Goal: Task Accomplishment & Management: Complete application form

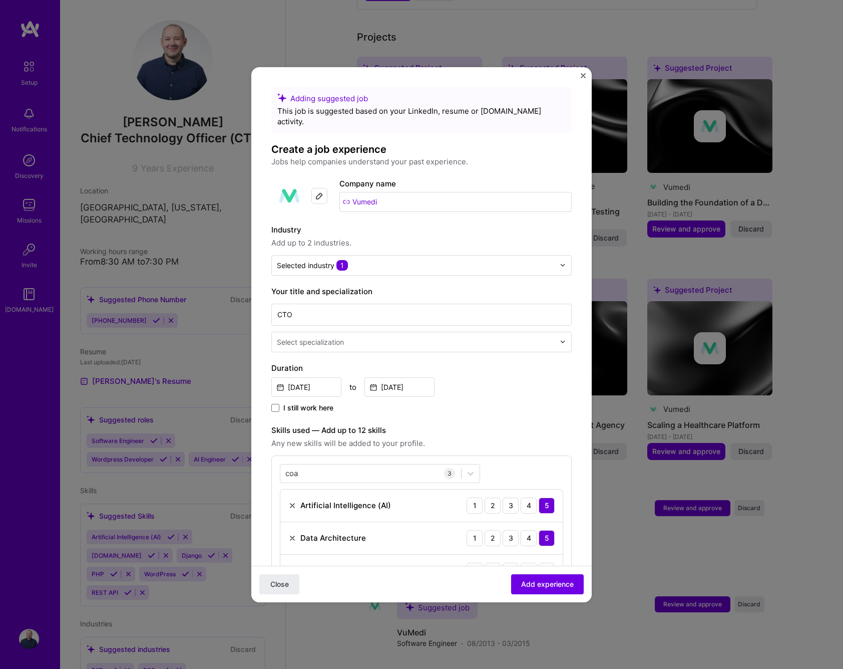
scroll to position [285, 0]
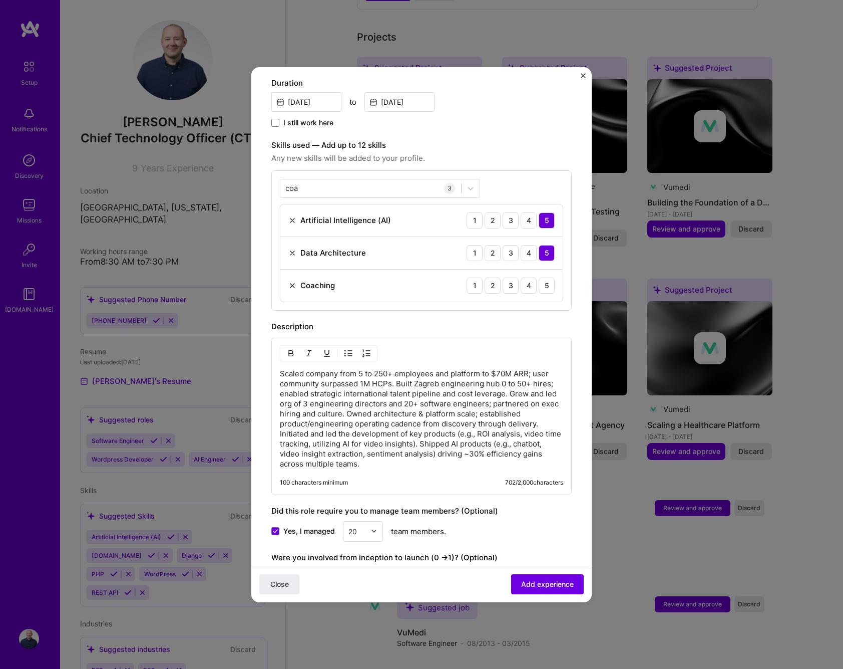
click at [418, 409] on p "Scaled company from 5 to 250+ employees and platform to $70M ARR; user communit…" at bounding box center [421, 419] width 283 height 100
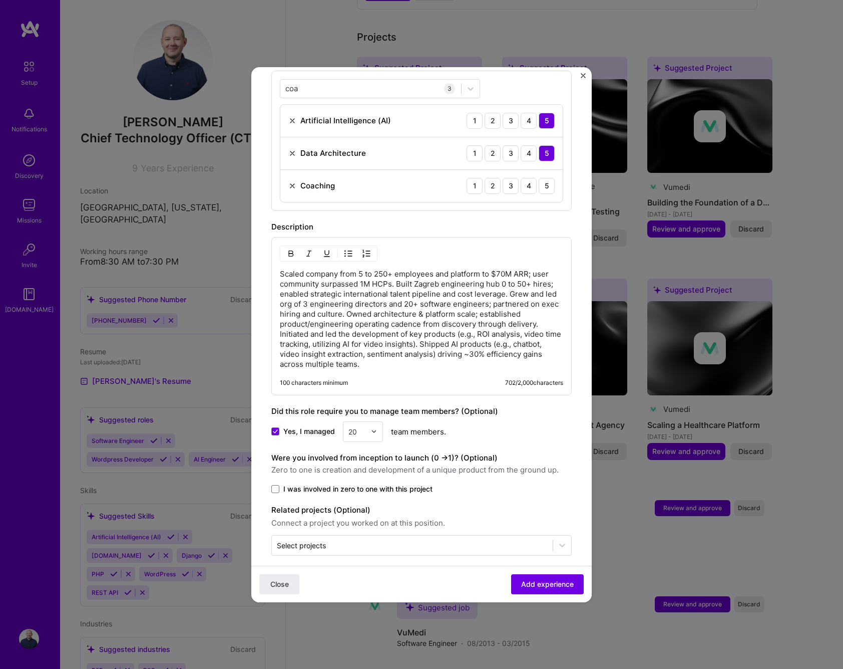
scroll to position [384, 0]
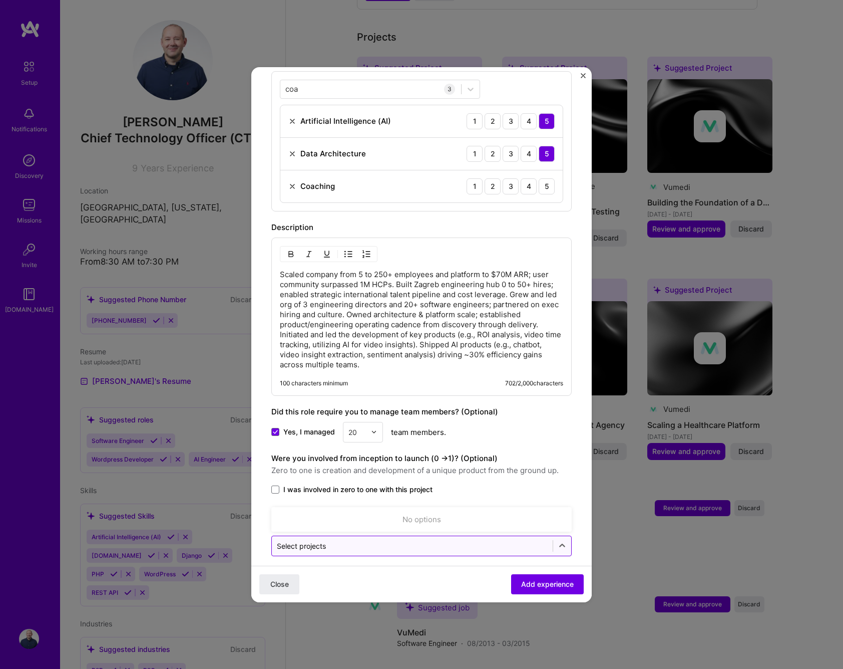
click at [472, 540] on input "text" at bounding box center [412, 545] width 271 height 11
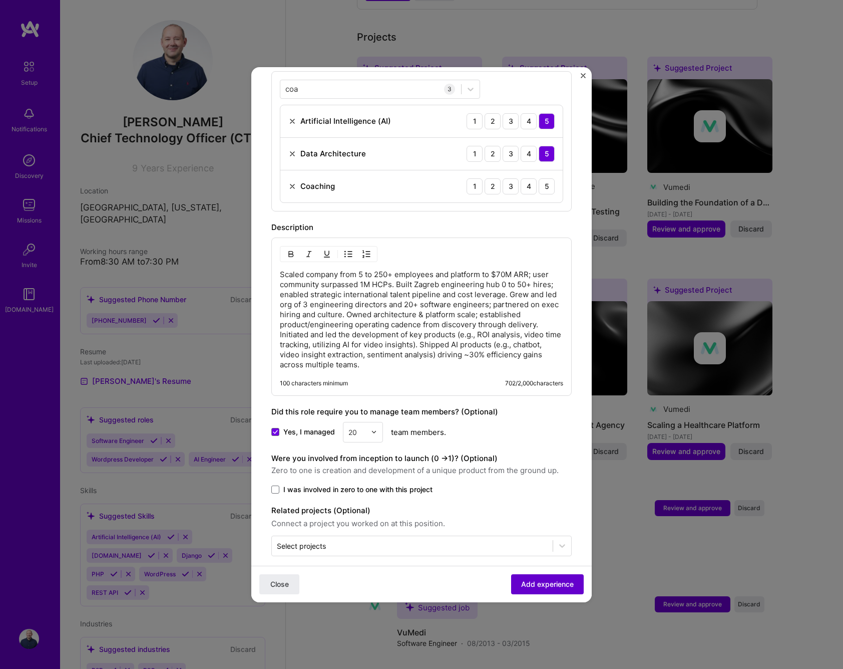
click at [557, 581] on span "Add experience" at bounding box center [547, 583] width 53 height 10
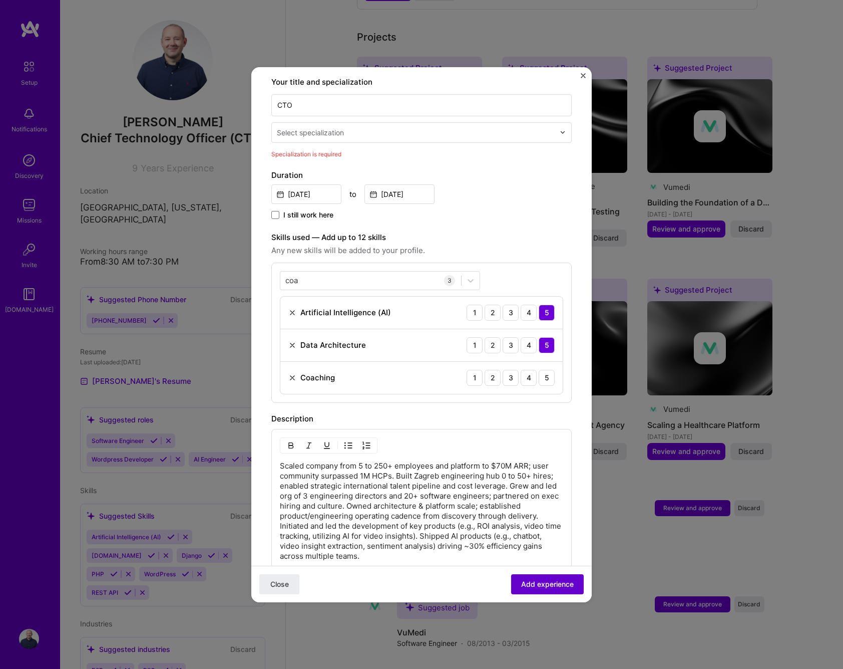
scroll to position [208, 0]
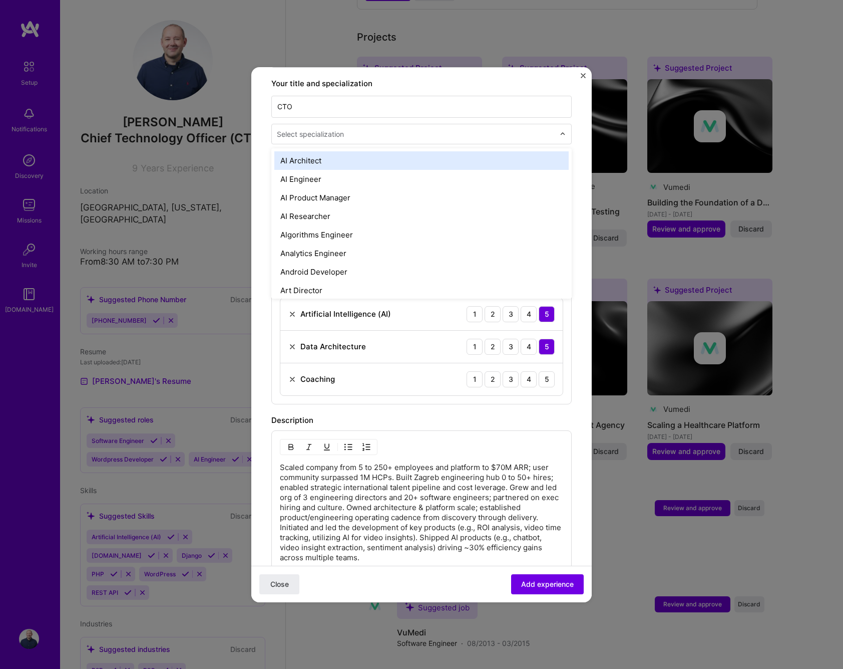
click at [354, 129] on input "text" at bounding box center [417, 134] width 280 height 11
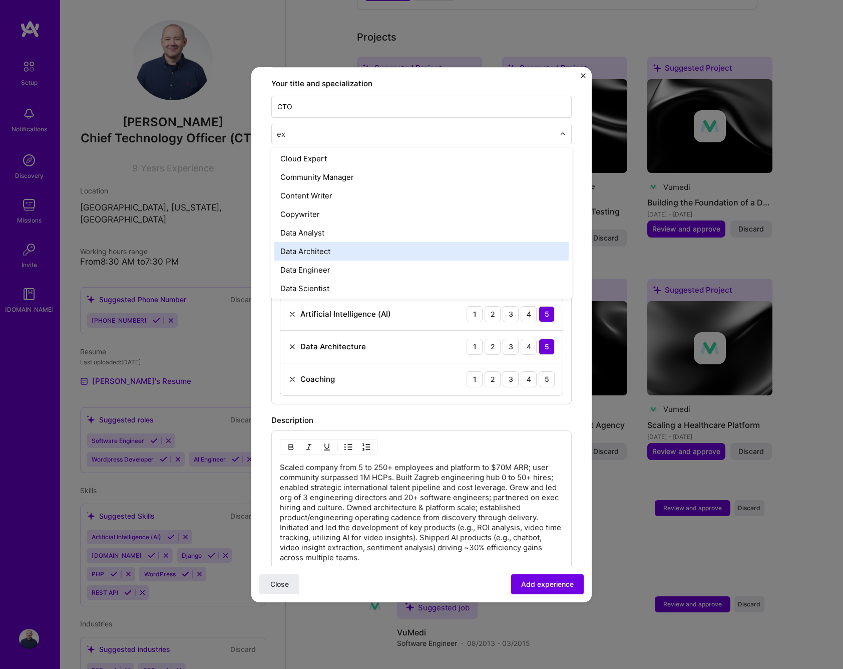
scroll to position [0, 0]
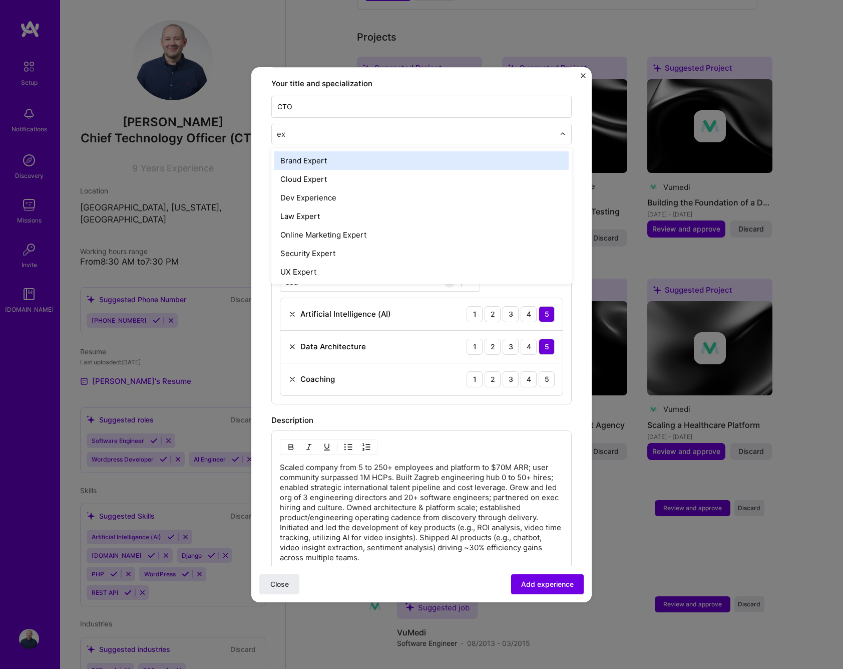
type input "e"
type input "Chie"
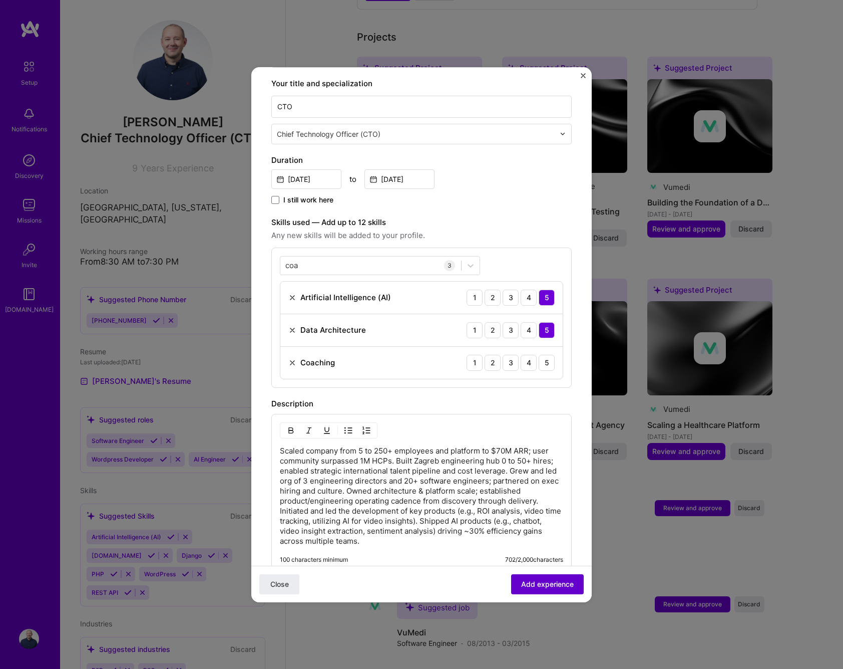
click at [562, 586] on span "Add experience" at bounding box center [547, 583] width 53 height 10
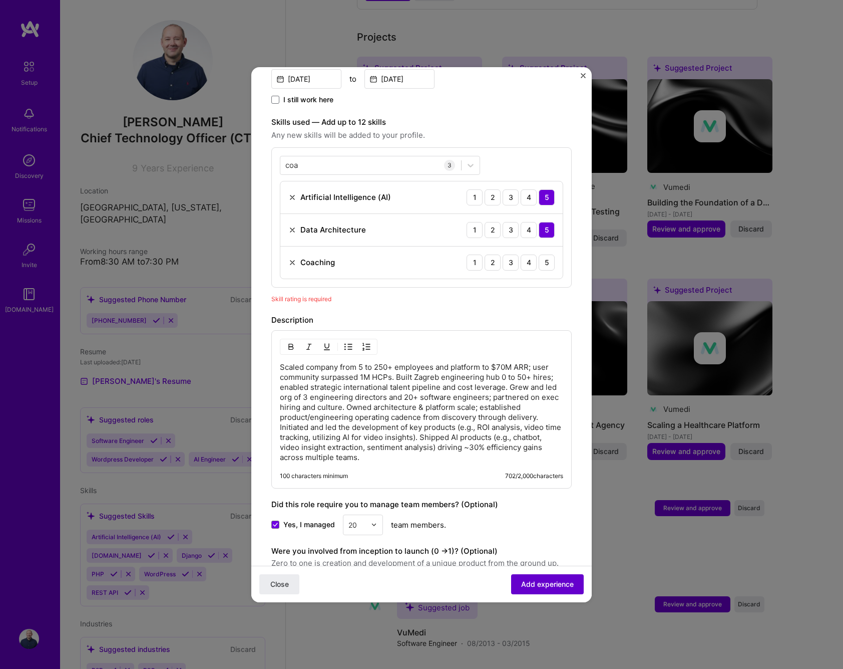
scroll to position [347, 0]
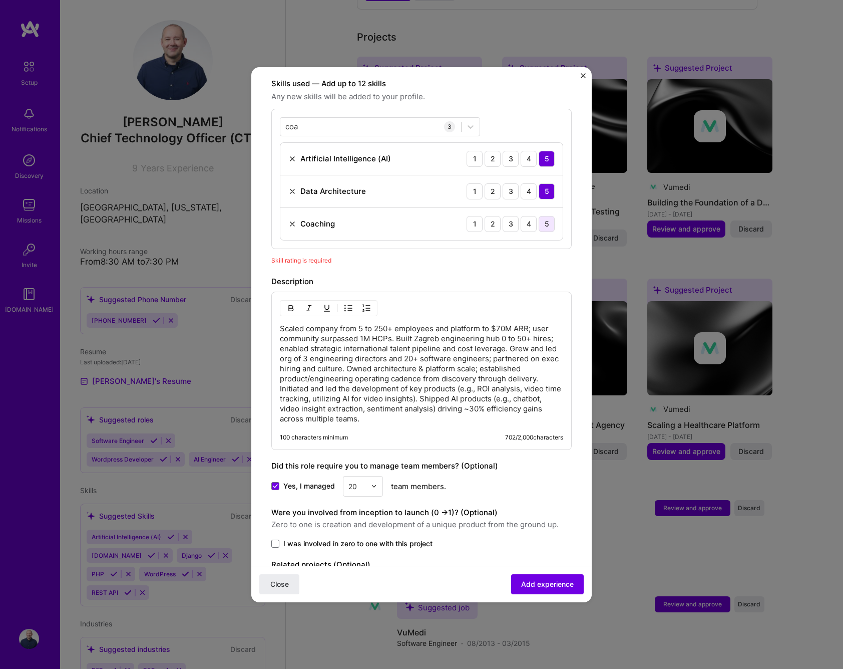
click at [550, 216] on div "5" at bounding box center [547, 224] width 16 height 16
click at [322, 118] on div "coa coa" at bounding box center [370, 126] width 181 height 17
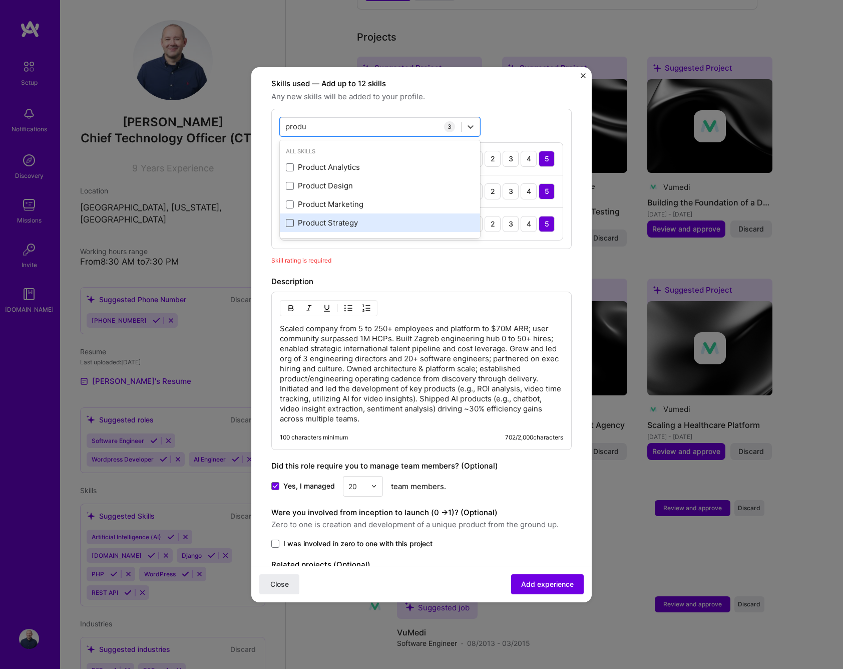
click at [291, 219] on span at bounding box center [290, 223] width 8 height 8
click at [0, 0] on input "checkbox" at bounding box center [0, 0] width 0 height 0
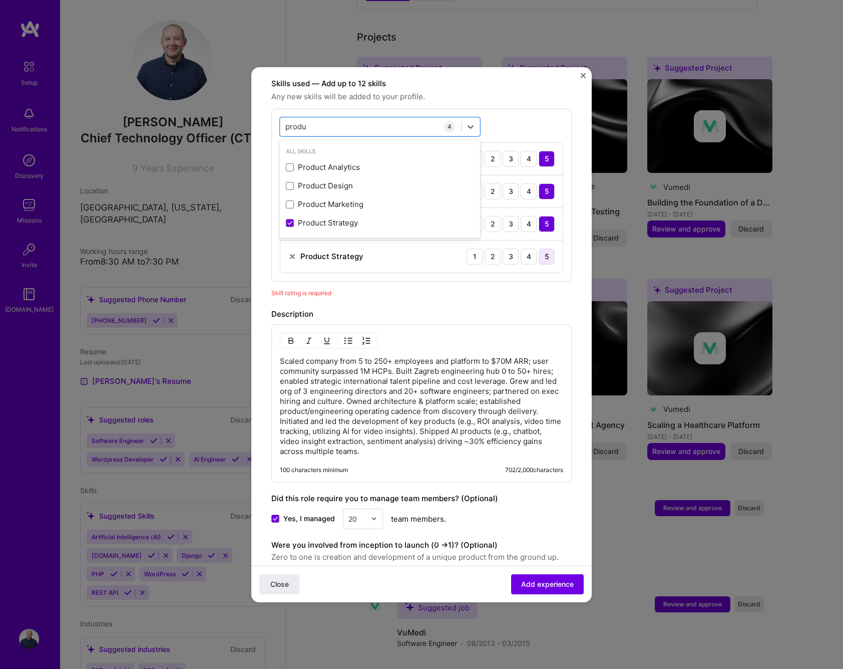
type input "produ"
click at [550, 248] on div "5" at bounding box center [547, 256] width 16 height 16
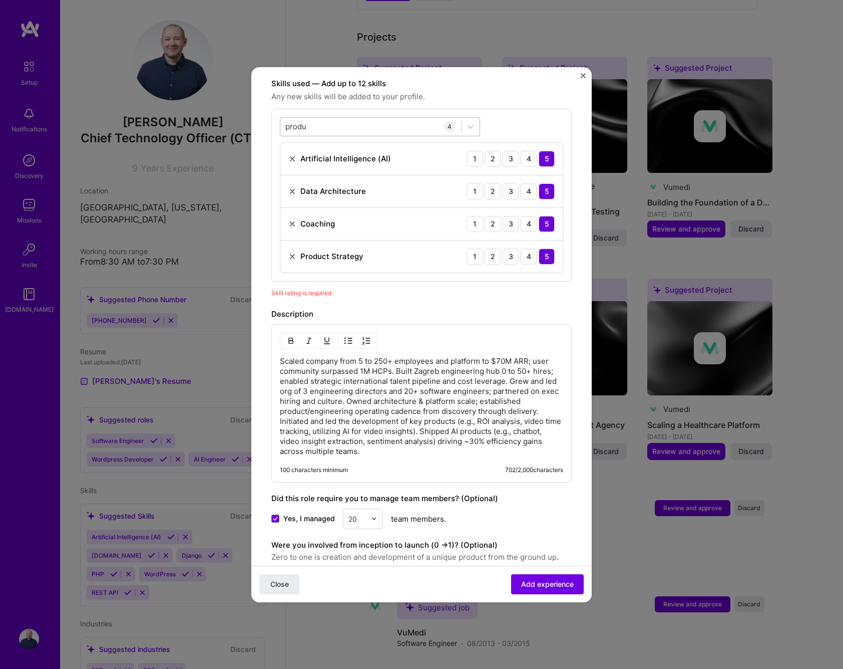
click at [344, 118] on div "produ produ" at bounding box center [370, 126] width 181 height 17
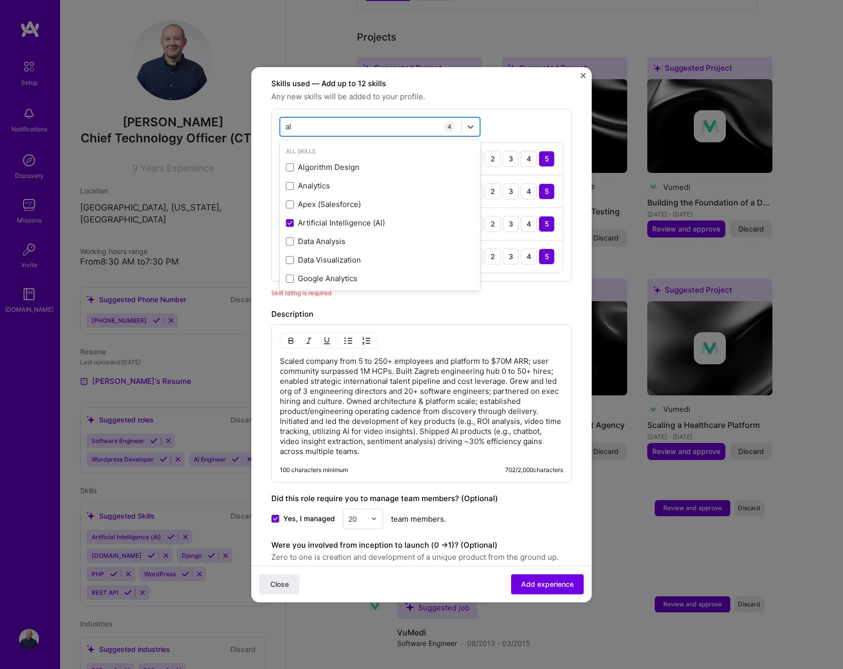
type input "a"
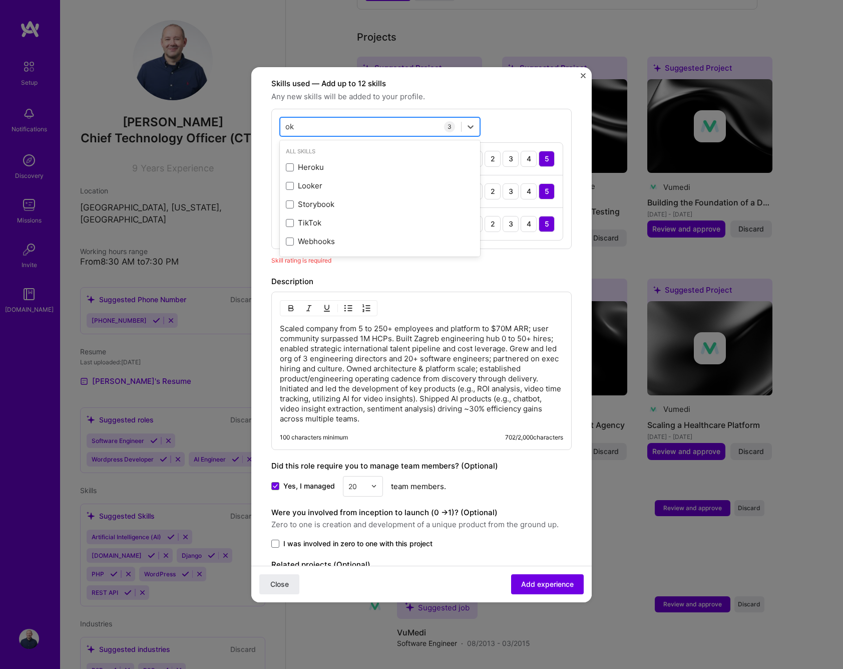
type input "o"
type input "d"
type input "e"
type input "a"
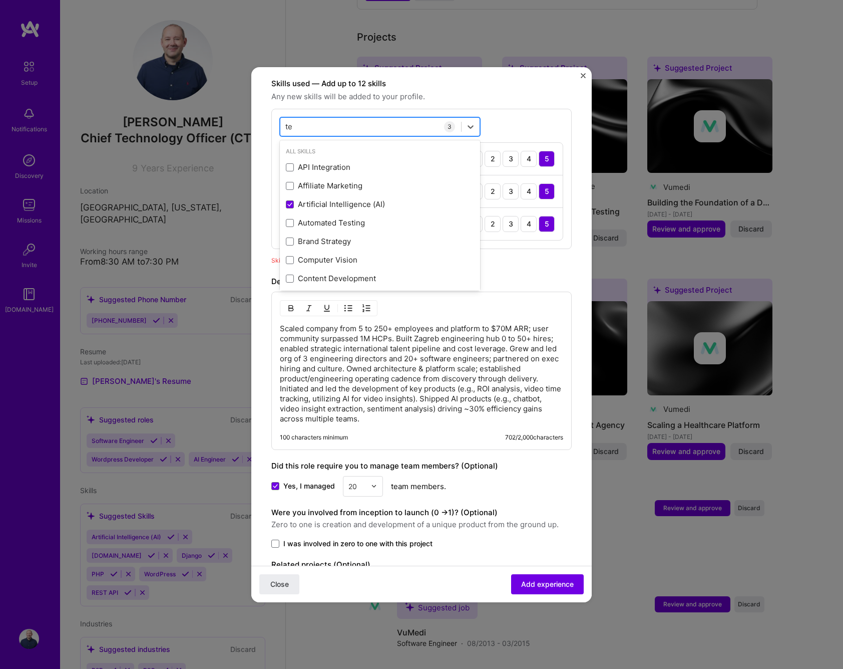
type input "t"
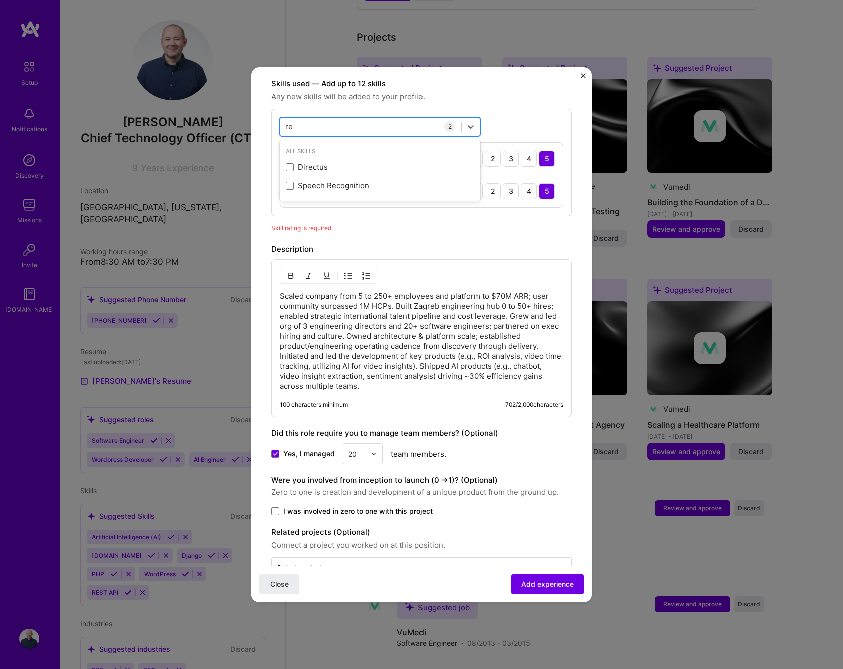
type input "r"
click at [291, 163] on span at bounding box center [290, 167] width 8 height 8
click at [0, 0] on input "checkbox" at bounding box center [0, 0] width 0 height 0
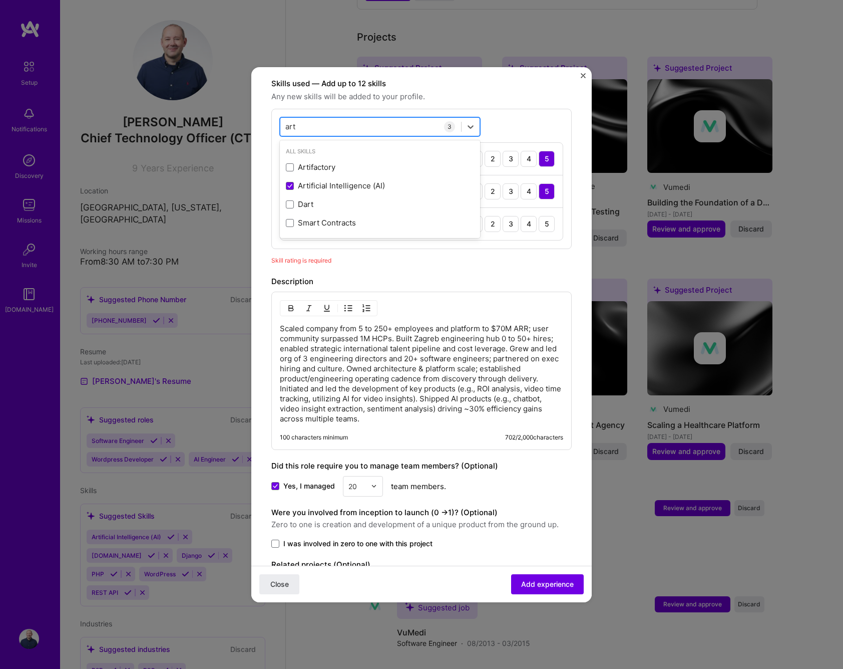
type input "arti"
type input "r"
type input "a"
click at [289, 182] on span at bounding box center [290, 186] width 8 height 8
click at [0, 0] on input "checkbox" at bounding box center [0, 0] width 0 height 0
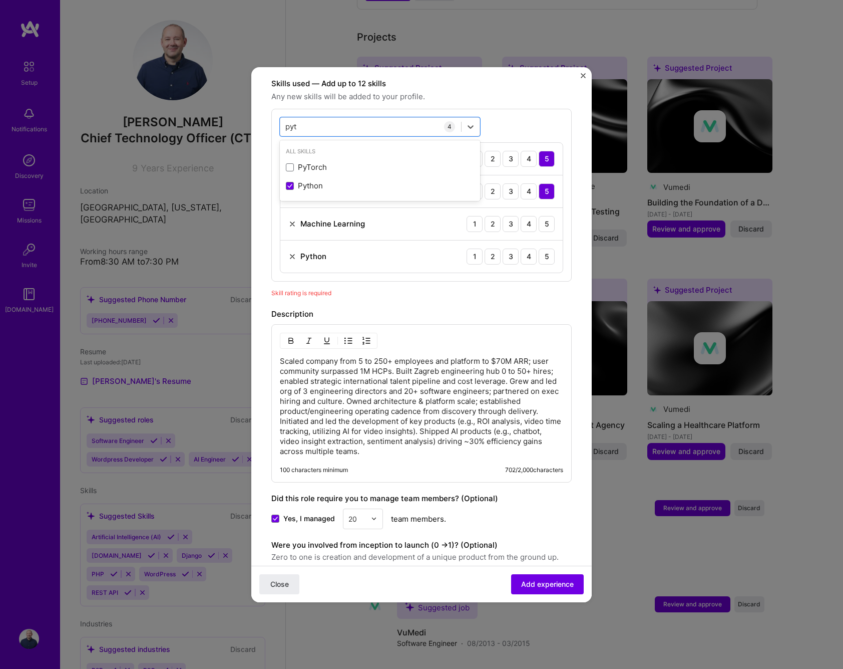
drag, startPoint x: 510, startPoint y: 213, endPoint x: 540, endPoint y: 235, distance: 37.0
click at [510, 216] on div "3" at bounding box center [511, 224] width 16 height 16
click at [545, 250] on div "5" at bounding box center [547, 256] width 16 height 16
click at [339, 118] on div "pyt pyt" at bounding box center [370, 126] width 181 height 17
type input "p"
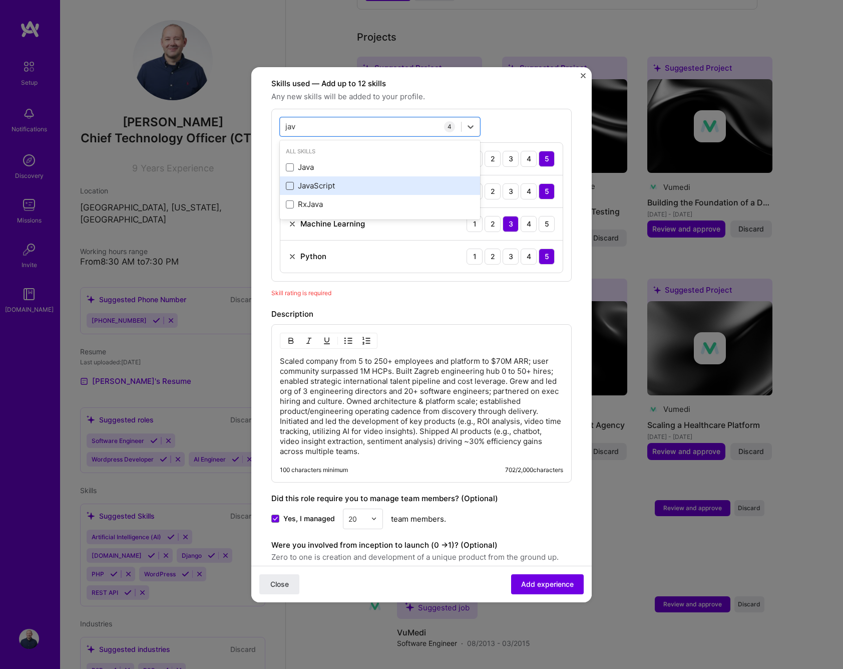
click at [289, 182] on span at bounding box center [290, 186] width 8 height 8
click at [0, 0] on input "checkbox" at bounding box center [0, 0] width 0 height 0
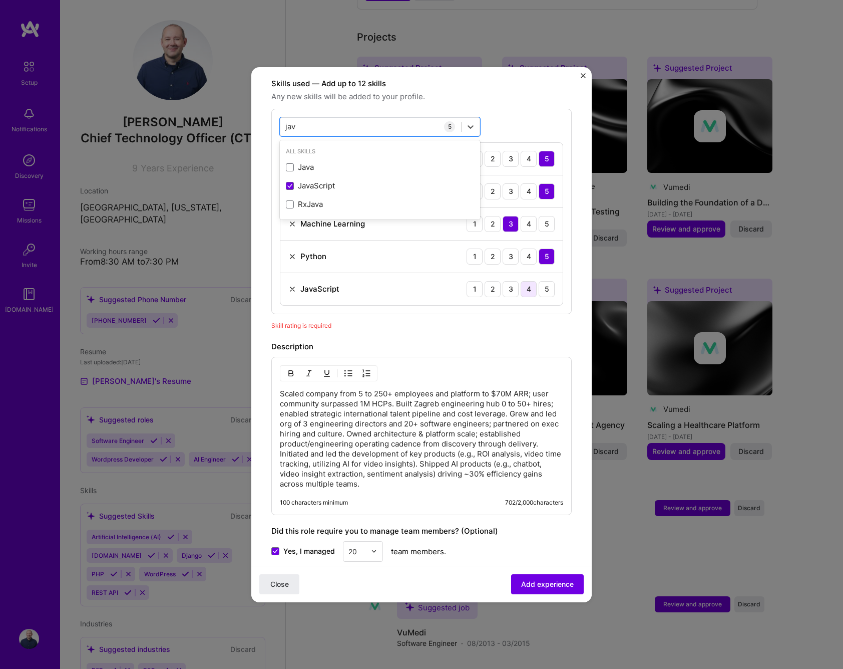
click at [528, 281] on div "4" at bounding box center [529, 289] width 16 height 16
click at [354, 118] on div "jav jav" at bounding box center [370, 126] width 181 height 17
drag, startPoint x: 289, startPoint y: 158, endPoint x: 324, endPoint y: 170, distance: 36.9
click at [289, 163] on span at bounding box center [290, 167] width 8 height 8
click at [0, 0] on input "checkbox" at bounding box center [0, 0] width 0 height 0
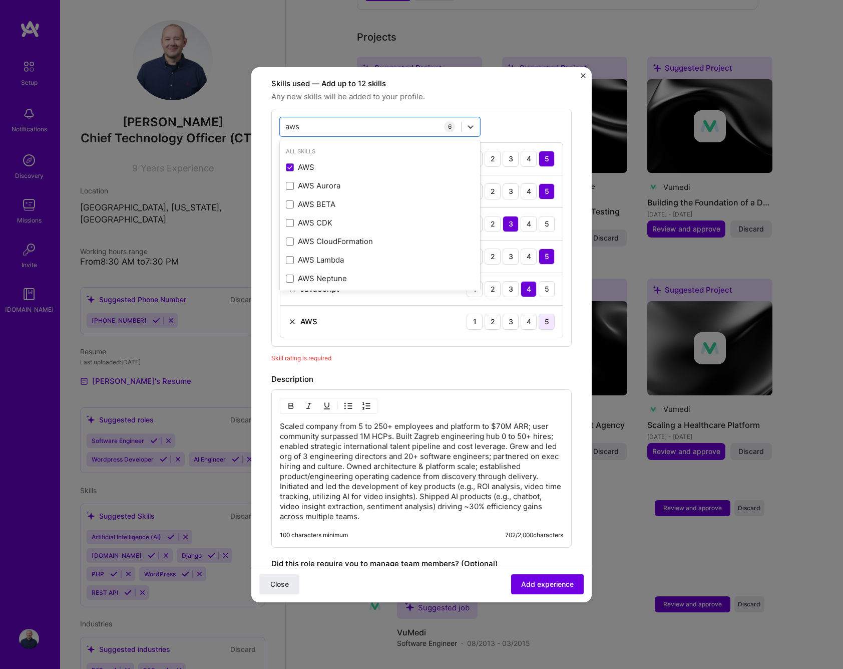
click at [550, 313] on div "5" at bounding box center [547, 321] width 16 height 16
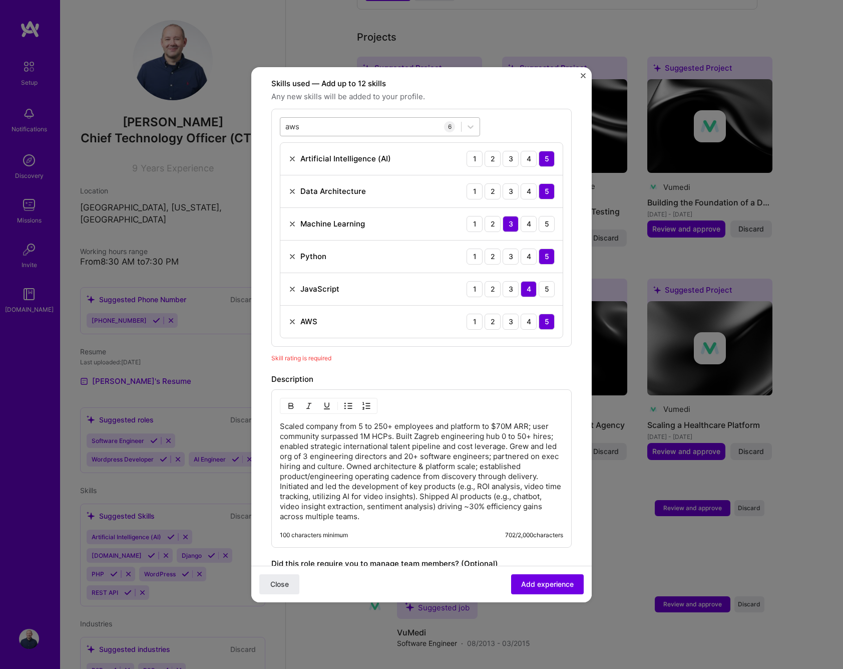
click at [347, 118] on div "aws aws" at bounding box center [370, 126] width 181 height 17
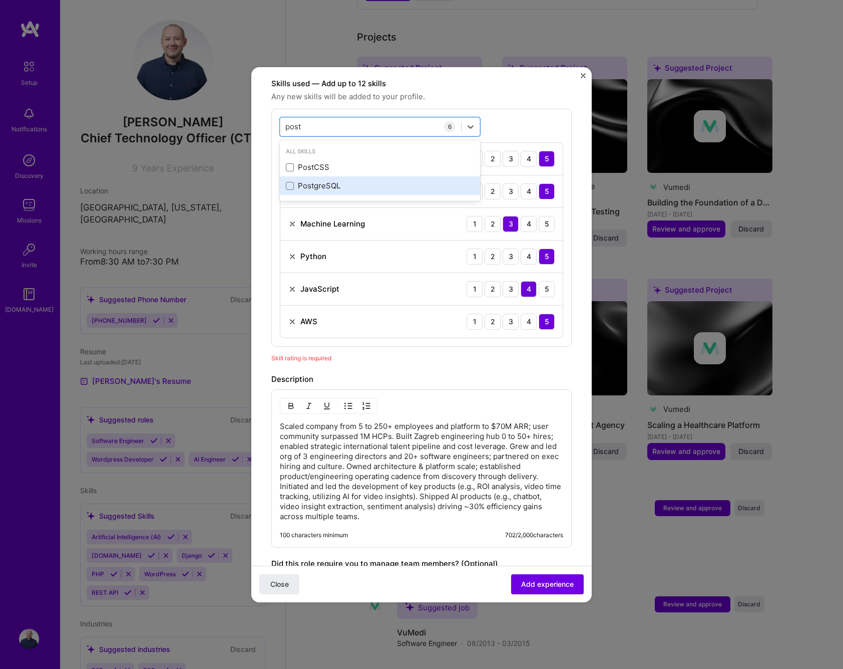
click at [303, 180] on div "PostgreSQL" at bounding box center [380, 185] width 188 height 11
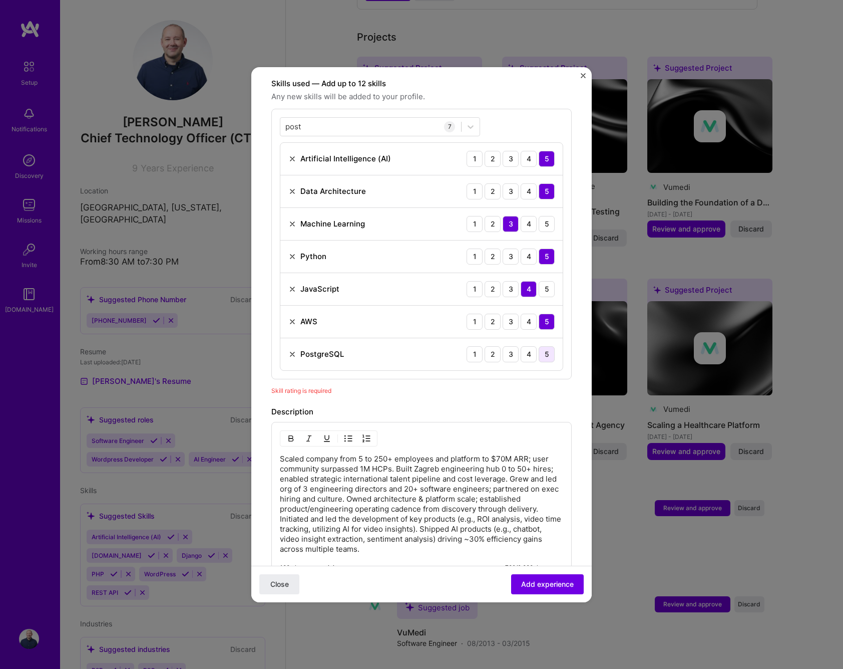
click at [548, 346] on div "5" at bounding box center [547, 354] width 16 height 16
click at [402, 118] on div "post post" at bounding box center [370, 126] width 181 height 17
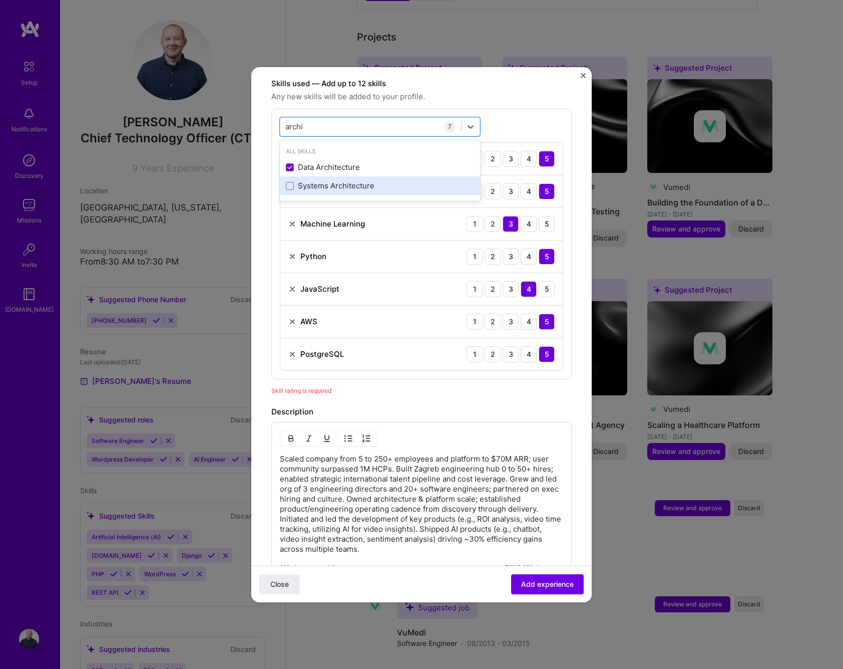
click at [340, 180] on div "Systems Architecture" at bounding box center [380, 185] width 188 height 11
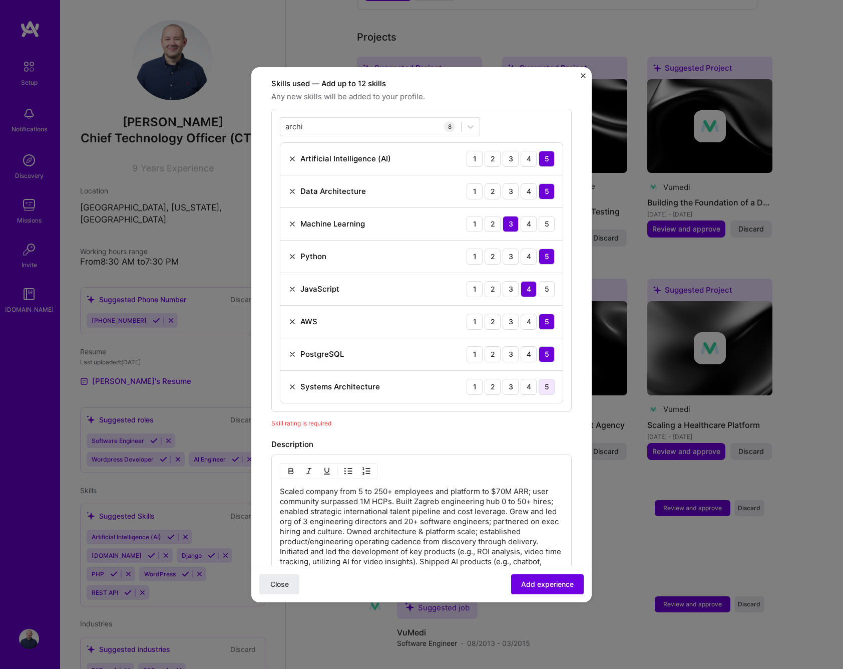
click at [549, 379] on div "5" at bounding box center [547, 387] width 16 height 16
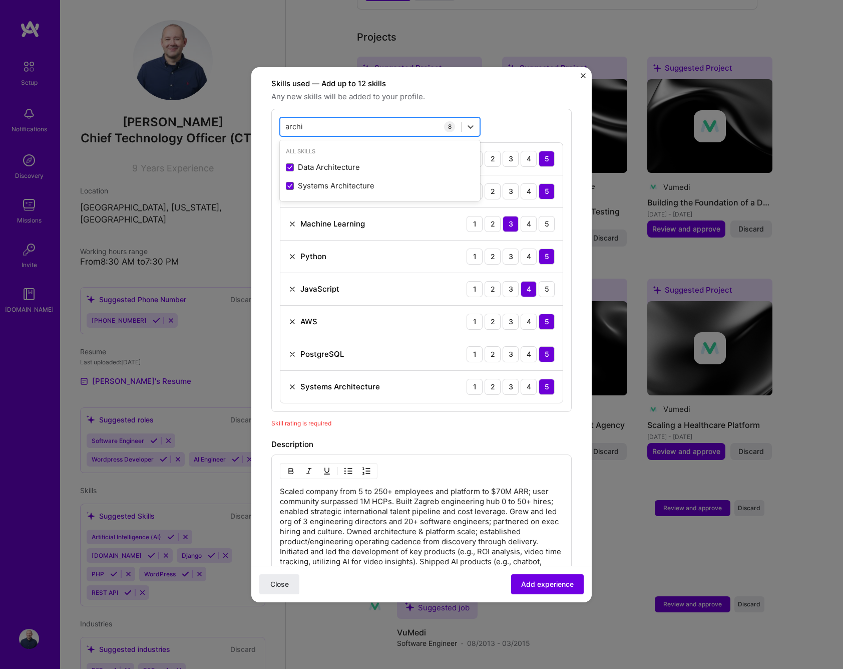
click at [340, 118] on div "archi archi" at bounding box center [370, 126] width 181 height 17
type input "sys"
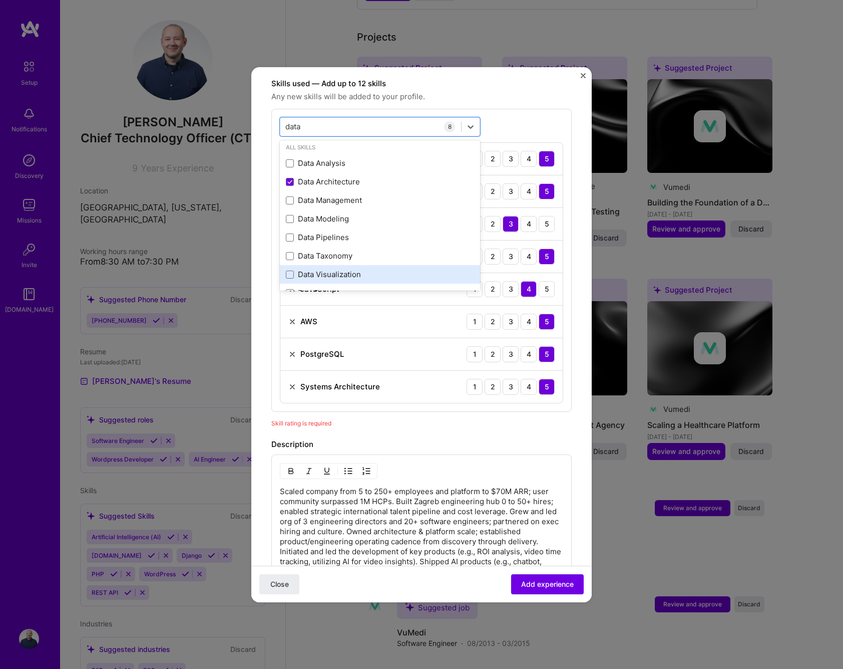
scroll to position [3, 0]
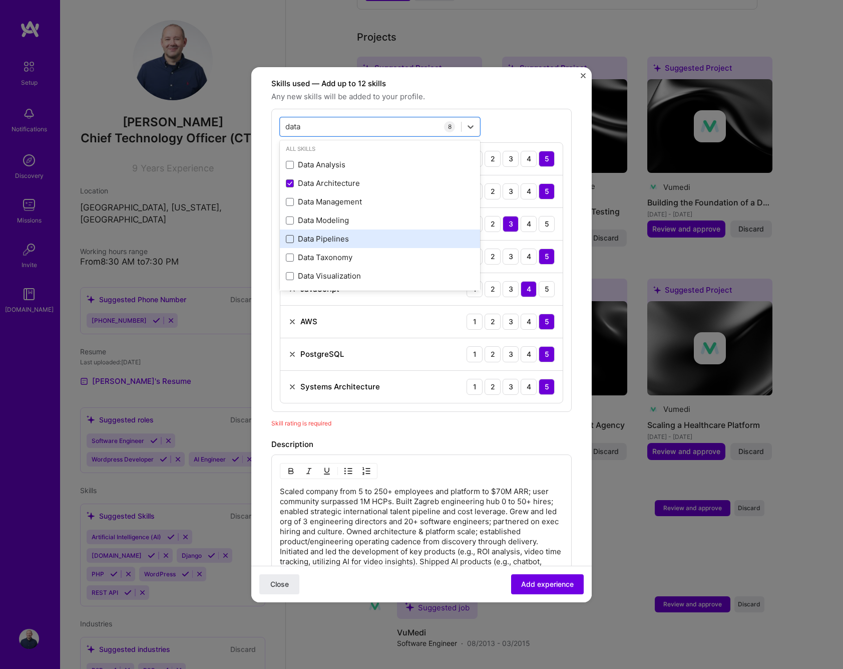
click at [290, 235] on span at bounding box center [290, 239] width 8 height 8
click at [0, 0] on input "checkbox" at bounding box center [0, 0] width 0 height 0
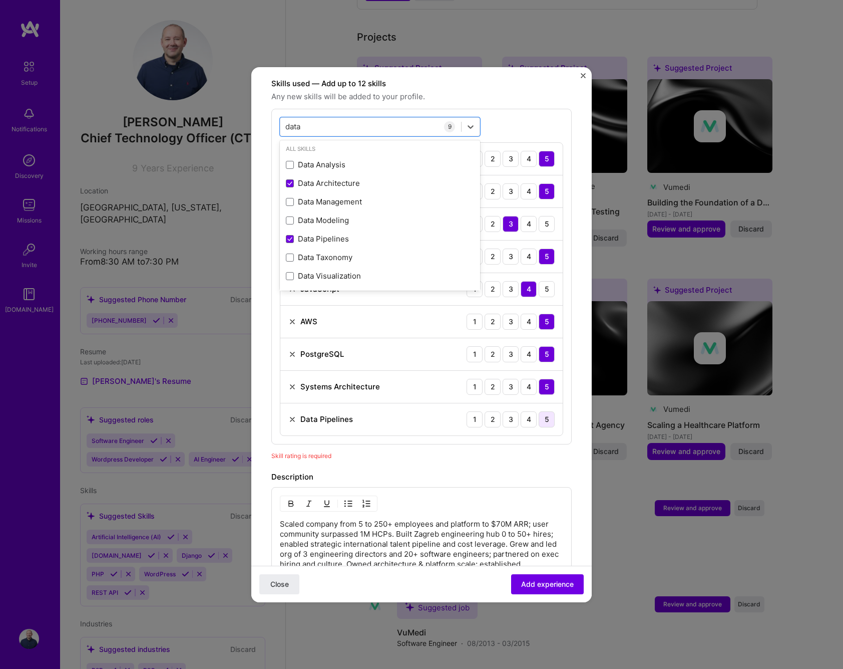
type input "data"
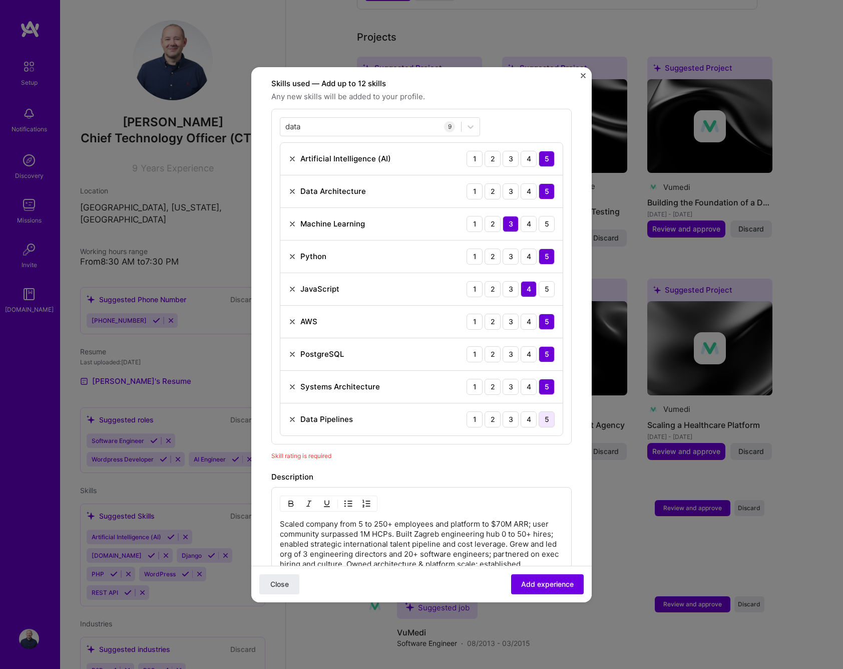
click at [549, 411] on div "5" at bounding box center [547, 419] width 16 height 16
click at [292, 415] on img at bounding box center [292, 419] width 8 height 8
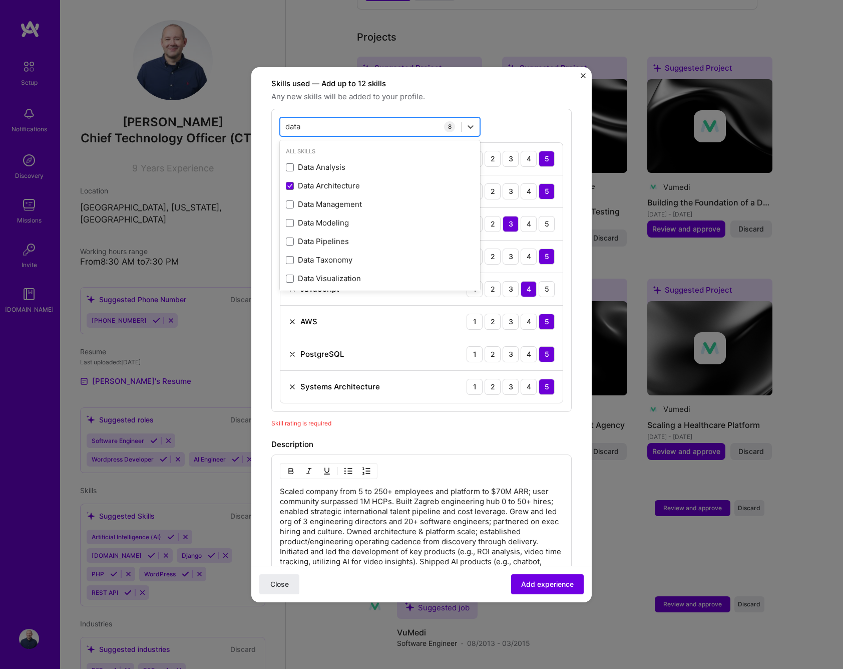
click at [418, 118] on div "data data" at bounding box center [370, 126] width 181 height 17
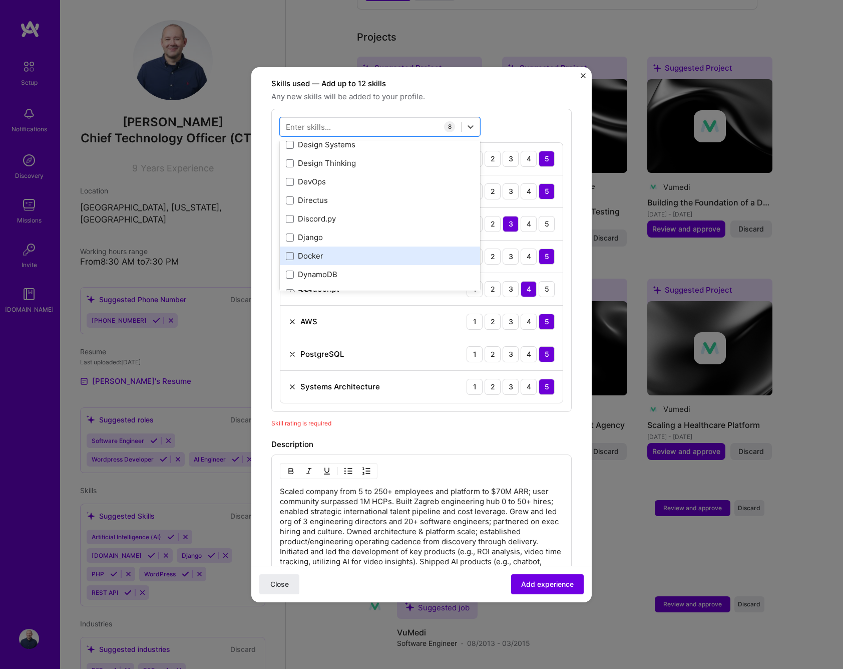
scroll to position [1880, 0]
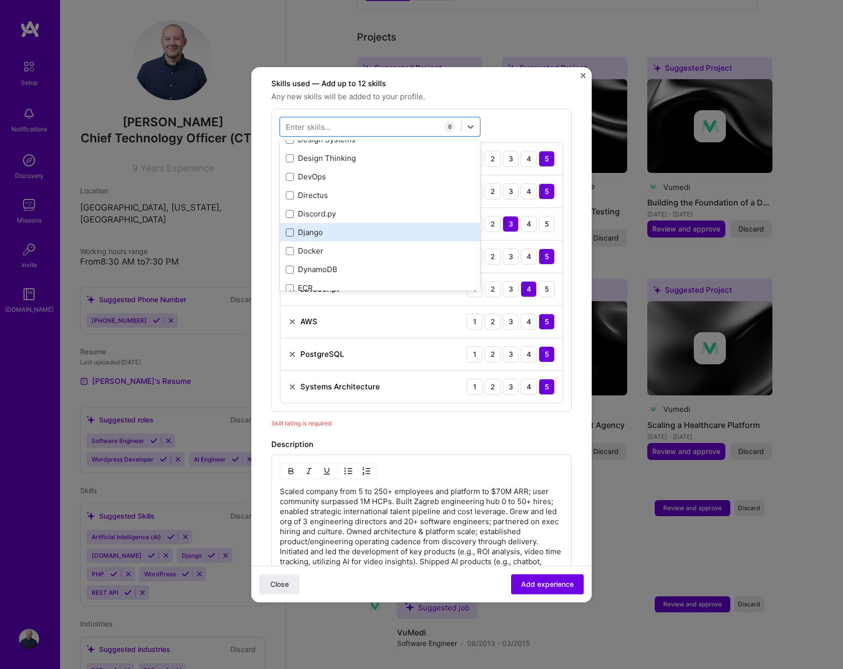
click at [290, 228] on span at bounding box center [290, 232] width 8 height 8
click at [0, 0] on input "checkbox" at bounding box center [0, 0] width 0 height 0
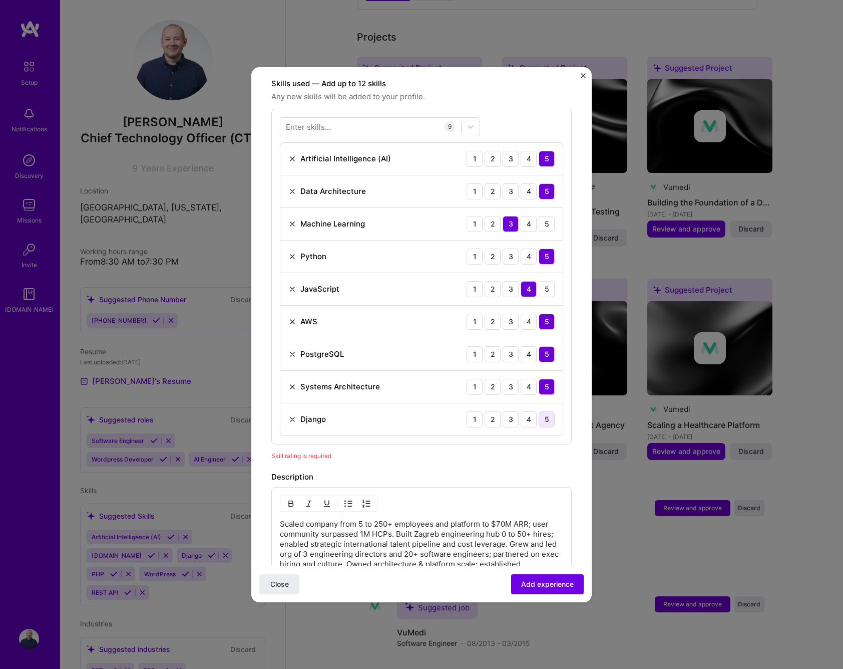
click at [545, 411] on div "5" at bounding box center [547, 419] width 16 height 16
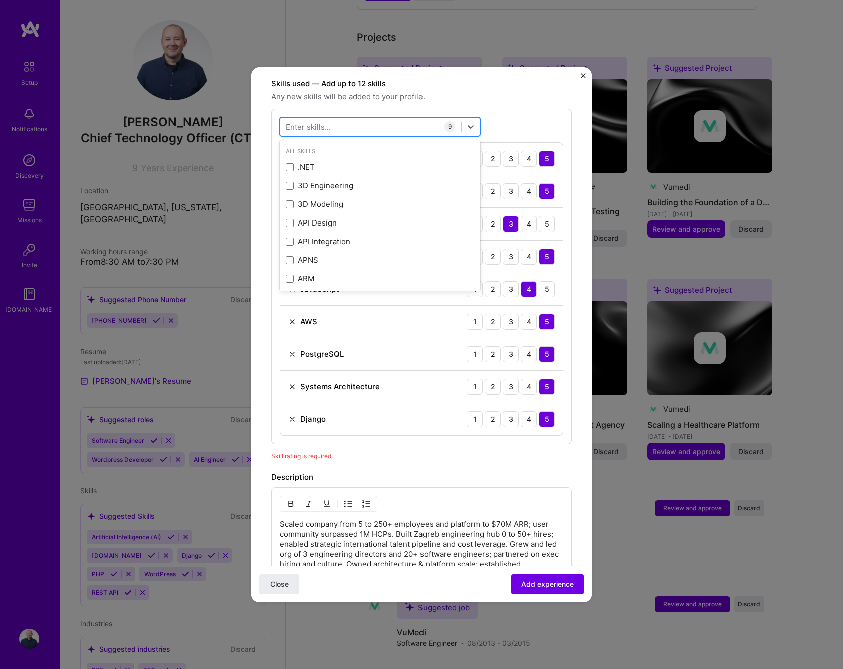
click at [395, 118] on div at bounding box center [370, 126] width 181 height 17
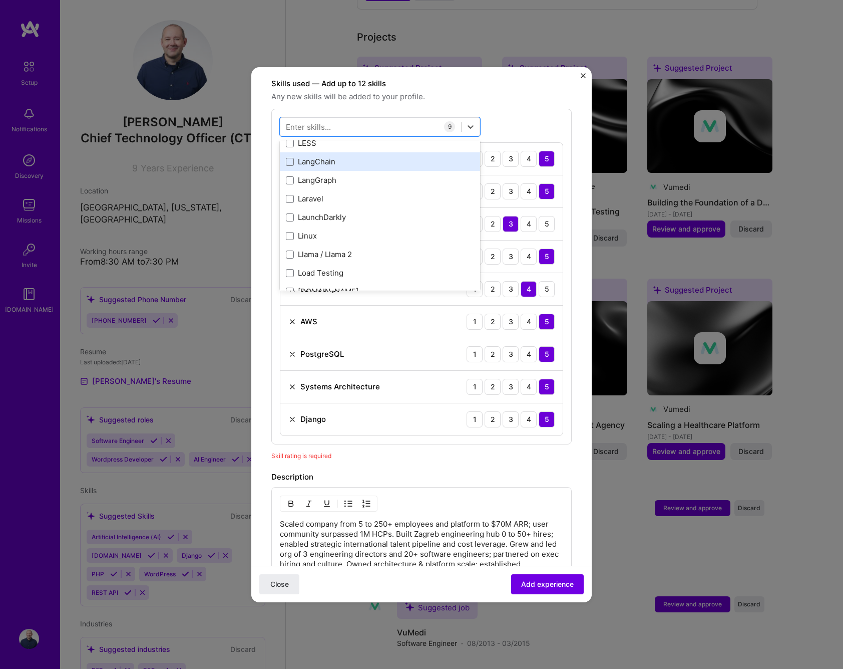
scroll to position [3417, 0]
click at [291, 155] on span at bounding box center [290, 159] width 8 height 8
click at [0, 0] on input "checkbox" at bounding box center [0, 0] width 0 height 0
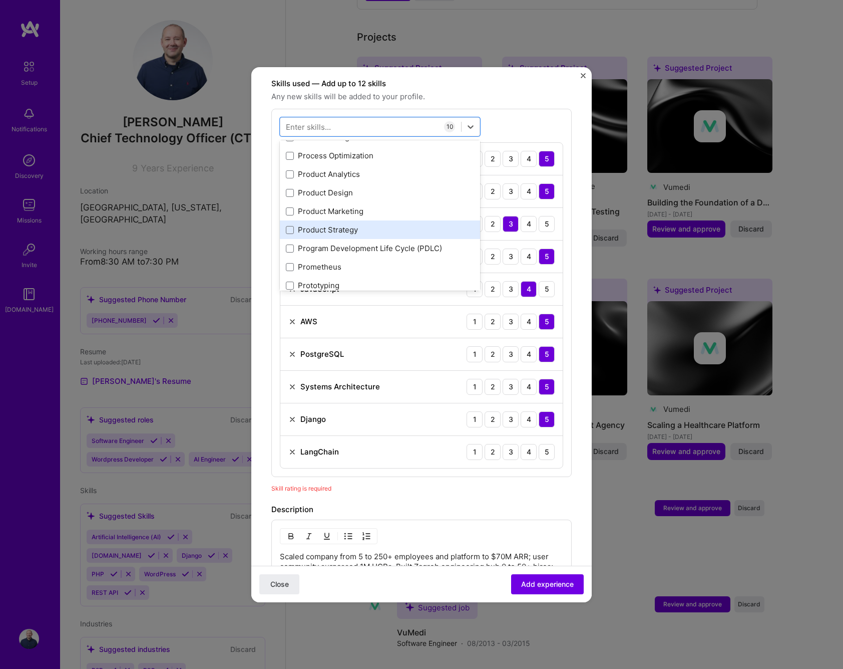
scroll to position [4596, 0]
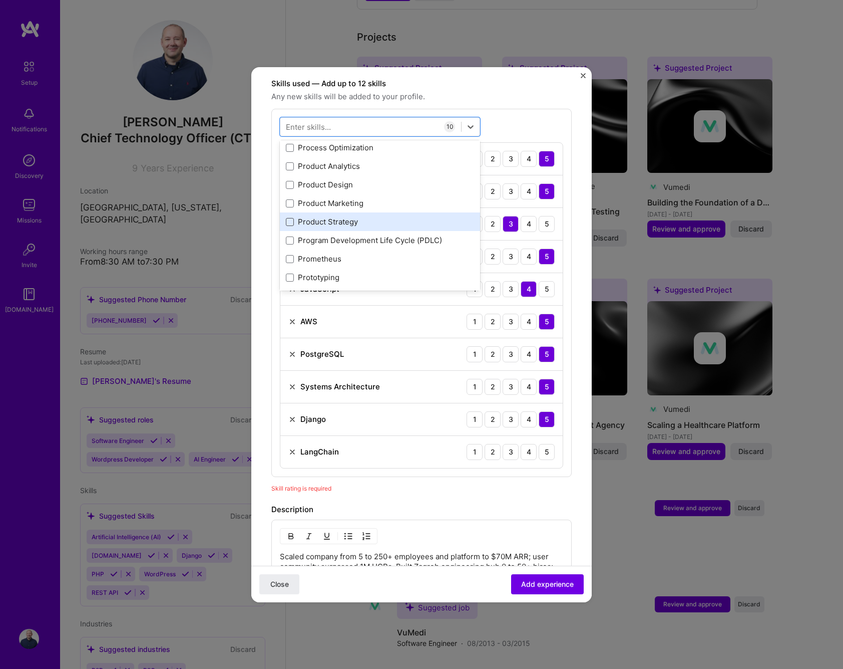
click at [293, 218] on span at bounding box center [290, 222] width 8 height 8
click at [0, 0] on input "checkbox" at bounding box center [0, 0] width 0 height 0
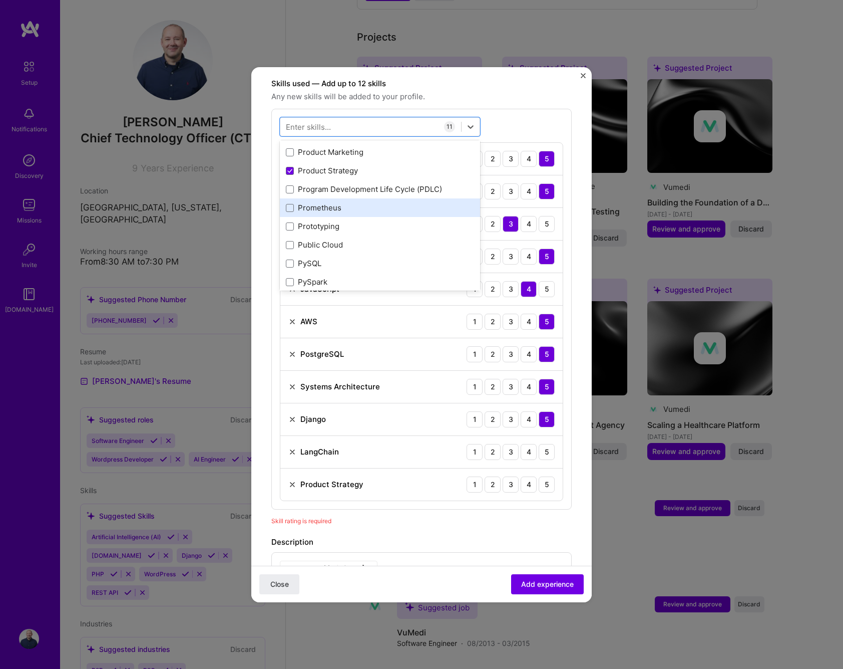
scroll to position [4656, 0]
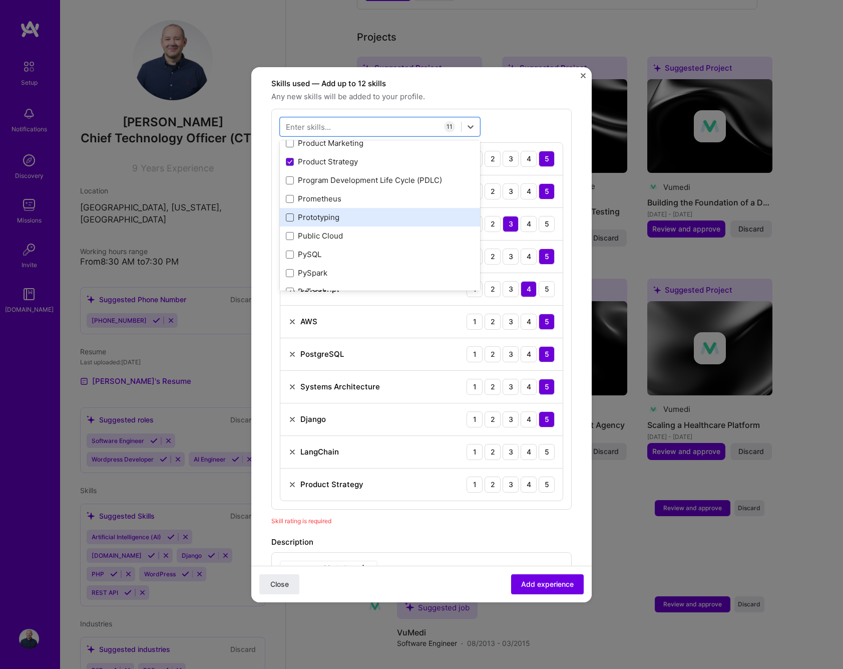
click at [288, 213] on span at bounding box center [290, 217] width 8 height 8
click at [0, 0] on input "checkbox" at bounding box center [0, 0] width 0 height 0
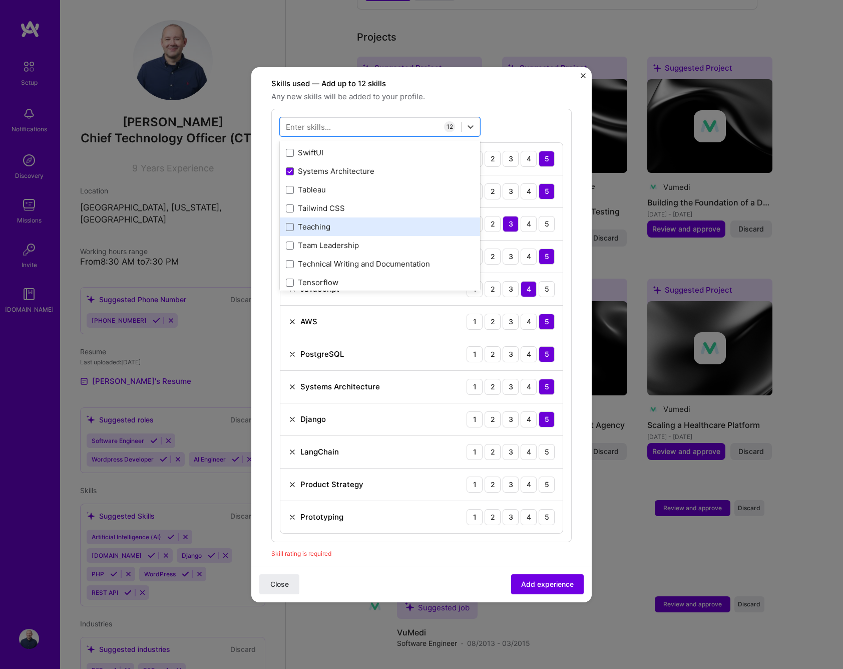
scroll to position [6021, 0]
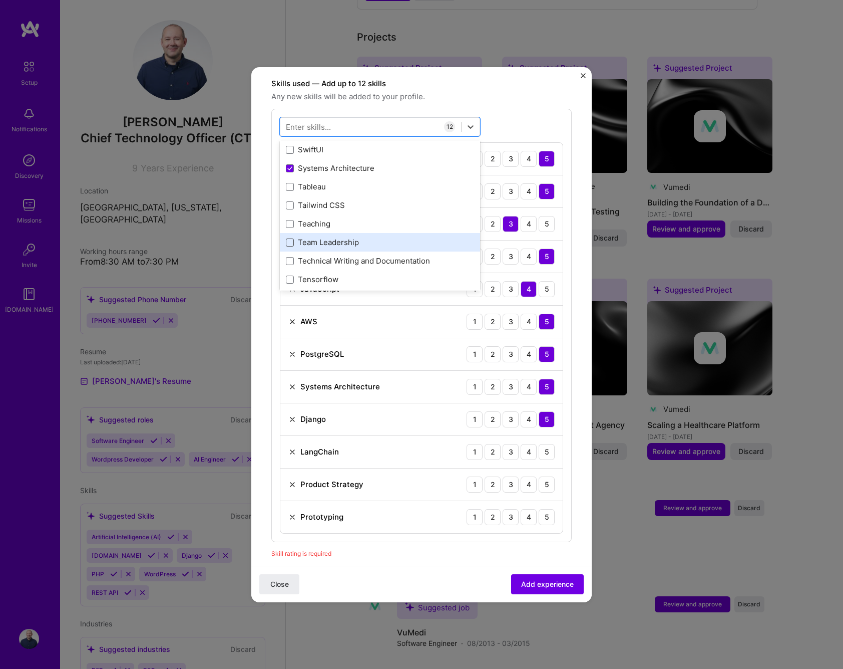
click at [292, 238] on span at bounding box center [290, 242] width 8 height 8
click at [0, 0] on input "checkbox" at bounding box center [0, 0] width 0 height 0
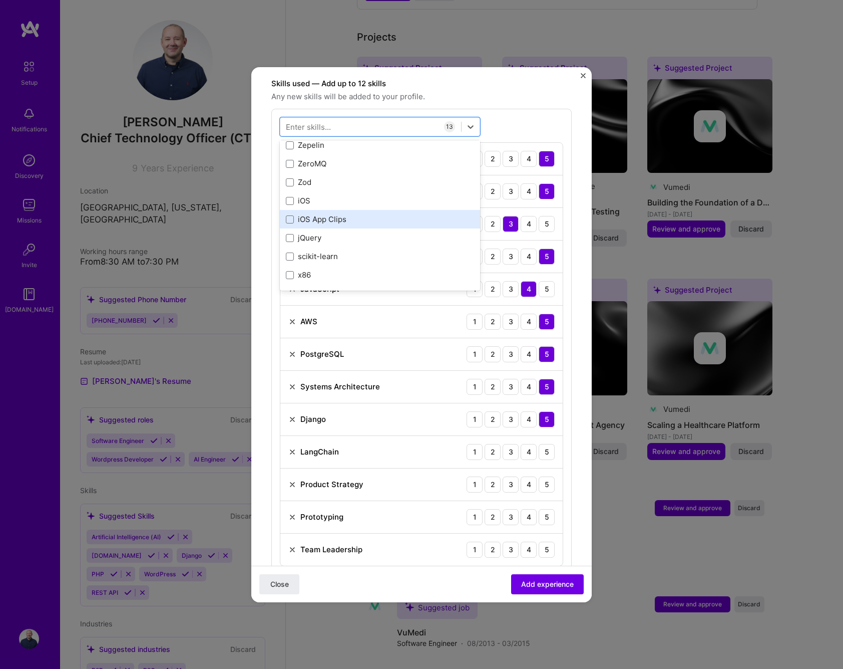
scroll to position [6878, 0]
click at [520, 109] on div "option Team Leadership, selected. option Zepelin focused, 0 of 2. 378 results a…" at bounding box center [421, 342] width 300 height 466
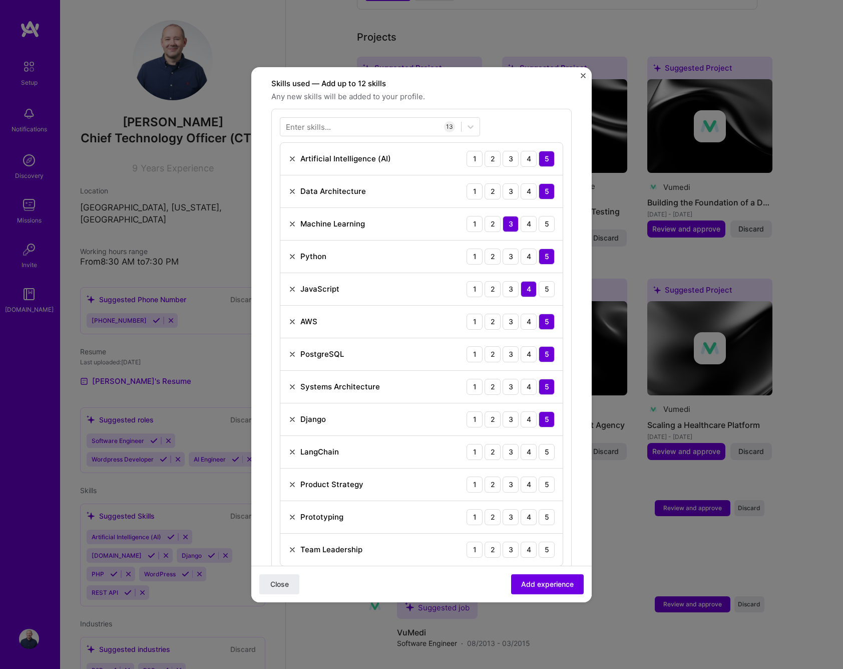
scroll to position [345, 0]
click at [311, 120] on div at bounding box center [370, 128] width 181 height 17
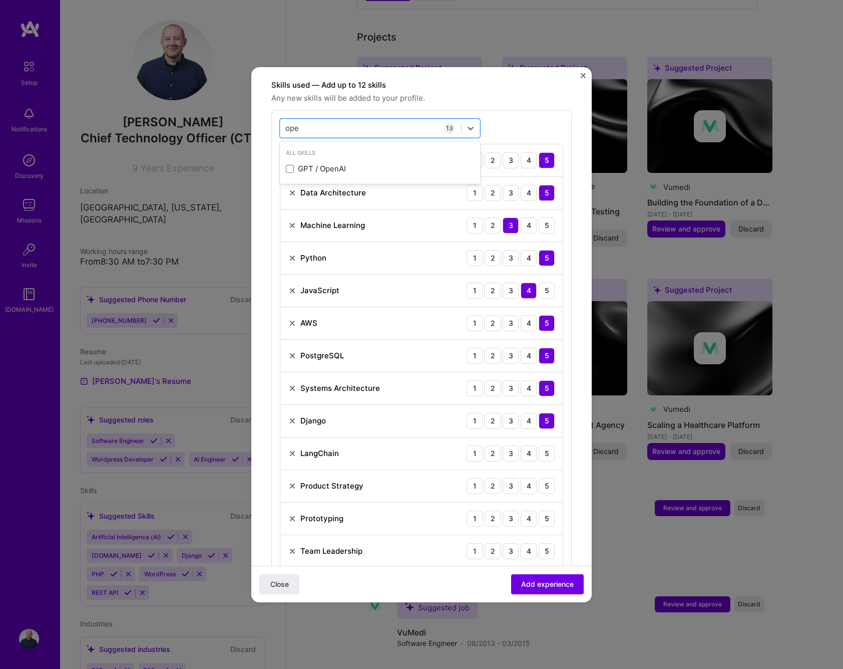
drag, startPoint x: 290, startPoint y: 156, endPoint x: 328, endPoint y: 174, distance: 41.4
click at [291, 165] on span at bounding box center [290, 169] width 8 height 8
click at [0, 0] on input "checkbox" at bounding box center [0, 0] width 0 height 0
click at [374, 120] on div "ope ope" at bounding box center [370, 128] width 181 height 17
type input "api"
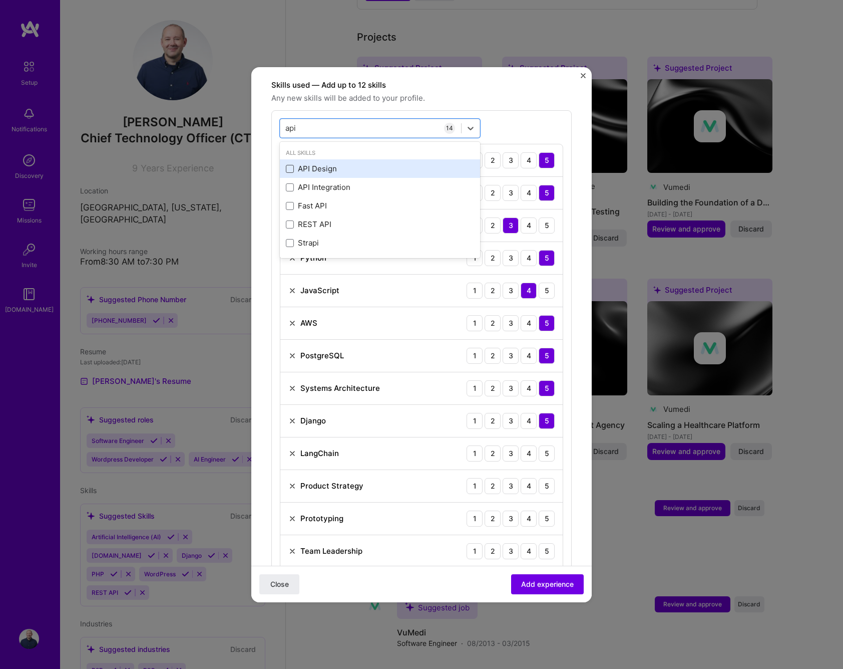
click at [291, 165] on span at bounding box center [290, 169] width 8 height 8
click at [0, 0] on input "checkbox" at bounding box center [0, 0] width 0 height 0
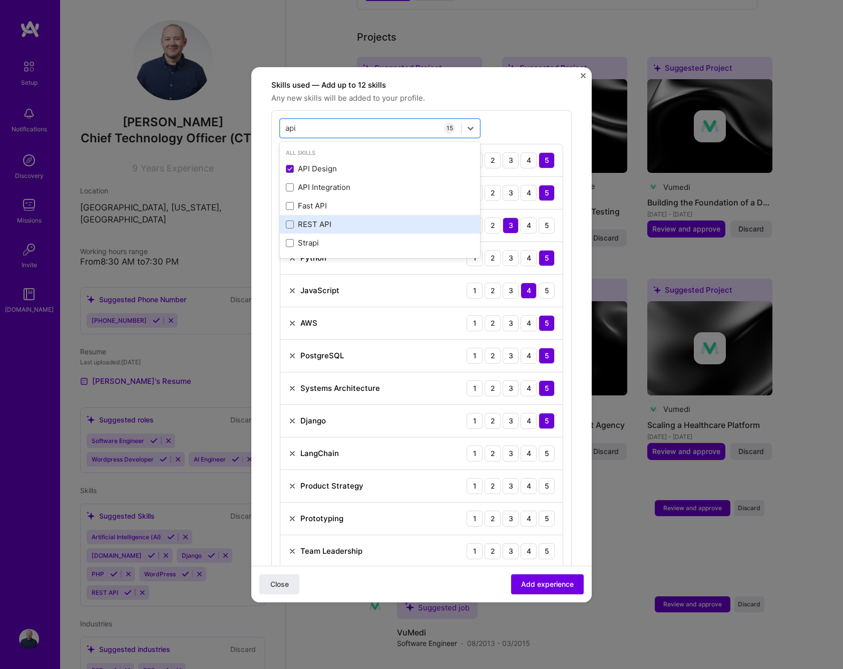
drag, startPoint x: 293, startPoint y: 211, endPoint x: 301, endPoint y: 216, distance: 9.2
click at [293, 220] on span at bounding box center [290, 224] width 8 height 8
click at [0, 0] on input "checkbox" at bounding box center [0, 0] width 0 height 0
click at [365, 120] on div "api api" at bounding box center [370, 128] width 181 height 17
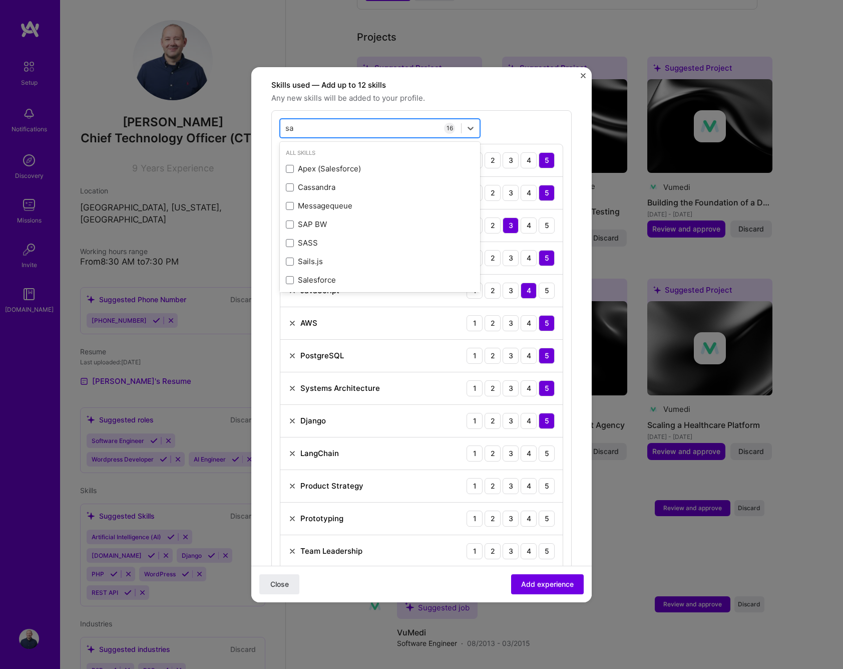
type input "s"
click at [524, 110] on div "option REST API, deselected. option Apex (Salesforce) focused, 0 of 2. 378 resu…" at bounding box center [421, 375] width 300 height 531
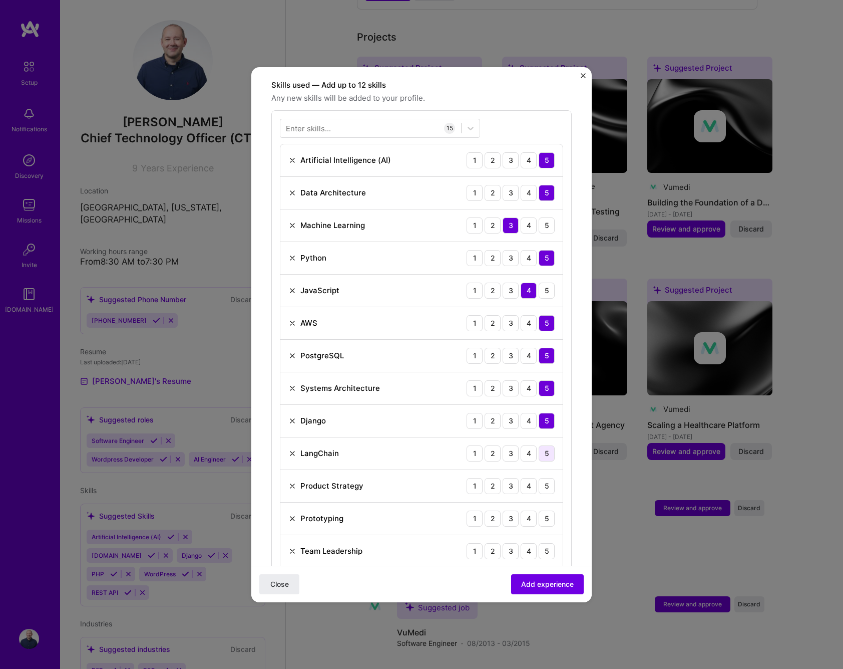
click at [546, 445] on div "5" at bounding box center [547, 453] width 16 height 16
click at [524, 445] on div "4" at bounding box center [529, 453] width 16 height 16
click at [546, 479] on div "5" at bounding box center [547, 486] width 16 height 16
click at [547, 511] on div "5" at bounding box center [547, 518] width 16 height 16
click at [547, 543] on div "5" at bounding box center [547, 551] width 16 height 16
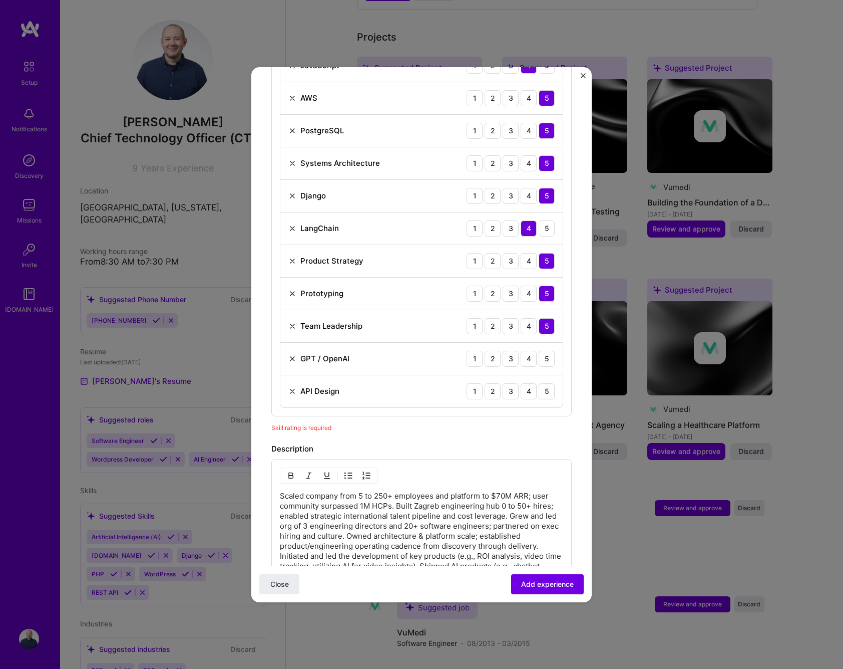
scroll to position [571, 0]
click at [547, 349] on div "5" at bounding box center [547, 357] width 16 height 16
click at [549, 382] on div "5" at bounding box center [547, 390] width 16 height 16
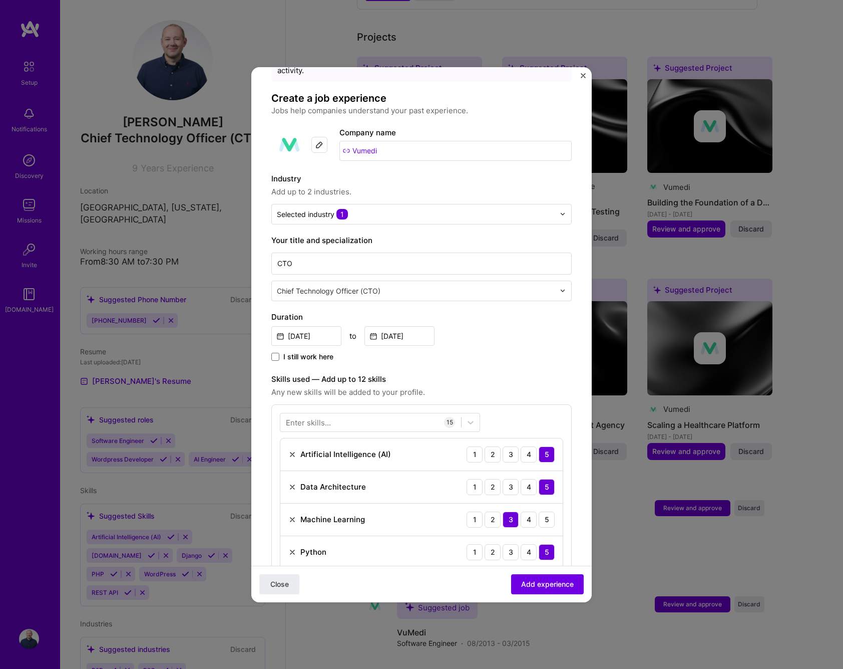
scroll to position [0, 0]
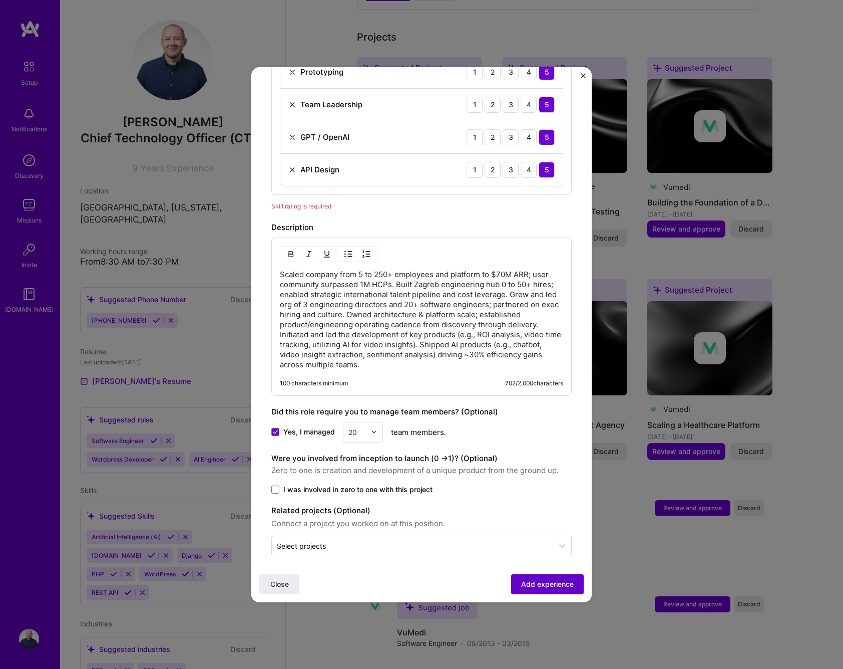
click at [546, 580] on span "Add experience" at bounding box center [547, 583] width 53 height 10
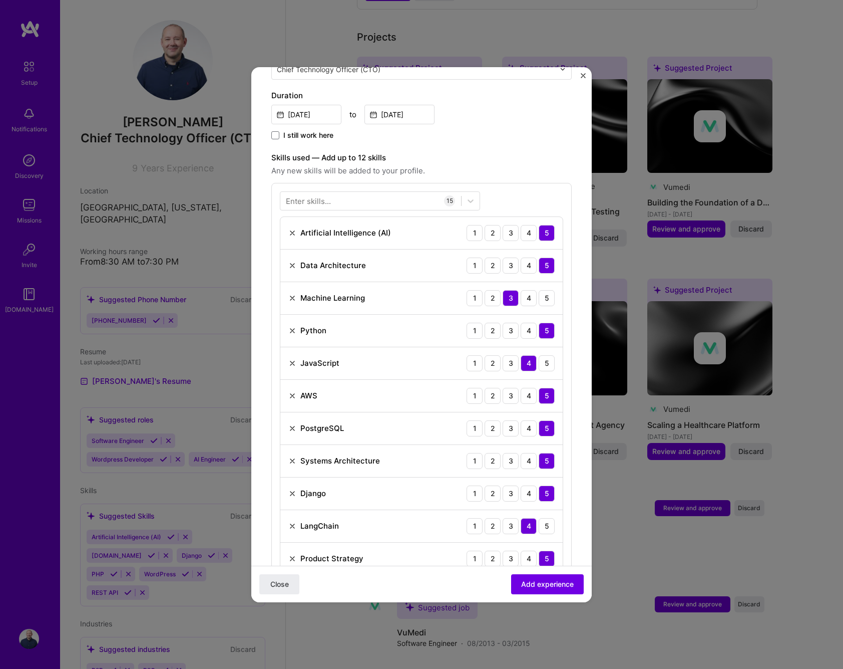
scroll to position [274, 0]
click at [292, 292] on img at bounding box center [292, 296] width 8 height 8
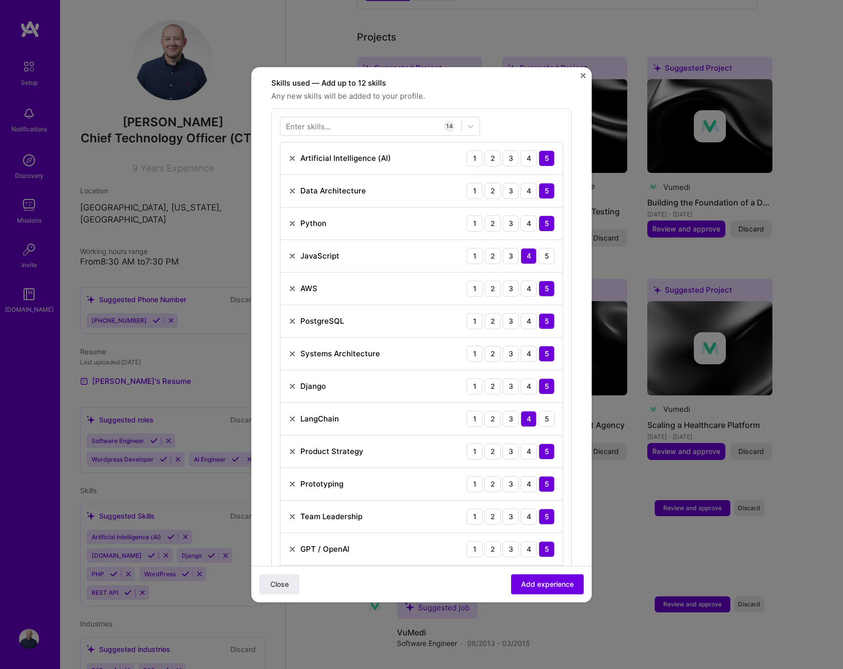
scroll to position [357, 0]
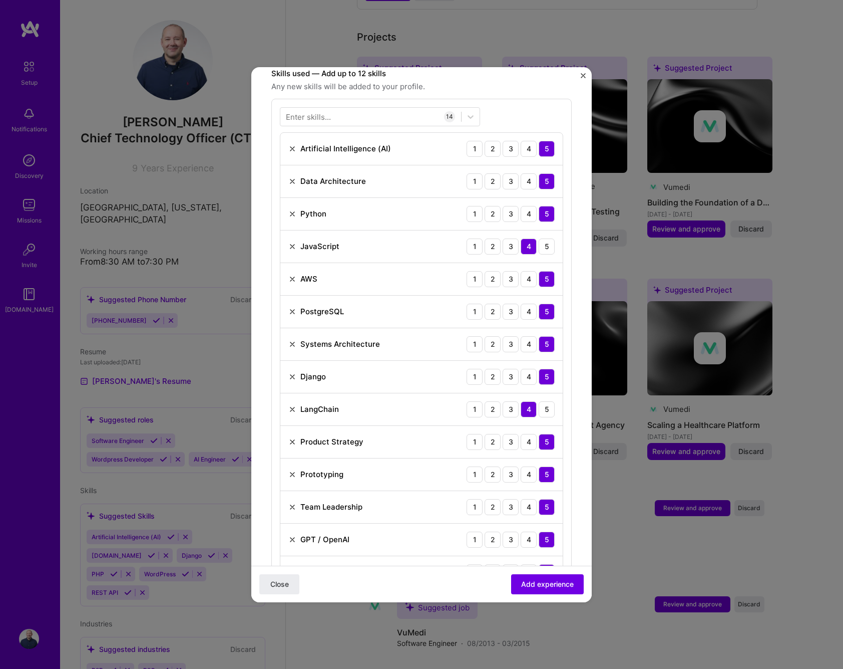
click at [291, 405] on img at bounding box center [292, 409] width 8 height 8
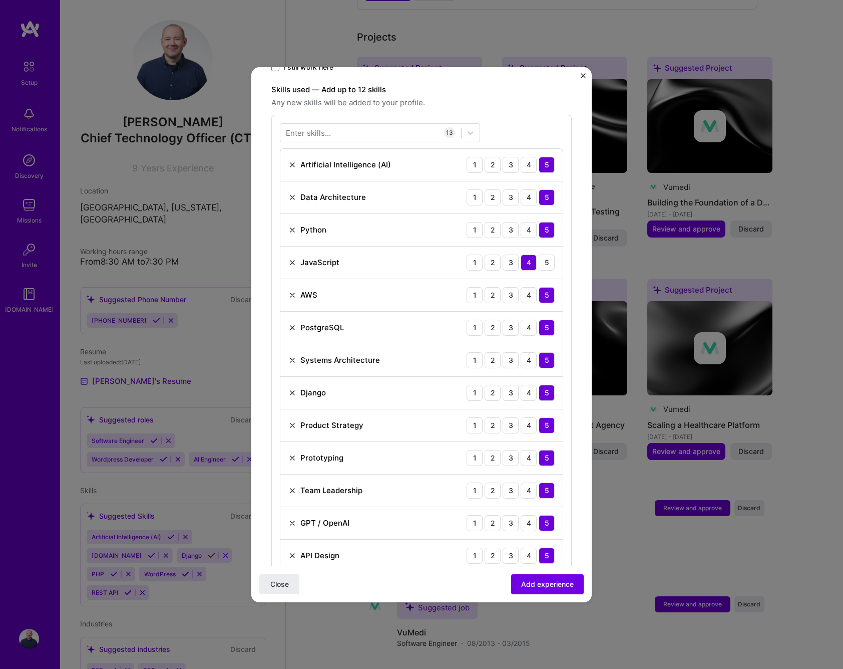
scroll to position [341, 0]
click at [290, 291] on img at bounding box center [292, 295] width 8 height 8
click at [292, 258] on img at bounding box center [292, 262] width 8 height 8
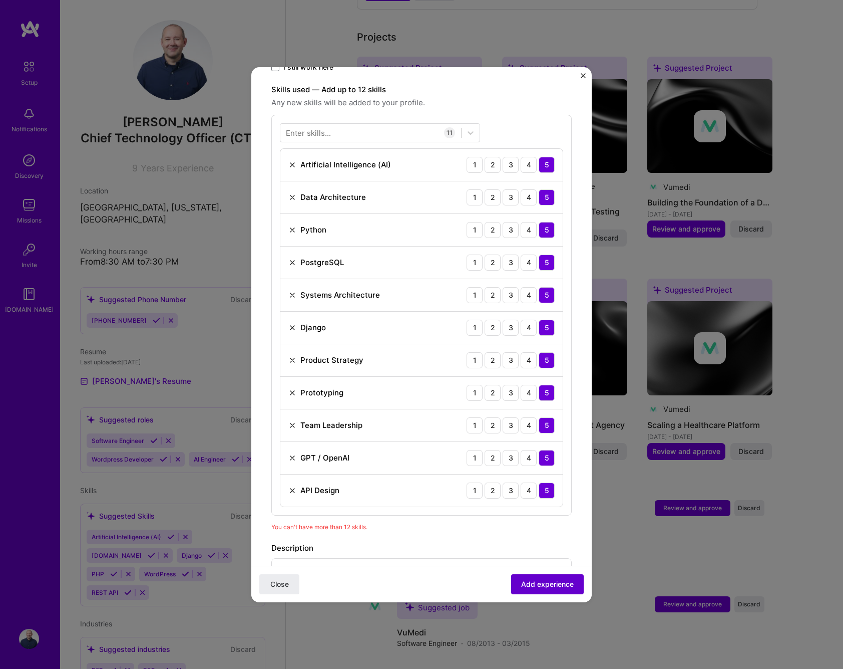
click at [548, 584] on span "Add experience" at bounding box center [547, 583] width 53 height 10
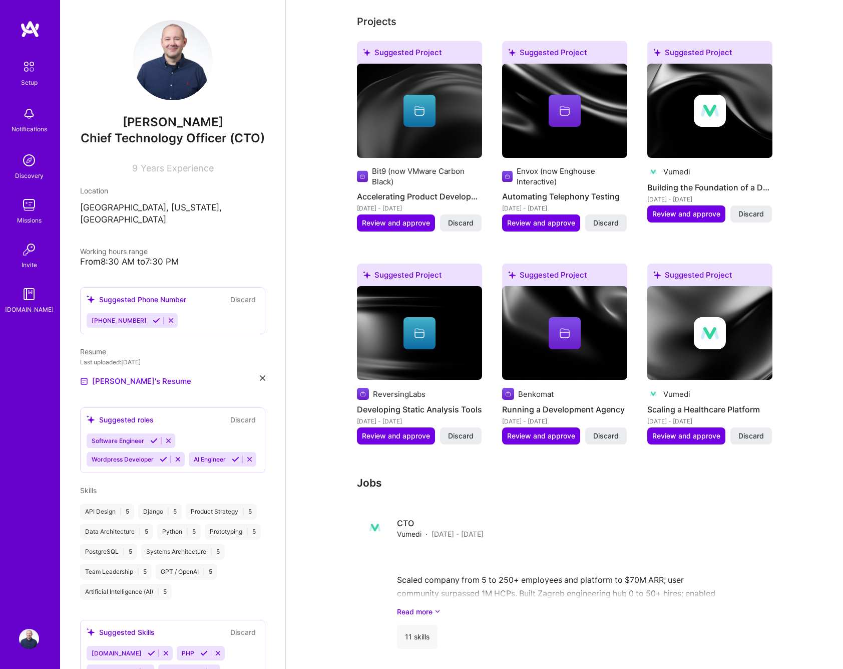
scroll to position [469, 0]
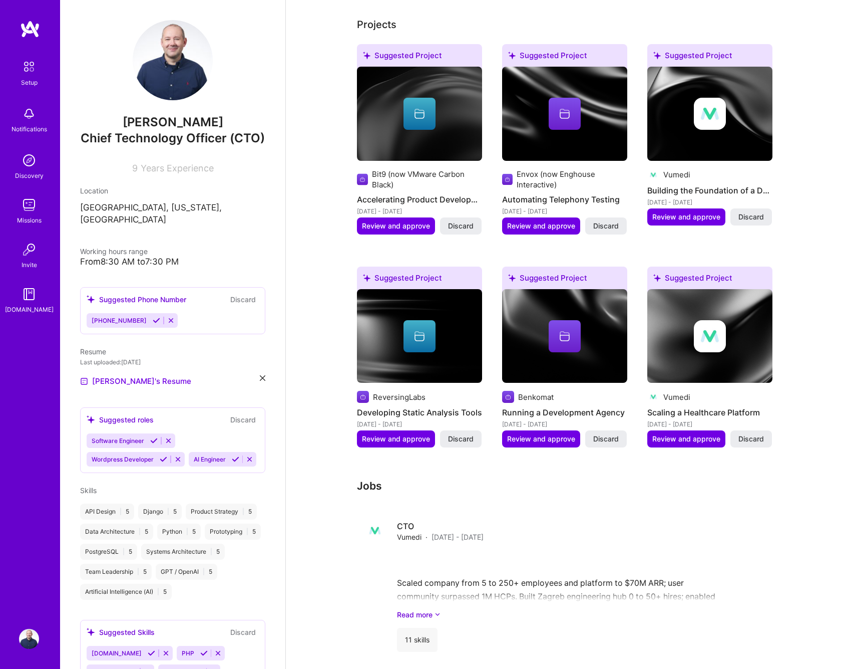
click at [714, 123] on img at bounding box center [710, 114] width 125 height 94
click at [549, 434] on span "Review and approve" at bounding box center [541, 439] width 68 height 10
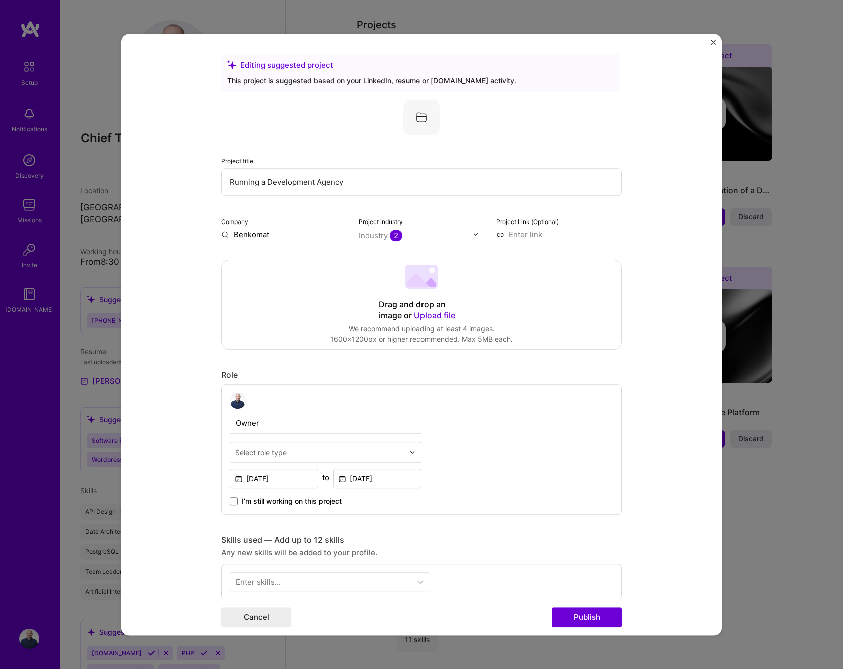
click at [712, 42] on img "Close" at bounding box center [713, 42] width 5 height 5
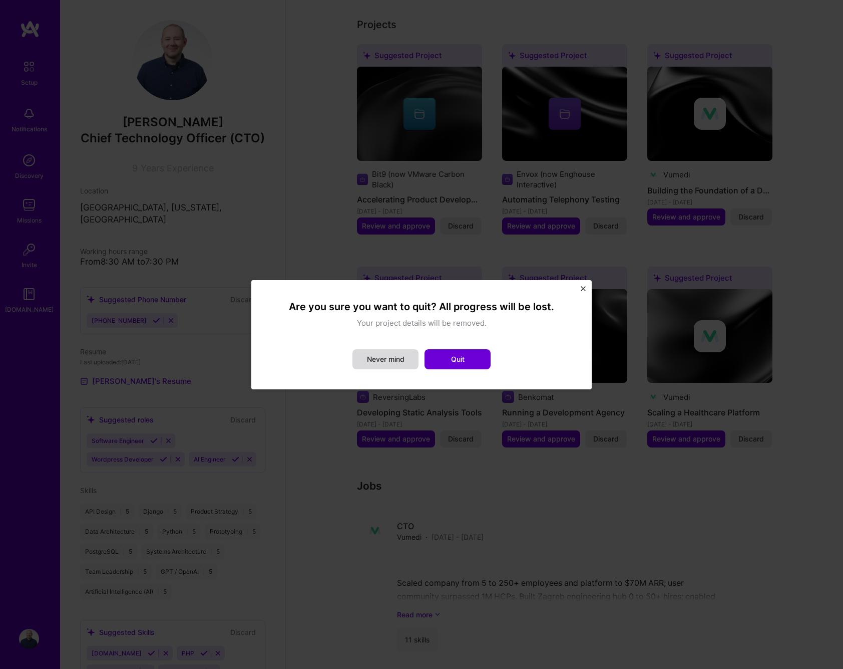
click at [385, 358] on button "Never mind" at bounding box center [386, 359] width 66 height 20
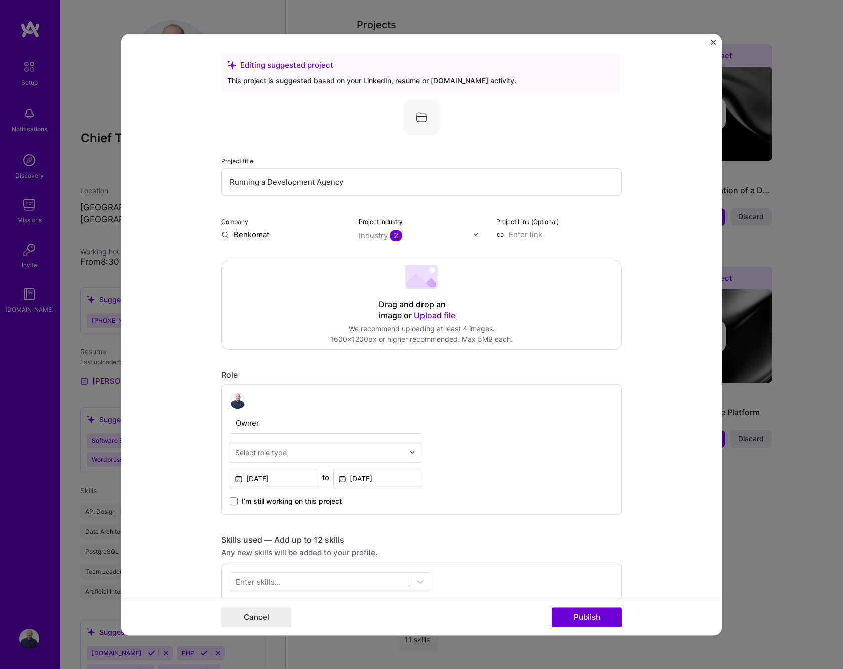
click at [714, 38] on form "Editing suggested project This project is suggested based on your LinkedIn, res…" at bounding box center [421, 335] width 601 height 602
click at [712, 40] on img "Close" at bounding box center [713, 42] width 5 height 5
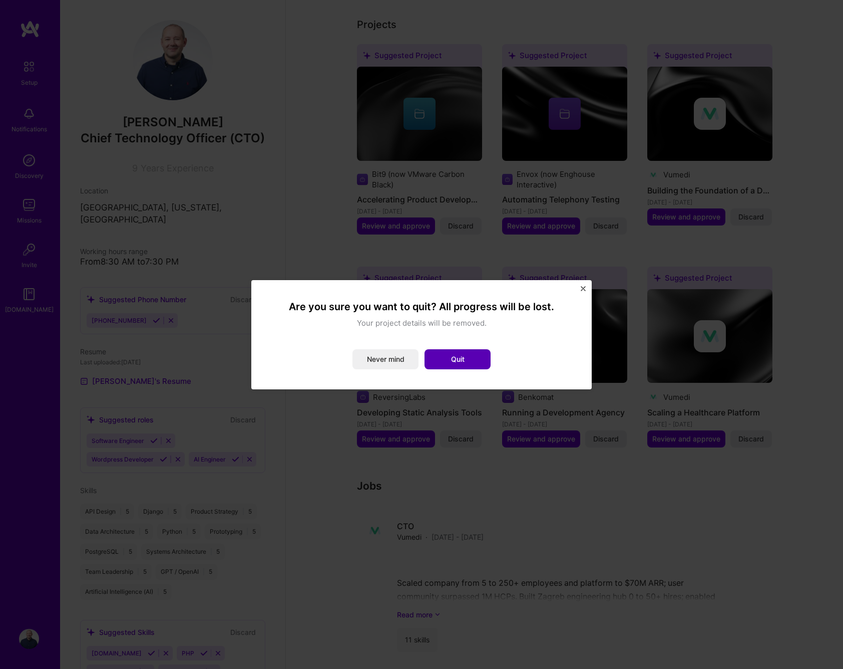
click at [462, 358] on button "Quit" at bounding box center [458, 359] width 66 height 20
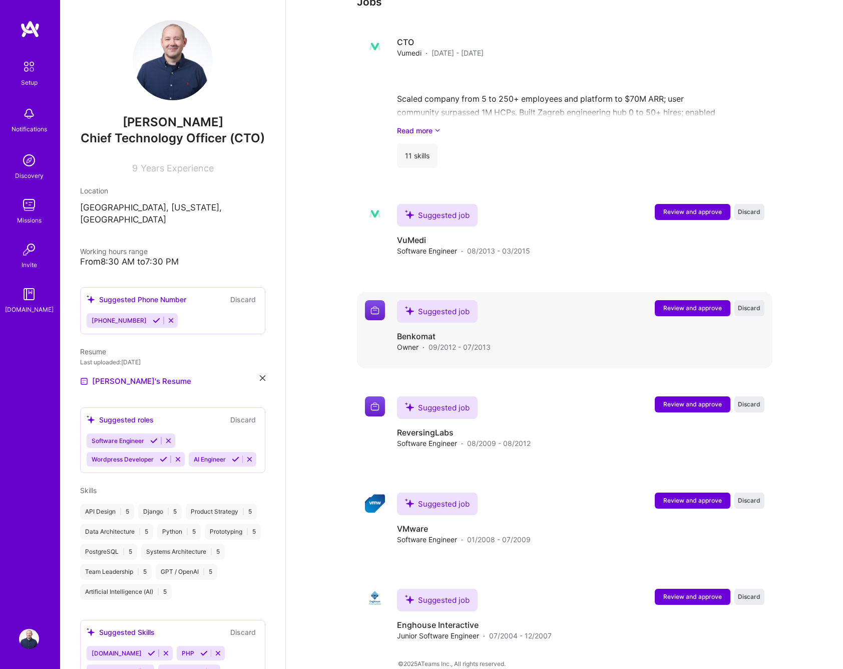
scroll to position [952, 0]
click at [700, 208] on span "Review and approve" at bounding box center [693, 212] width 59 height 9
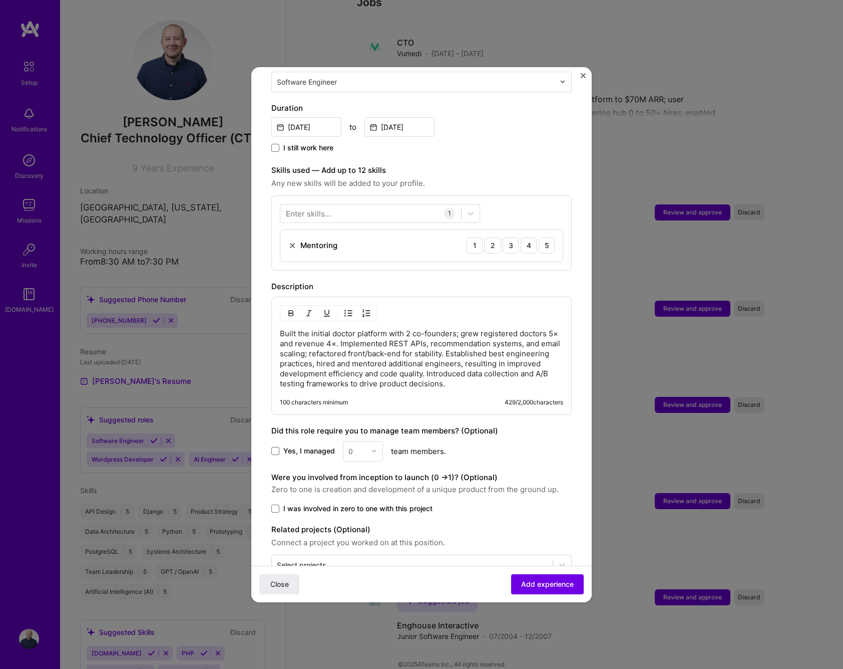
scroll to position [260, 0]
click at [540, 237] on div "5" at bounding box center [547, 245] width 16 height 16
click at [546, 237] on div "5" at bounding box center [547, 245] width 16 height 16
click at [385, 205] on div at bounding box center [370, 212] width 181 height 17
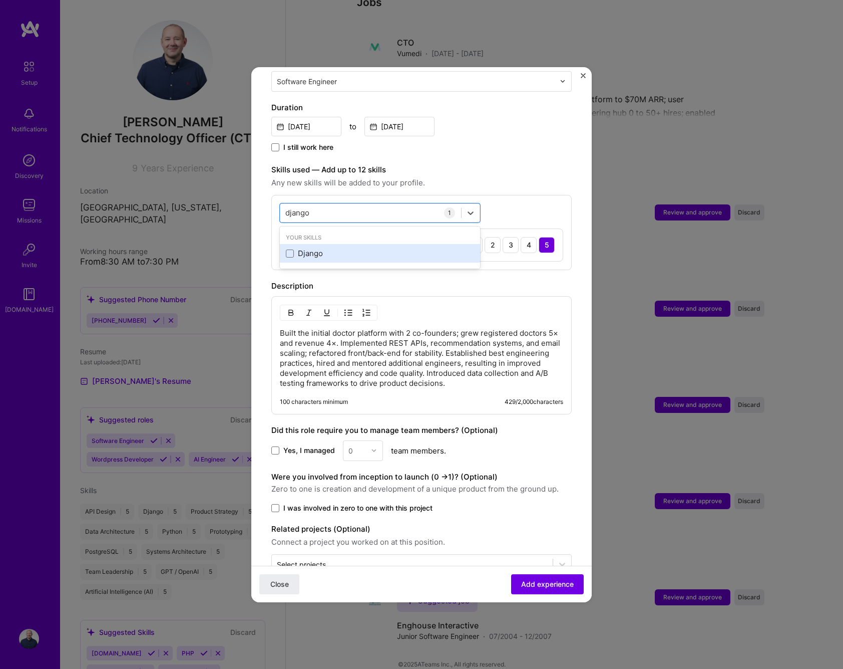
click at [322, 244] on div "Django" at bounding box center [380, 253] width 200 height 19
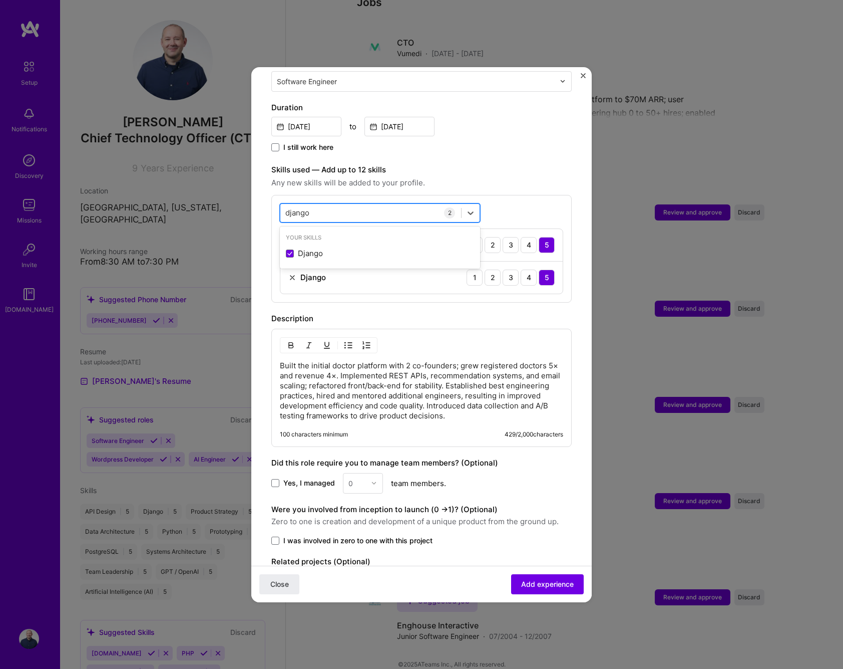
click at [335, 204] on div "django django" at bounding box center [370, 212] width 181 height 17
click at [296, 248] on div "Python" at bounding box center [380, 253] width 188 height 11
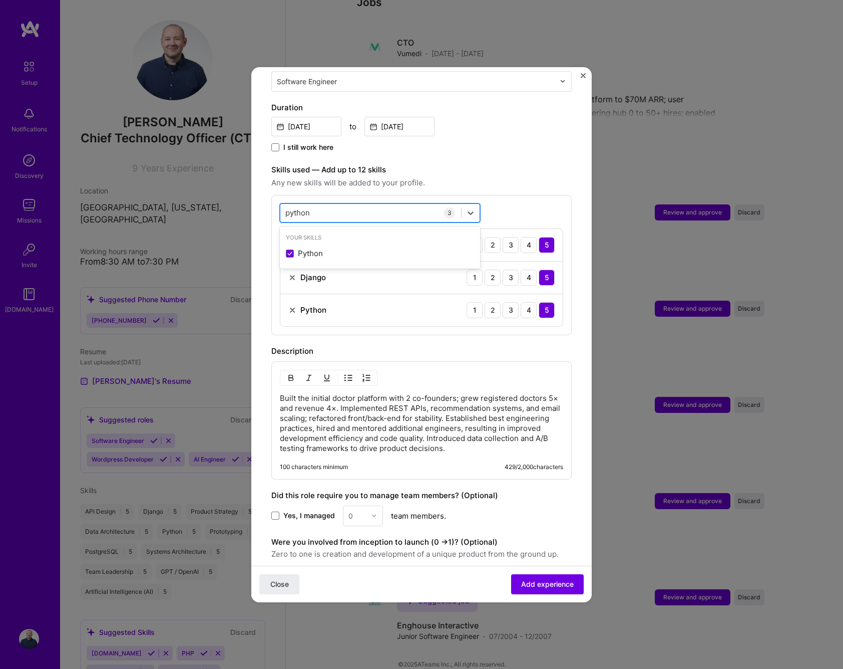
type input "Q"
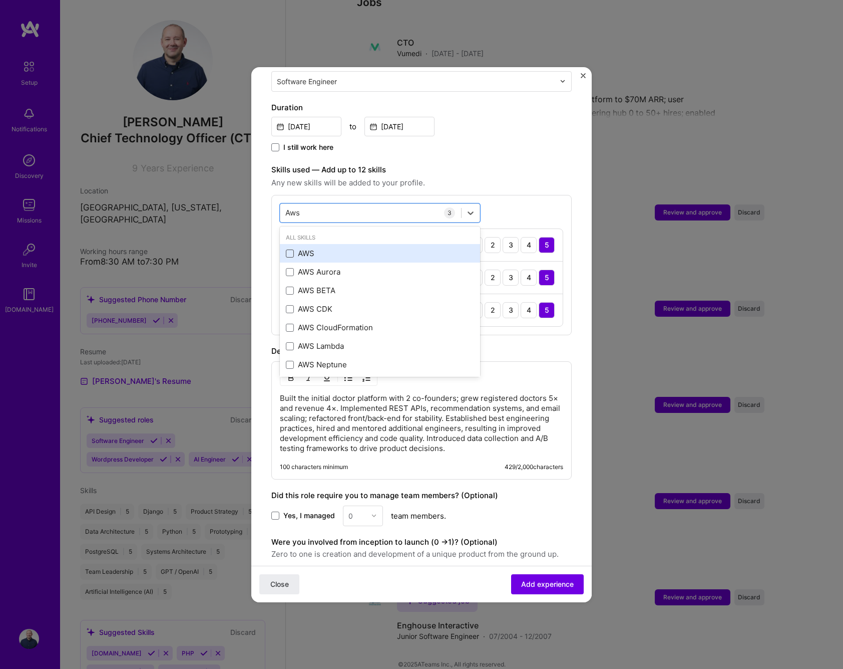
click at [290, 249] on span at bounding box center [290, 253] width 8 height 8
click at [0, 0] on input "checkbox" at bounding box center [0, 0] width 0 height 0
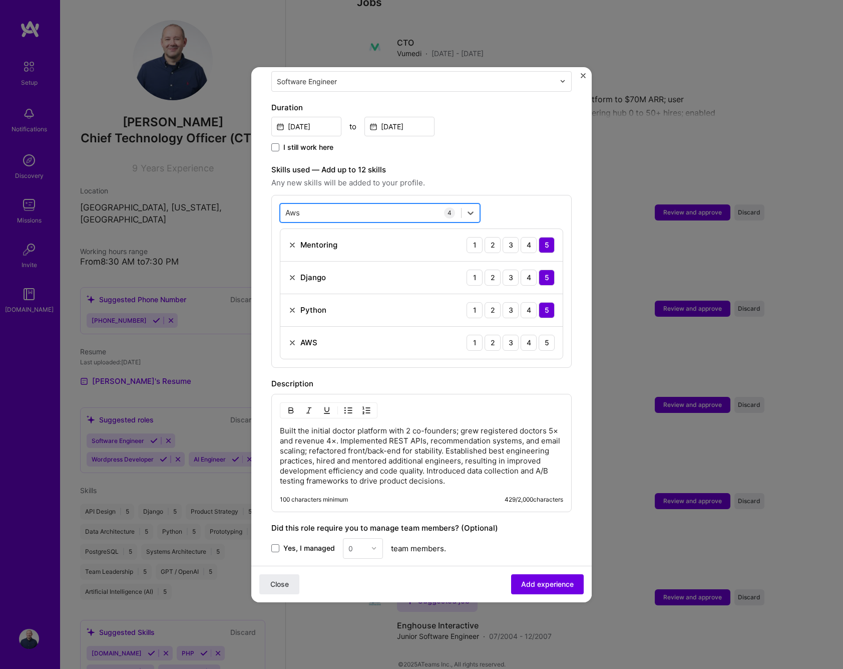
click at [331, 204] on div "Aws Aws" at bounding box center [370, 212] width 181 height 17
click at [322, 248] on div "PostgreSQL" at bounding box center [380, 253] width 188 height 11
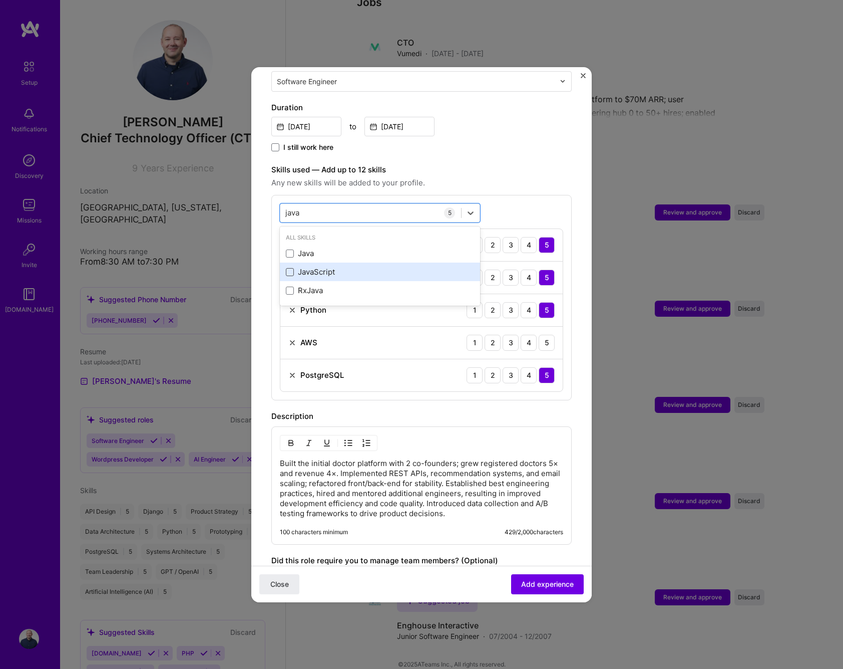
click at [290, 268] on span at bounding box center [290, 272] width 8 height 8
click at [0, 0] on input "checkbox" at bounding box center [0, 0] width 0 height 0
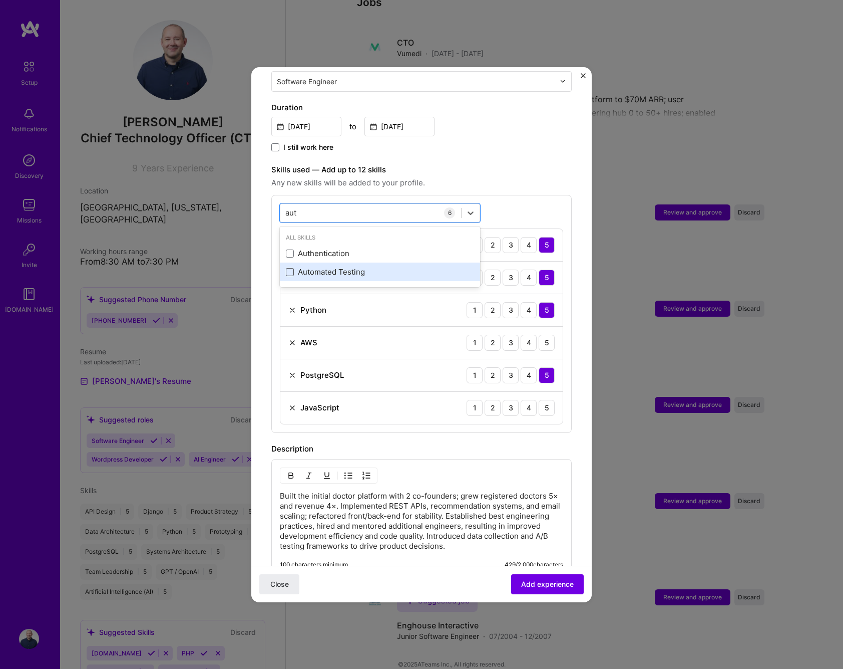
click at [289, 268] on span at bounding box center [290, 272] width 8 height 8
click at [0, 0] on input "checkbox" at bounding box center [0, 0] width 0 height 0
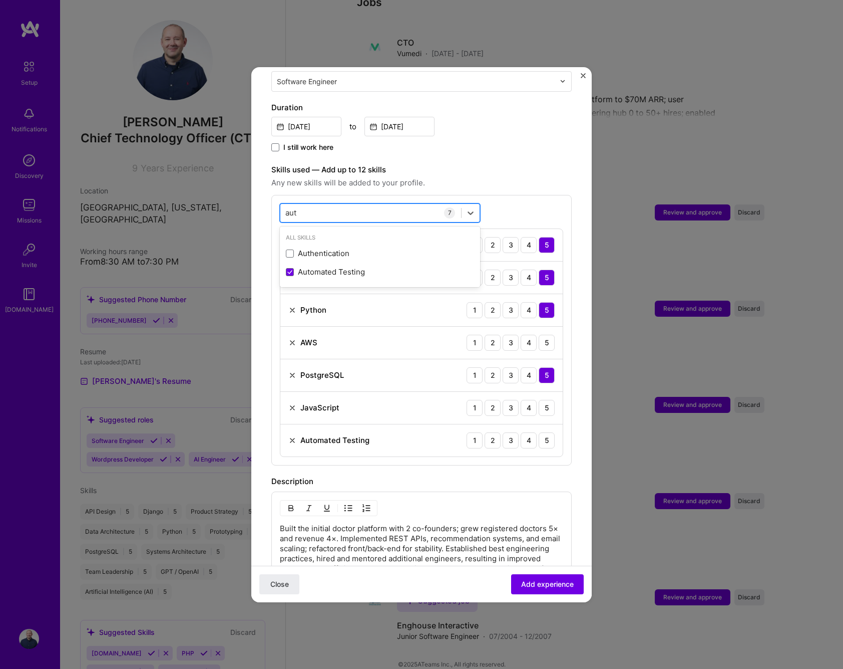
click at [410, 204] on div "aut aut" at bounding box center [370, 212] width 181 height 17
click at [293, 288] on span at bounding box center [290, 292] width 8 height 8
click at [0, 0] on input "checkbox" at bounding box center [0, 0] width 0 height 0
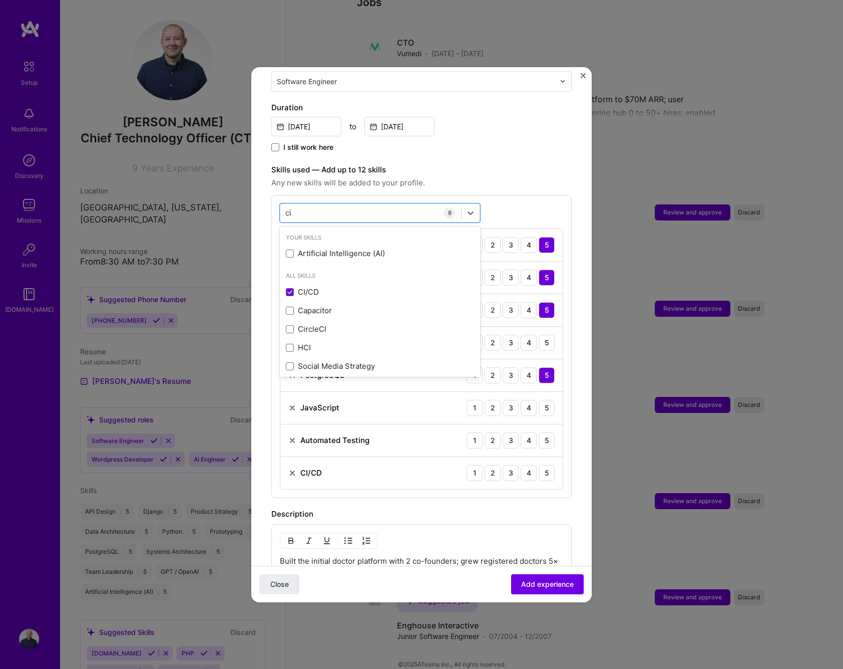
type input "ci"
click at [534, 164] on label "Skills used — Add up to 12 skills" at bounding box center [421, 170] width 300 height 12
click at [292, 469] on img at bounding box center [292, 473] width 8 height 8
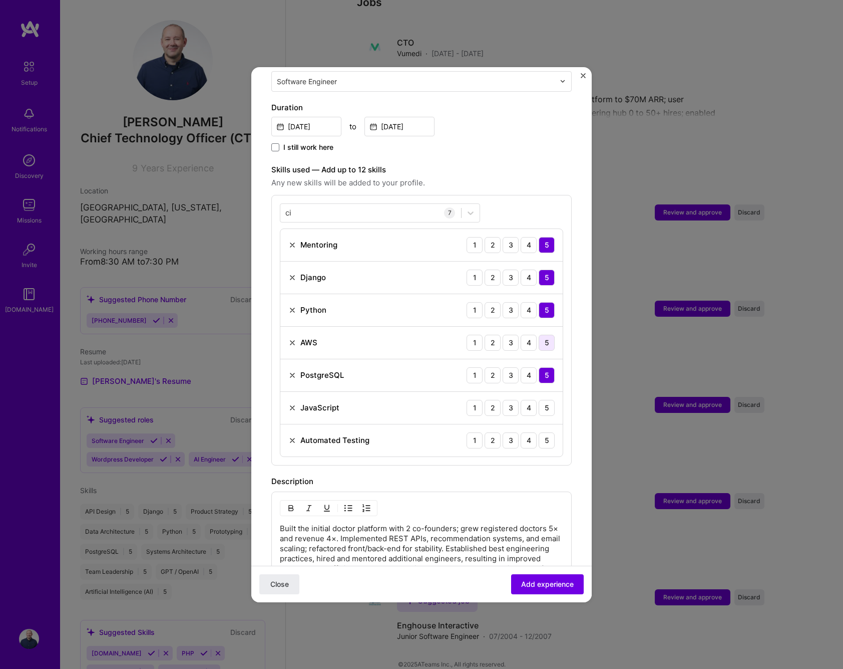
click at [547, 335] on div "5" at bounding box center [547, 343] width 16 height 16
click at [546, 400] on div "5" at bounding box center [547, 408] width 16 height 16
click at [547, 432] on div "5" at bounding box center [547, 440] width 16 height 16
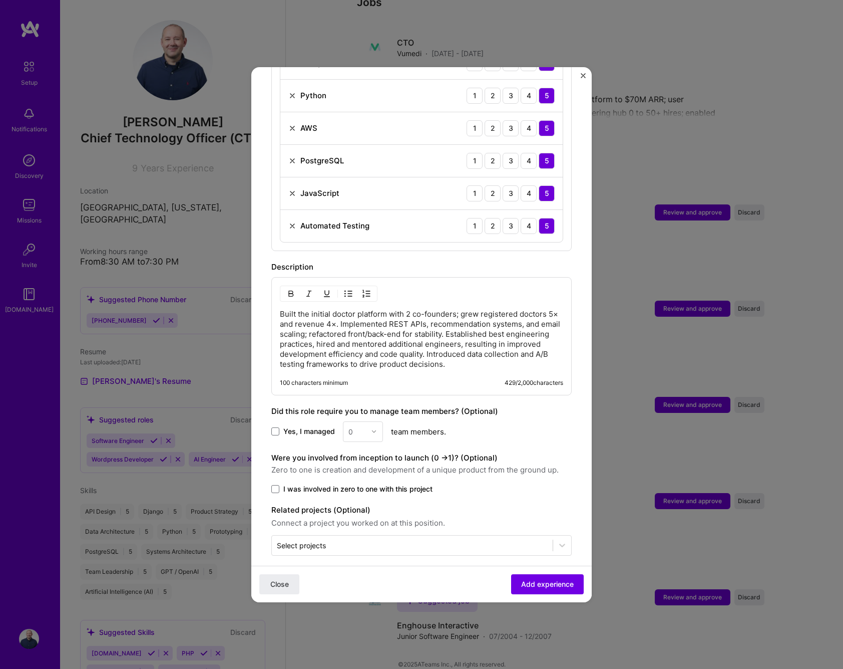
scroll to position [474, 0]
click at [310, 427] on span "Yes, I managed" at bounding box center [309, 432] width 52 height 10
click at [0, 0] on input "Yes, I managed" at bounding box center [0, 0] width 0 height 0
click at [363, 427] on input "text" at bounding box center [358, 432] width 18 height 11
click at [359, 468] on div "2" at bounding box center [363, 477] width 34 height 19
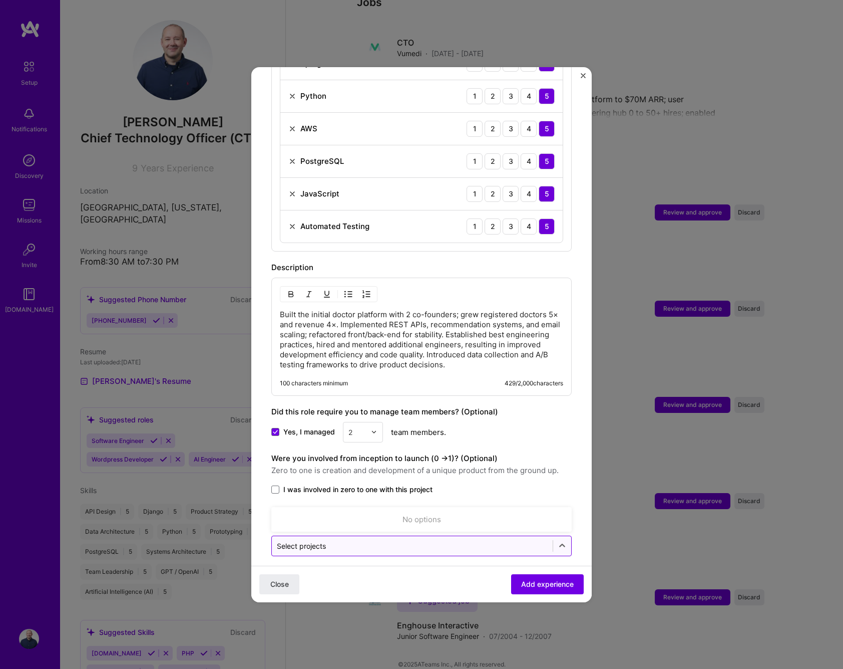
click at [496, 540] on input "text" at bounding box center [412, 545] width 271 height 11
click at [492, 540] on input "text" at bounding box center [412, 545] width 271 height 11
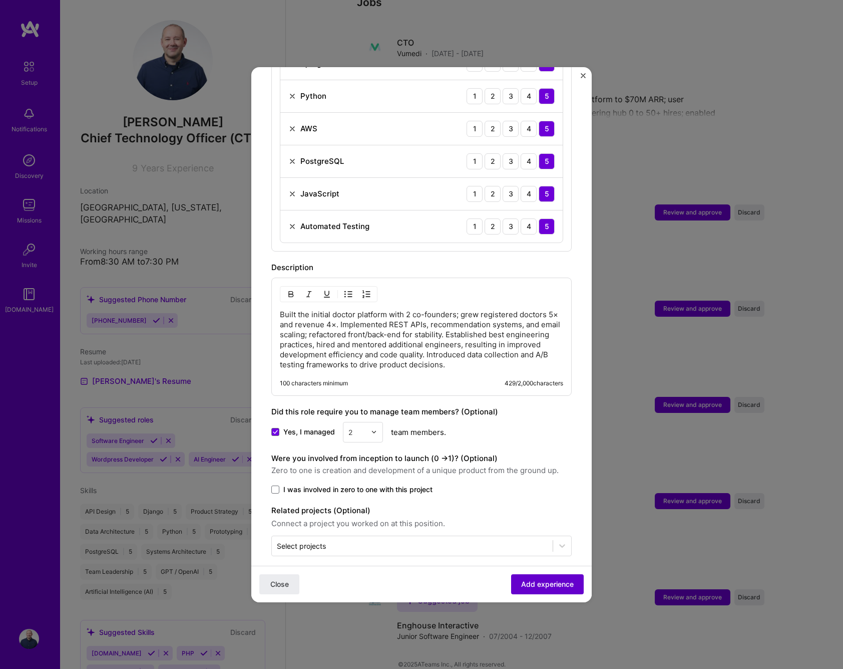
click at [553, 585] on span "Add experience" at bounding box center [547, 583] width 53 height 10
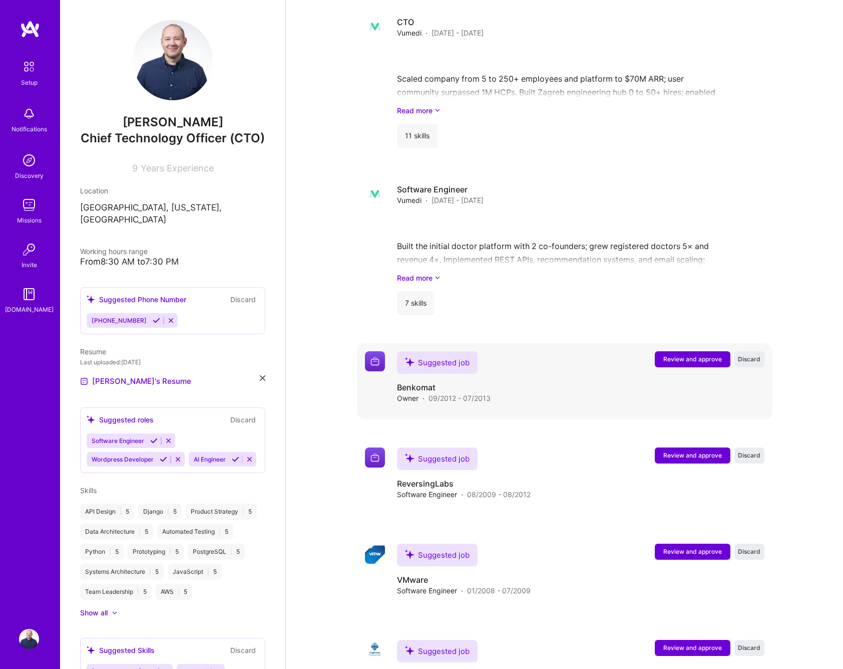
scroll to position [975, 0]
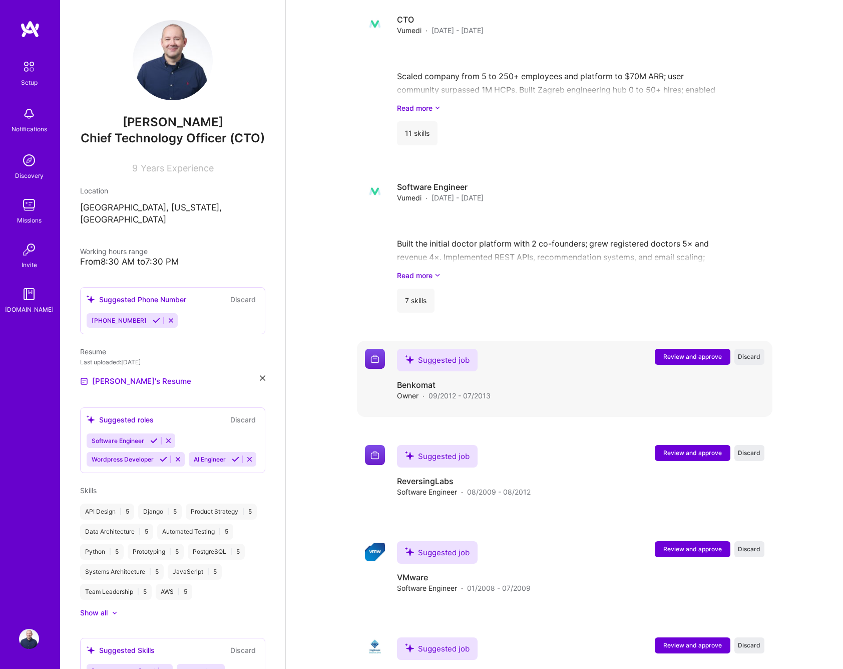
click at [687, 352] on span "Review and approve" at bounding box center [693, 356] width 59 height 9
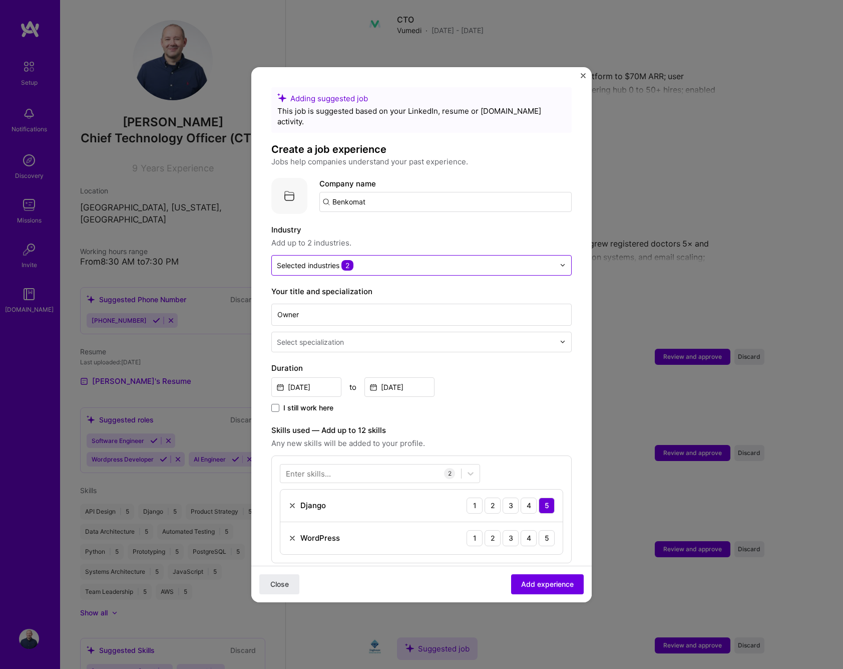
click at [397, 260] on input "text" at bounding box center [416, 265] width 278 height 11
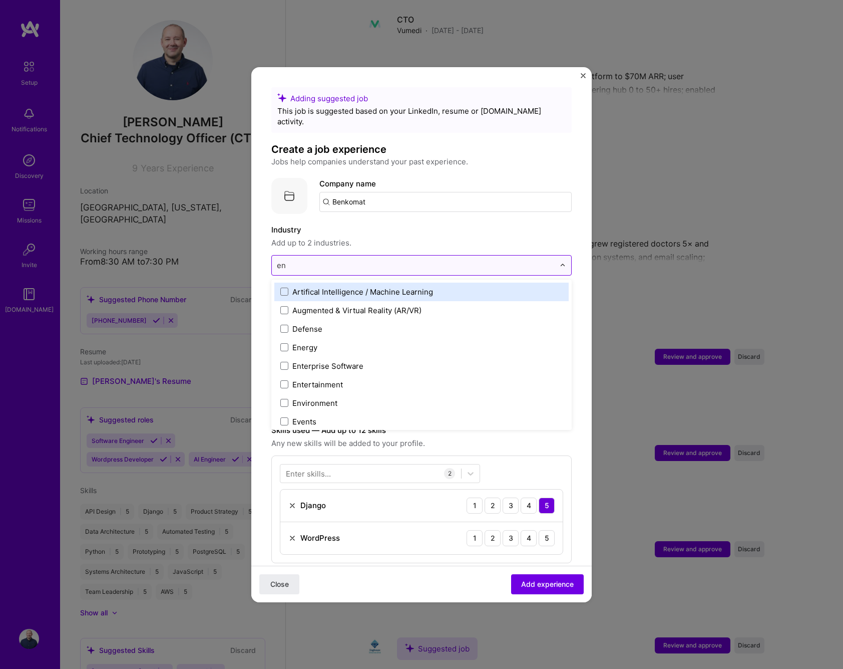
type input "e"
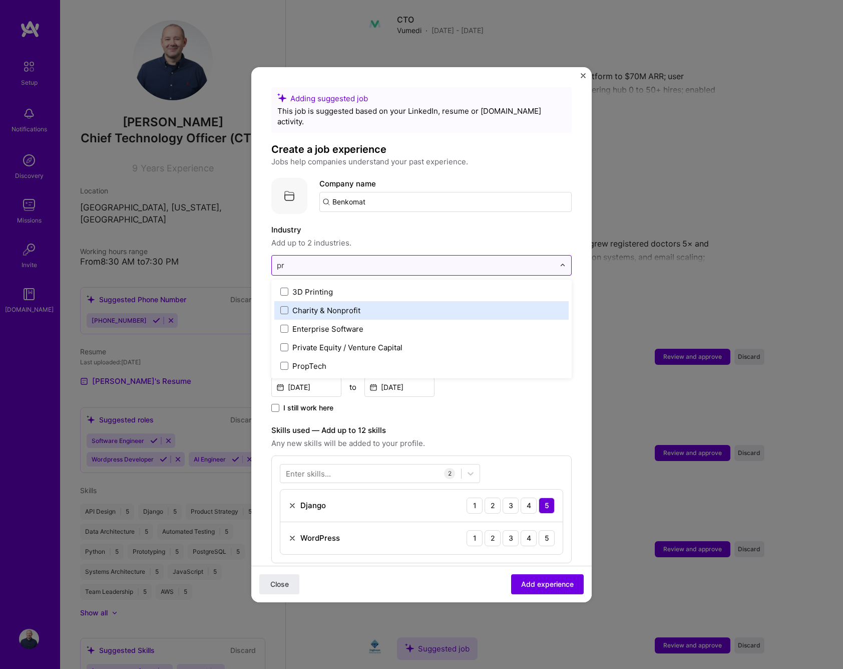
type input "p"
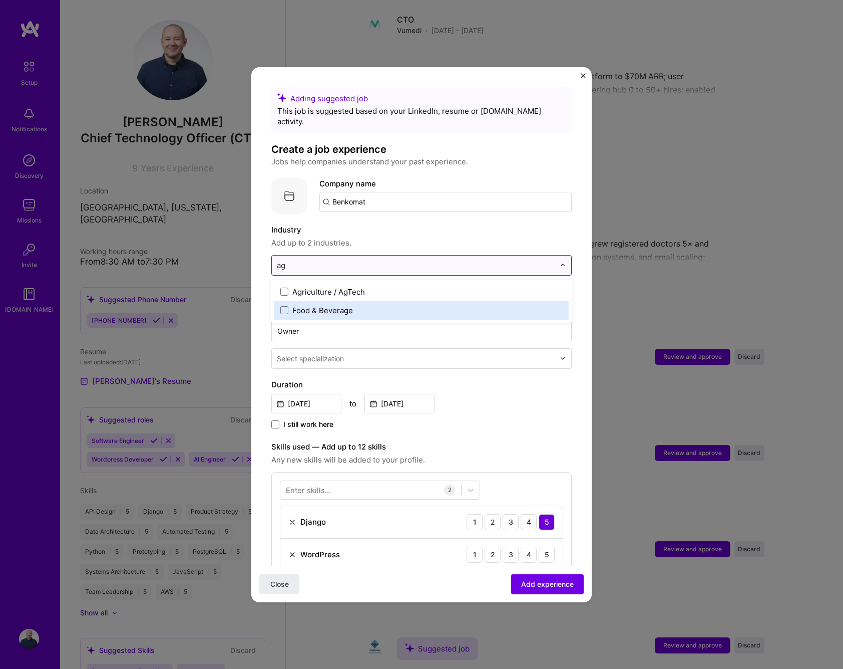
type input "a"
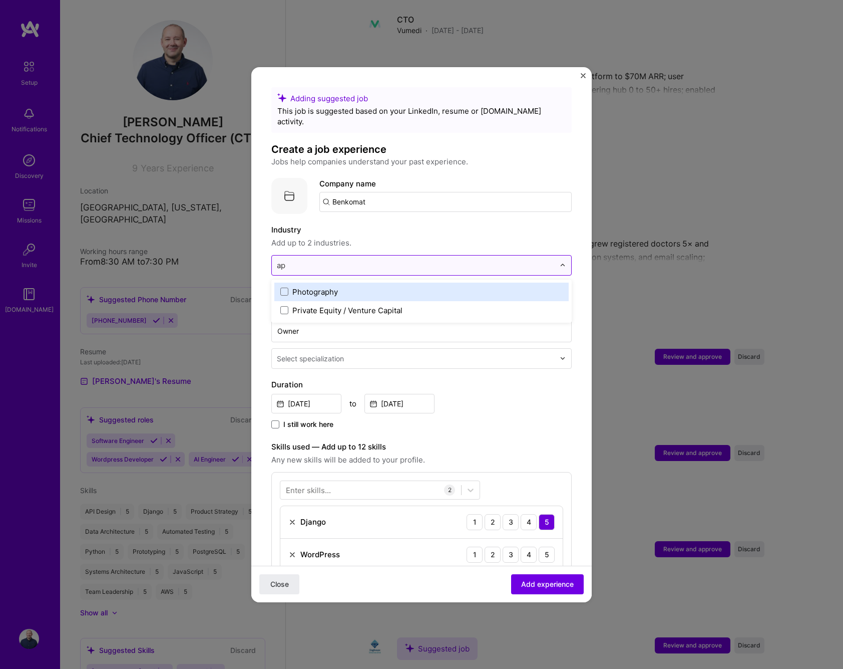
type input "a"
type input "con"
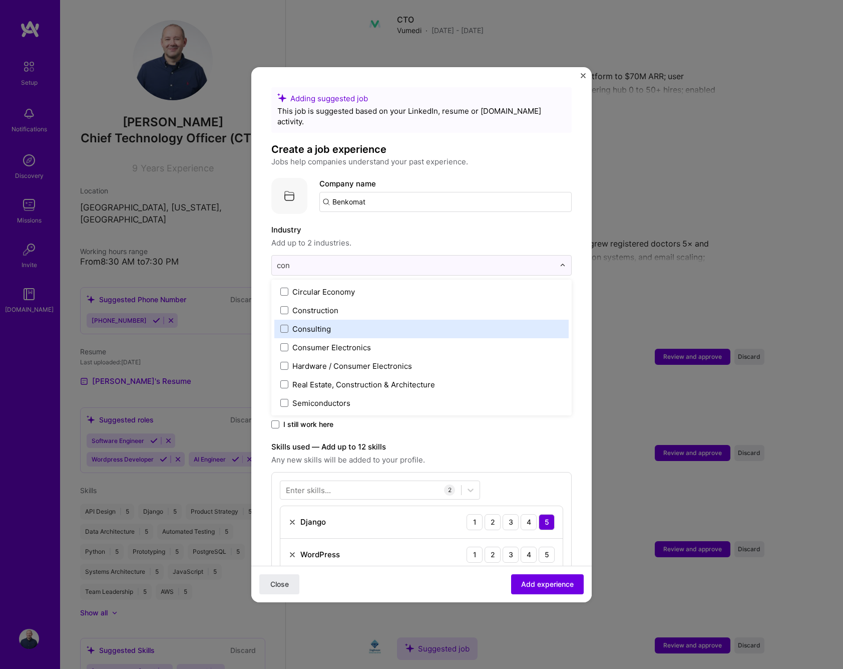
click at [295, 324] on div "Consulting" at bounding box center [311, 329] width 39 height 11
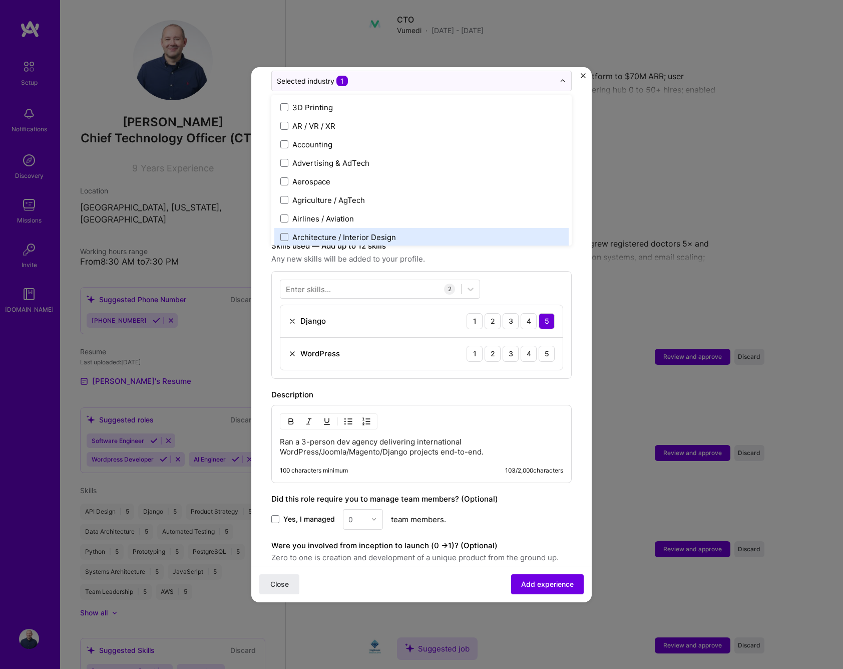
scroll to position [186, 0]
click at [370, 279] on div at bounding box center [370, 287] width 181 height 17
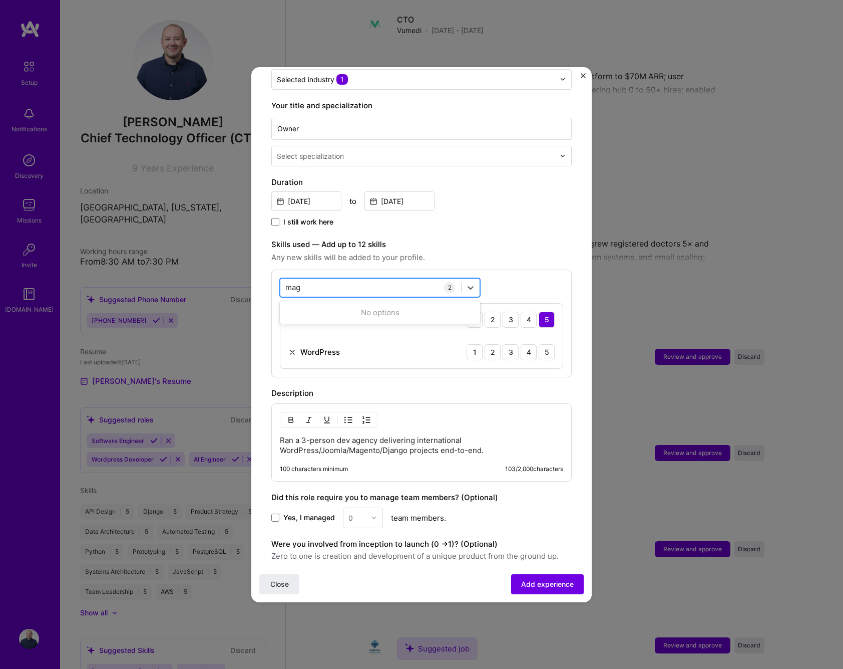
type input "mage"
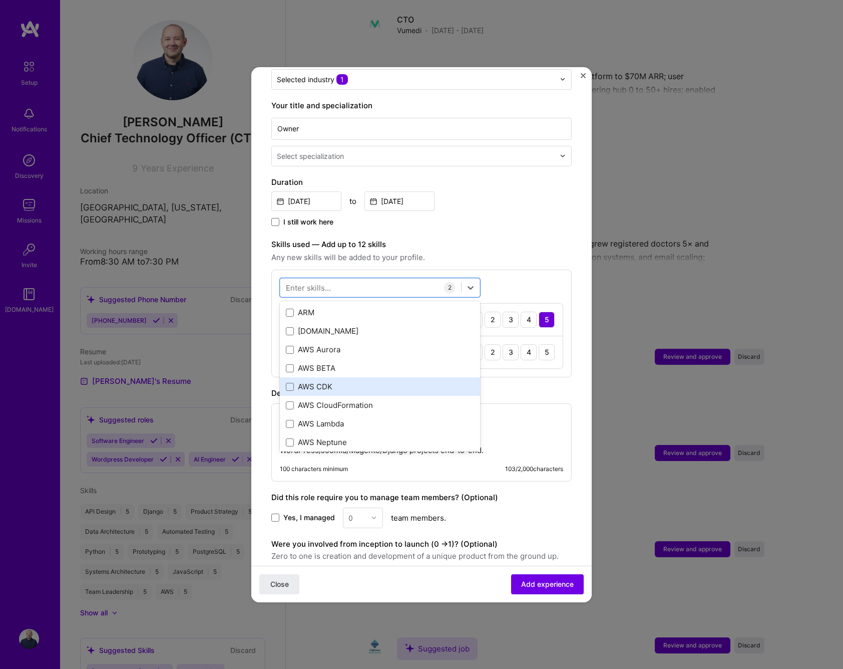
scroll to position [0, 0]
click at [518, 201] on div "Duration [DATE] to [DATE] I still work here" at bounding box center [421, 202] width 300 height 52
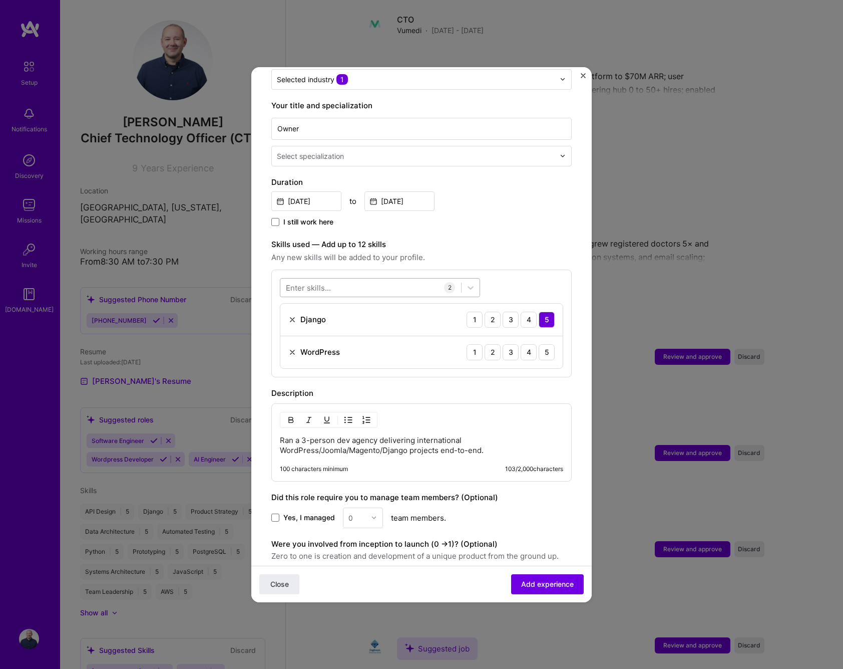
click at [362, 279] on div at bounding box center [370, 287] width 181 height 17
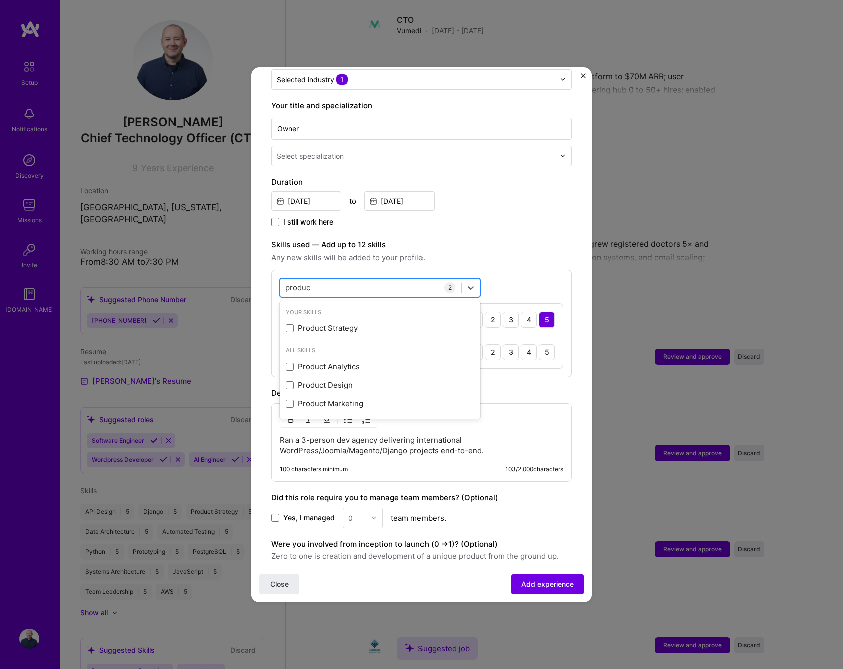
type input "product"
type input "p"
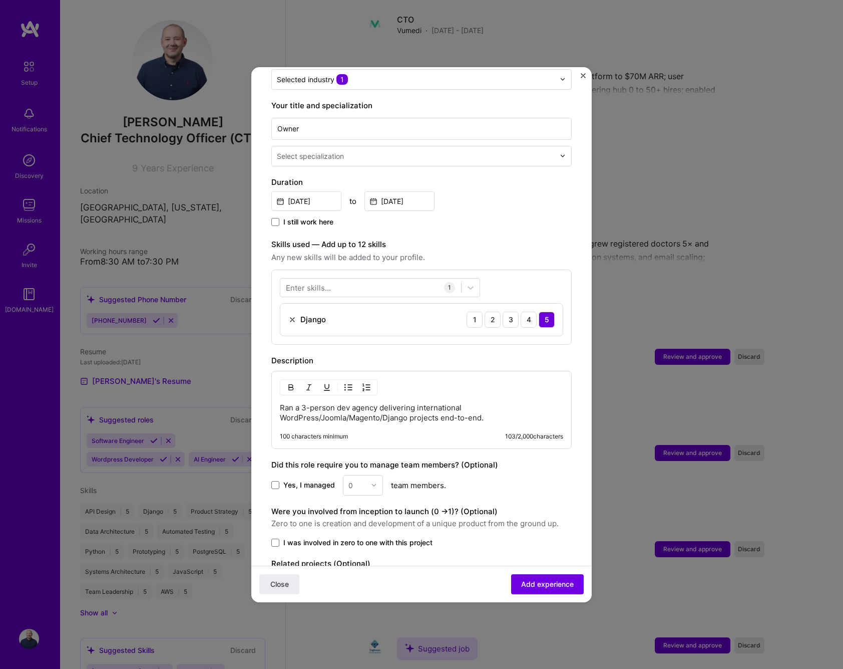
click at [492, 217] on div "I still work here" at bounding box center [421, 223] width 300 height 12
click at [343, 279] on div at bounding box center [370, 287] width 181 height 17
click at [316, 323] on div "Python" at bounding box center [380, 328] width 188 height 11
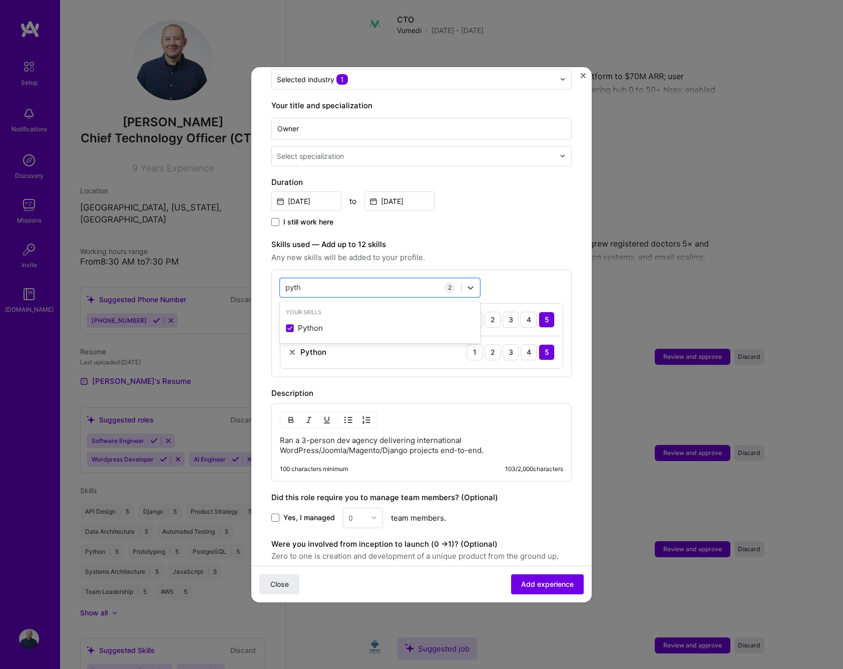
click at [535, 189] on div "[DATE] to [DATE]" at bounding box center [421, 200] width 300 height 22
click at [328, 280] on div "pyth pyth" at bounding box center [370, 287] width 181 height 17
drag, startPoint x: 328, startPoint y: 316, endPoint x: 335, endPoint y: 318, distance: 7.2
click at [328, 323] on div "WordPress" at bounding box center [380, 328] width 188 height 11
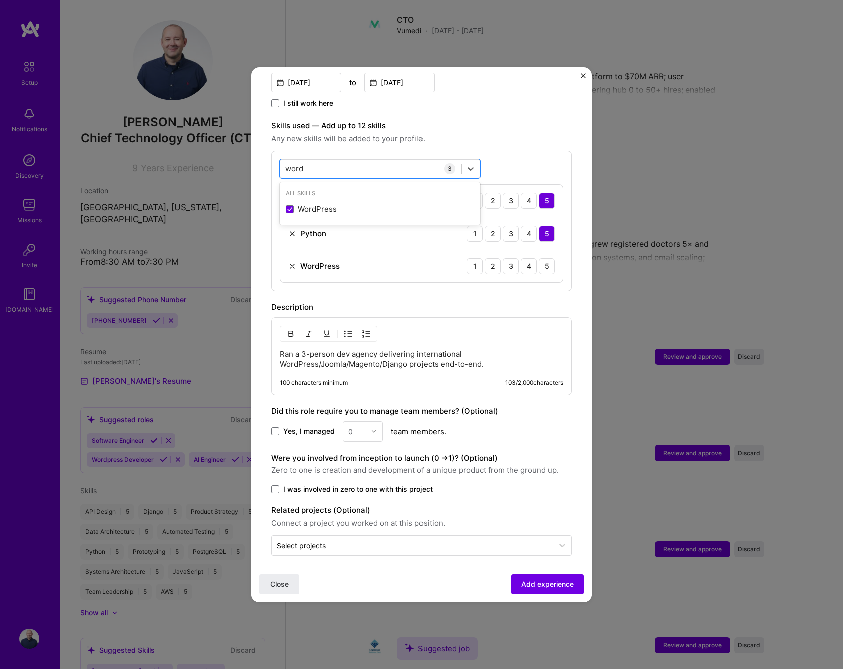
scroll to position [304, 0]
type input "word"
click at [297, 484] on span "I was involved in zero to one with this project" at bounding box center [357, 489] width 149 height 10
click at [0, 0] on input "I was involved in zero to one with this project" at bounding box center [0, 0] width 0 height 0
click at [538, 585] on span "Add experience" at bounding box center [547, 583] width 53 height 10
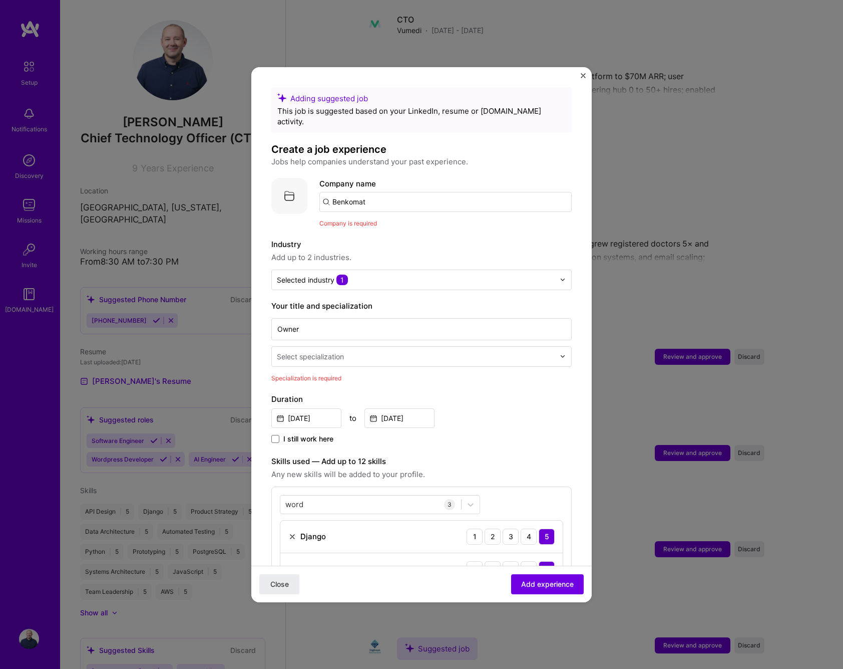
scroll to position [0, 0]
drag, startPoint x: 384, startPoint y: 191, endPoint x: 393, endPoint y: 189, distance: 9.8
click at [384, 192] on input "Benkomat" at bounding box center [446, 202] width 252 height 20
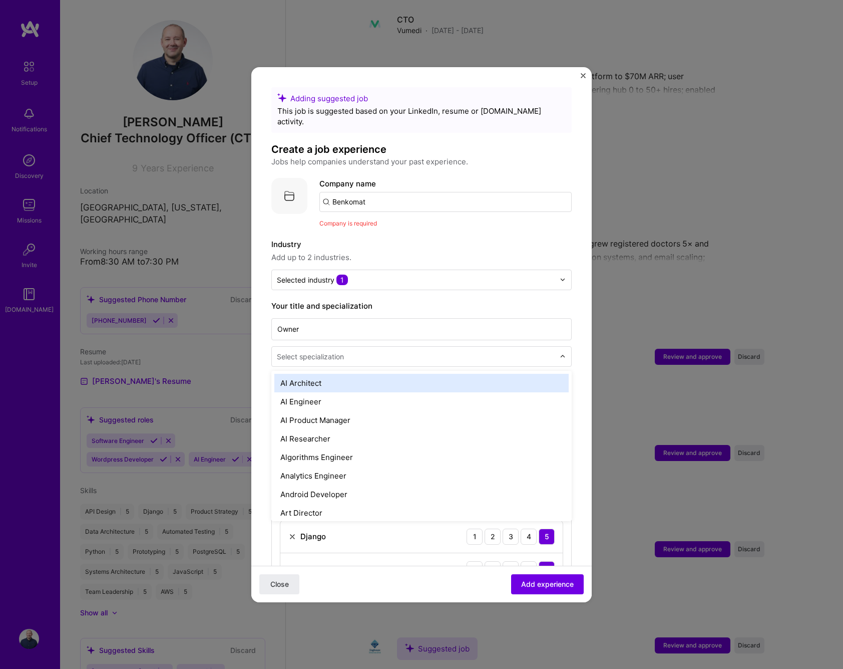
click at [361, 351] on input "text" at bounding box center [417, 356] width 280 height 11
type input "c"
type input "o"
type input "E"
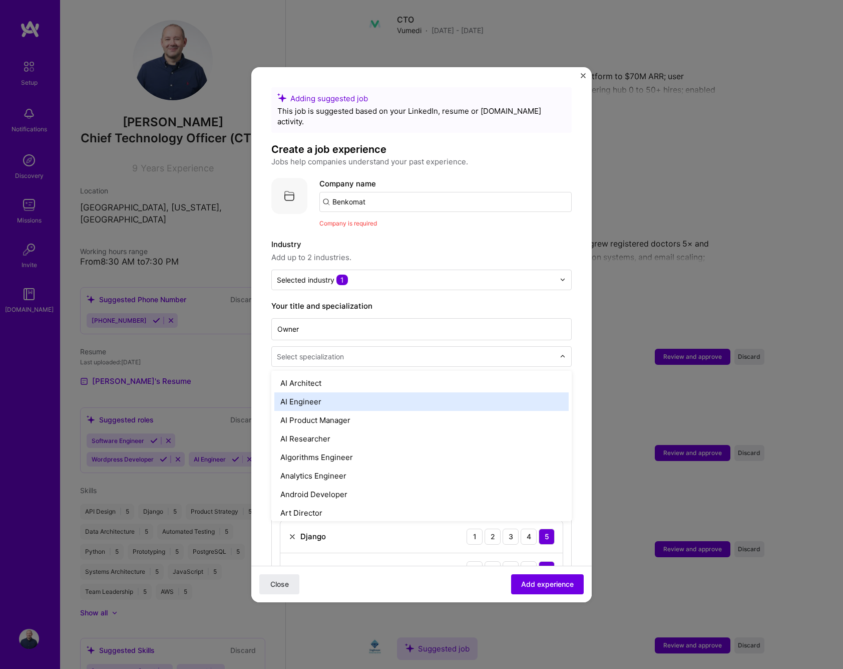
type input "e"
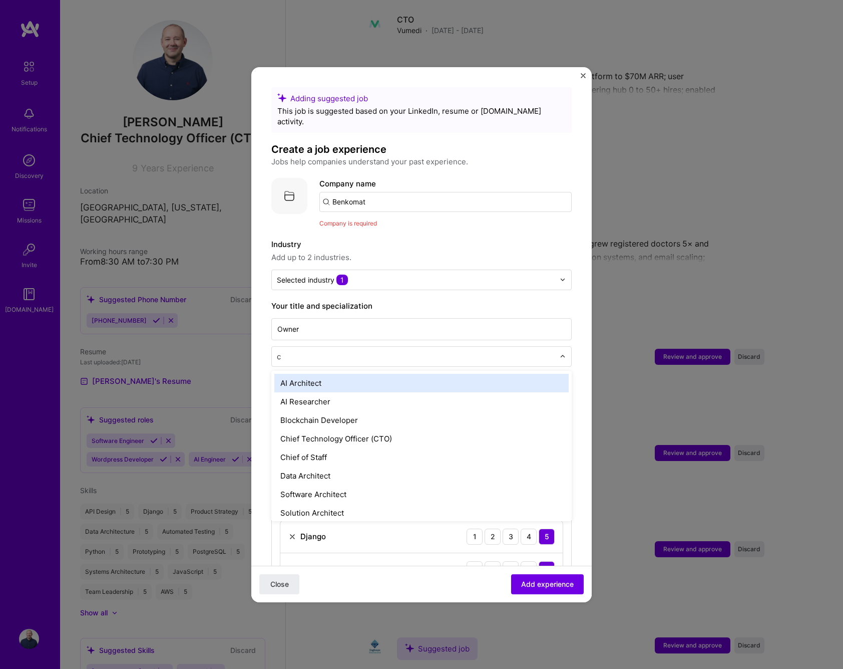
type input "ch"
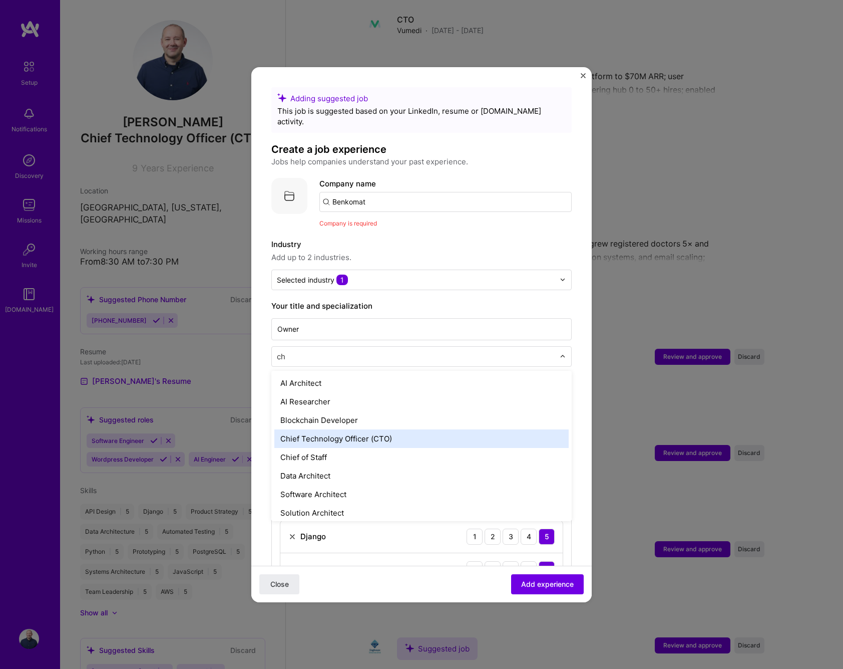
click at [352, 429] on div "Chief Technology Officer (CTO)" at bounding box center [421, 438] width 294 height 19
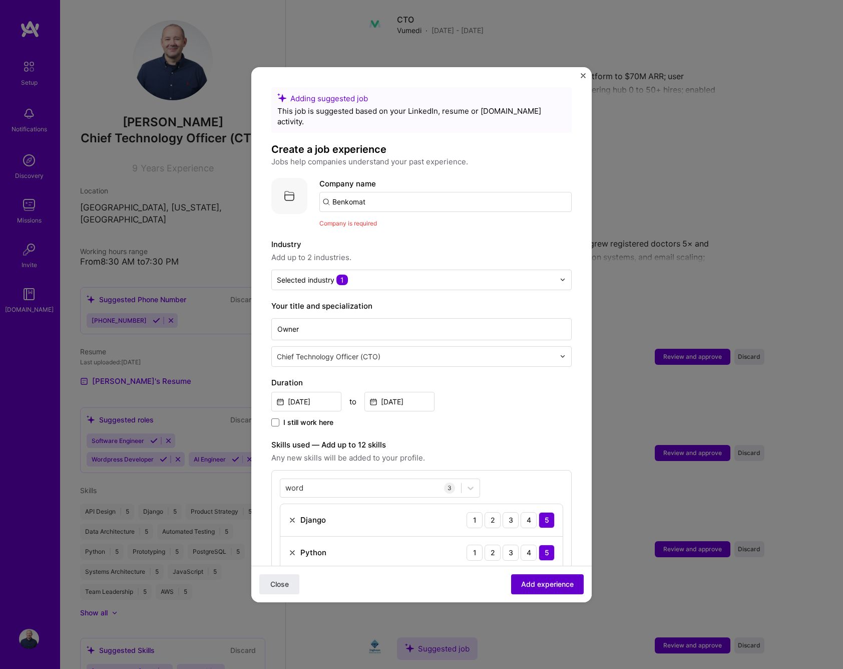
click at [552, 583] on span "Add experience" at bounding box center [547, 583] width 53 height 10
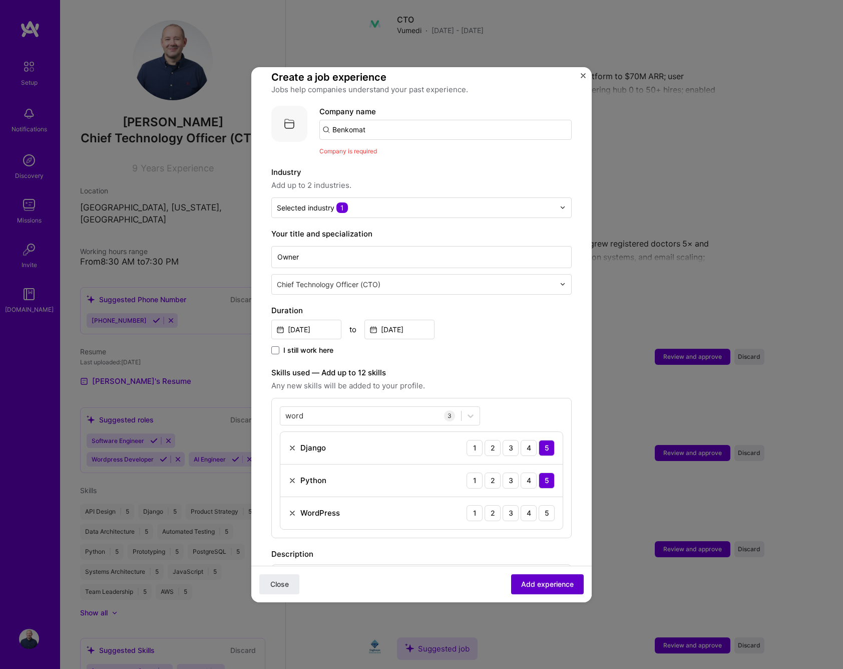
scroll to position [100, 0]
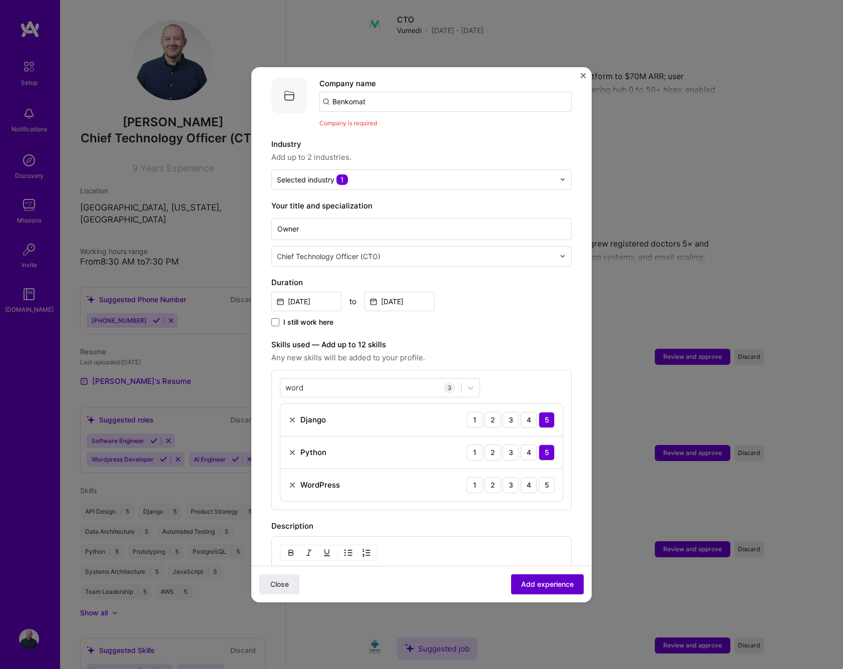
click at [549, 583] on span "Add experience" at bounding box center [547, 583] width 53 height 10
drag, startPoint x: 404, startPoint y: 96, endPoint x: 402, endPoint y: 90, distance: 6.5
click at [404, 95] on input "Benkomat" at bounding box center [446, 102] width 252 height 20
type input "Benkomat"
click at [344, 124] on span "Add company" at bounding box center [348, 129] width 48 height 11
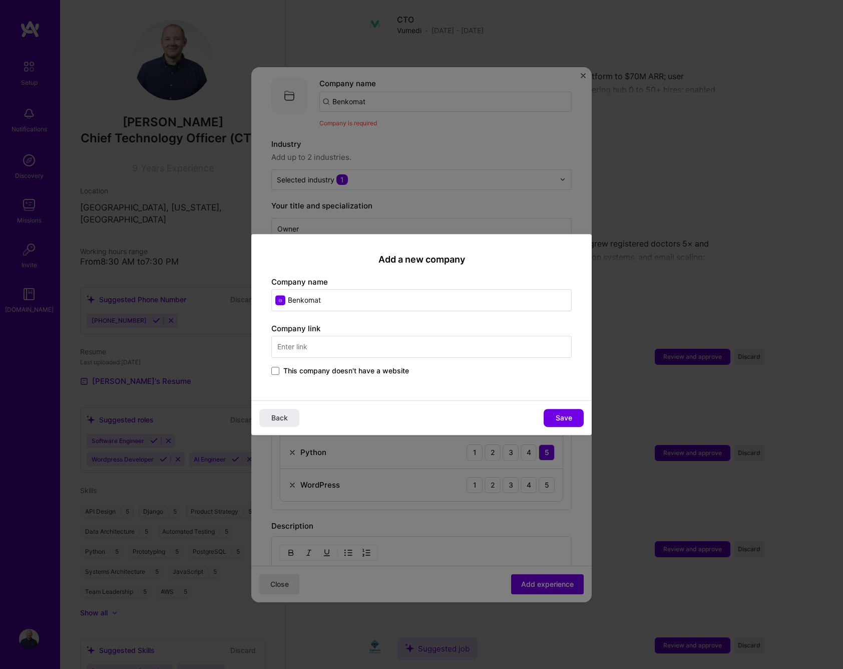
click at [364, 343] on input "text" at bounding box center [421, 347] width 300 height 22
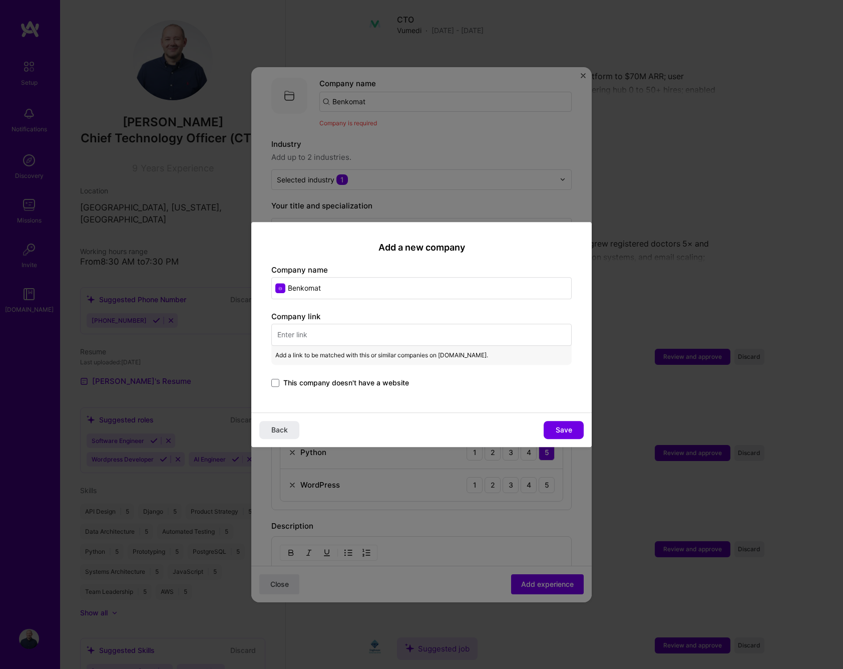
type input "h"
click at [325, 383] on span "This company doesn't have a website" at bounding box center [346, 383] width 126 height 10
click at [0, 0] on input "This company doesn't have a website" at bounding box center [0, 0] width 0 height 0
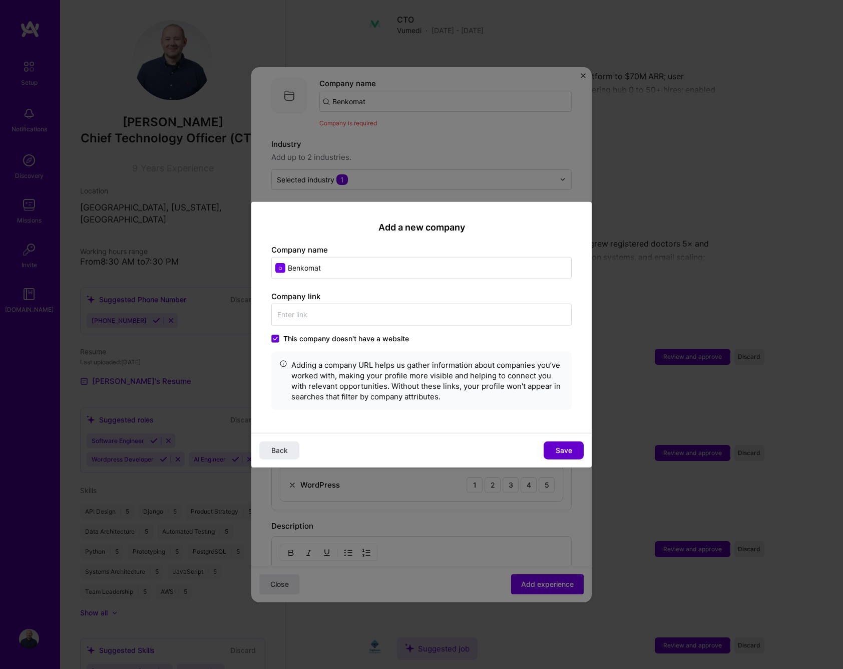
click at [568, 451] on span "Save" at bounding box center [564, 450] width 17 height 10
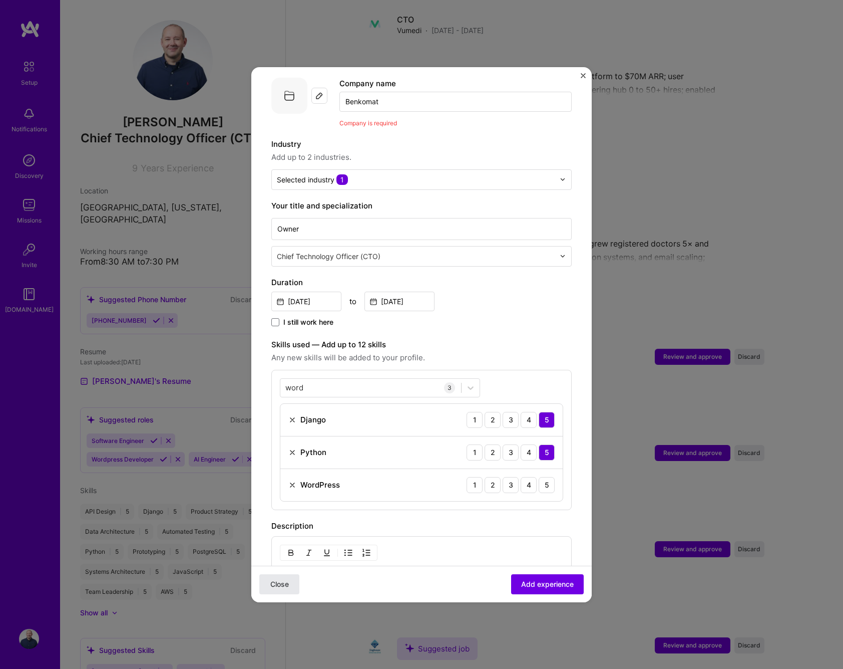
click at [281, 584] on span "Close" at bounding box center [279, 583] width 19 height 10
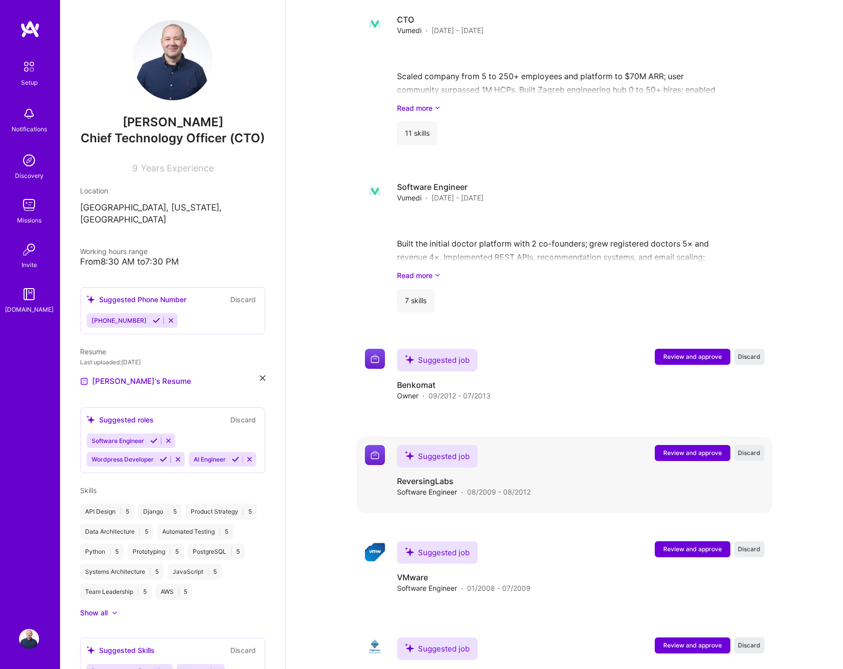
click at [691, 448] on span "Review and approve" at bounding box center [693, 452] width 59 height 9
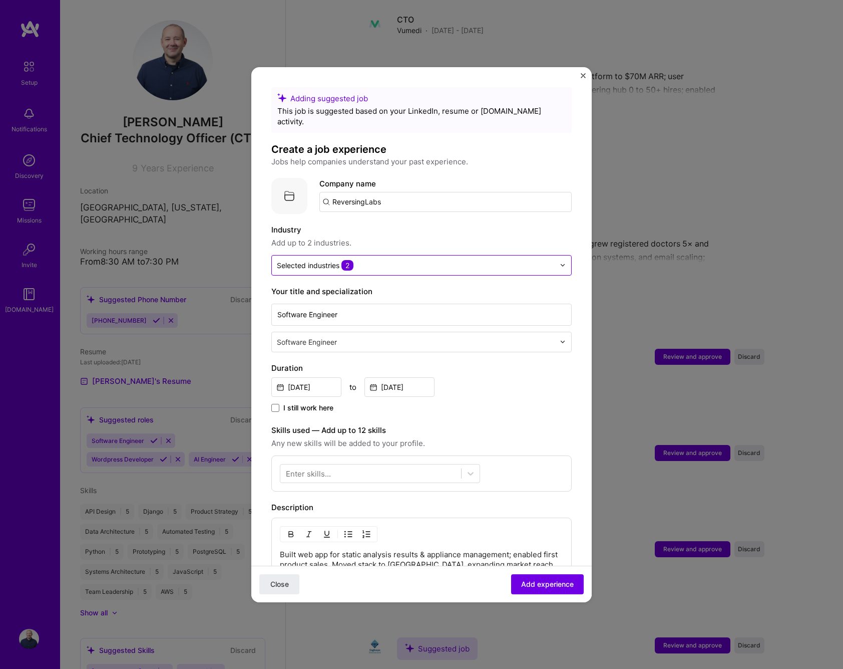
click at [369, 260] on input "text" at bounding box center [416, 265] width 278 height 11
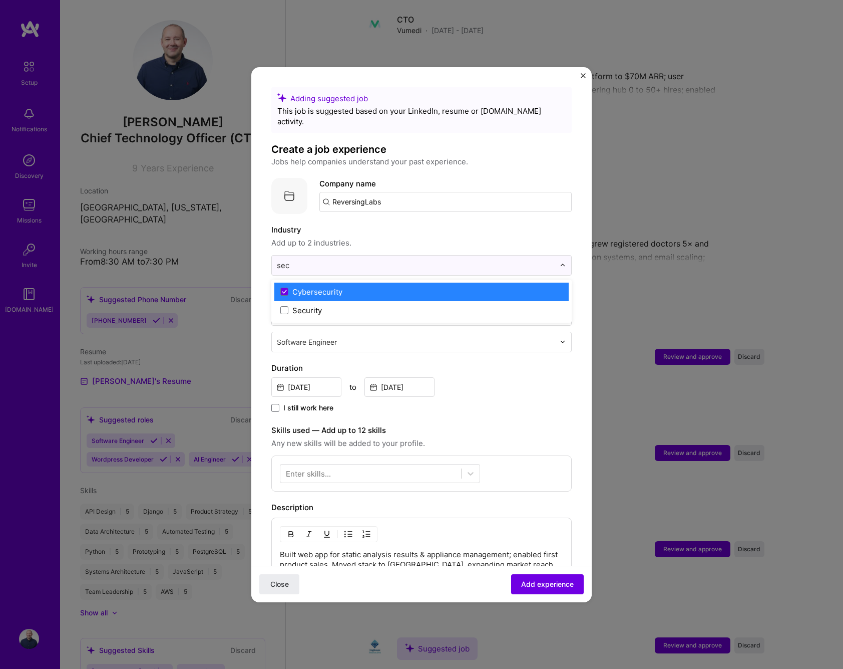
type input "sec"
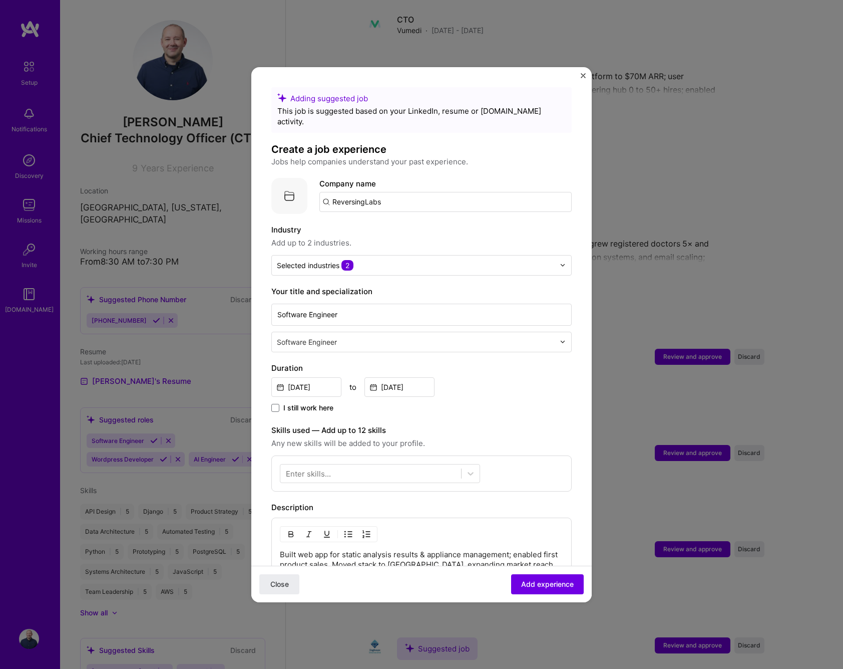
click at [582, 226] on form "Adding suggested job This job is suggested based on your LinkedIn, resume or [D…" at bounding box center [421, 454] width 341 height 735
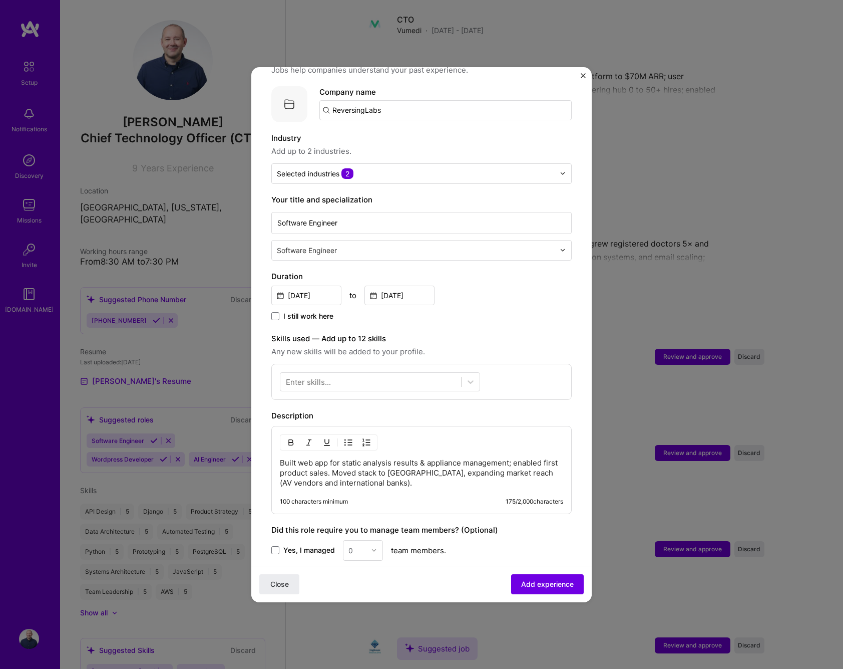
scroll to position [93, 0]
click at [364, 372] on div at bounding box center [370, 380] width 181 height 17
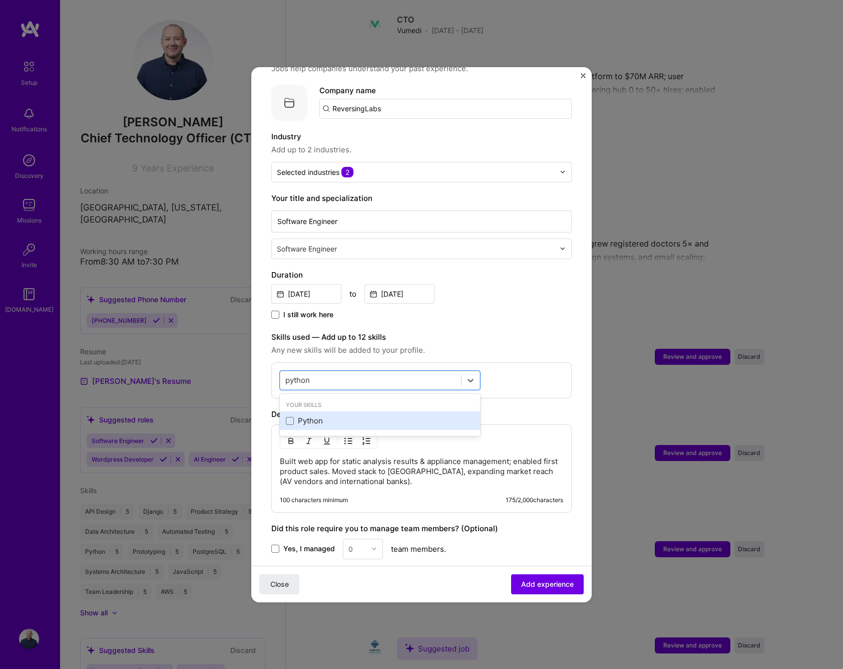
click at [319, 415] on div "Python" at bounding box center [380, 420] width 188 height 11
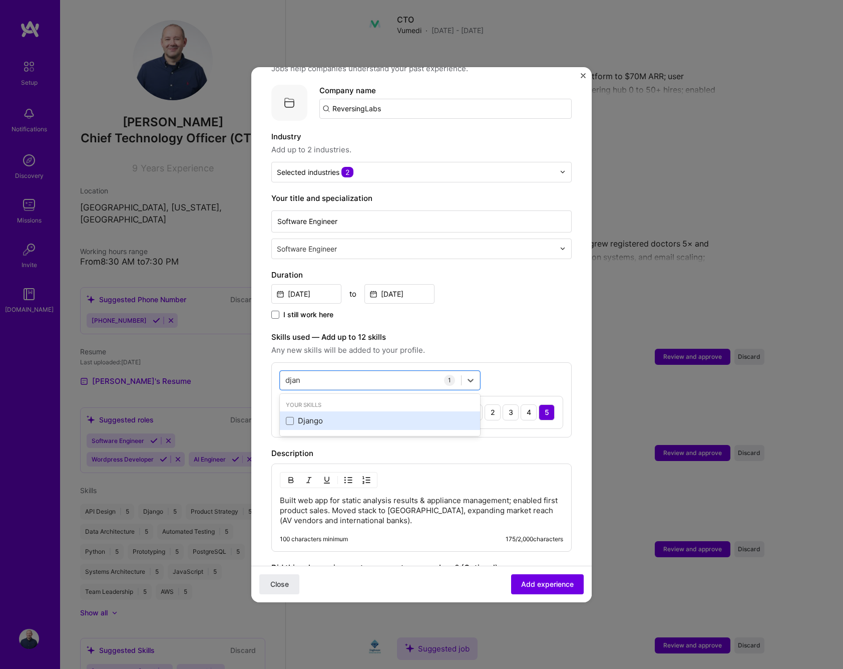
click at [308, 415] on div "Django" at bounding box center [380, 420] width 188 height 11
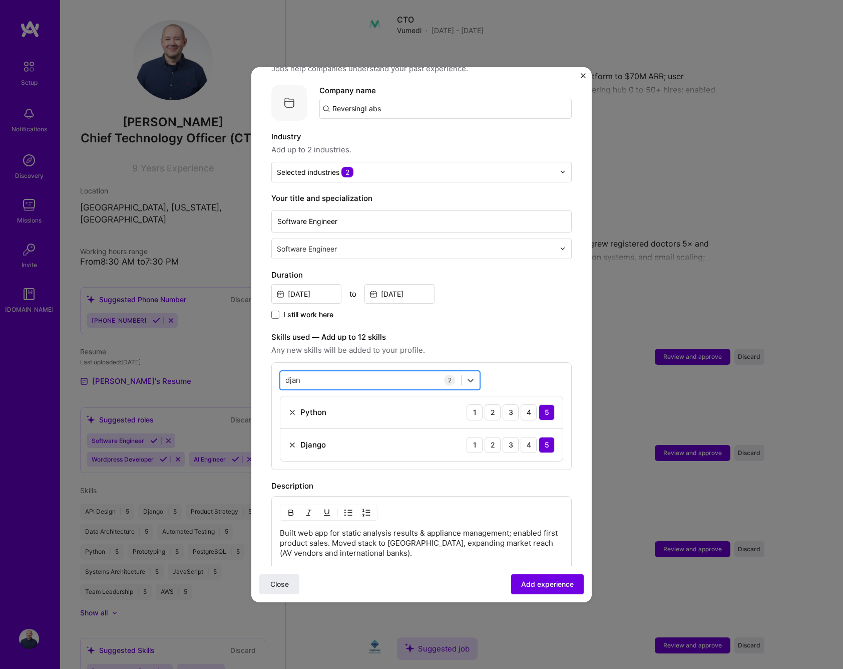
click at [376, 372] on div "djan djan" at bounding box center [370, 380] width 181 height 17
type input "post"
click at [328, 415] on div "PostgreSQL" at bounding box center [380, 420] width 188 height 11
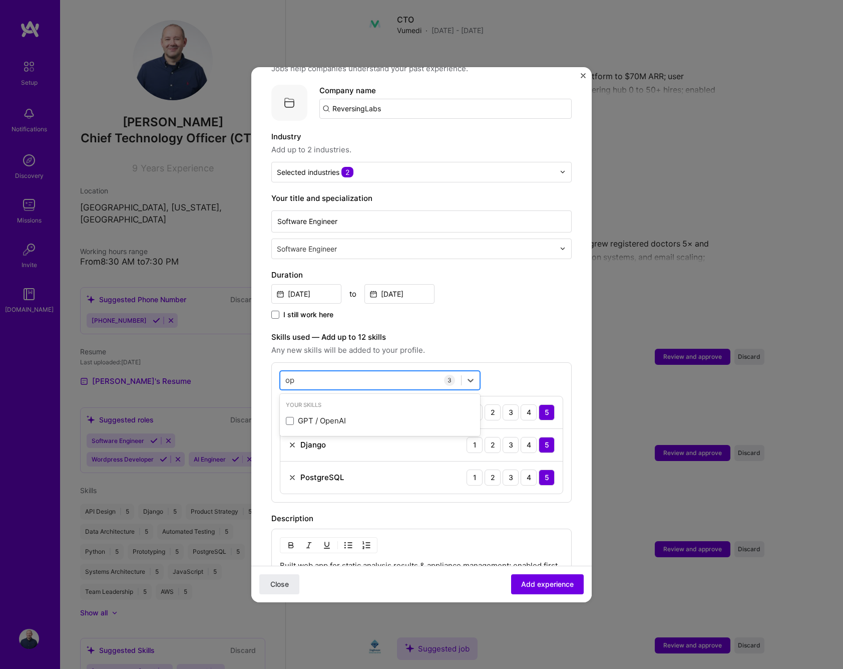
type input "o"
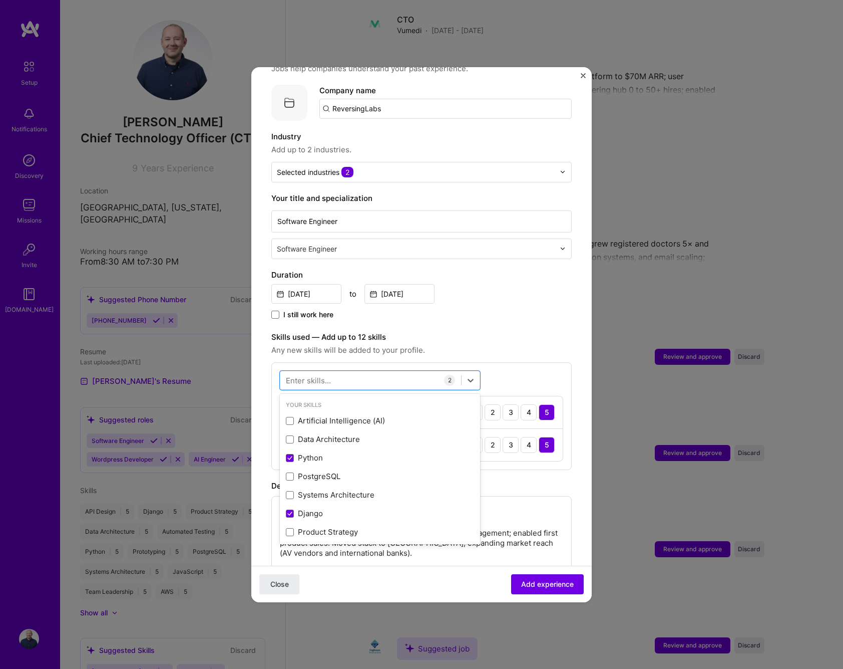
click at [524, 309] on div "I still work here" at bounding box center [421, 315] width 300 height 12
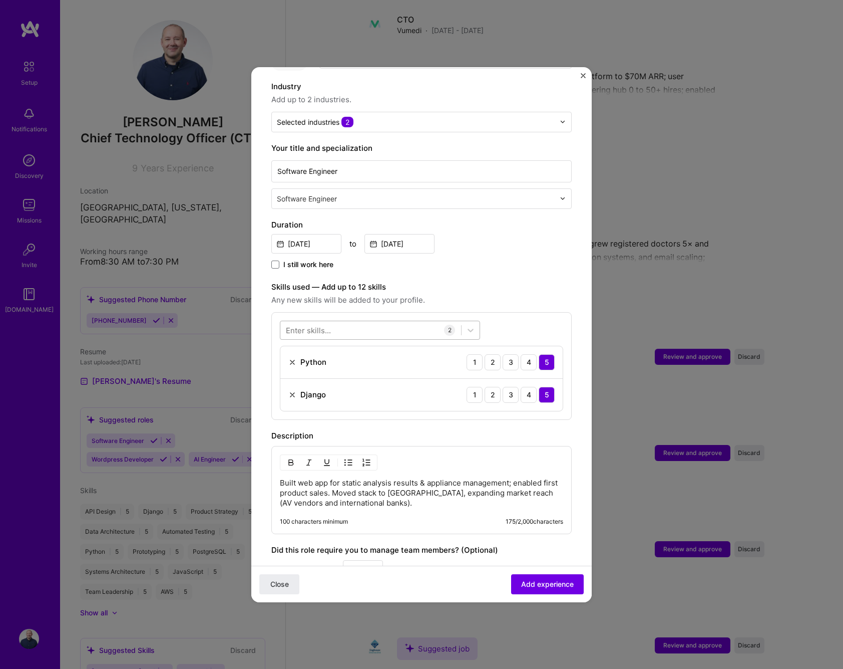
scroll to position [138, 0]
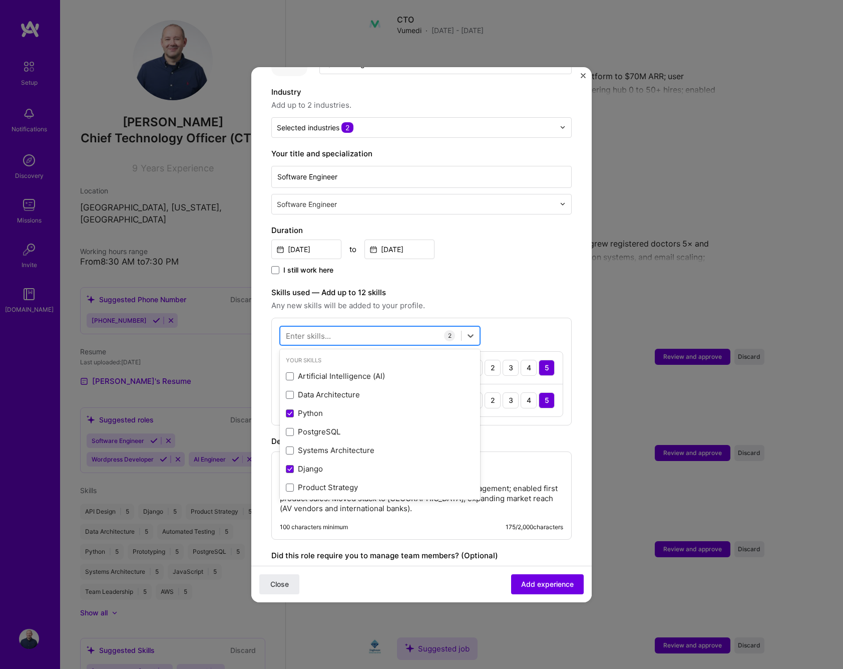
click at [334, 327] on div at bounding box center [370, 335] width 181 height 17
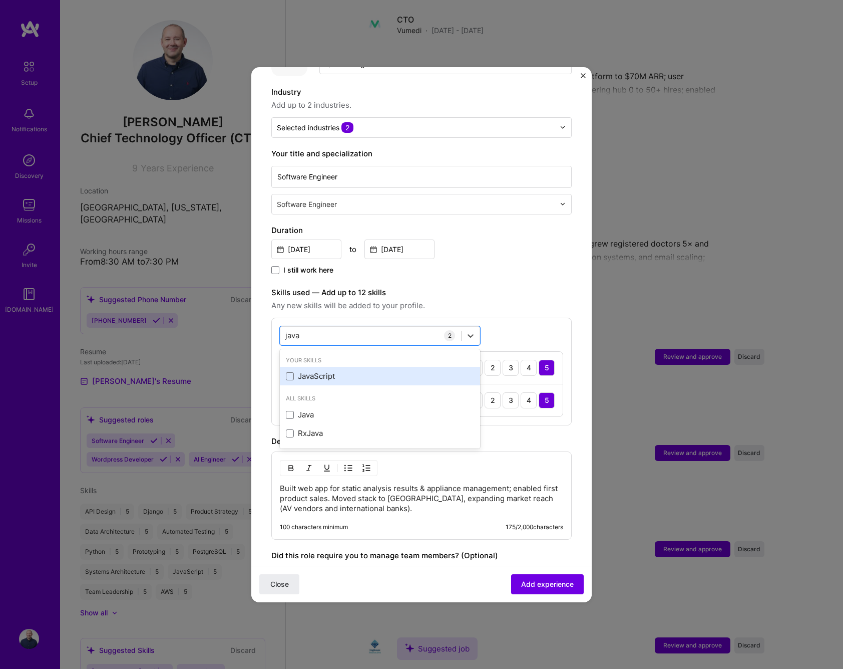
click at [305, 371] on div "JavaScript" at bounding box center [380, 376] width 188 height 11
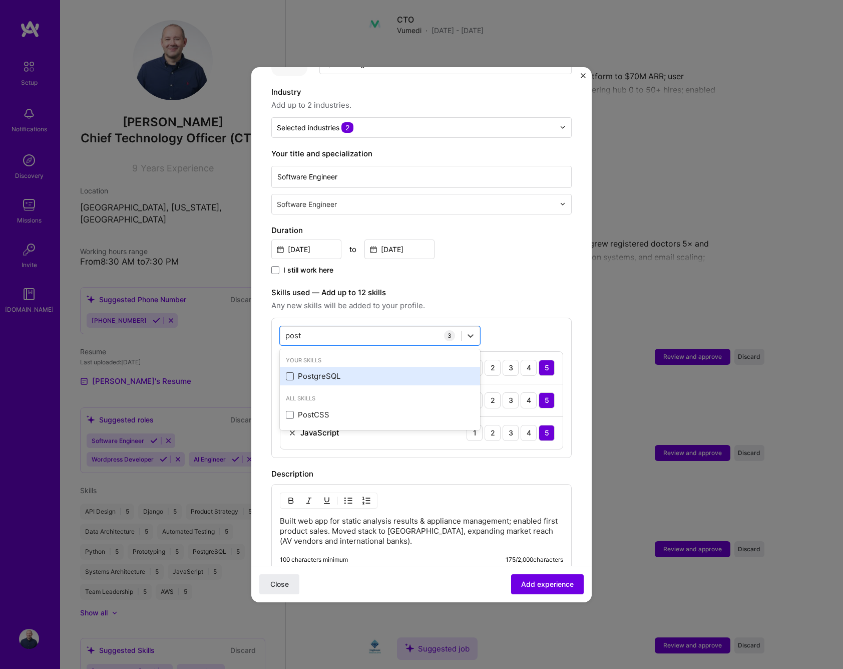
click at [286, 372] on span at bounding box center [290, 376] width 8 height 8
click at [0, 0] on input "checkbox" at bounding box center [0, 0] width 0 height 0
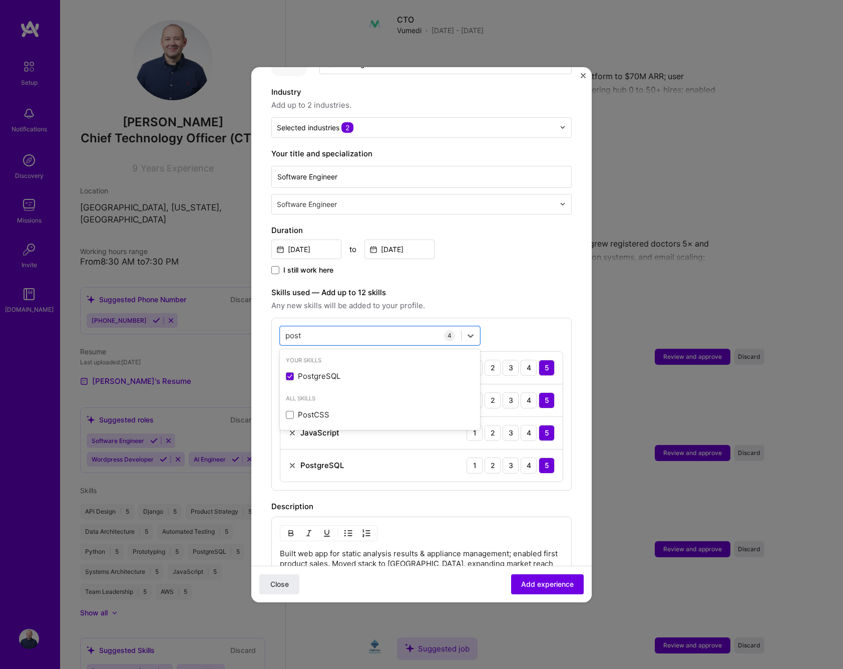
type input "post"
click at [541, 287] on label "Skills used — Add up to 12 skills" at bounding box center [421, 292] width 300 height 12
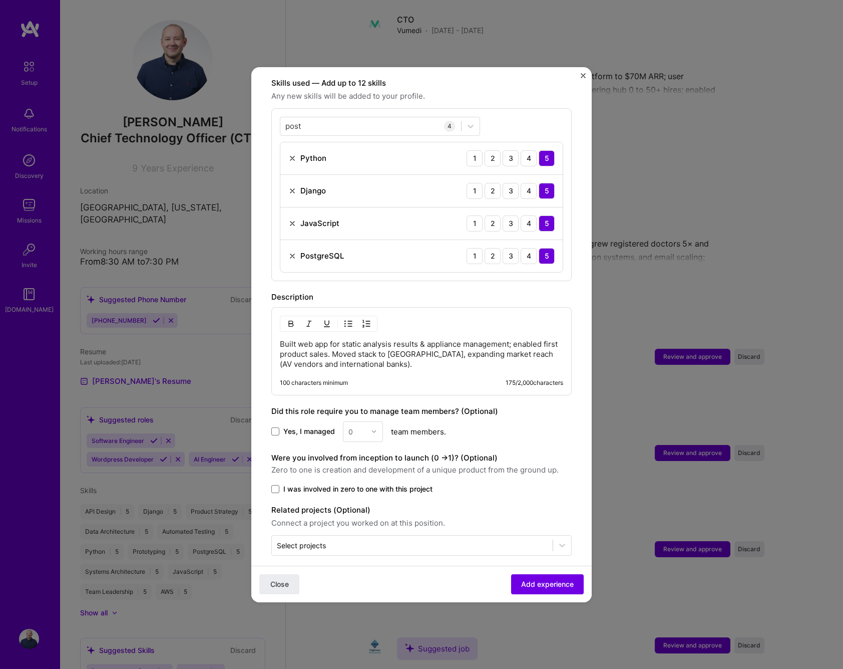
scroll to position [347, 0]
click at [291, 427] on span "Yes, I managed" at bounding box center [309, 432] width 52 height 10
click at [0, 0] on input "Yes, I managed" at bounding box center [0, 0] width 0 height 0
click at [376, 429] on img at bounding box center [374, 432] width 6 height 6
click at [357, 486] on div "3" at bounding box center [363, 495] width 34 height 19
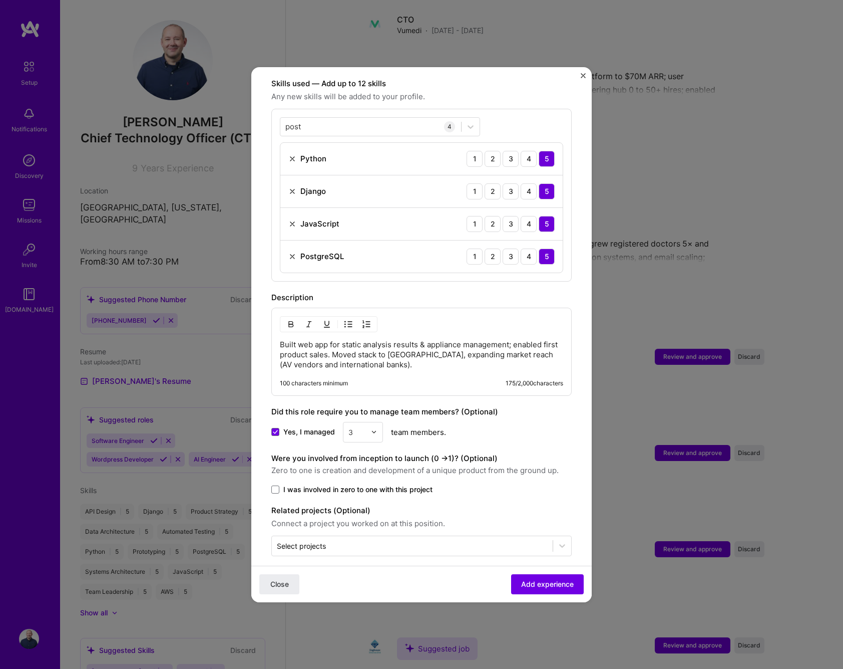
click at [294, 484] on span "I was involved in zero to one with this project" at bounding box center [357, 489] width 149 height 10
click at [0, 0] on input "I was involved in zero to one with this project" at bounding box center [0, 0] width 0 height 0
click at [555, 584] on span "Add experience" at bounding box center [547, 583] width 53 height 10
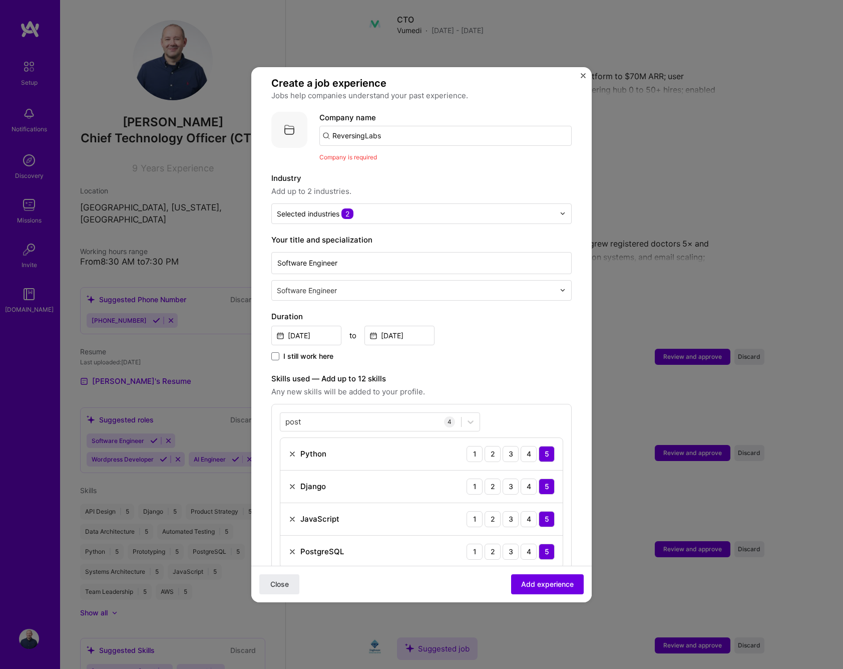
scroll to position [0, 0]
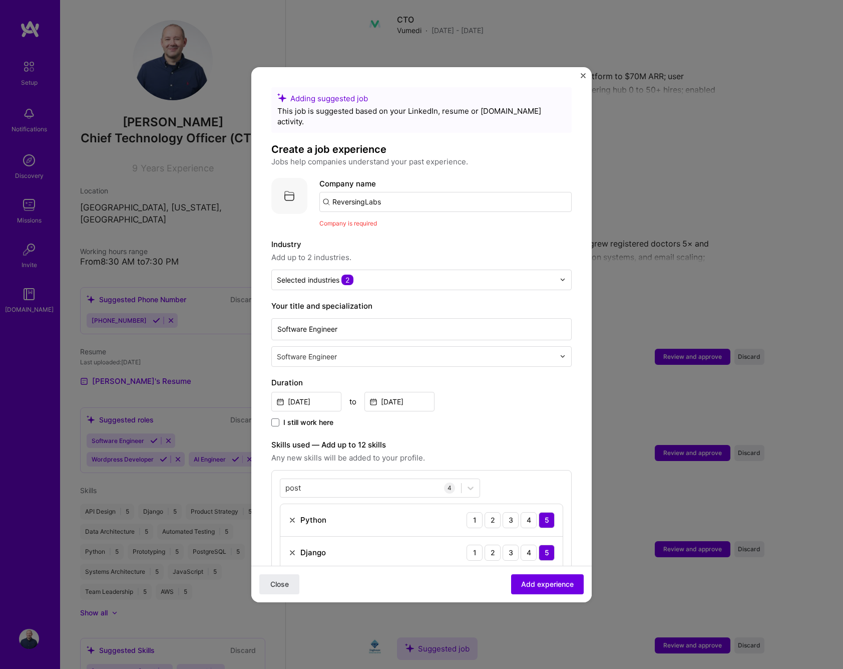
click at [389, 192] on input "ReversingLabs" at bounding box center [446, 202] width 252 height 20
type input "ReversingLabs"
click at [349, 224] on span "Add company" at bounding box center [348, 229] width 48 height 11
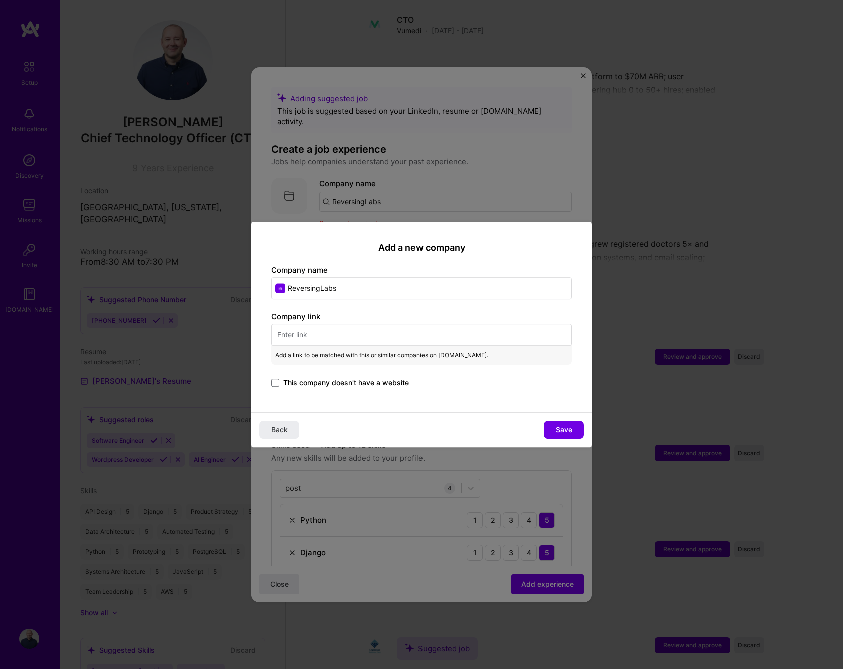
click at [325, 335] on input "text" at bounding box center [421, 335] width 300 height 22
paste input "[URL][DOMAIN_NAME]"
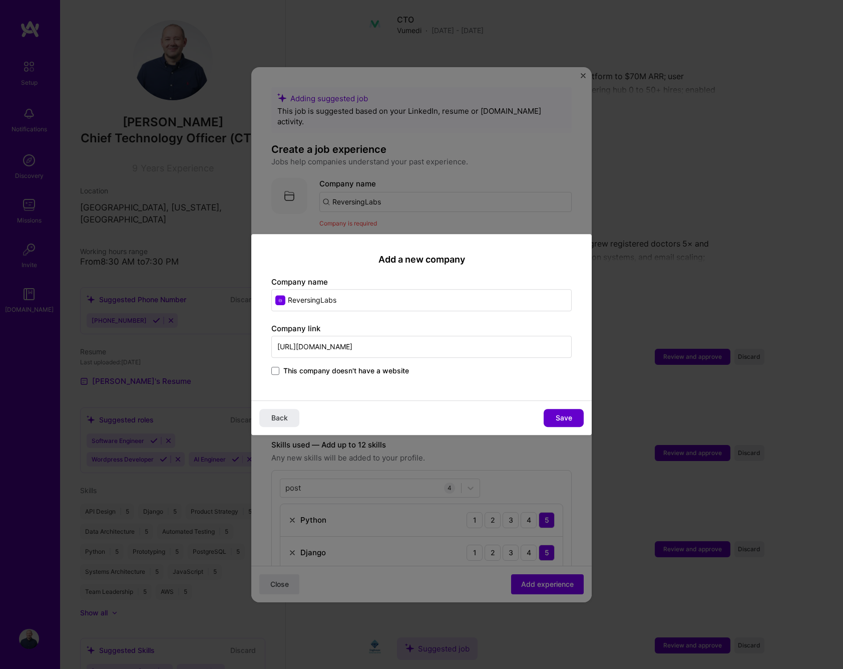
type input "[URL][DOMAIN_NAME]"
click at [562, 419] on span "Save" at bounding box center [564, 418] width 17 height 10
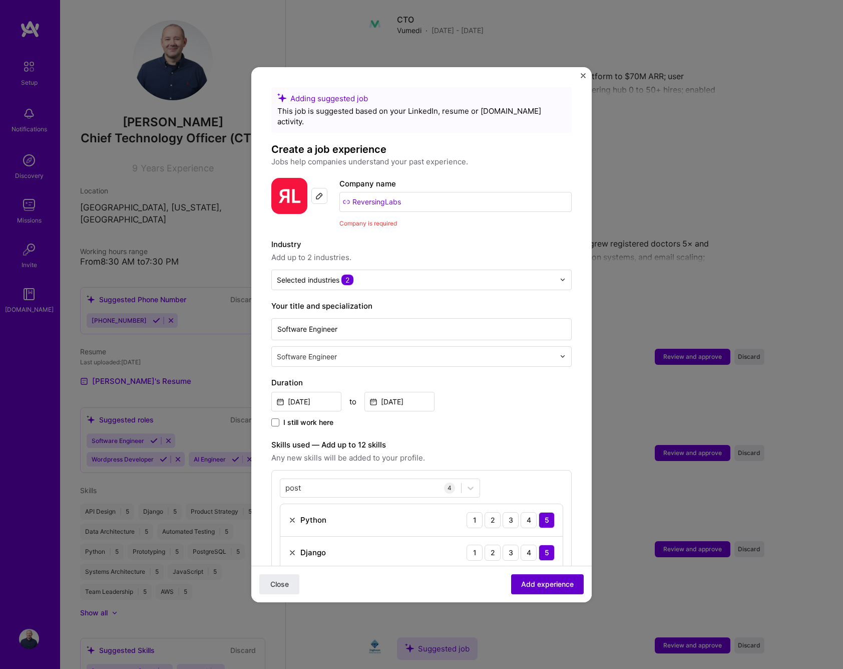
click at [543, 589] on button "Add experience" at bounding box center [547, 583] width 73 height 20
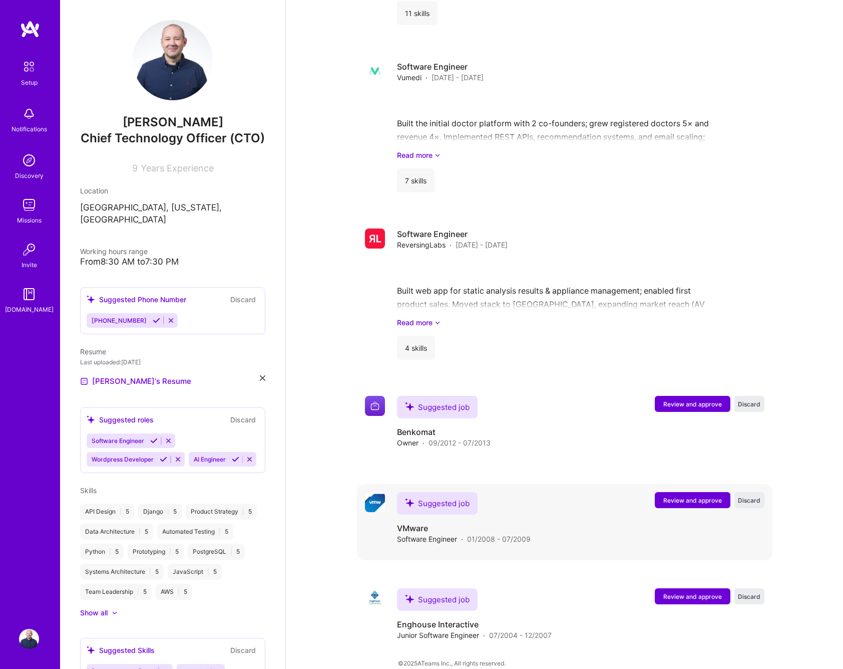
scroll to position [1079, 0]
click at [180, 455] on icon at bounding box center [178, 459] width 8 height 8
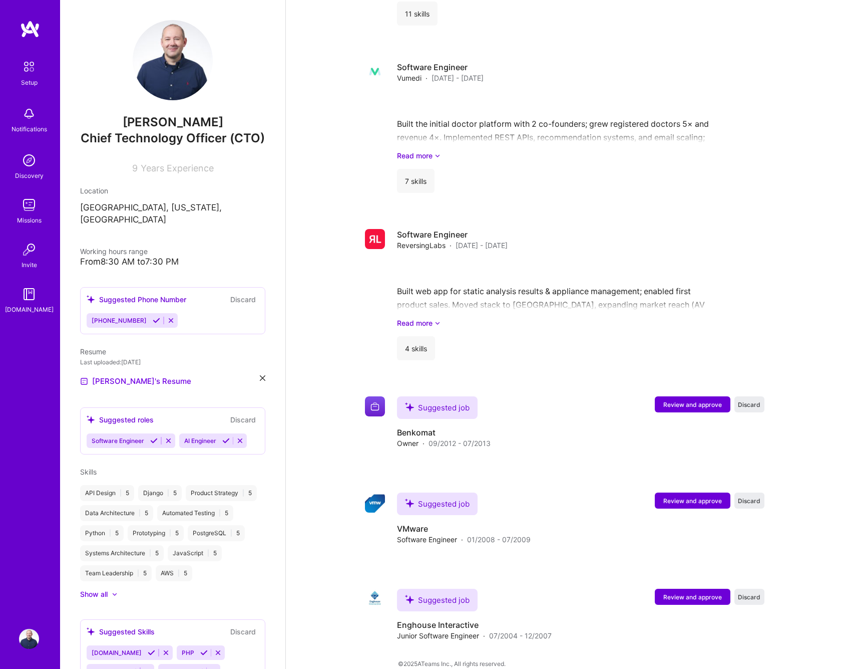
click at [133, 414] on div "Suggested roles" at bounding box center [120, 419] width 67 height 11
click at [195, 414] on div "Suggested roles Discard" at bounding box center [173, 420] width 172 height 12
click at [258, 433] on div "Software Engineer AI Engineer" at bounding box center [173, 440] width 172 height 15
click at [253, 434] on div "Software Engineer AI Engineer" at bounding box center [173, 440] width 172 height 15
click at [98, 414] on div "Suggested roles" at bounding box center [120, 419] width 67 height 11
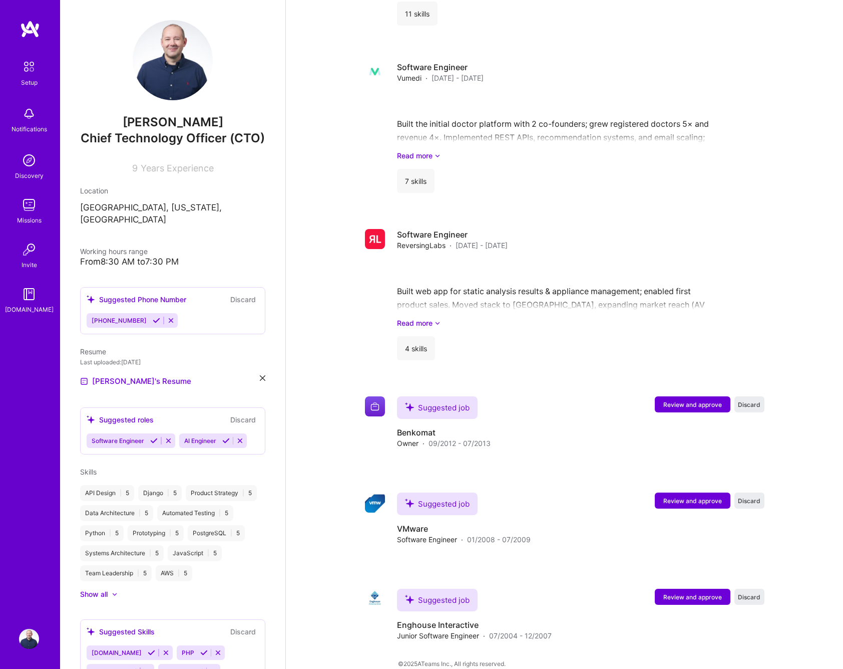
click at [93, 415] on icon at bounding box center [91, 419] width 9 height 9
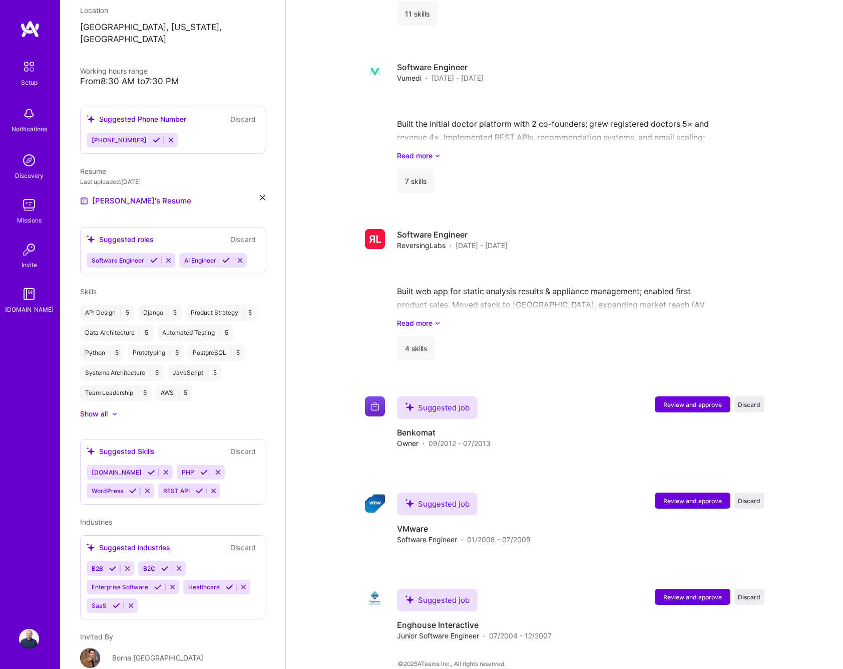
scroll to position [188, 0]
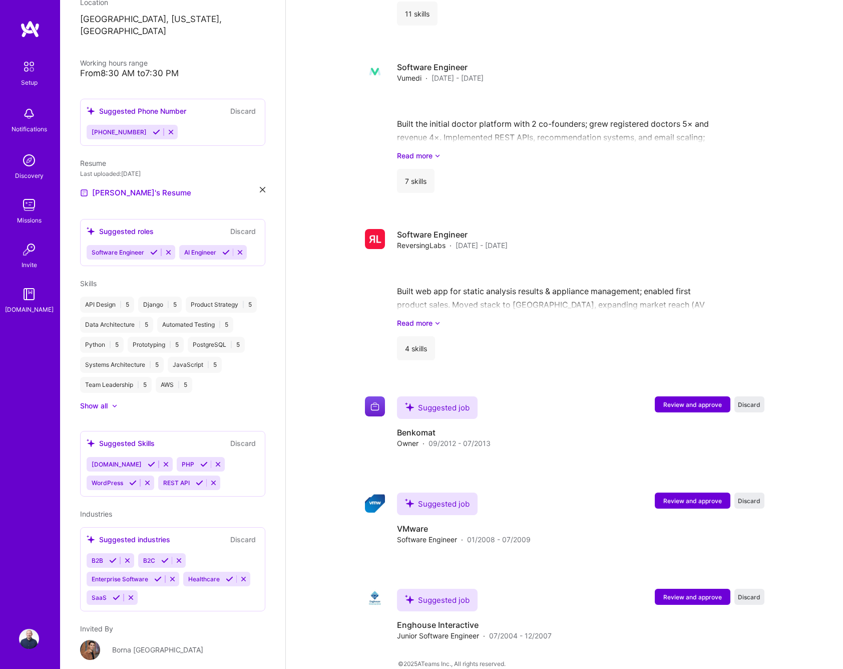
click at [162, 460] on icon at bounding box center [166, 464] width 8 height 8
click at [128, 460] on icon at bounding box center [129, 464] width 8 height 8
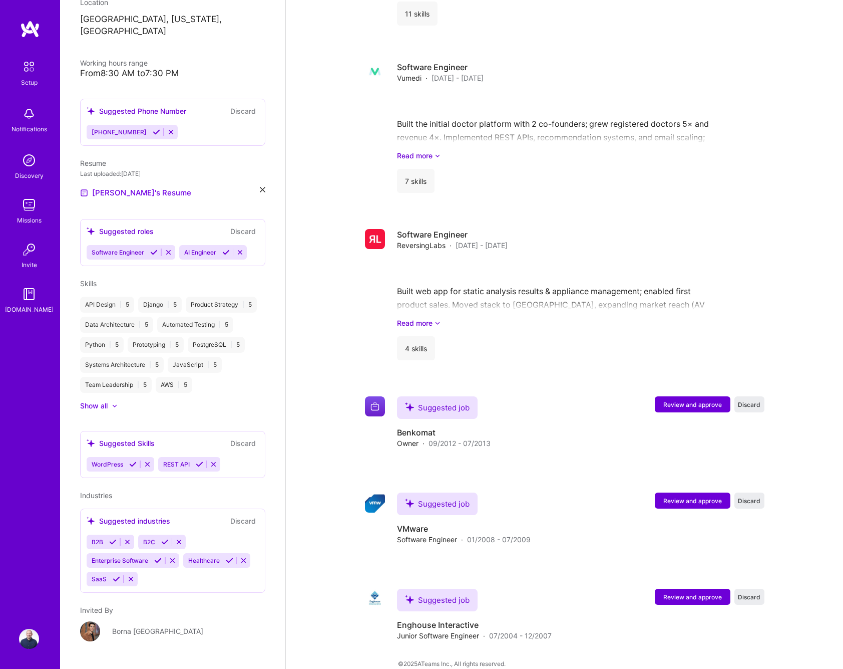
click at [147, 460] on icon at bounding box center [148, 464] width 8 height 8
click at [140, 460] on icon at bounding box center [143, 464] width 8 height 8
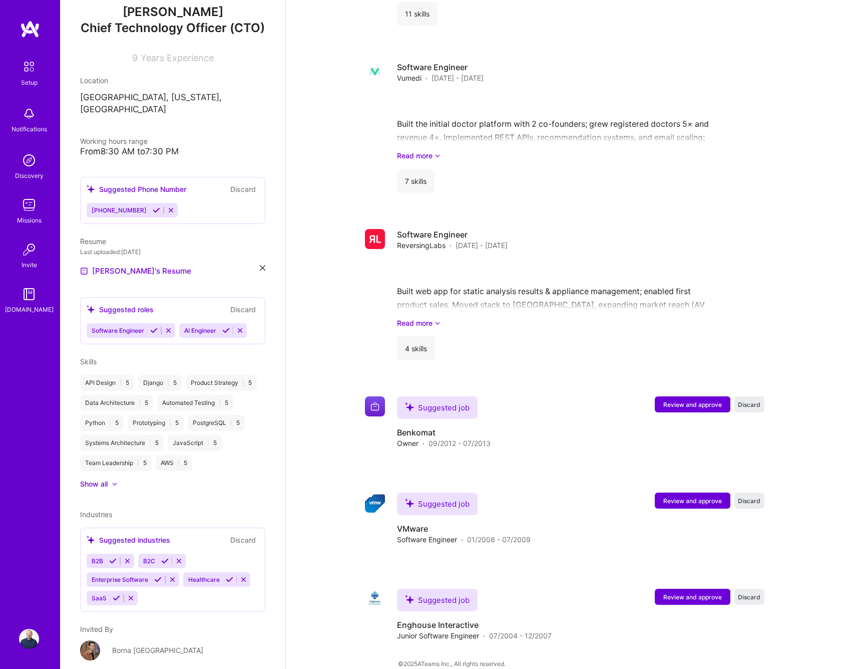
scroll to position [107, 0]
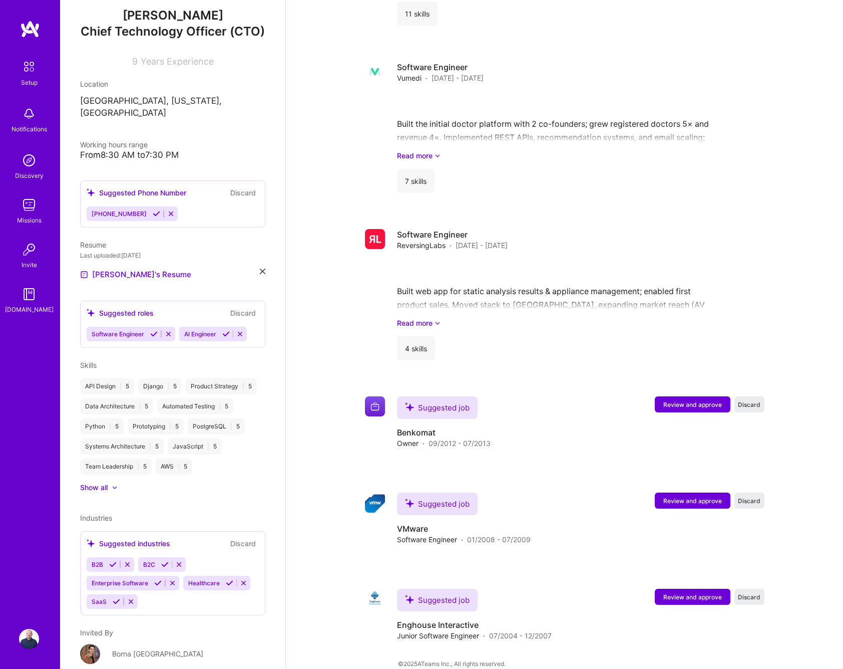
drag, startPoint x: 154, startPoint y: 301, endPoint x: 141, endPoint y: 301, distance: 13.0
click at [154, 307] on div "Suggested roles Discard" at bounding box center [173, 313] width 172 height 12
drag, startPoint x: 133, startPoint y: 302, endPoint x: 106, endPoint y: 302, distance: 27.0
click at [131, 307] on div "Suggested roles" at bounding box center [120, 312] width 67 height 11
click at [97, 307] on div "Suggested roles" at bounding box center [120, 312] width 67 height 11
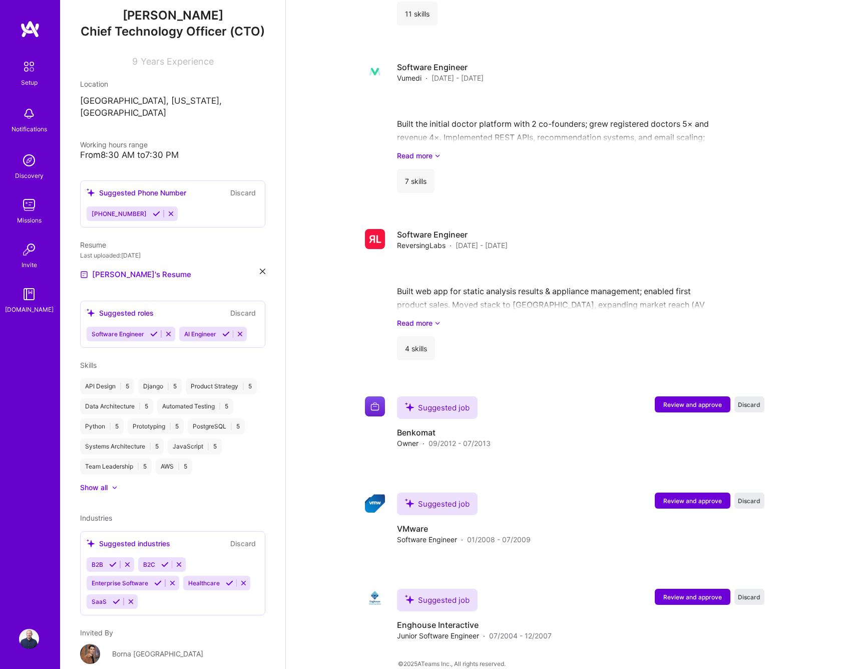
click at [154, 330] on icon at bounding box center [154, 334] width 8 height 8
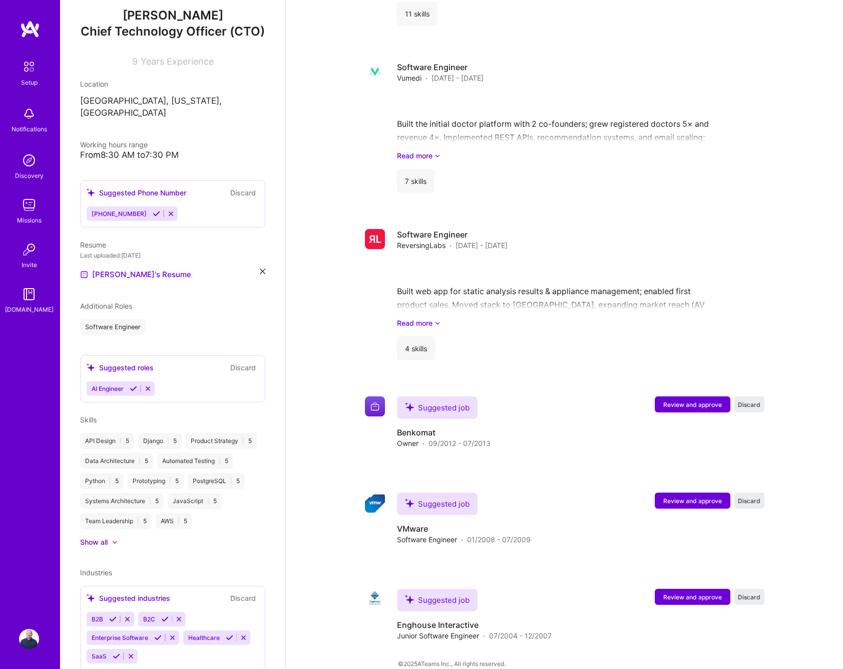
click at [173, 319] on div "Software Engineer" at bounding box center [172, 327] width 185 height 16
drag, startPoint x: 215, startPoint y: 365, endPoint x: 226, endPoint y: 355, distance: 14.9
click at [219, 361] on div "Suggested roles Discard AI Engineer" at bounding box center [172, 378] width 185 height 47
click at [133, 385] on icon at bounding box center [134, 389] width 8 height 8
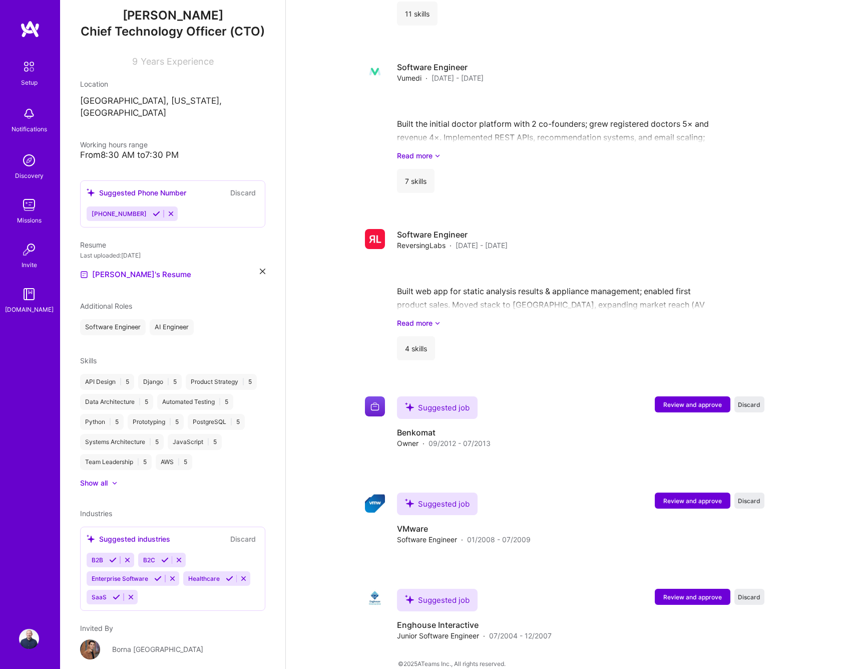
drag, startPoint x: 123, startPoint y: 295, endPoint x: 111, endPoint y: 296, distance: 12.1
click at [120, 301] on span "Additional Roles" at bounding box center [106, 305] width 52 height 9
click at [111, 301] on span "Additional Roles" at bounding box center [106, 305] width 52 height 9
drag, startPoint x: 138, startPoint y: 291, endPoint x: 158, endPoint y: 291, distance: 20.5
click at [138, 300] on div "Additional Roles" at bounding box center [172, 305] width 185 height 11
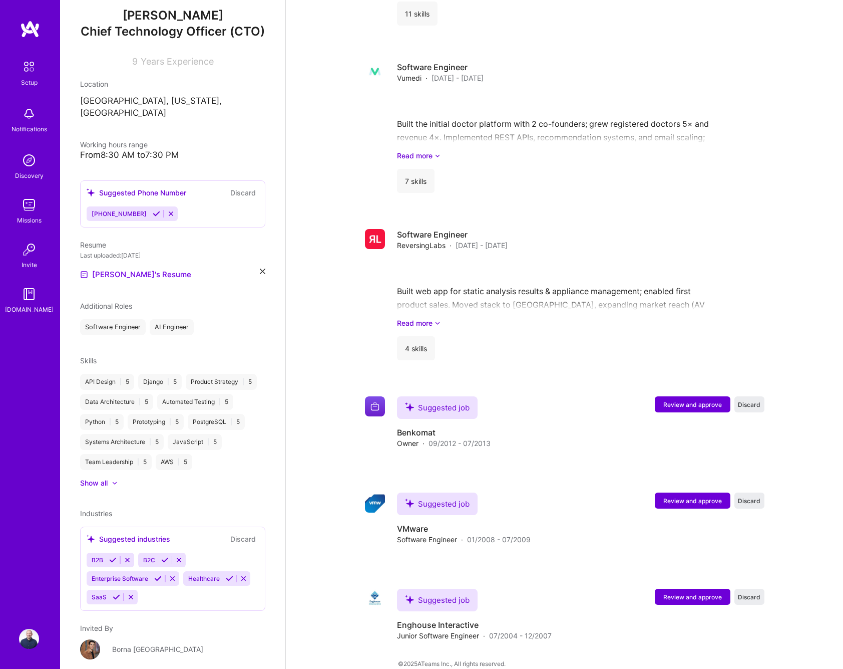
click at [103, 478] on div "Show all" at bounding box center [94, 483] width 28 height 10
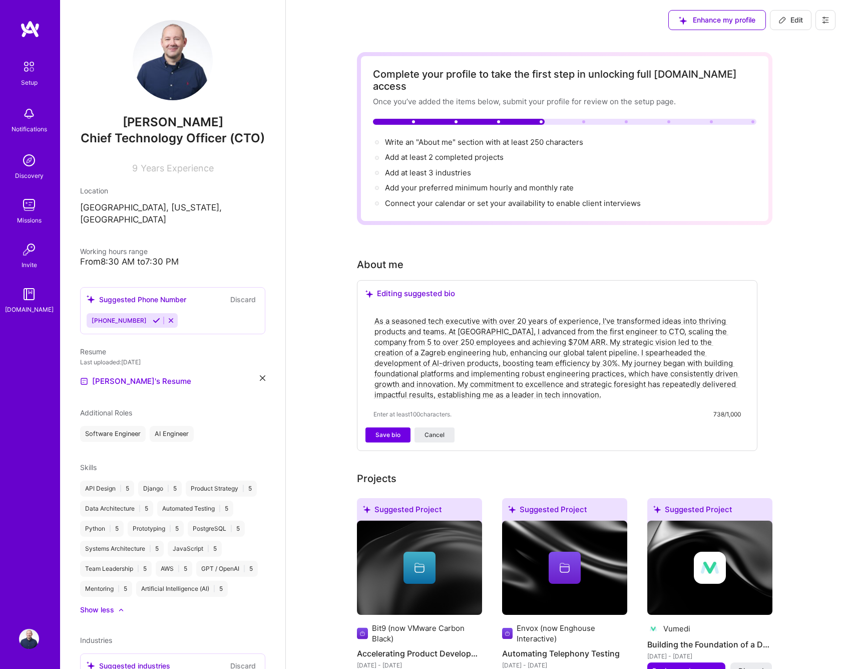
scroll to position [0, 0]
drag, startPoint x: 474, startPoint y: 349, endPoint x: 464, endPoint y: 354, distance: 11.6
click at [474, 349] on textarea "As a seasoned tech executive with over 20 years of experience, I've transformed…" at bounding box center [558, 357] width 368 height 86
click at [390, 430] on span "Save bio" at bounding box center [388, 434] width 25 height 9
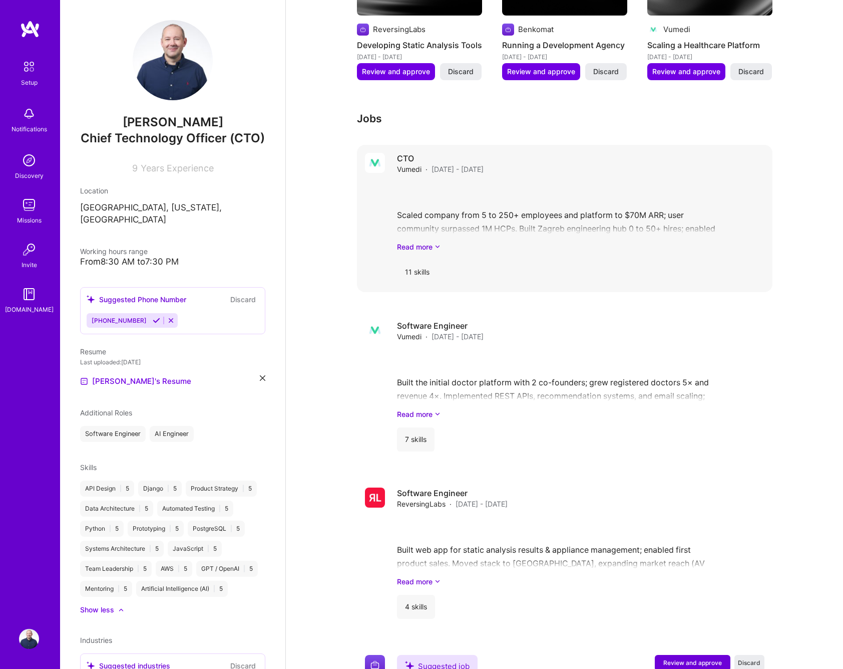
scroll to position [693, 0]
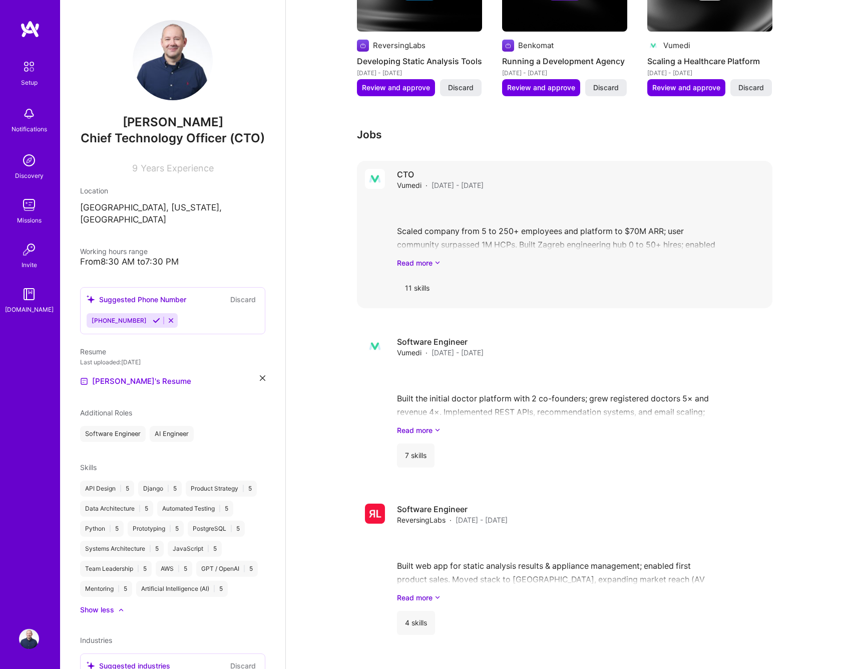
click at [486, 218] on div "Scaled company from 5 to 250+ employees and platform to $70M ARR; user communit…" at bounding box center [581, 233] width 368 height 70
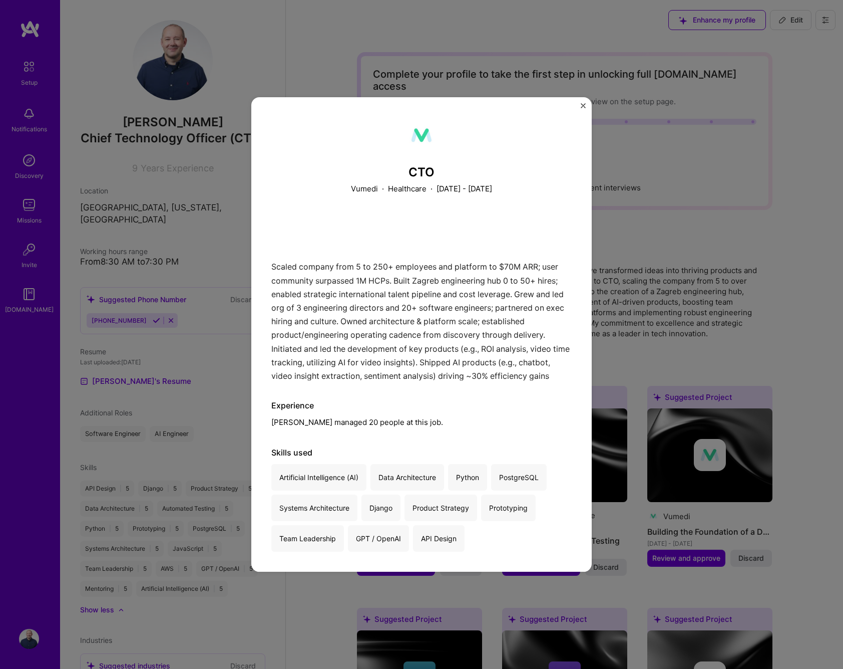
click at [586, 104] on div "CTO Vumedi · Healthcare · [DATE] - [DATE] Scaled company from 5 to 250+ employe…" at bounding box center [421, 334] width 341 height 475
click at [585, 104] on img "Close" at bounding box center [583, 105] width 5 height 5
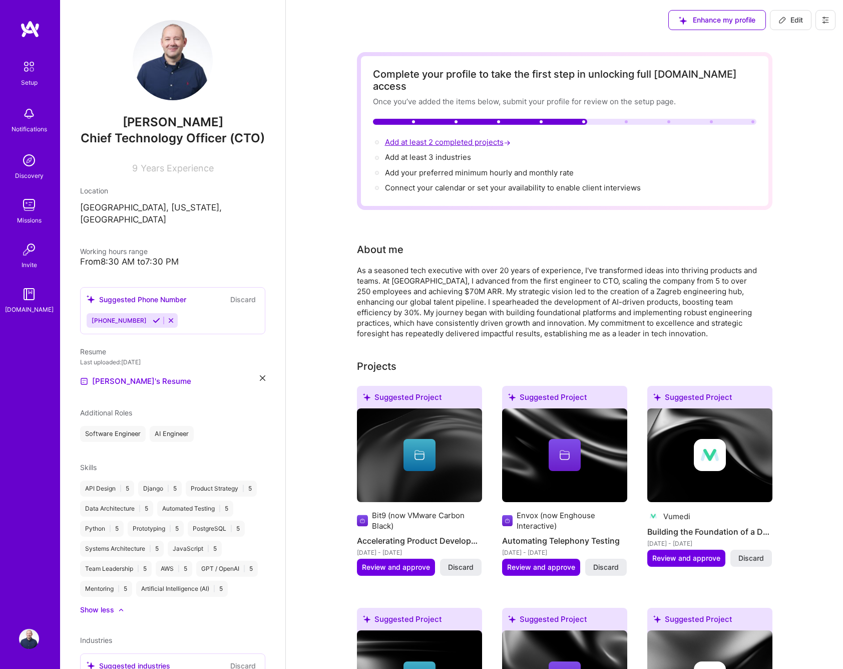
click at [464, 137] on span "Add at least 2 completed projects →" at bounding box center [449, 142] width 128 height 10
select select "US"
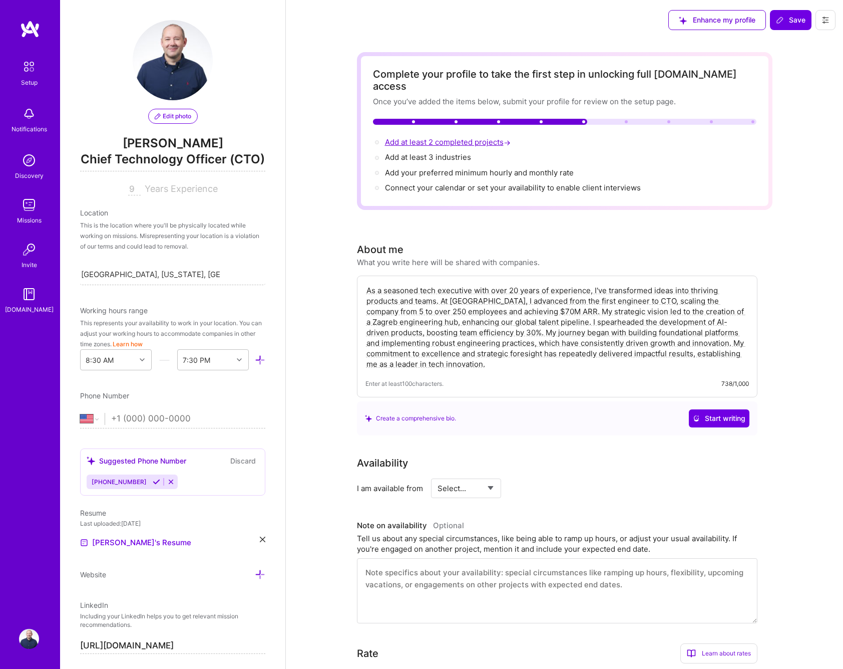
click at [453, 137] on span "Add at least 2 completed projects →" at bounding box center [449, 142] width 128 height 10
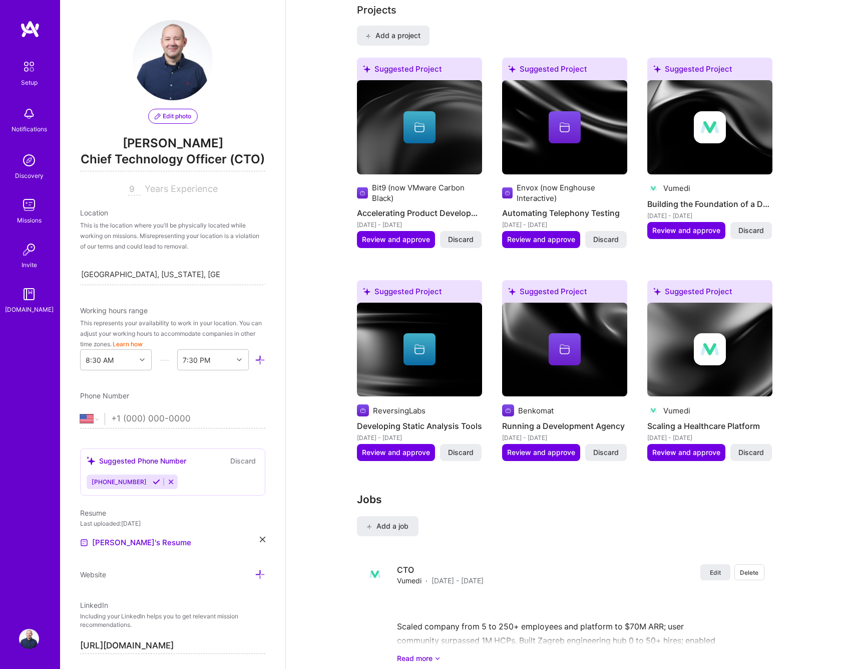
scroll to position [823, 0]
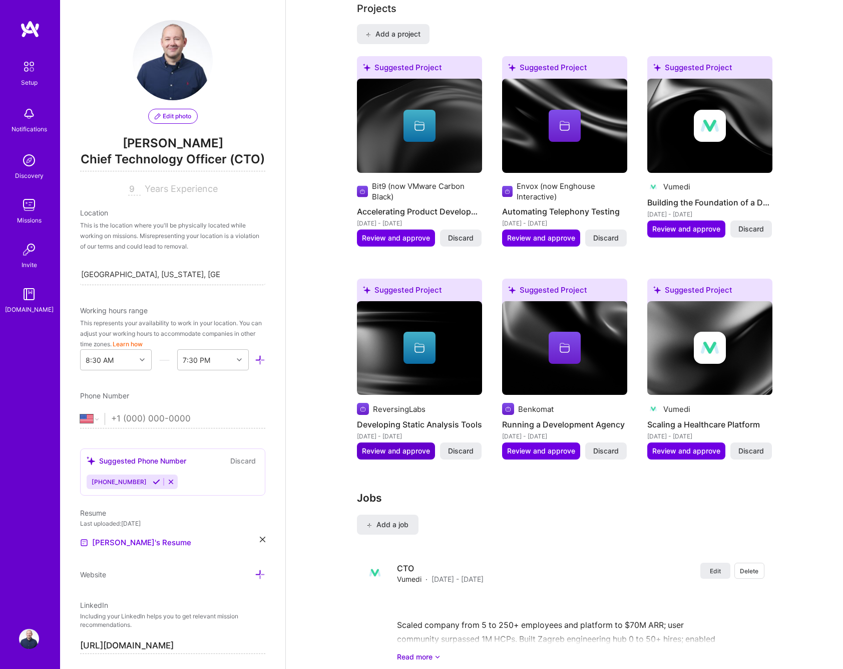
click at [398, 446] on span "Review and approve" at bounding box center [396, 451] width 68 height 10
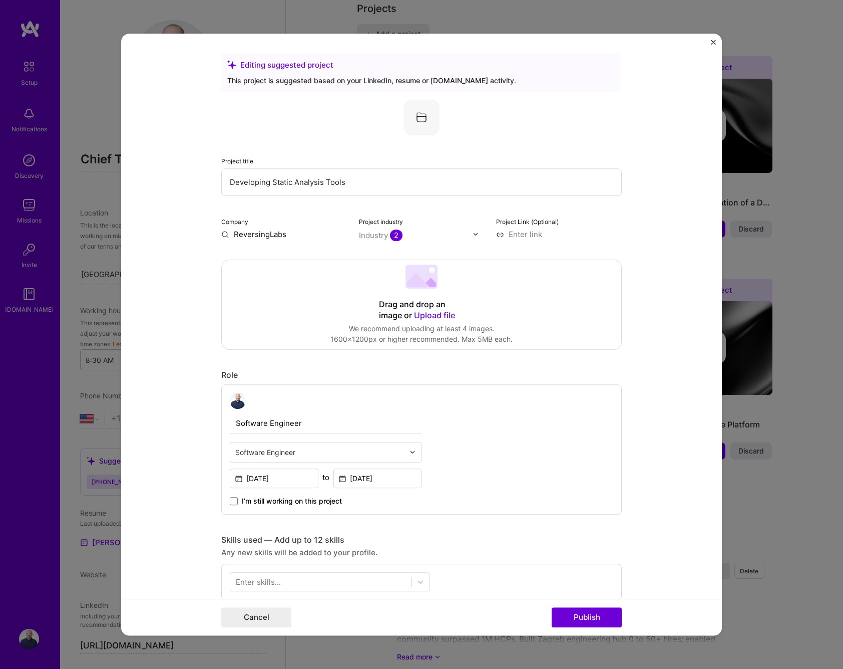
click at [382, 236] on div "Industry 2" at bounding box center [381, 235] width 44 height 11
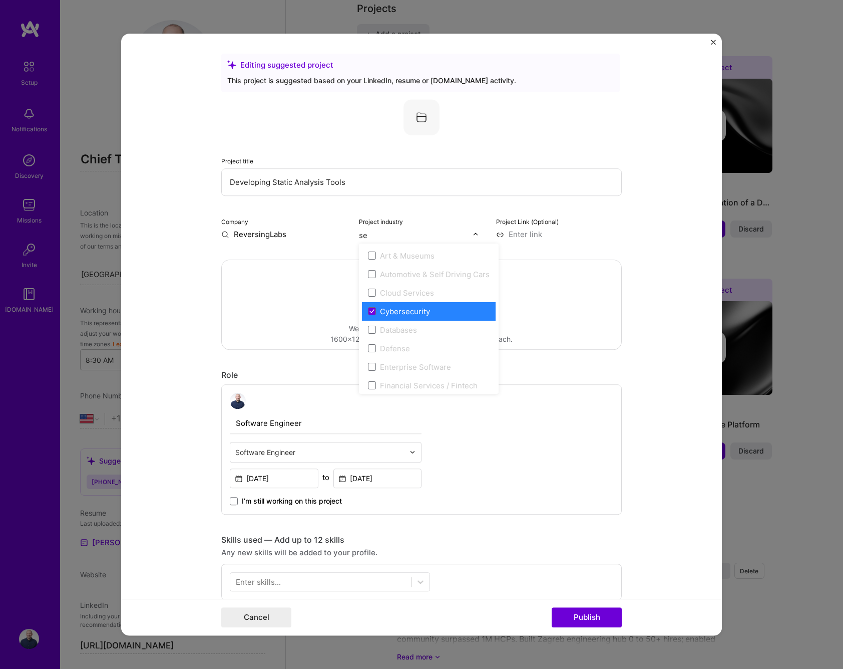
type input "se"
click at [659, 200] on form "Editing suggested project This project is suggested based on your LinkedIn, res…" at bounding box center [421, 335] width 601 height 602
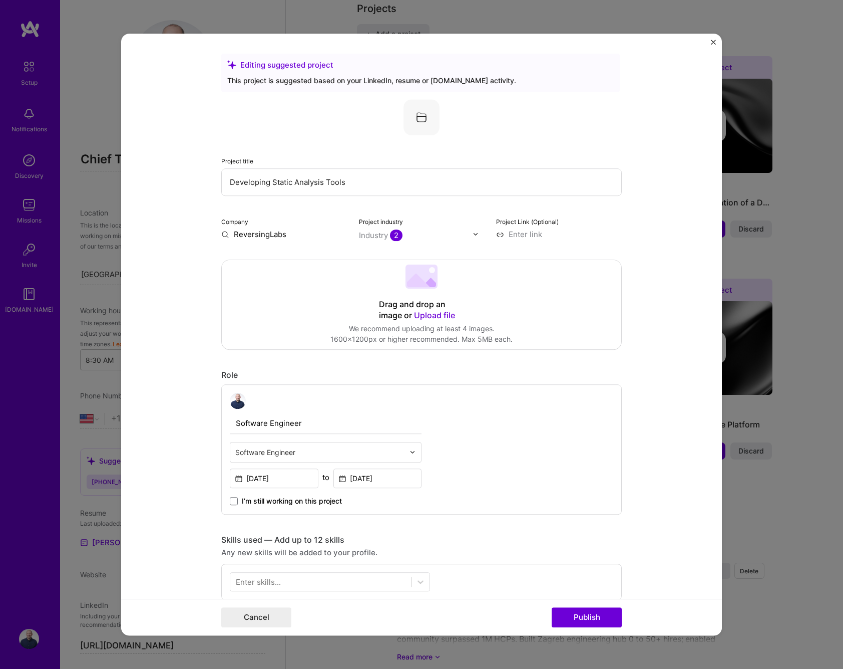
drag, startPoint x: 513, startPoint y: 236, endPoint x: 519, endPoint y: 235, distance: 6.1
click at [513, 236] on input at bounding box center [559, 234] width 126 height 11
paste input "[URL][DOMAIN_NAME]"
type input "[URL][DOMAIN_NAME]"
click at [658, 285] on form "Editing suggested project This project is suggested based on your LinkedIn, res…" at bounding box center [421, 335] width 601 height 602
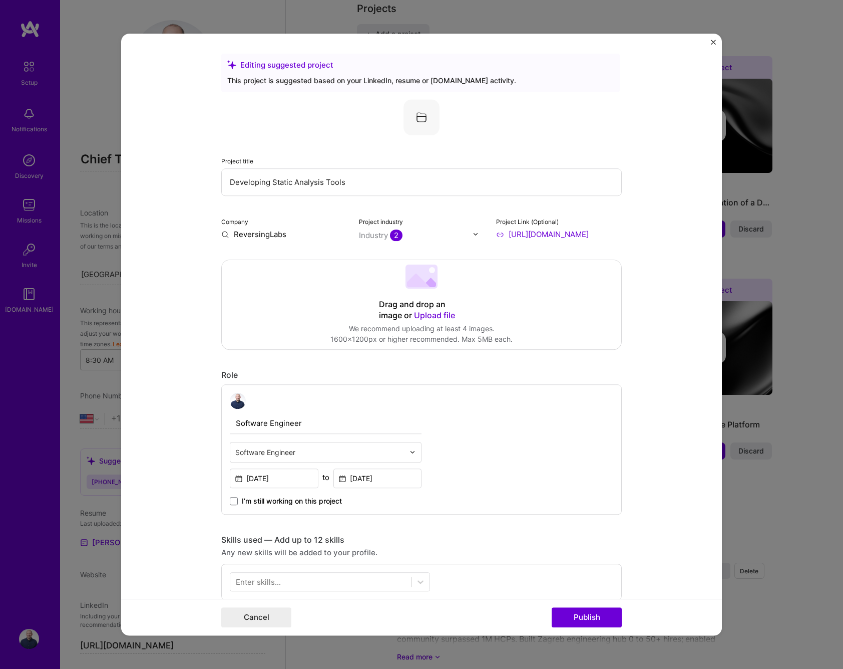
click at [472, 397] on div "Software Engineer Software Engineer [DATE] to [DATE] I’m still working on this …" at bounding box center [421, 449] width 401 height 130
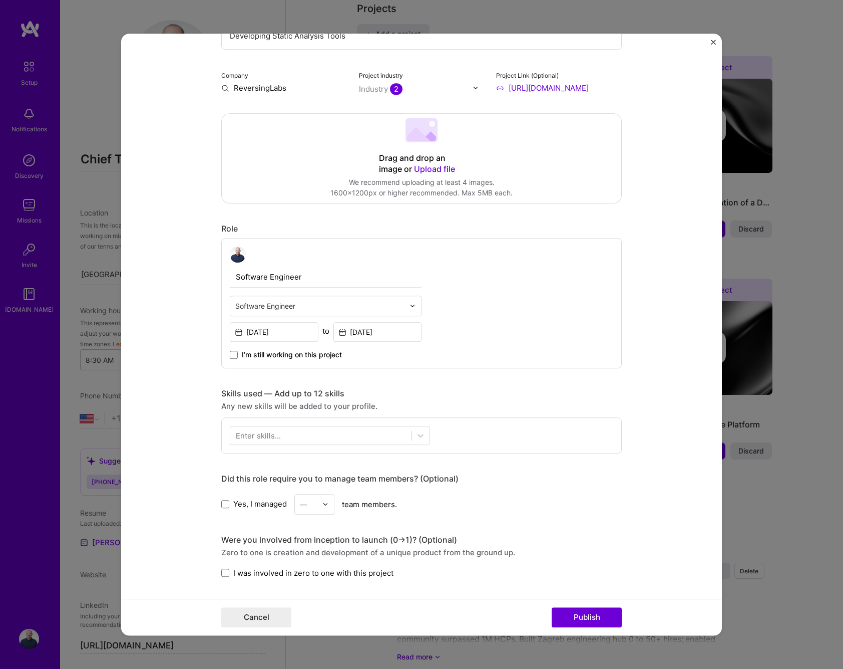
scroll to position [149, 0]
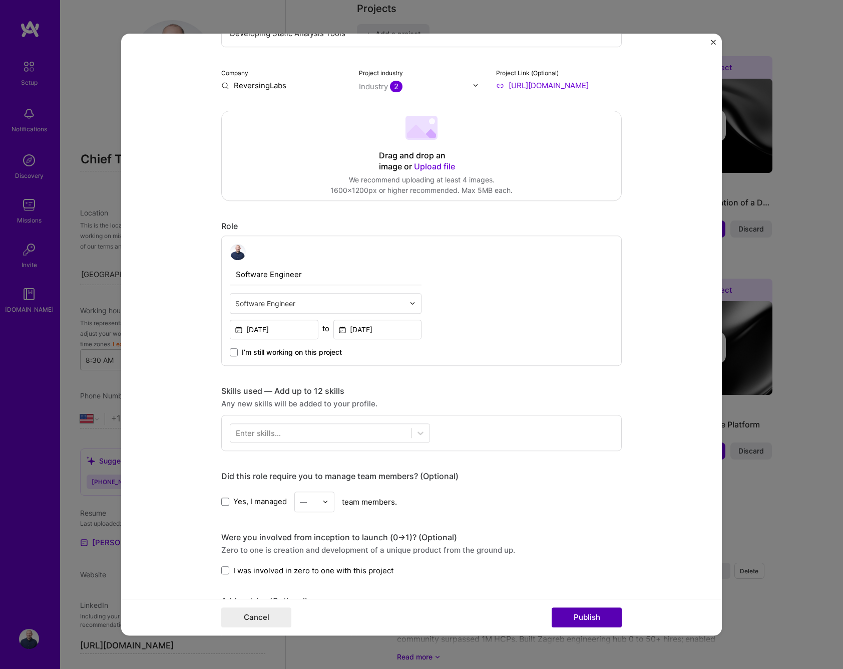
click at [594, 617] on button "Publish" at bounding box center [587, 617] width 70 height 20
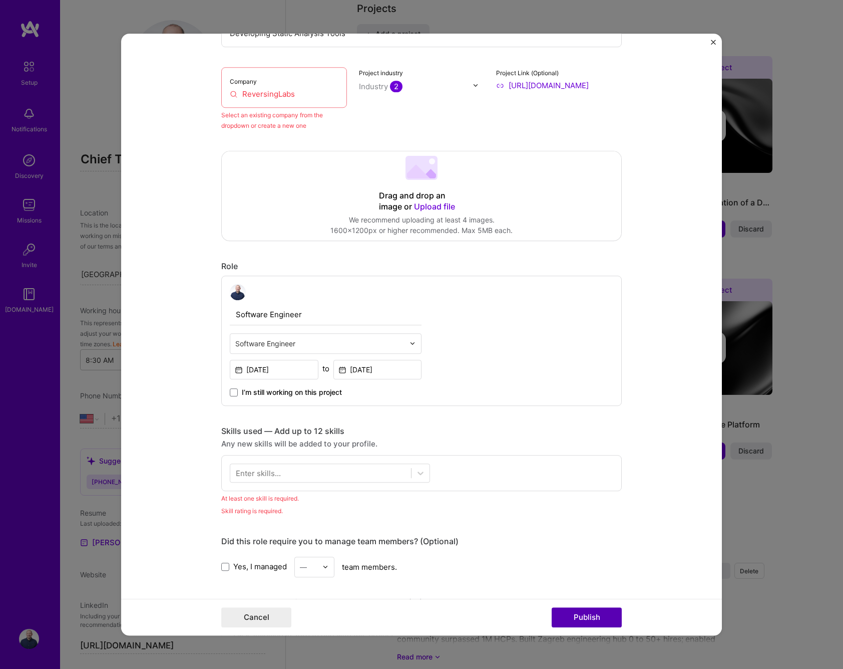
scroll to position [66, 0]
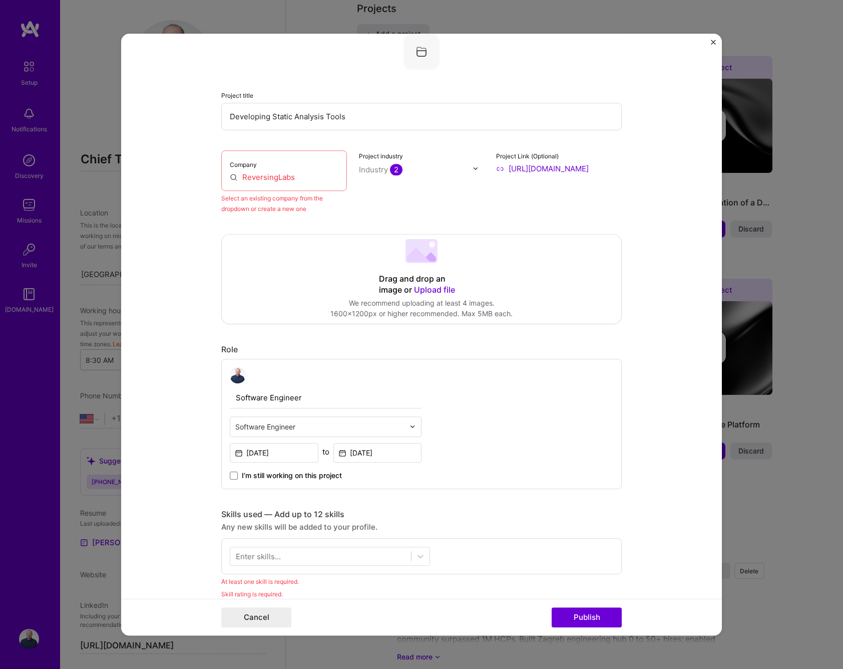
drag, startPoint x: 272, startPoint y: 172, endPoint x: 289, endPoint y: 175, distance: 16.7
click at [294, 176] on input "ReversingLabs" at bounding box center [284, 177] width 109 height 11
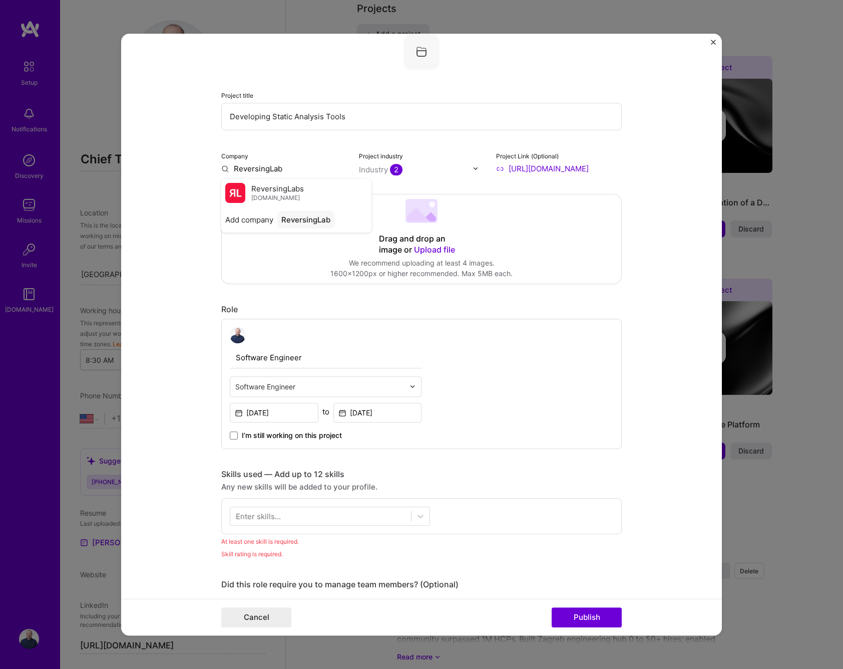
type input "ReversingLabs"
click at [274, 193] on span "ReversingLabs" at bounding box center [277, 188] width 53 height 11
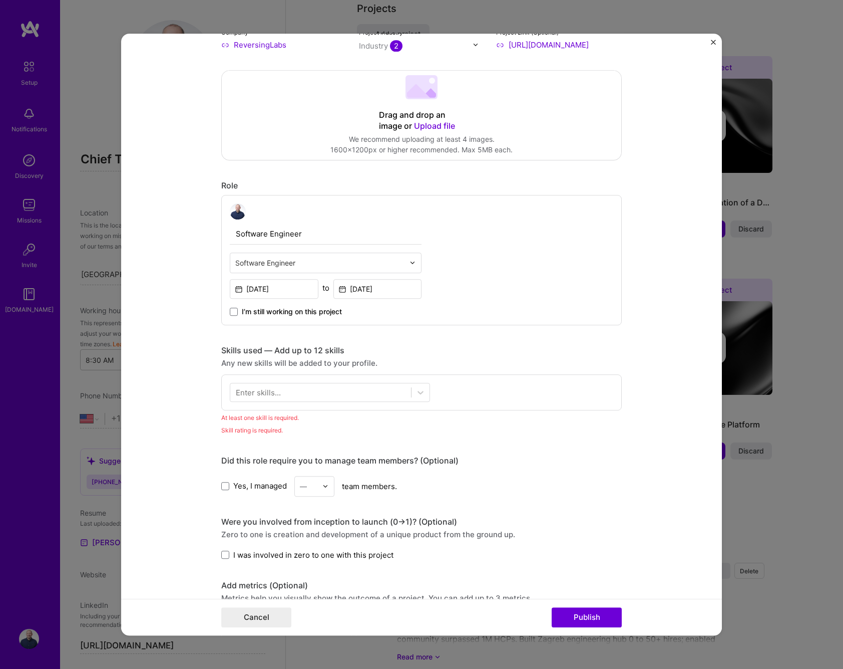
scroll to position [192, 0]
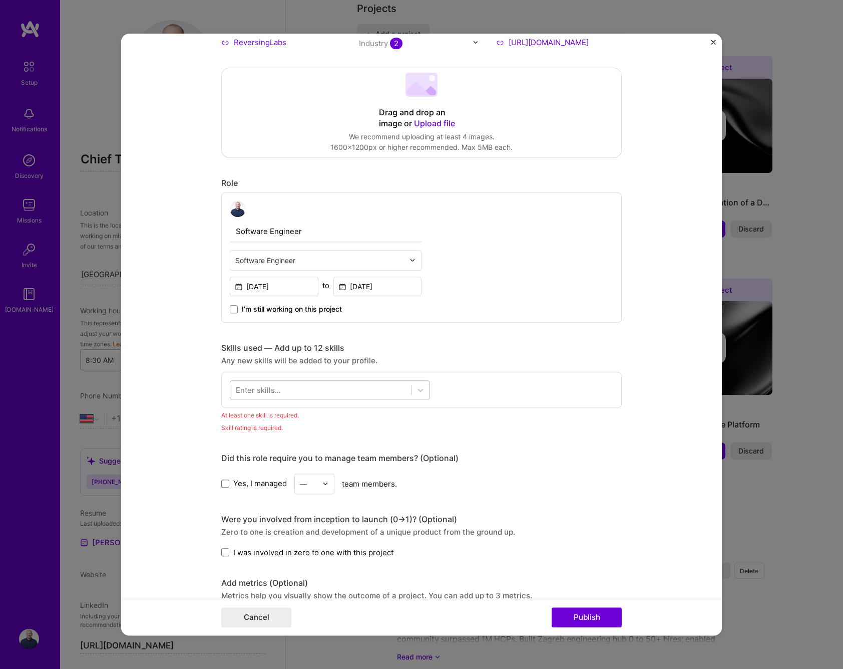
click at [350, 394] on div at bounding box center [320, 389] width 181 height 17
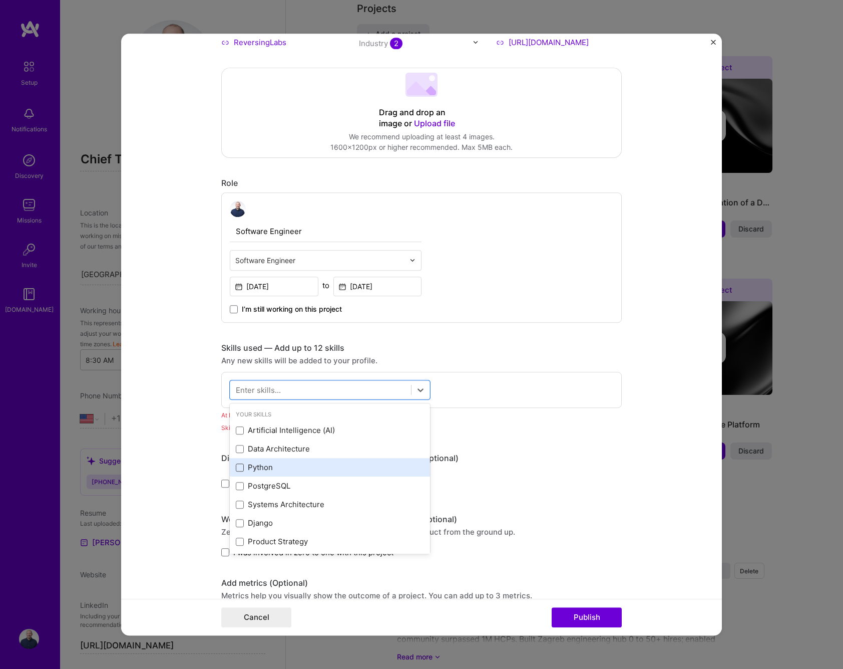
click at [243, 471] on span at bounding box center [240, 467] width 8 height 8
click at [0, 0] on input "checkbox" at bounding box center [0, 0] width 0 height 0
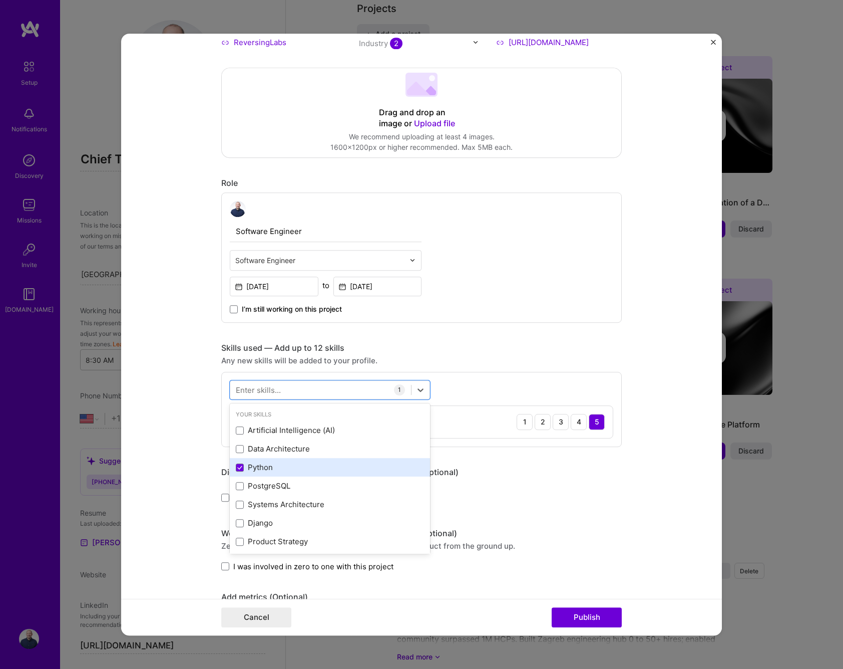
click at [235, 470] on div "Python" at bounding box center [330, 467] width 200 height 19
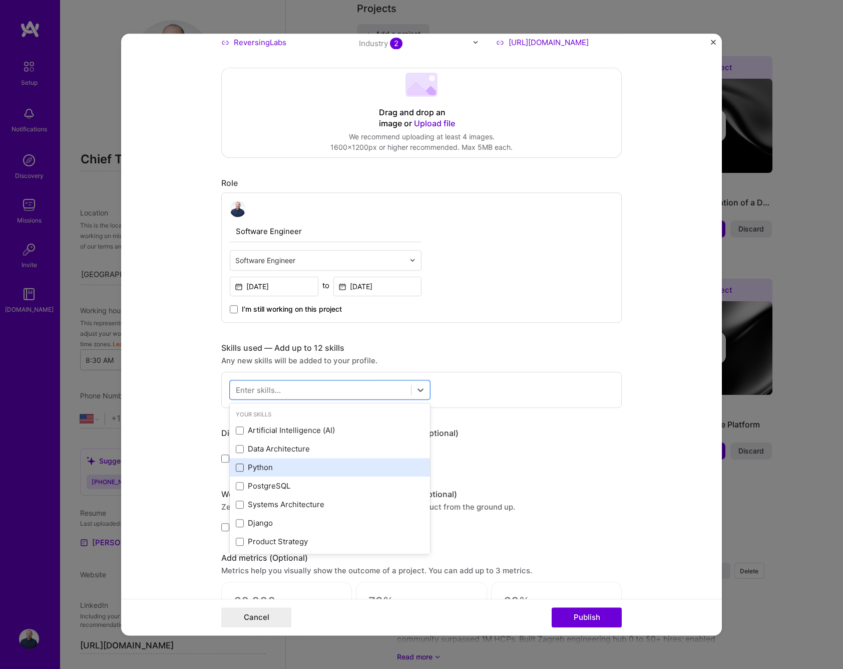
click at [240, 469] on span at bounding box center [240, 467] width 8 height 8
click at [0, 0] on input "checkbox" at bounding box center [0, 0] width 0 height 0
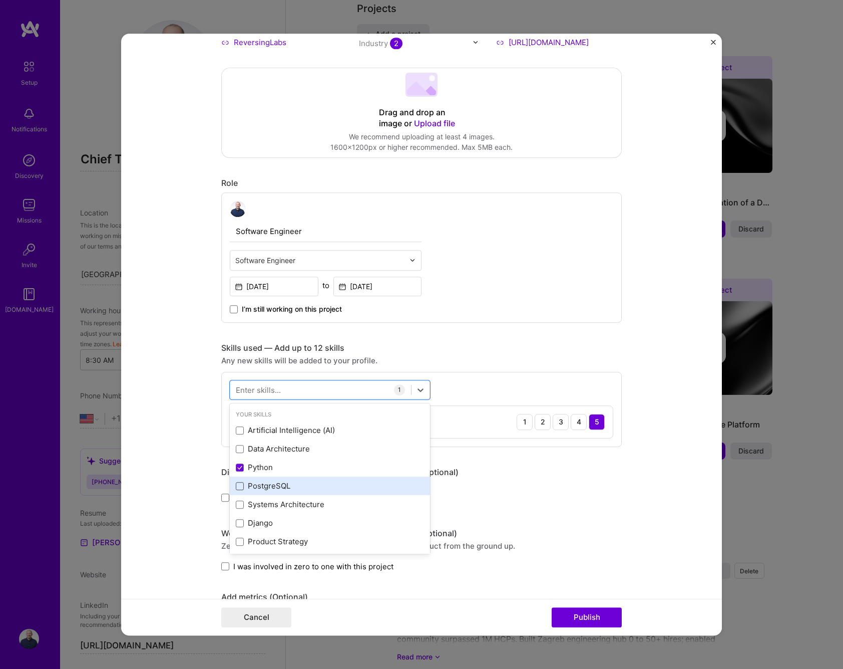
click at [240, 487] on span at bounding box center [240, 486] width 8 height 8
click at [0, 0] on input "checkbox" at bounding box center [0, 0] width 0 height 0
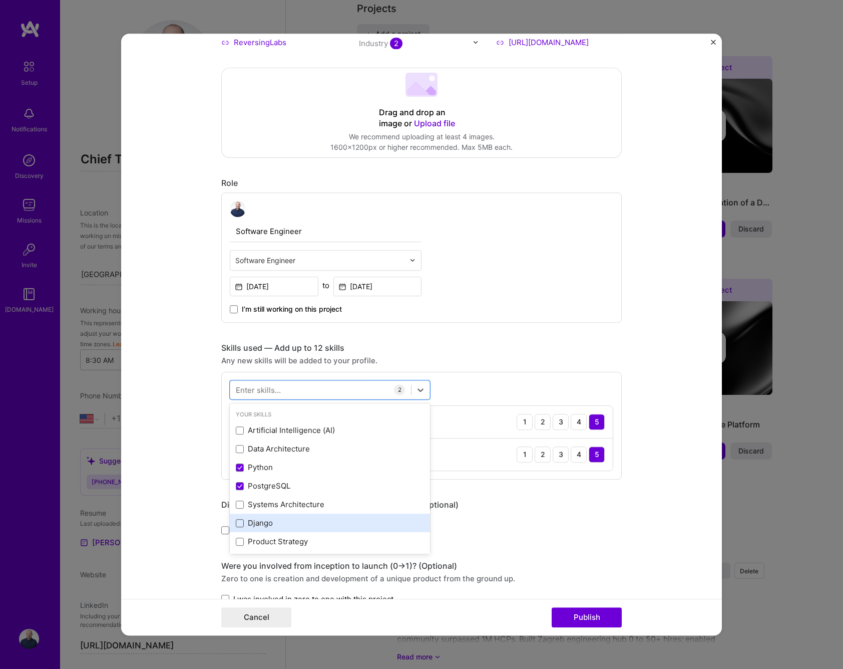
click at [238, 523] on span at bounding box center [240, 523] width 8 height 8
click at [0, 0] on input "checkbox" at bounding box center [0, 0] width 0 height 0
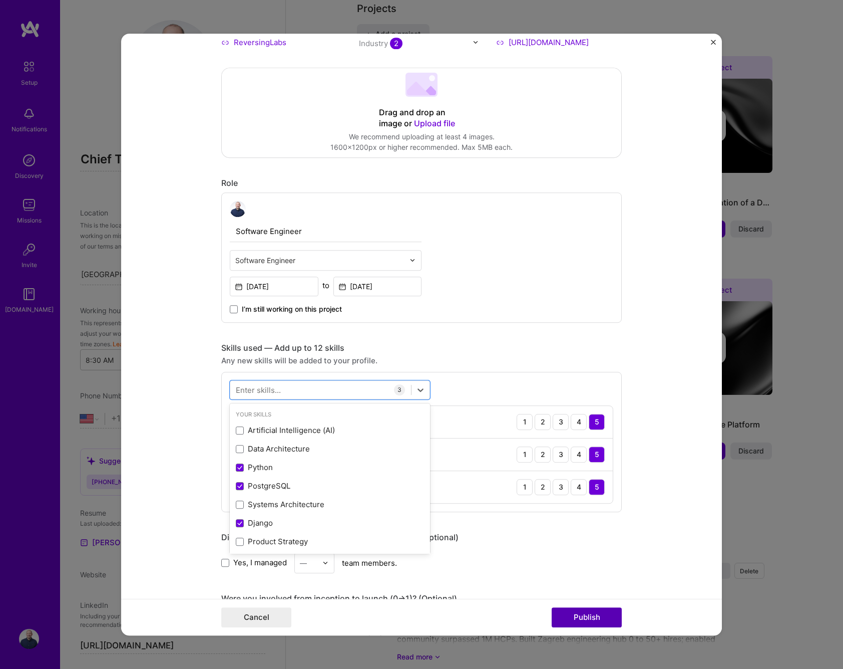
click at [585, 618] on button "Publish" at bounding box center [587, 617] width 70 height 20
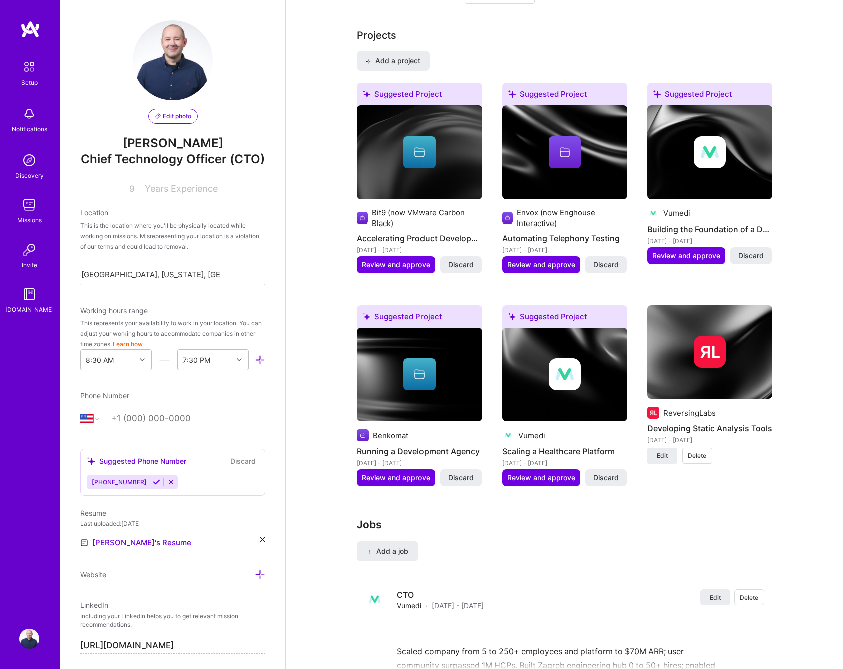
scroll to position [795, 0]
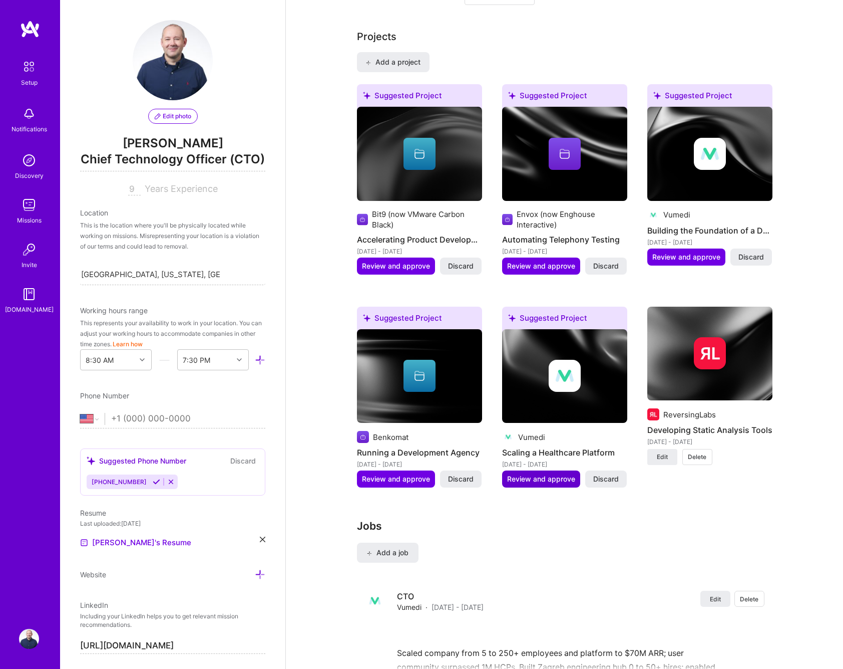
click at [544, 474] on span "Review and approve" at bounding box center [541, 479] width 68 height 10
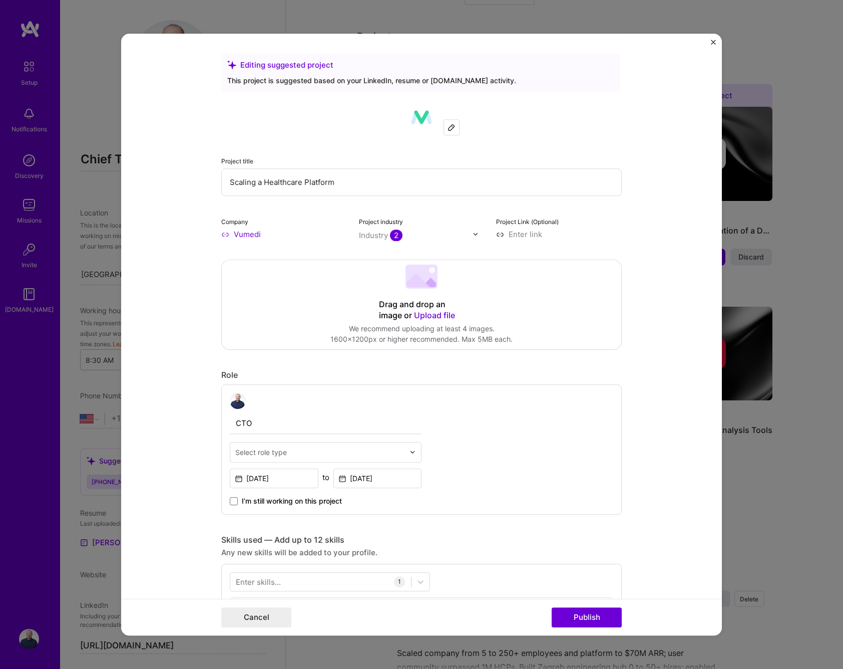
click at [434, 312] on span "Upload file" at bounding box center [434, 315] width 41 height 10
drag, startPoint x: 537, startPoint y: 234, endPoint x: 530, endPoint y: 234, distance: 6.5
click at [536, 234] on input at bounding box center [559, 234] width 126 height 11
paste input "[URL][DOMAIN_NAME]"
type input "[URL][DOMAIN_NAME]"
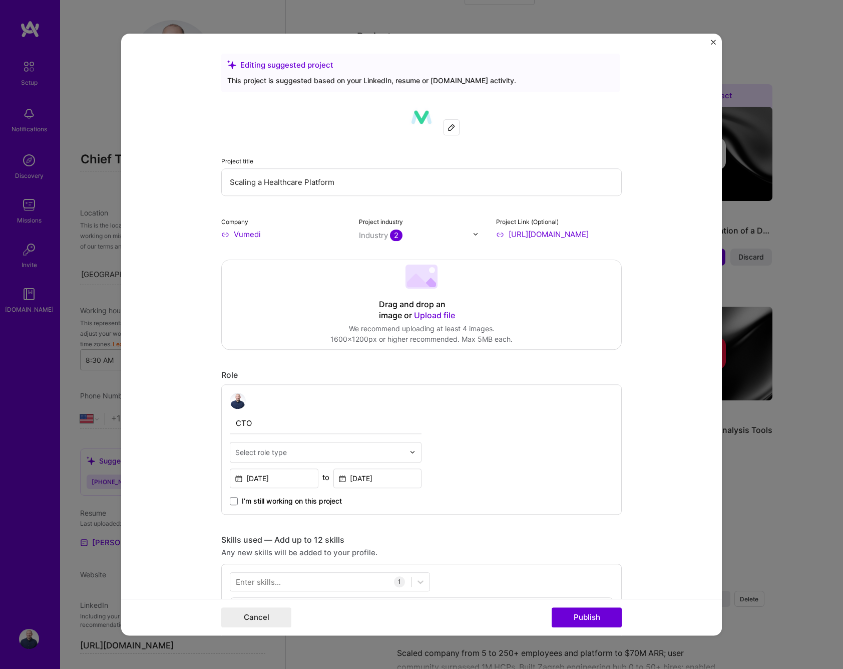
click at [670, 255] on form "Editing suggested project This project is suggested based on your LinkedIn, res…" at bounding box center [421, 335] width 601 height 602
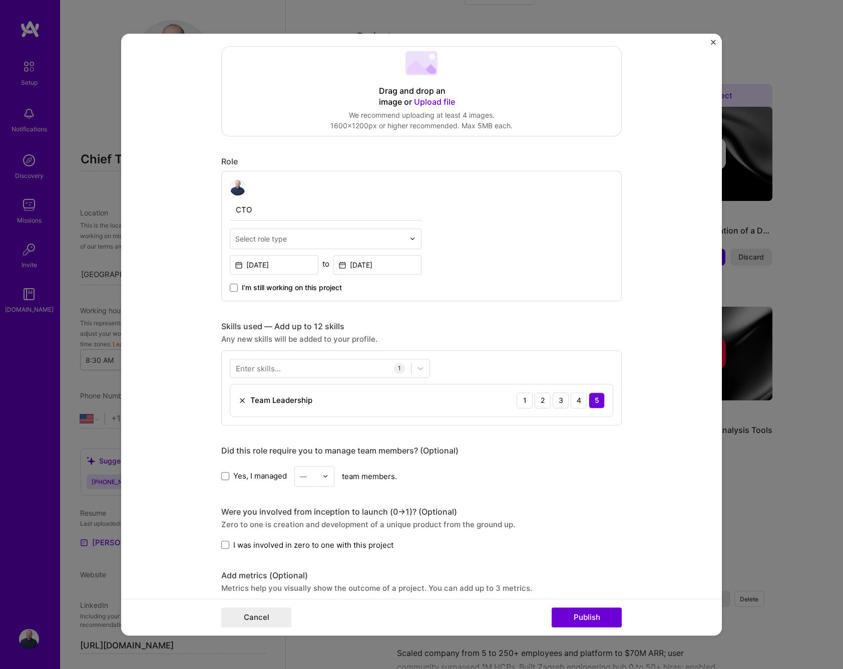
scroll to position [213, 0]
click at [234, 476] on span "Yes, I managed" at bounding box center [260, 476] width 54 height 11
click at [0, 0] on input "Yes, I managed" at bounding box center [0, 0] width 0 height 0
drag, startPoint x: 322, startPoint y: 475, endPoint x: 324, endPoint y: 483, distance: 8.7
click at [322, 475] on div "—" at bounding box center [309, 476] width 28 height 20
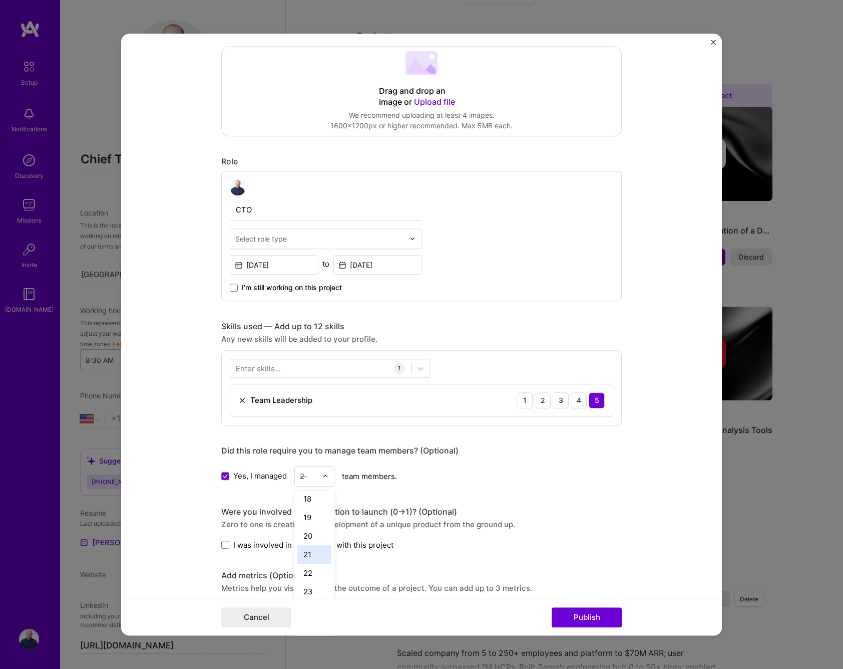
type input "20"
drag, startPoint x: 535, startPoint y: 500, endPoint x: 589, endPoint y: 513, distance: 55.6
click at [542, 501] on div "Editing suggested project This project is suggested based on your LinkedIn, res…" at bounding box center [421, 389] width 401 height 1098
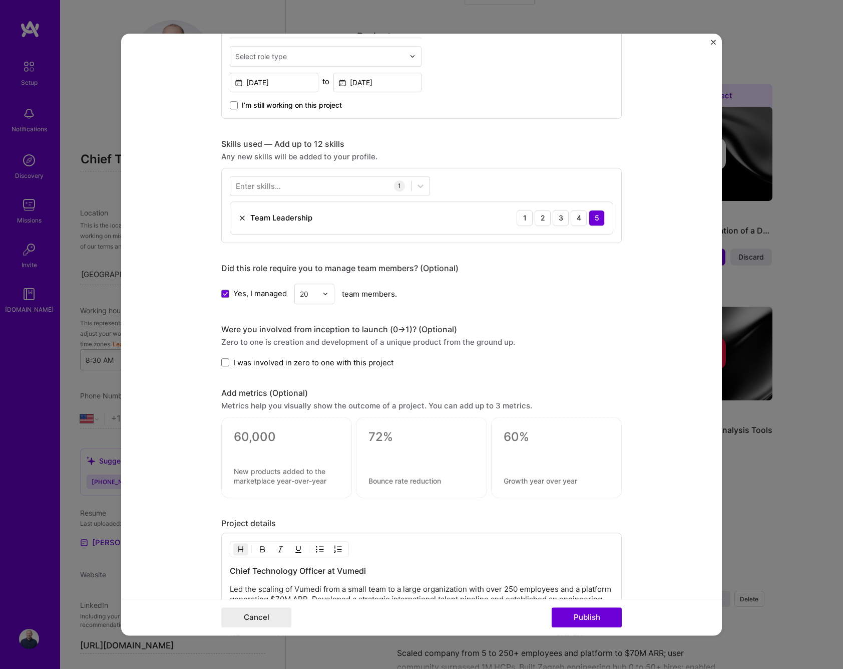
scroll to position [406, 0]
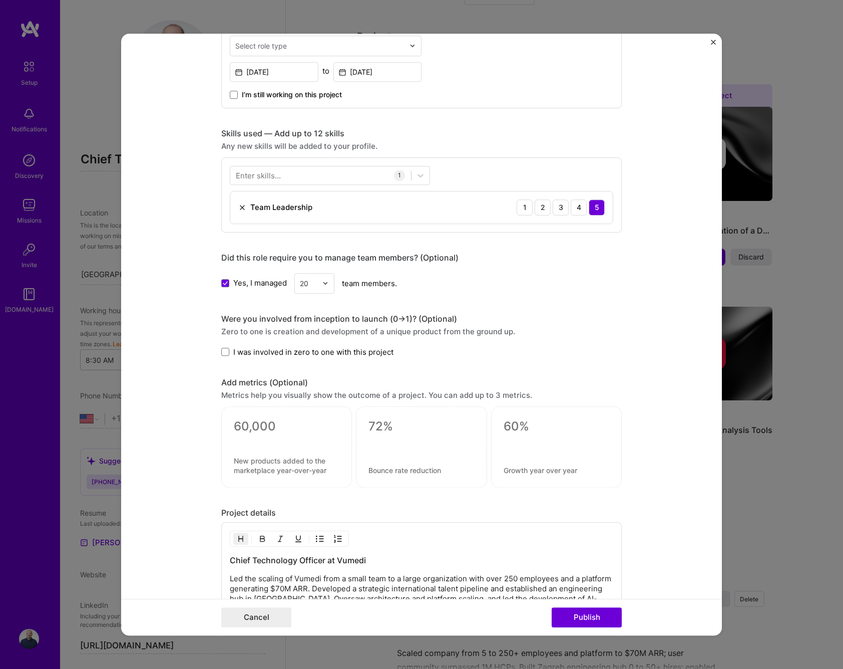
click at [267, 425] on textarea at bounding box center [287, 426] width 106 height 15
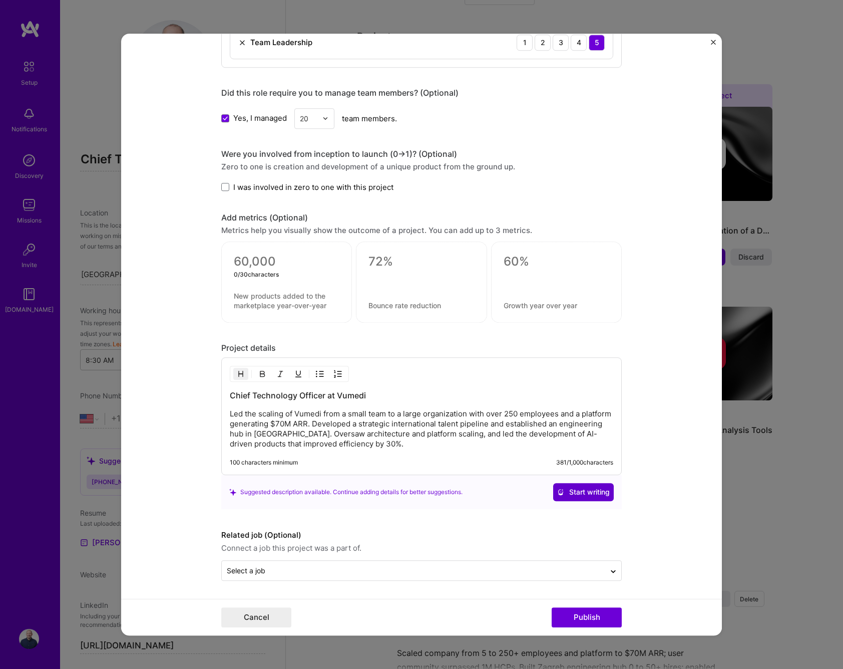
scroll to position [571, 0]
click at [584, 617] on button "Publish" at bounding box center [587, 617] width 70 height 20
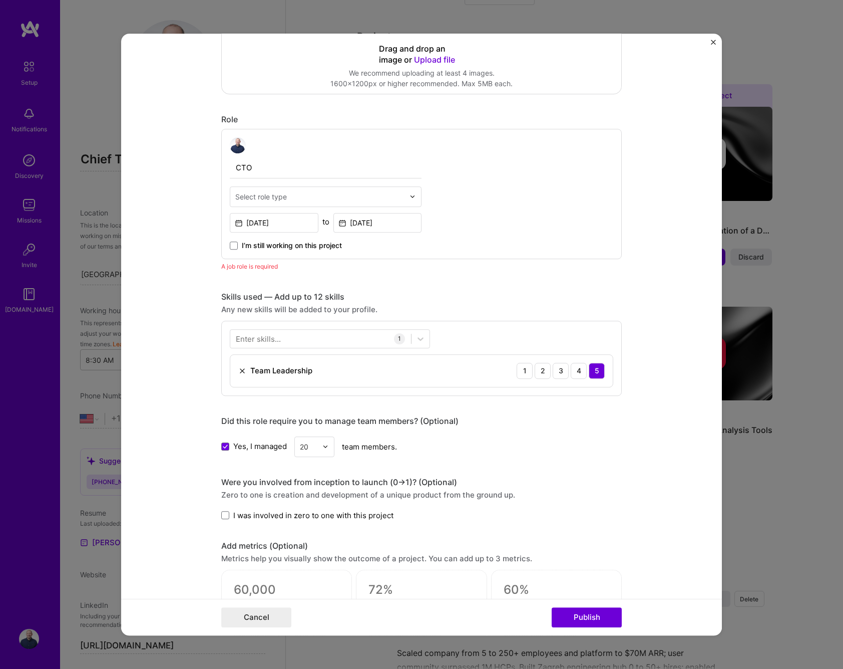
scroll to position [241, 0]
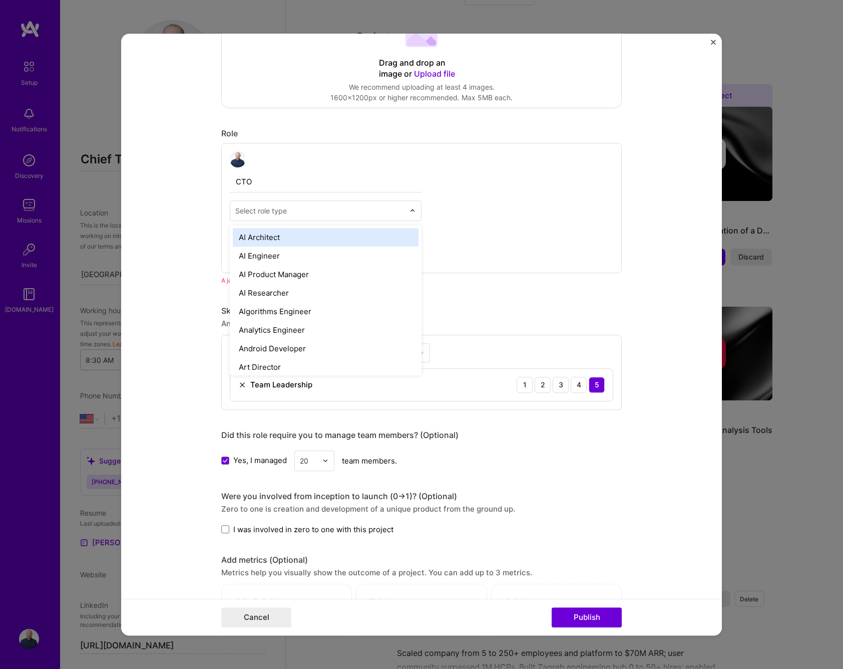
click at [312, 208] on input "text" at bounding box center [319, 210] width 169 height 11
type input "ch"
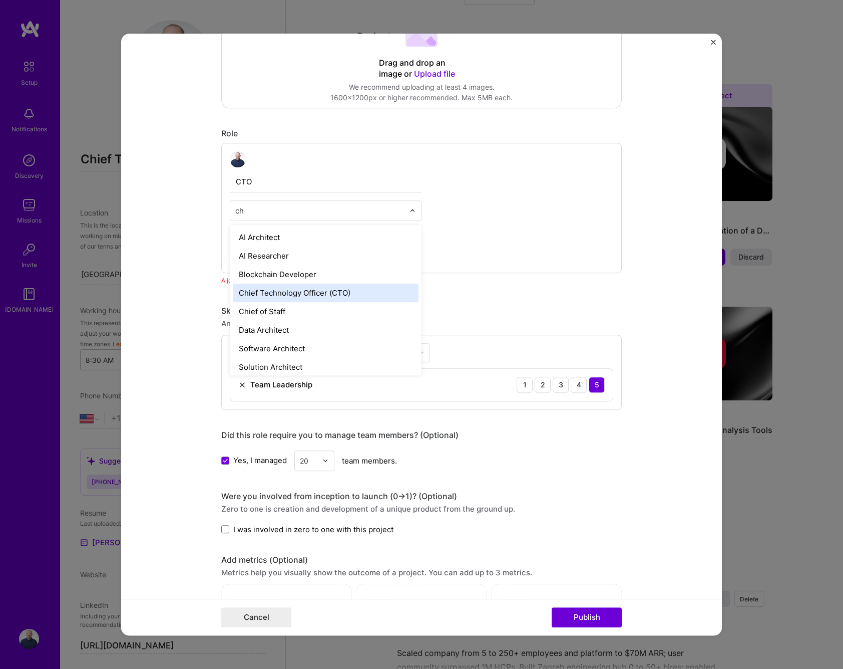
drag, startPoint x: 309, startPoint y: 293, endPoint x: 315, endPoint y: 292, distance: 5.7
click at [310, 293] on div "Chief Technology Officer (CTO)" at bounding box center [326, 292] width 186 height 19
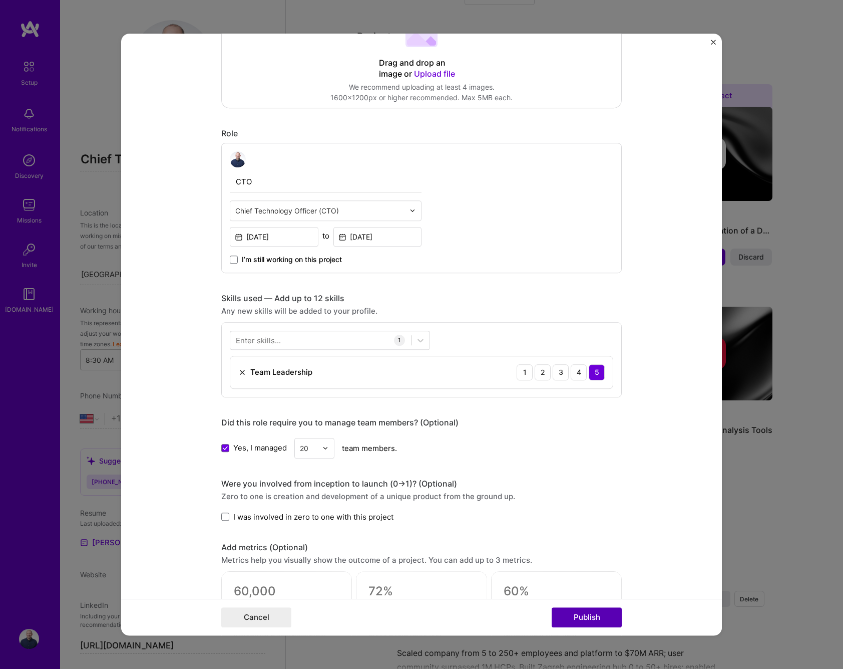
click at [585, 619] on button "Publish" at bounding box center [587, 617] width 70 height 20
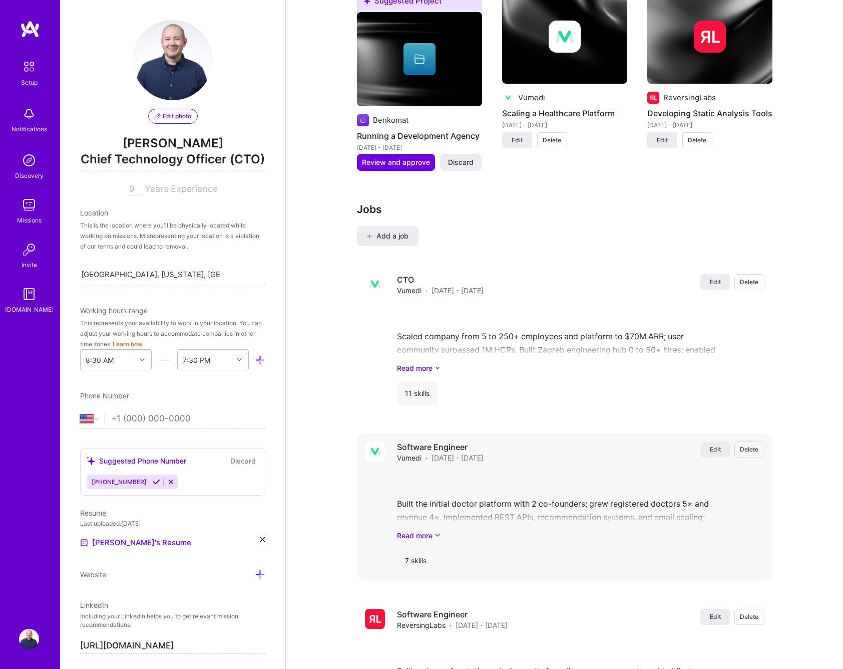
scroll to position [1100, 0]
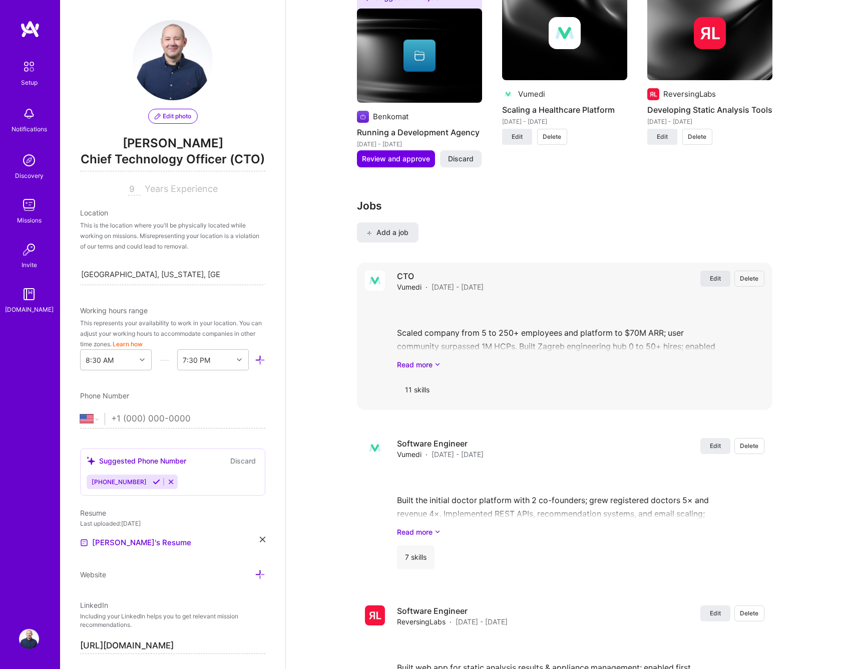
click at [718, 274] on span "Edit" at bounding box center [715, 278] width 11 height 9
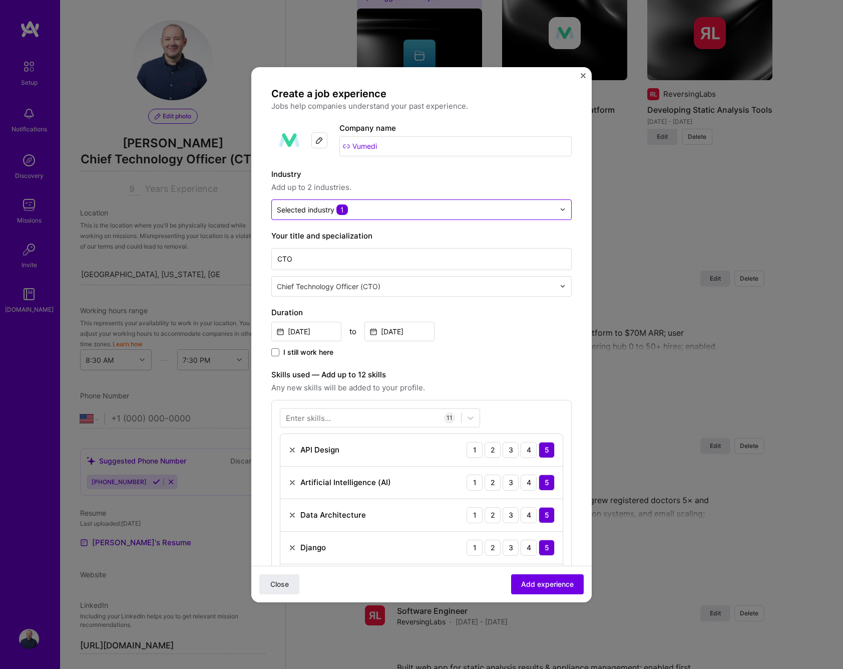
click at [414, 215] on div at bounding box center [416, 209] width 278 height 13
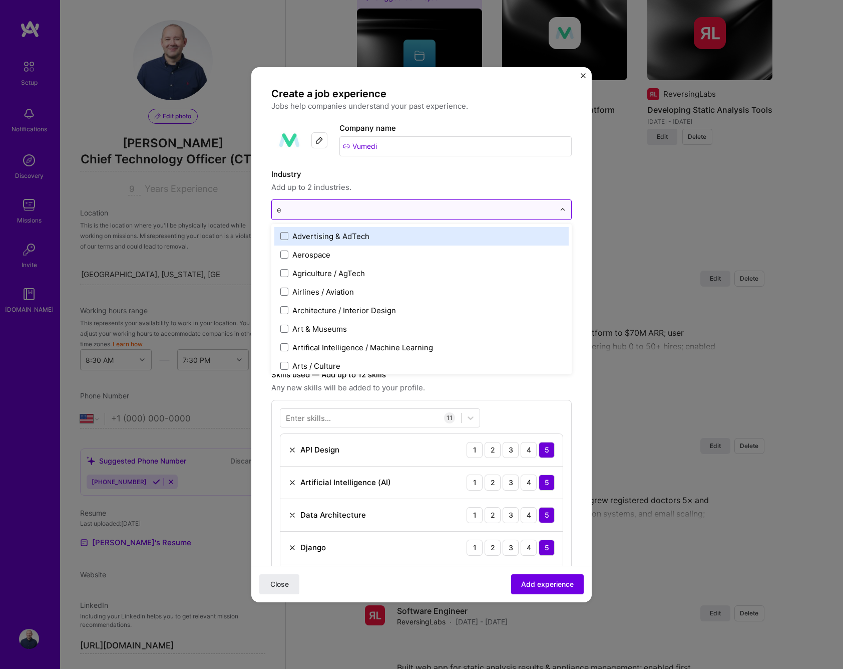
type input "ed"
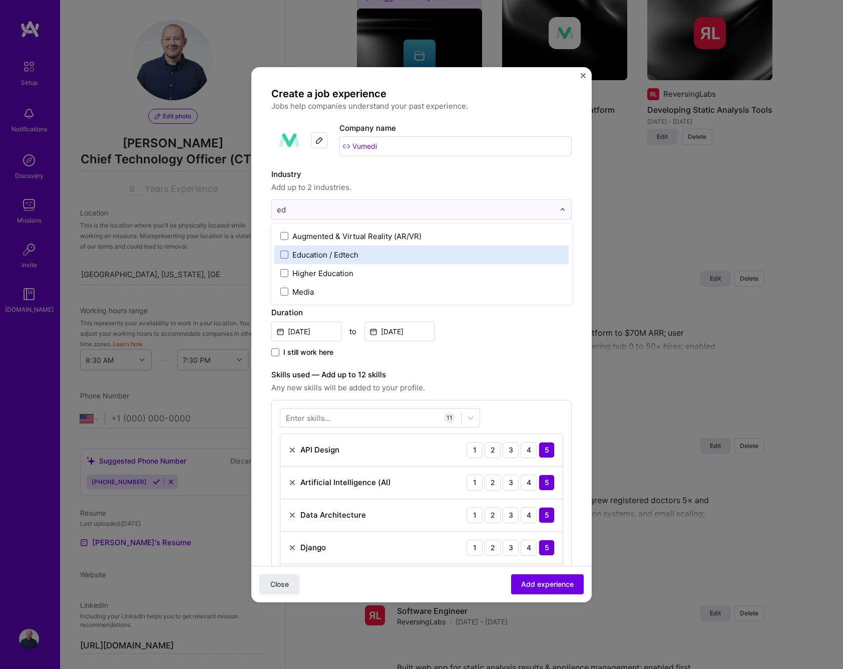
click at [301, 256] on div "Education / Edtech" at bounding box center [325, 254] width 66 height 11
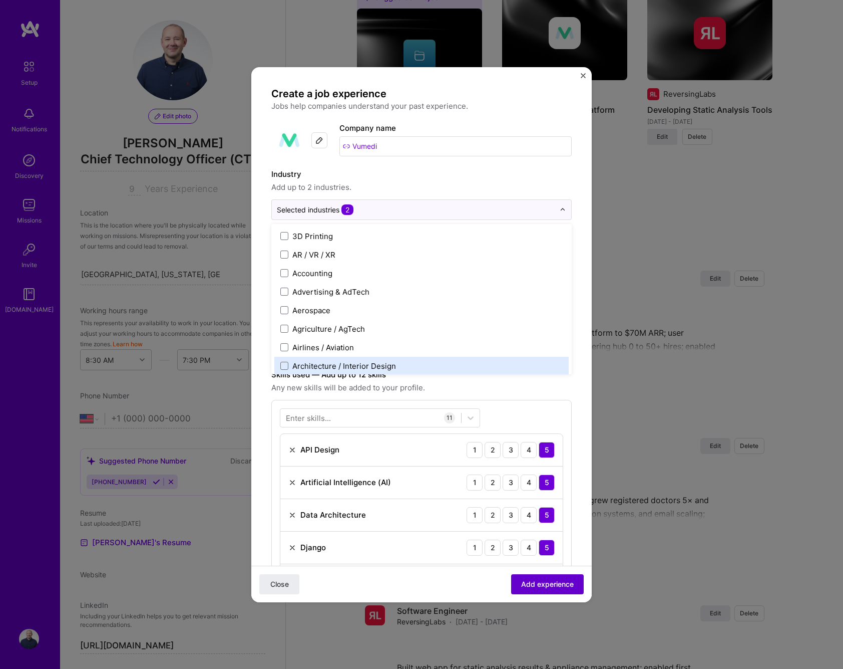
click at [544, 585] on span "Add experience" at bounding box center [547, 583] width 53 height 10
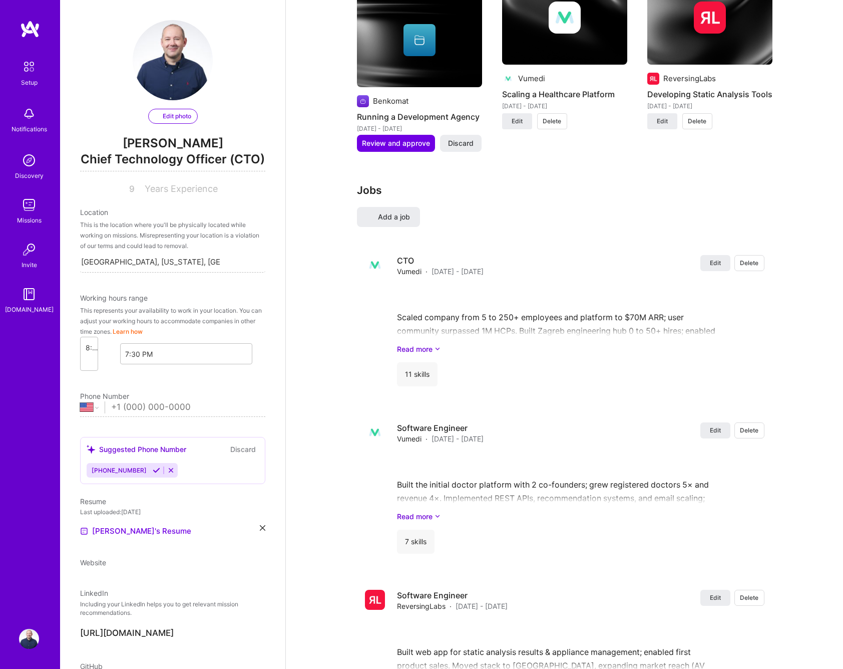
select select "US"
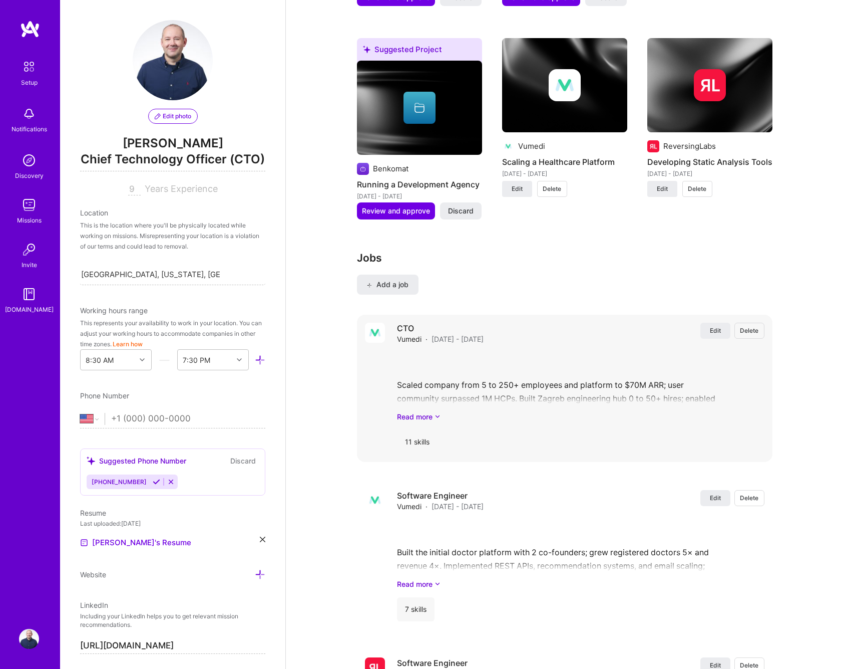
scroll to position [1048, 0]
click at [718, 326] on span "Edit" at bounding box center [715, 330] width 11 height 9
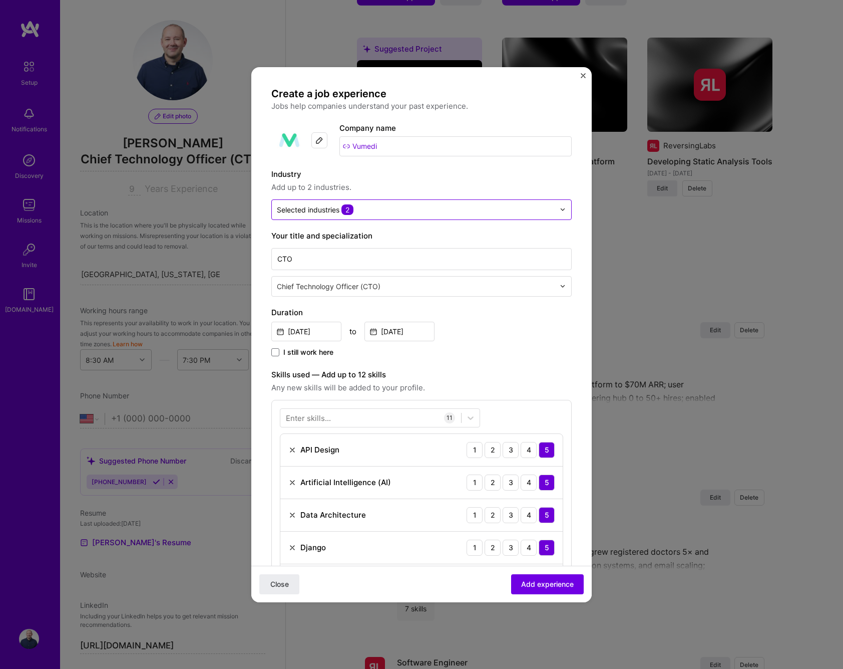
click at [390, 212] on input "text" at bounding box center [416, 209] width 278 height 11
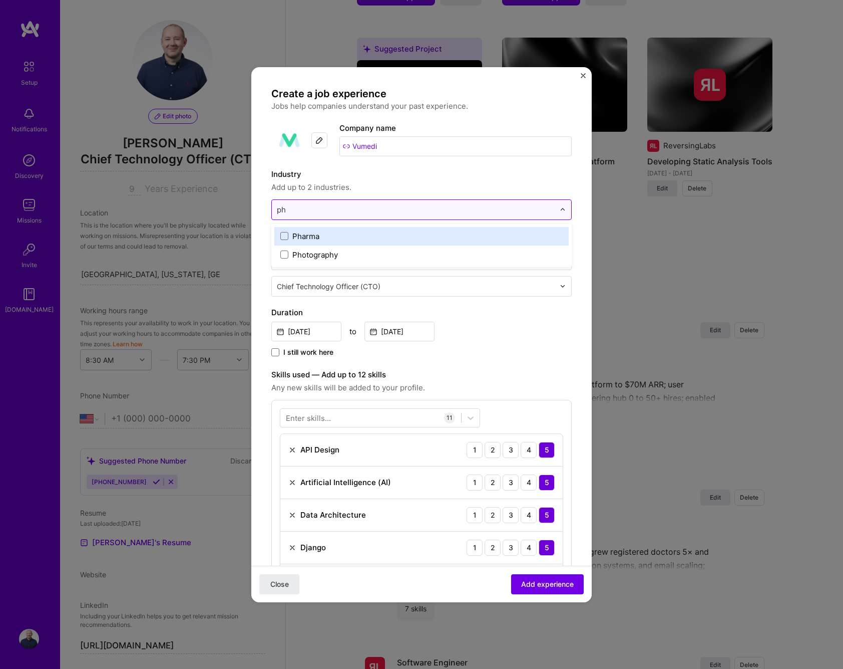
type input "p"
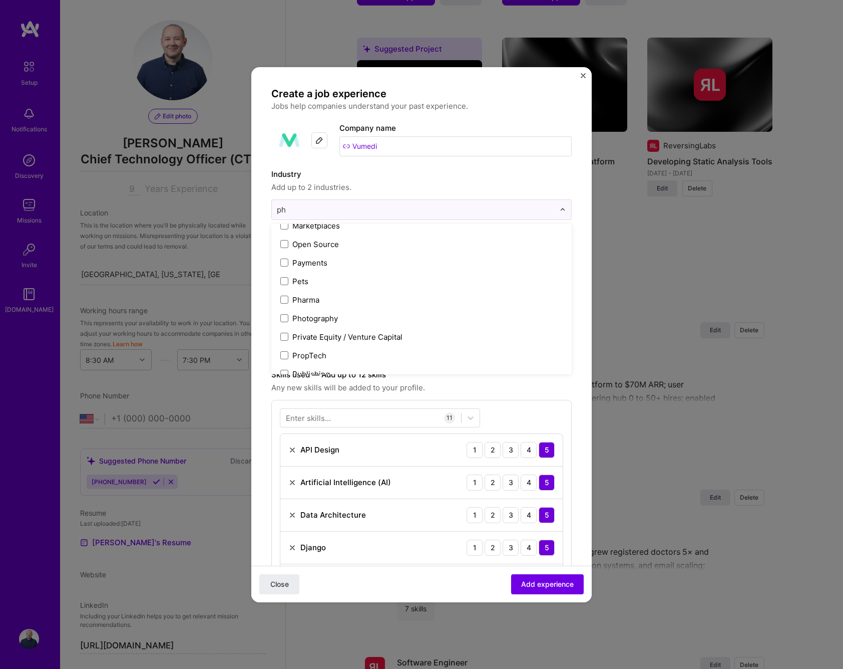
scroll to position [0, 0]
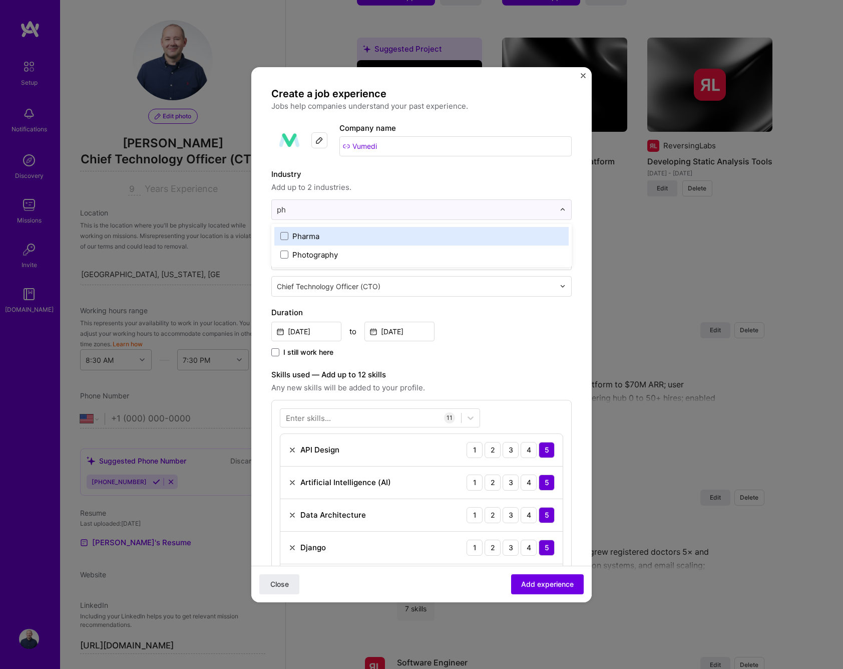
type input "pha"
click at [314, 234] on div "Pharma" at bounding box center [305, 236] width 27 height 11
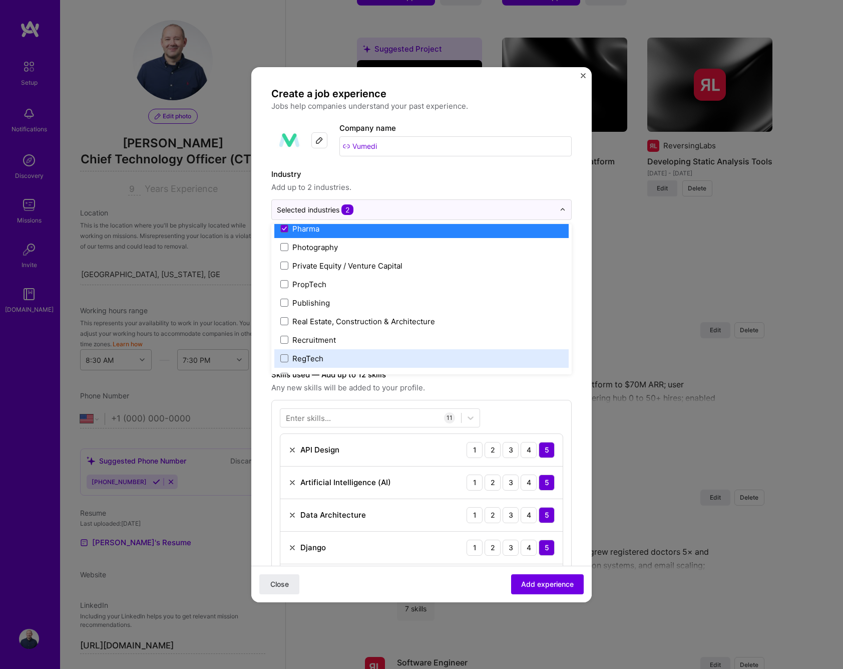
scroll to position [2079, 0]
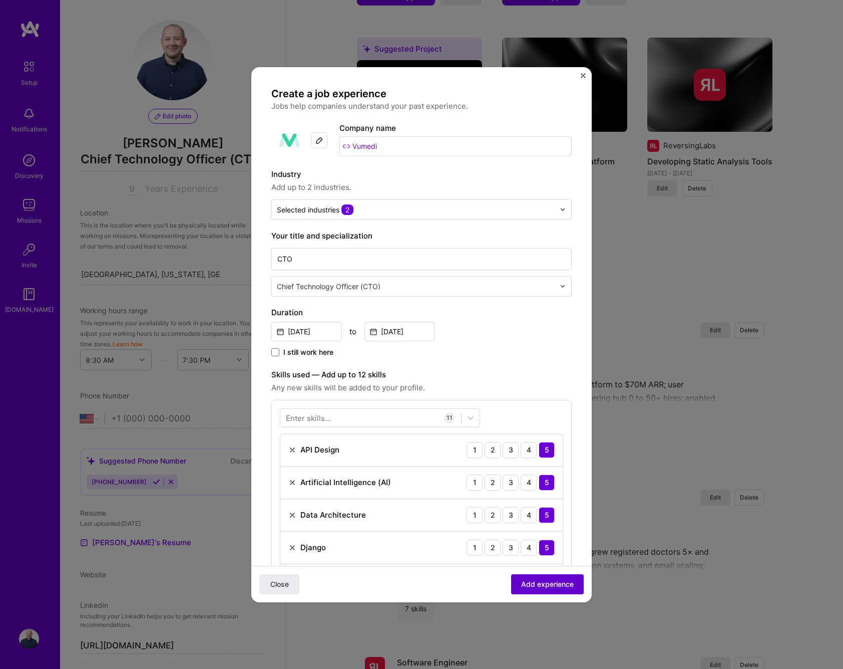
click at [547, 584] on span "Add experience" at bounding box center [547, 583] width 53 height 10
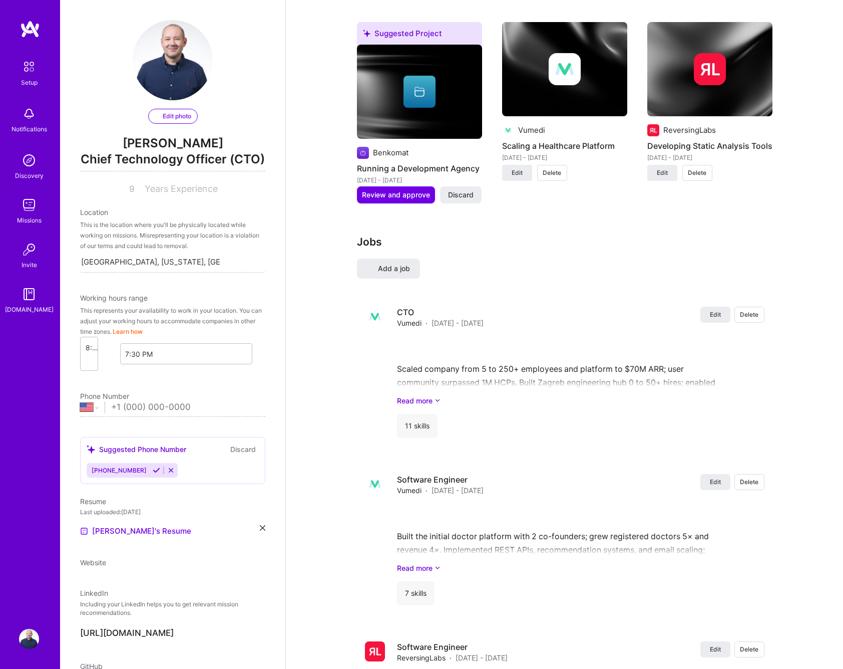
select select "US"
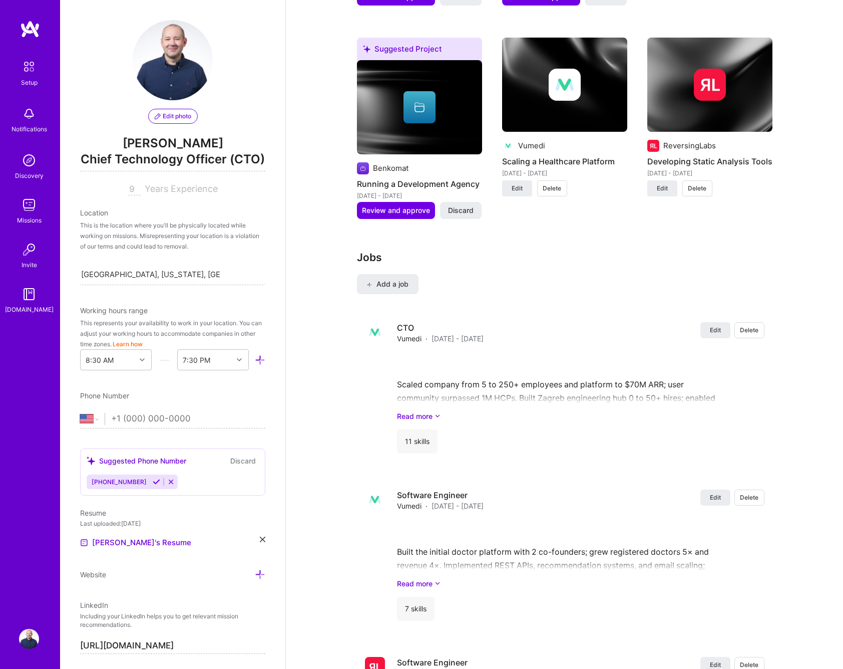
scroll to position [0, 0]
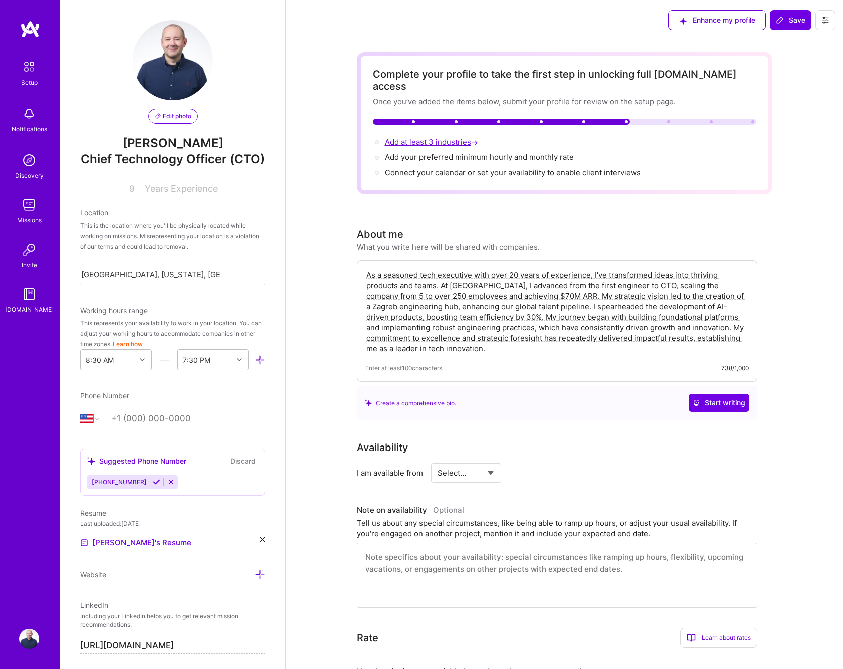
click at [448, 137] on span "Add at least 3 industries →" at bounding box center [432, 142] width 95 height 10
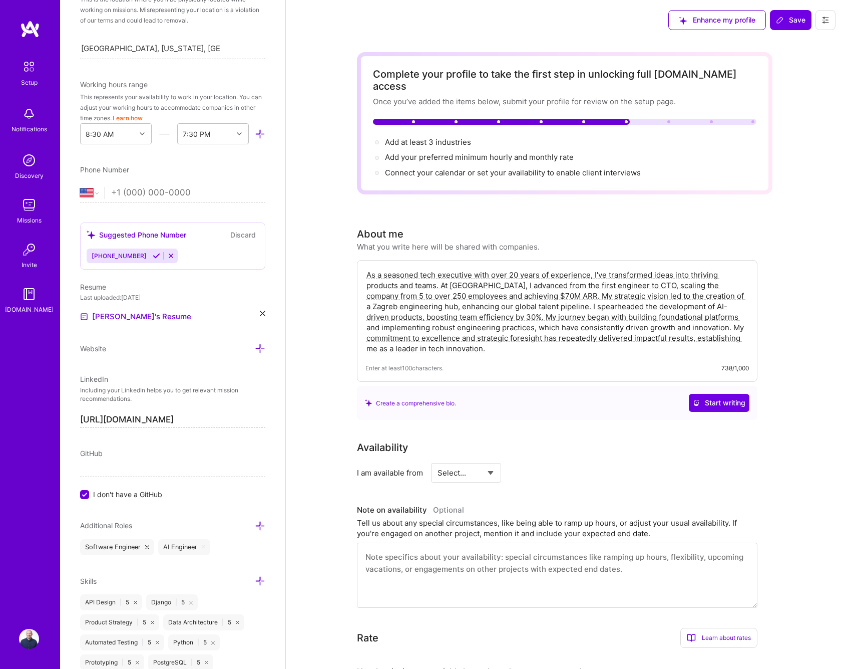
scroll to position [234, 0]
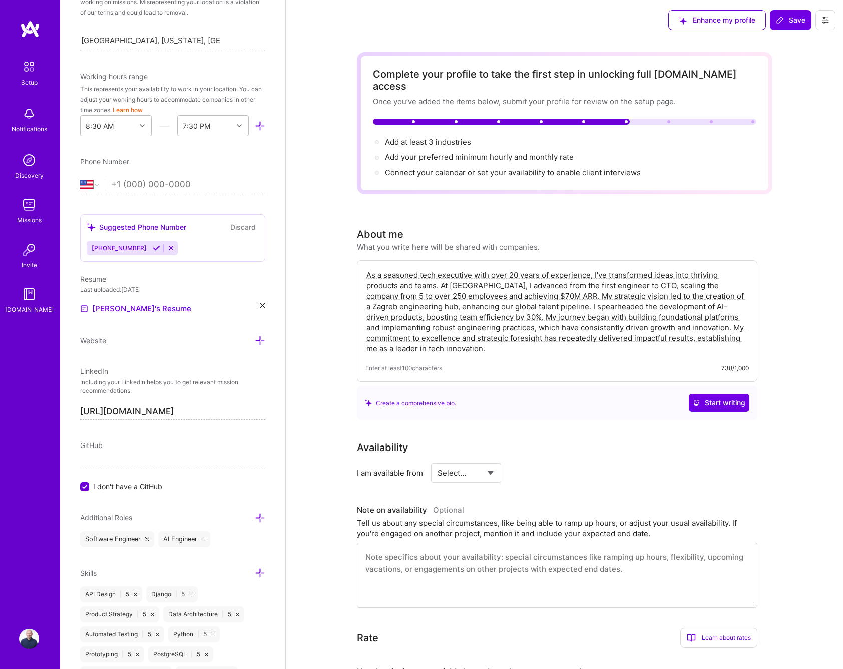
click at [93, 485] on label "I don't have a GitHub" at bounding box center [172, 486] width 185 height 11
click at [90, 485] on input "I don't have a GitHub" at bounding box center [85, 486] width 9 height 9
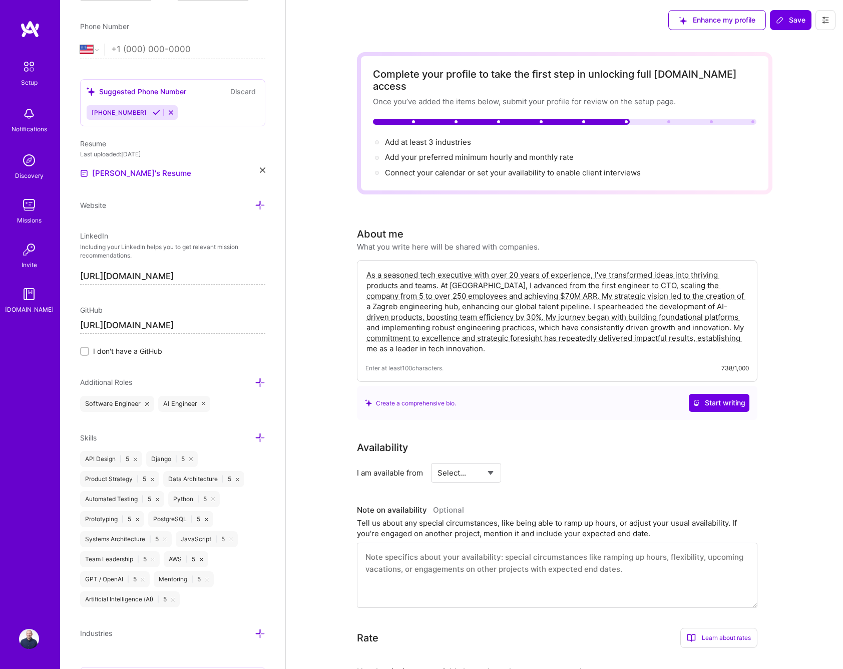
scroll to position [373, 0]
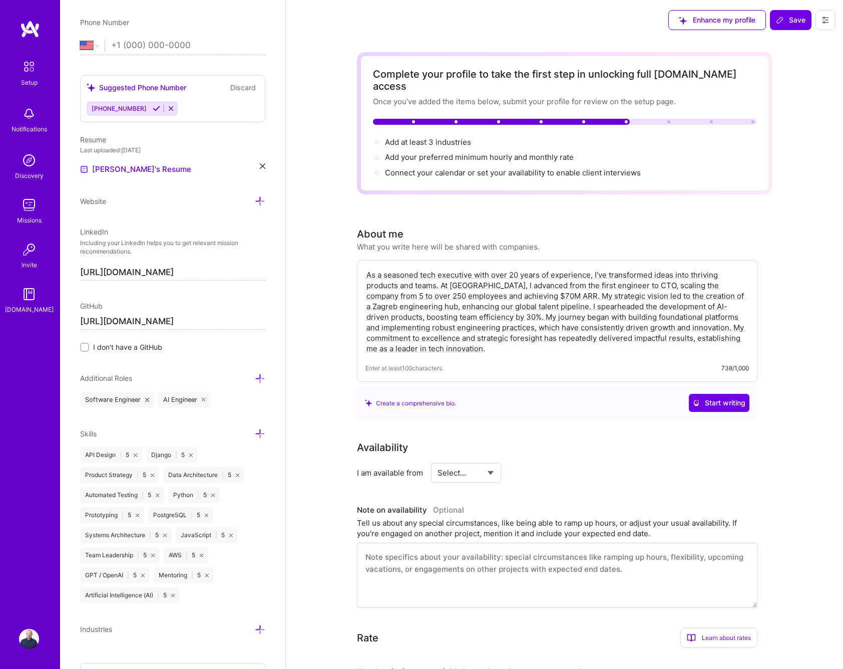
type input "[URL][DOMAIN_NAME]"
click at [213, 395] on div "Software Engineer AI Engineer" at bounding box center [172, 400] width 185 height 16
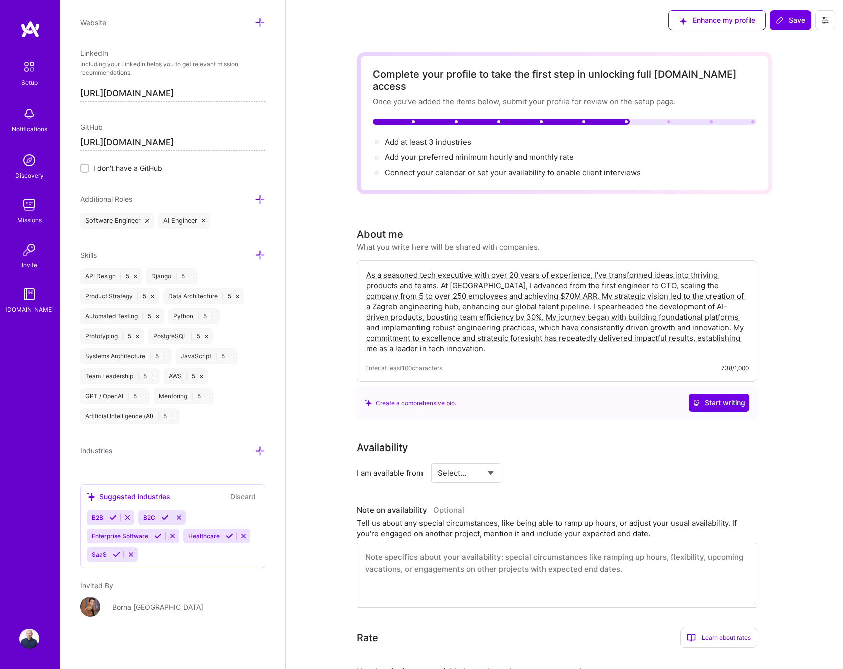
scroll to position [554, 0]
click at [259, 448] on icon at bounding box center [260, 450] width 11 height 11
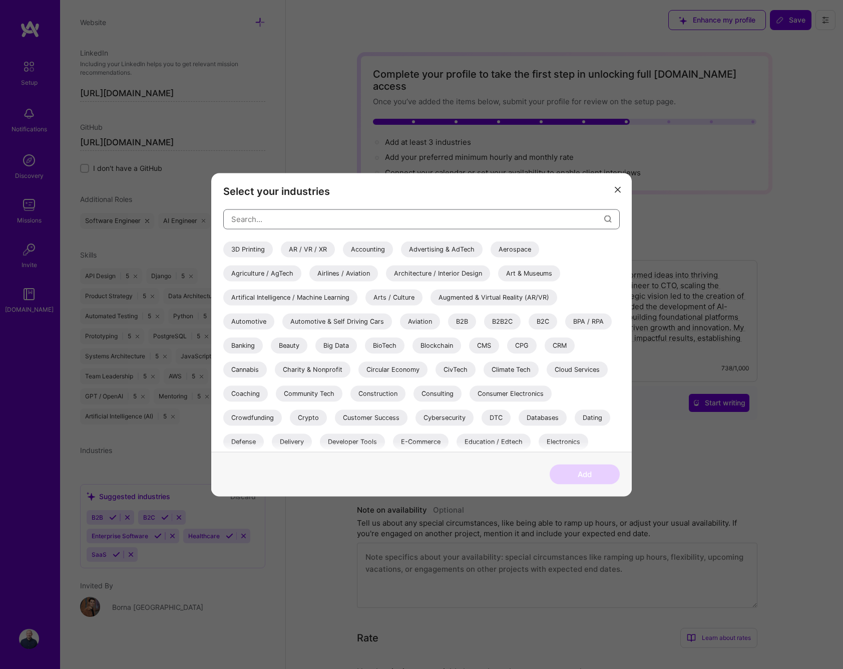
click at [348, 217] on input "modal" at bounding box center [417, 219] width 373 height 26
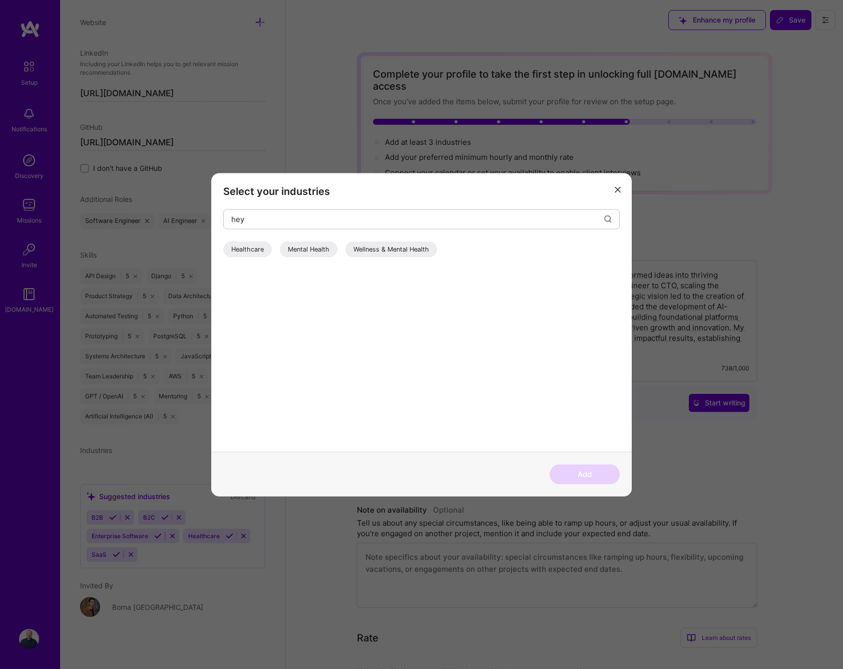
click at [246, 242] on div "Healthcare" at bounding box center [247, 249] width 49 height 16
drag, startPoint x: 256, startPoint y: 219, endPoint x: 264, endPoint y: 214, distance: 9.4
click at [256, 219] on input "hey" at bounding box center [417, 219] width 373 height 26
click at [252, 250] on div "Healthcare" at bounding box center [247, 249] width 49 height 16
click at [247, 250] on div "Healthcare" at bounding box center [247, 249] width 49 height 16
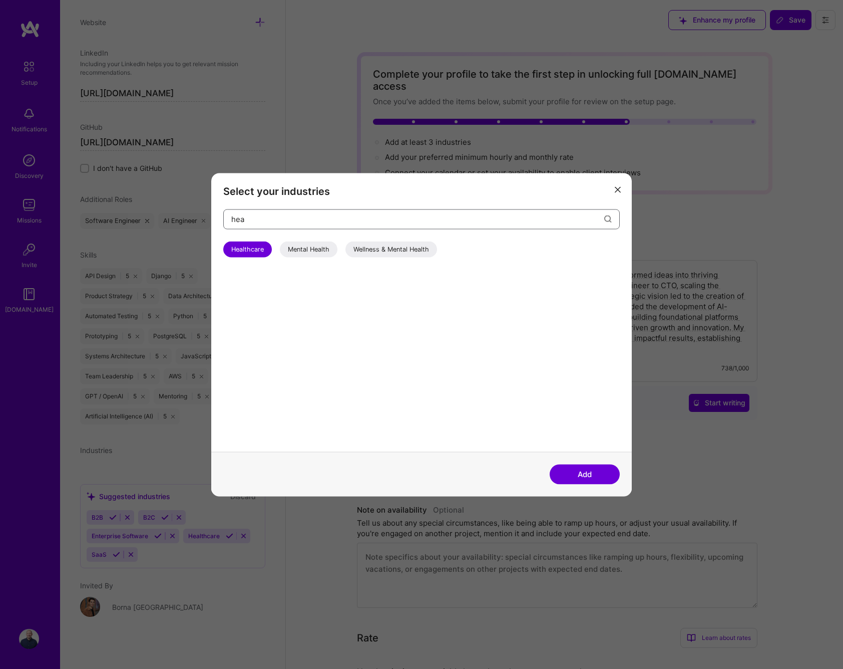
click at [278, 217] on input "hea" at bounding box center [417, 219] width 373 height 26
click at [238, 250] on div "Pharma" at bounding box center [242, 249] width 39 height 16
click at [273, 217] on input "pha" at bounding box center [417, 219] width 373 height 26
type input "m"
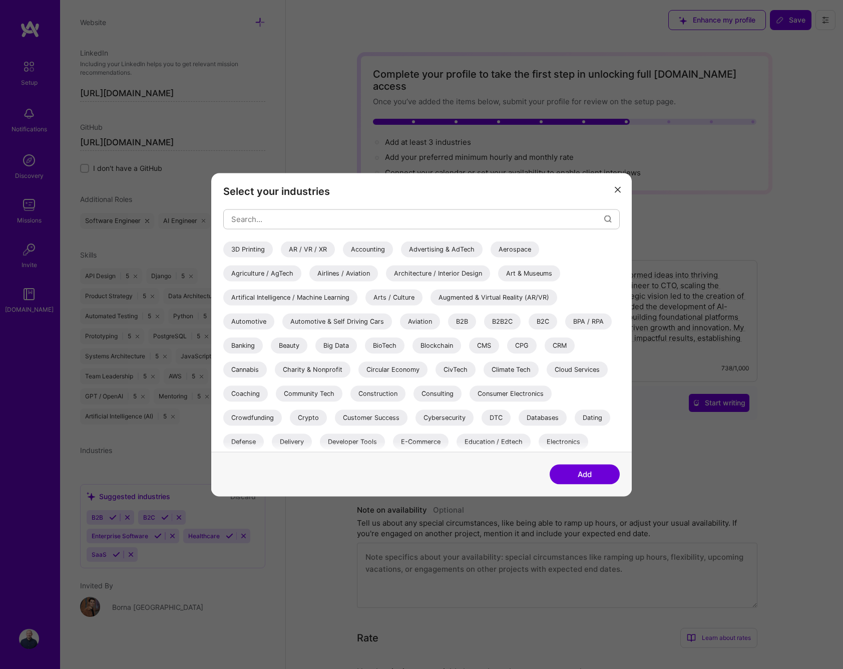
click at [272, 298] on div "Artifical Intelligence / Machine Learning" at bounding box center [290, 297] width 134 height 16
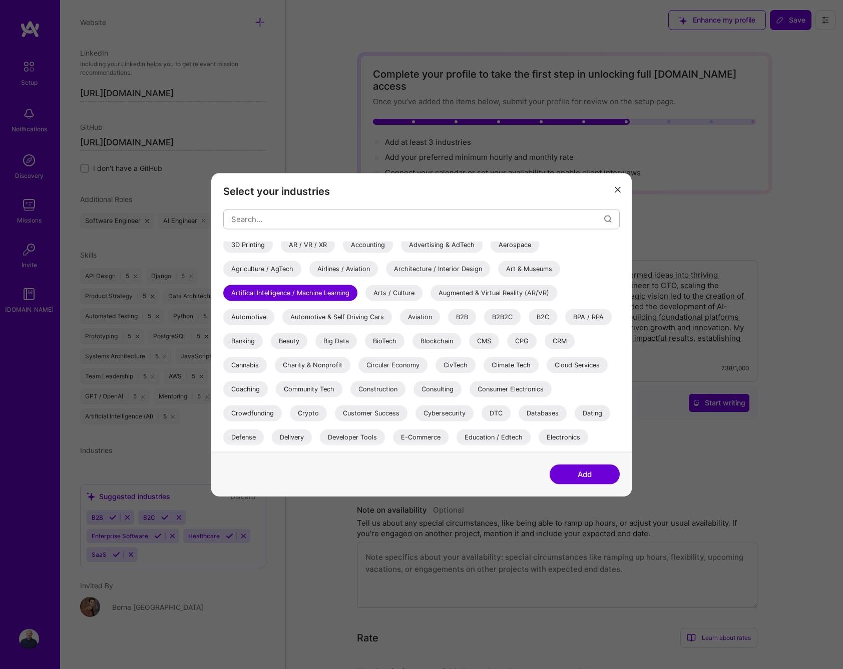
scroll to position [7, 0]
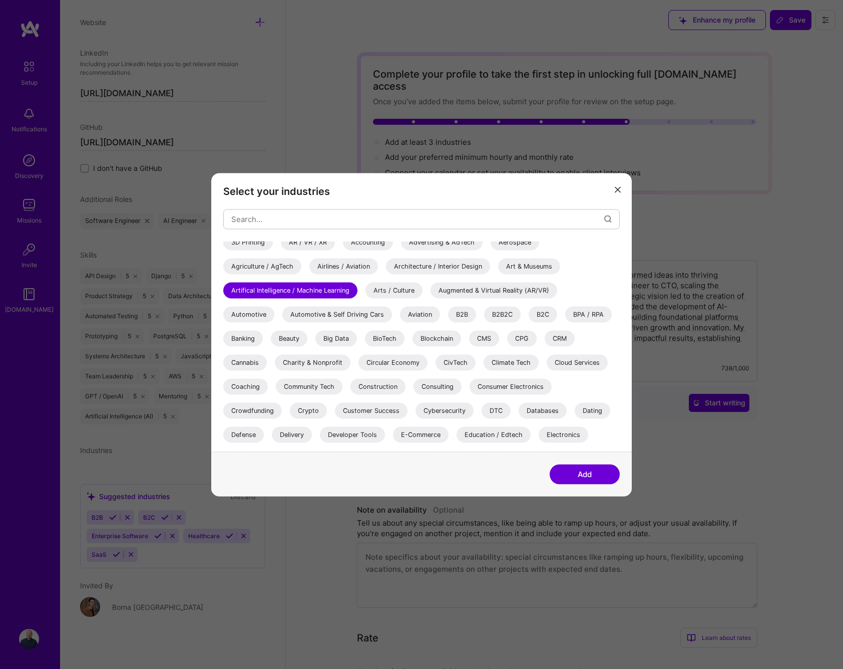
click at [466, 313] on div "B2B" at bounding box center [462, 314] width 28 height 16
click at [505, 314] on div "B2B2C" at bounding box center [502, 314] width 37 height 16
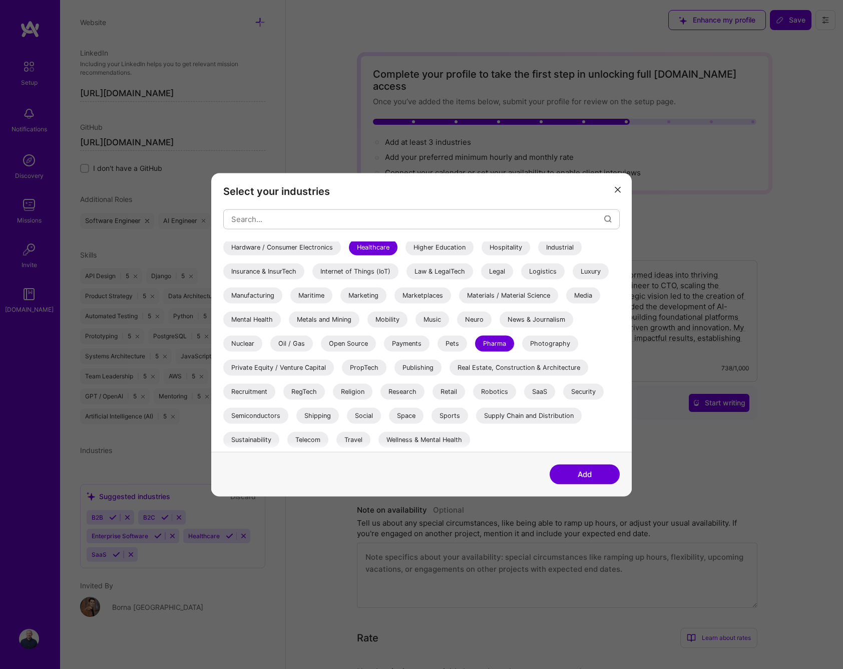
scroll to position [290, 0]
click at [297, 220] on input "modal" at bounding box center [417, 219] width 373 height 26
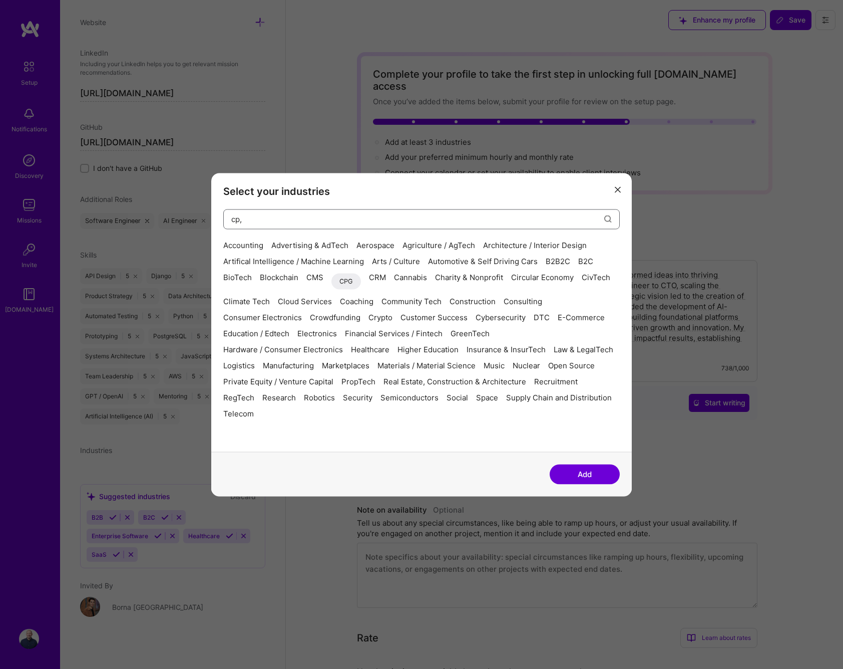
scroll to position [0, 0]
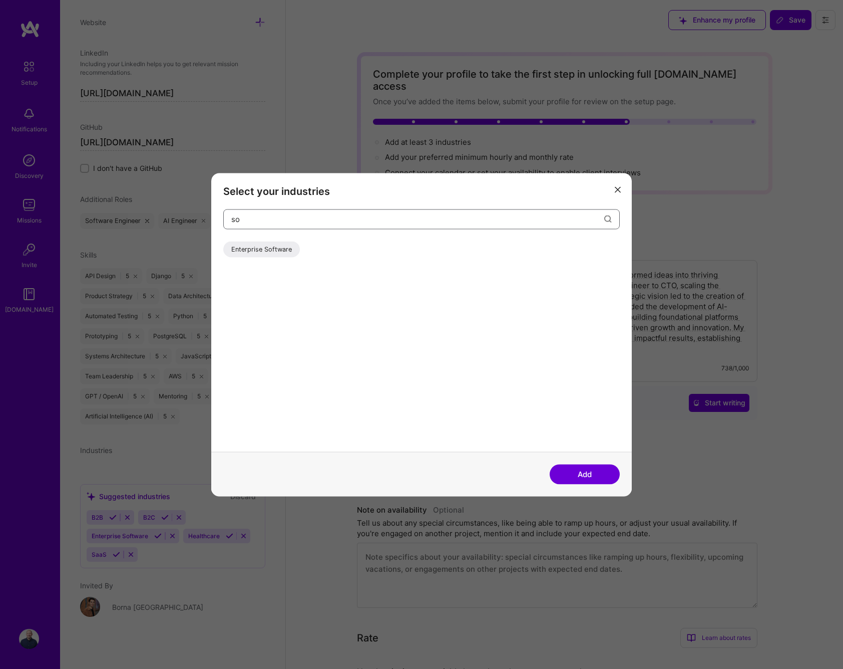
type input "s"
type input "l"
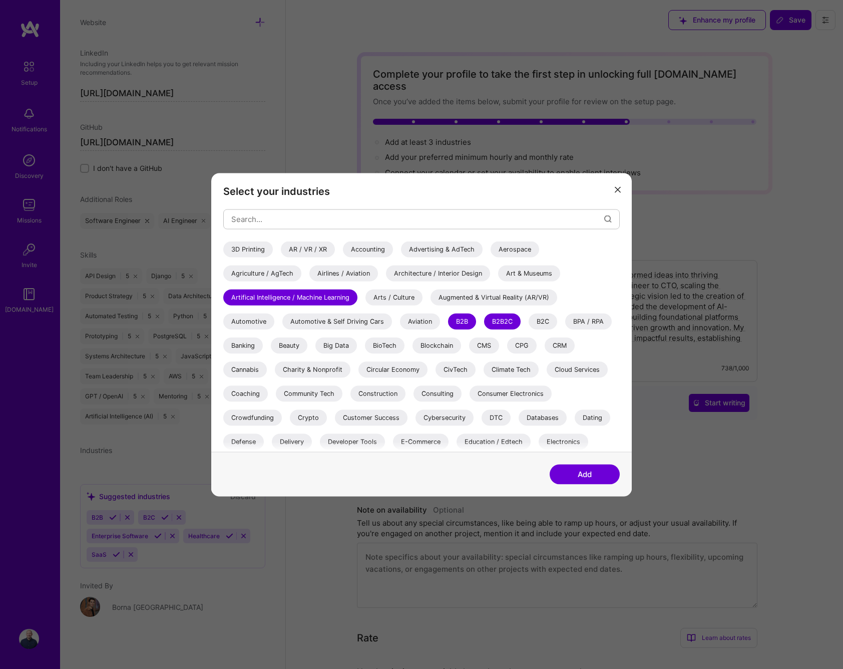
click at [587, 475] on button "Add" at bounding box center [585, 474] width 70 height 20
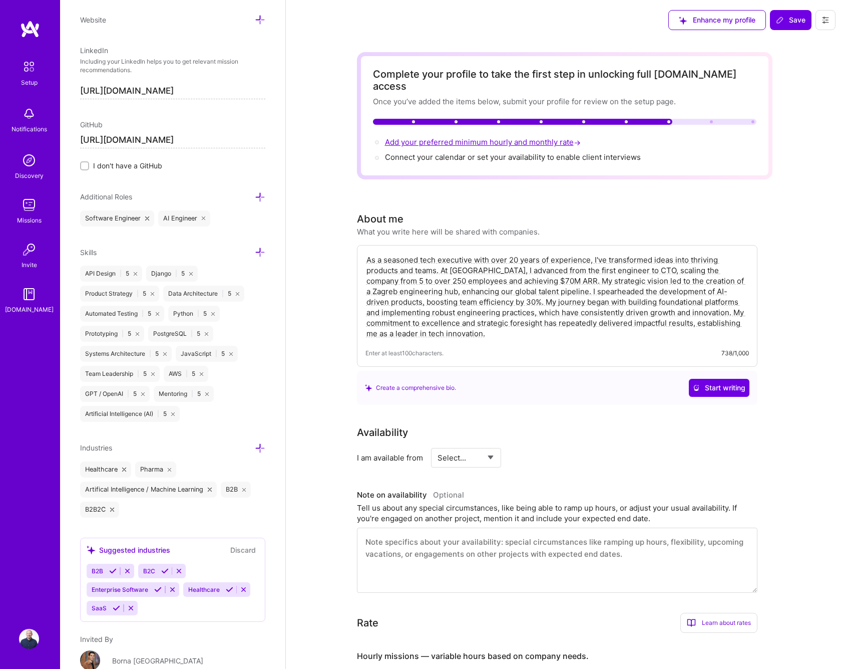
click at [500, 137] on span "Add your preferred minimum hourly and monthly rate →" at bounding box center [484, 142] width 198 height 10
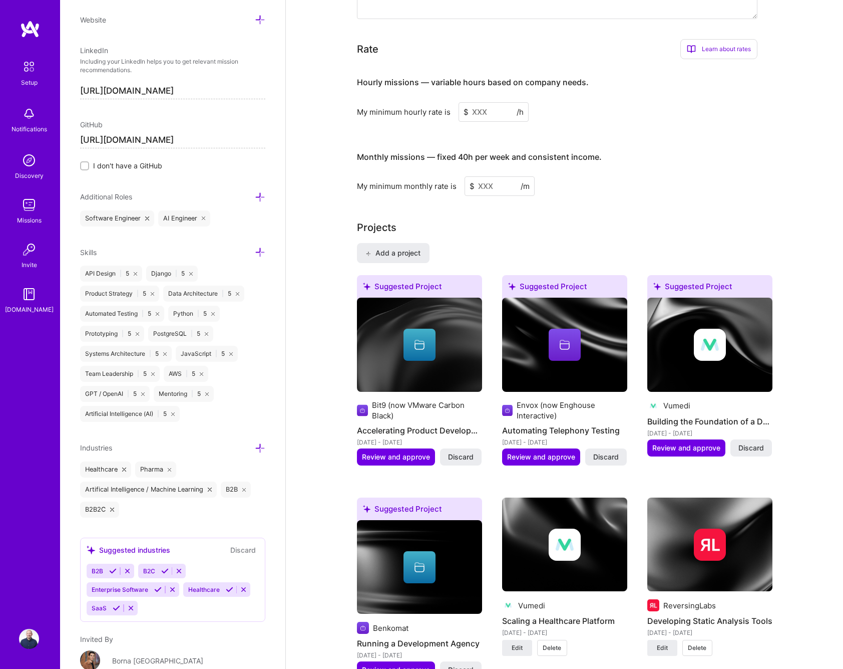
scroll to position [555, 0]
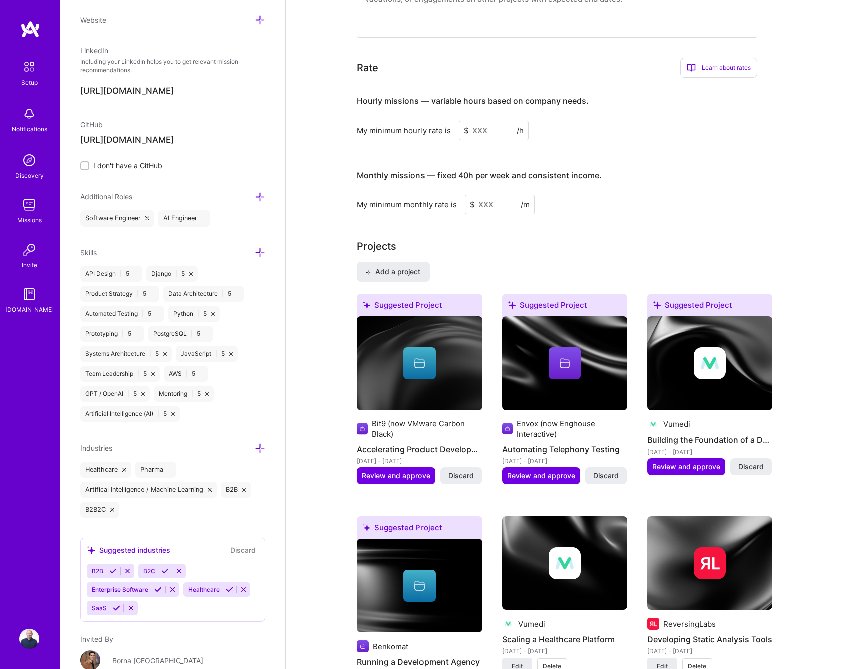
drag, startPoint x: 480, startPoint y: 114, endPoint x: 485, endPoint y: 116, distance: 5.6
click at [480, 121] on input at bounding box center [494, 131] width 70 height 20
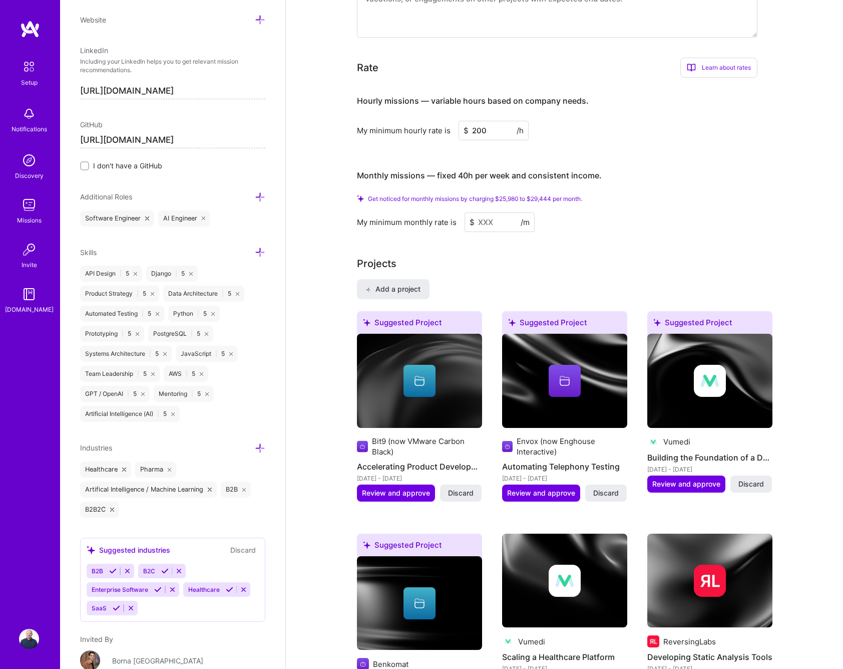
type input "200"
click at [498, 212] on input at bounding box center [500, 222] width 70 height 20
click at [494, 121] on input "200" at bounding box center [494, 131] width 70 height 20
type input "300"
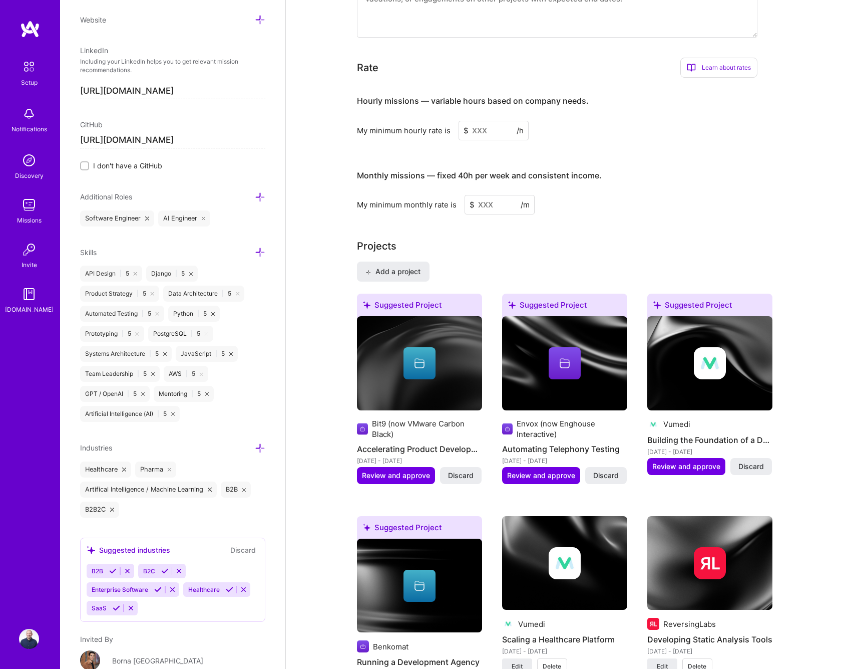
type input "1"
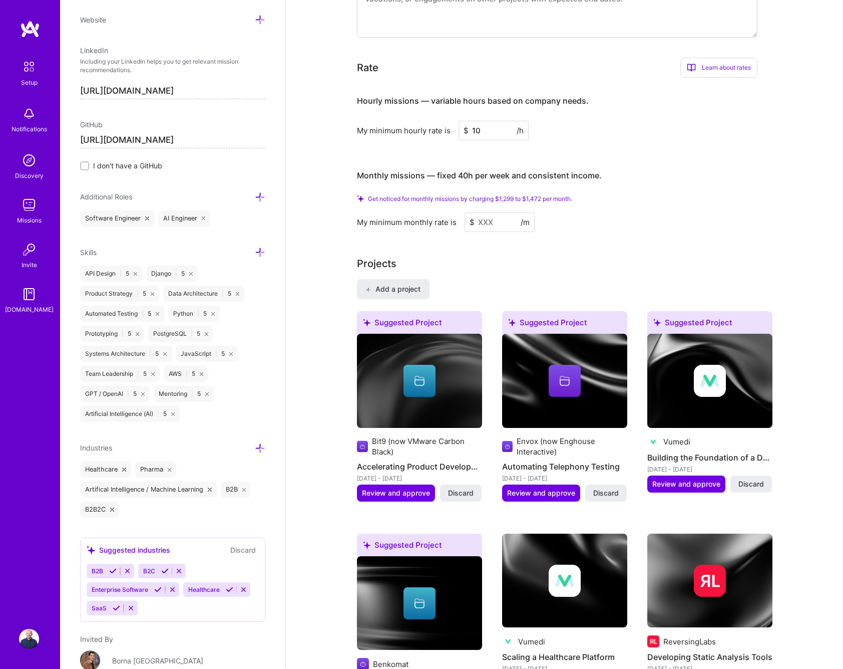
type input "1"
type input "4"
type input "300"
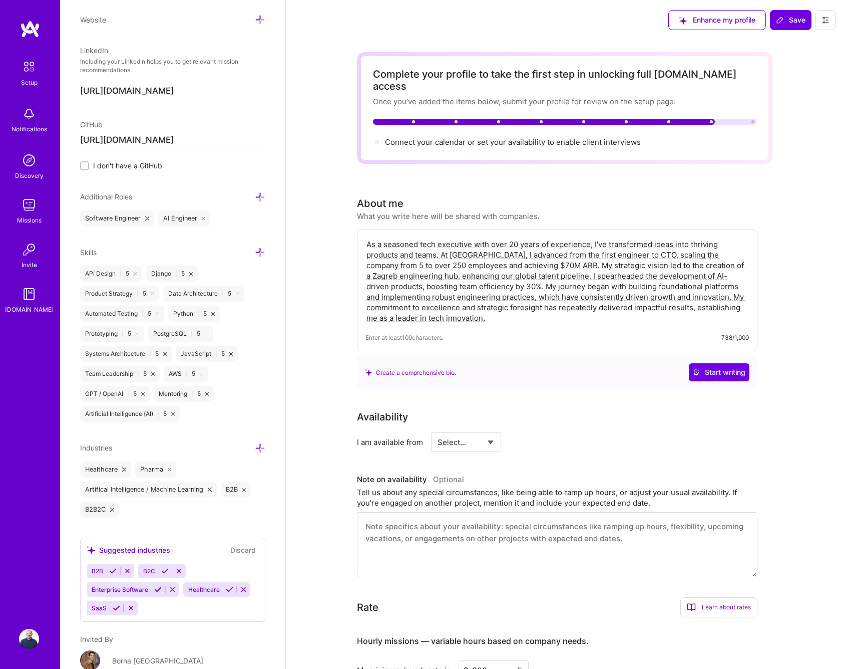
scroll to position [0, 0]
type input "30000"
click at [537, 448] on div "Availability I am available from Select... Right Now Future Date Not Available …" at bounding box center [565, 493] width 416 height 168
select select "Right Now"
click at [540, 432] on input at bounding box center [557, 442] width 60 height 20
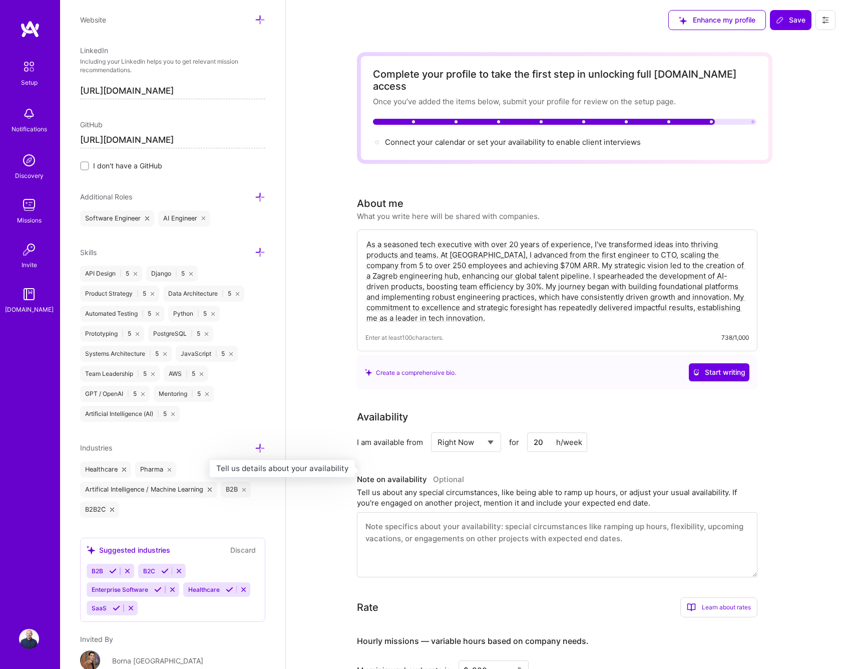
type input "20"
click at [609, 472] on h3 "Note on availability Optional" at bounding box center [557, 479] width 401 height 15
click at [558, 137] on span "Connect your calendar or set your availability to enable client interviews →" at bounding box center [517, 142] width 265 height 10
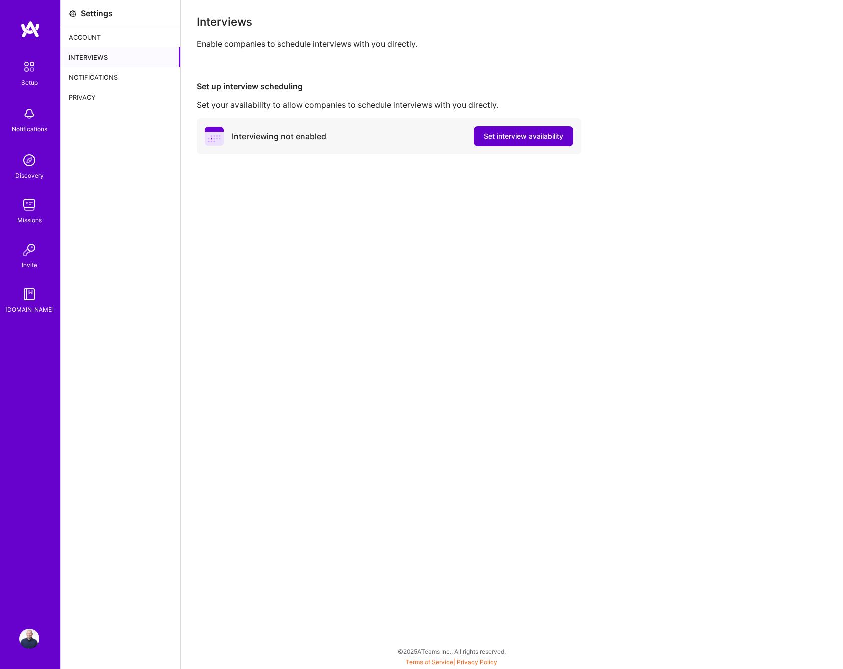
click at [541, 137] on span "Set interview availability" at bounding box center [524, 136] width 80 height 10
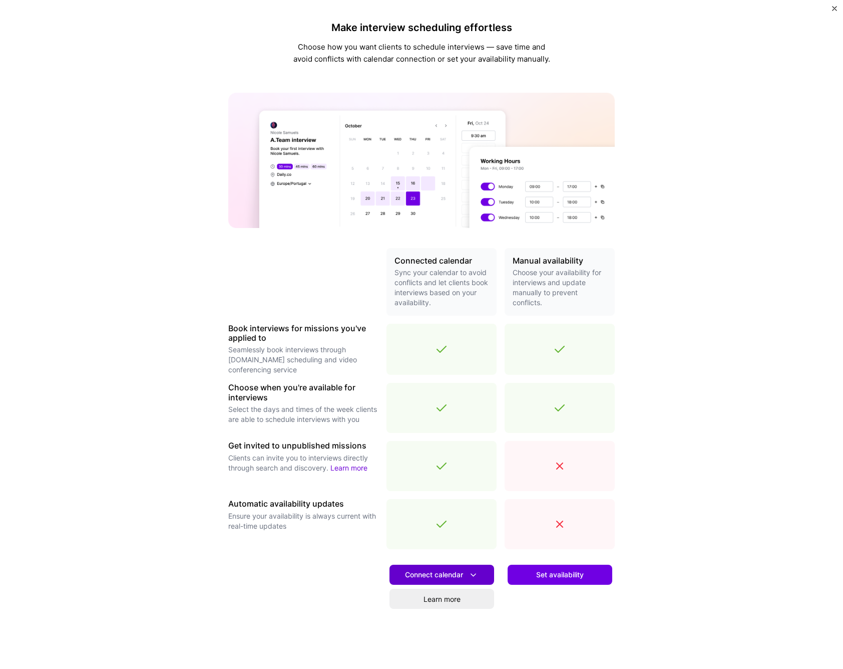
click at [475, 573] on icon at bounding box center [473, 574] width 11 height 11
drag, startPoint x: 636, startPoint y: 413, endPoint x: 605, endPoint y: 416, distance: 30.7
click at [635, 414] on div "Make interview scheduling effortless Choose how you want clients to schedule in…" at bounding box center [421, 334] width 843 height 669
click at [556, 574] on span "Set availability" at bounding box center [560, 574] width 48 height 10
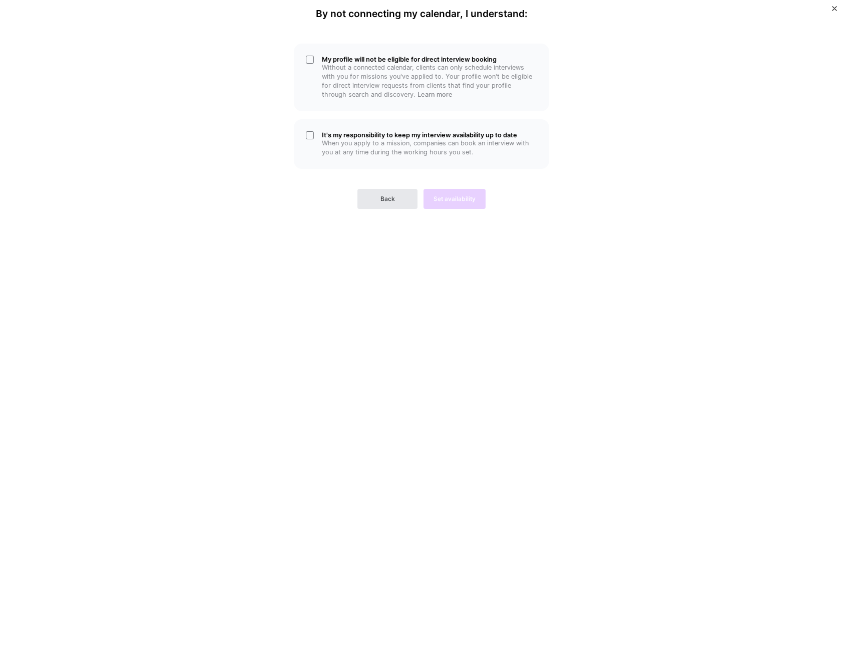
click at [380, 195] on button "Back" at bounding box center [388, 199] width 60 height 20
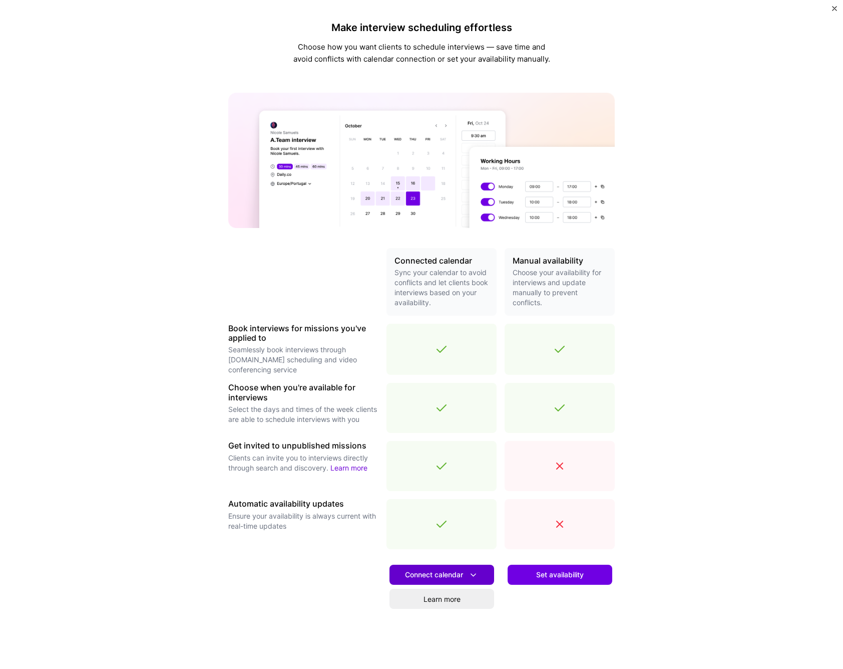
click at [429, 576] on span "Connect calendar" at bounding box center [442, 574] width 74 height 11
click at [426, 602] on button "Google calendar" at bounding box center [429, 602] width 130 height 27
click at [483, 571] on button "Connect calendar" at bounding box center [442, 574] width 105 height 20
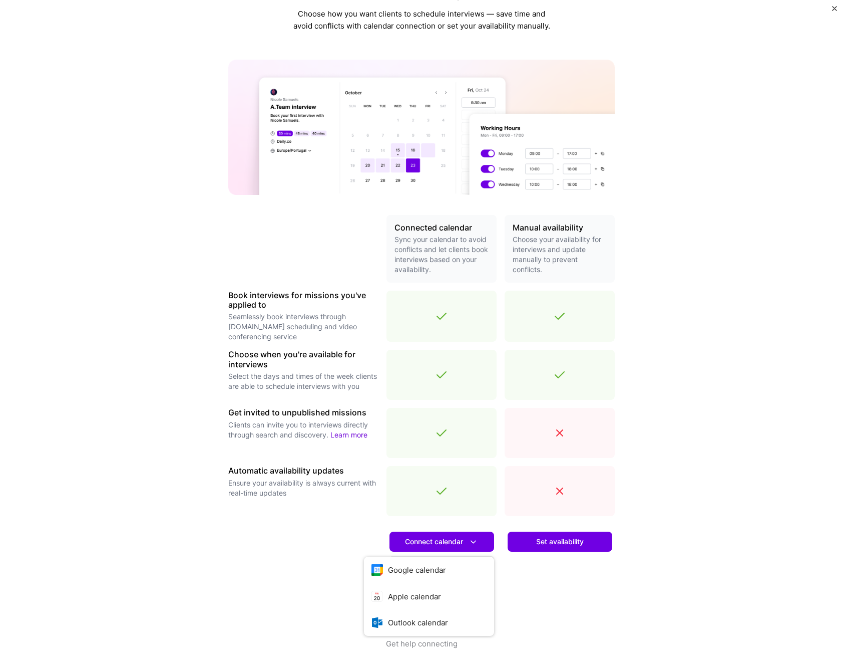
scroll to position [33, 0]
click at [417, 571] on button "Google calendar" at bounding box center [429, 569] width 130 height 27
click at [436, 542] on span "Connect calendar" at bounding box center [442, 541] width 74 height 11
click at [418, 572] on button "Google calendar" at bounding box center [429, 569] width 130 height 27
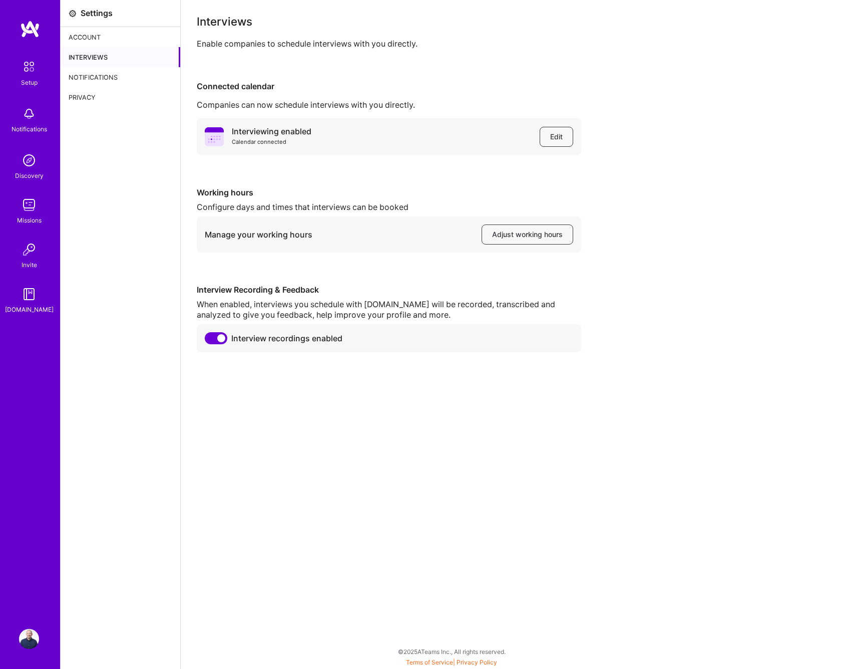
click at [88, 37] on div "Account" at bounding box center [121, 37] width 120 height 20
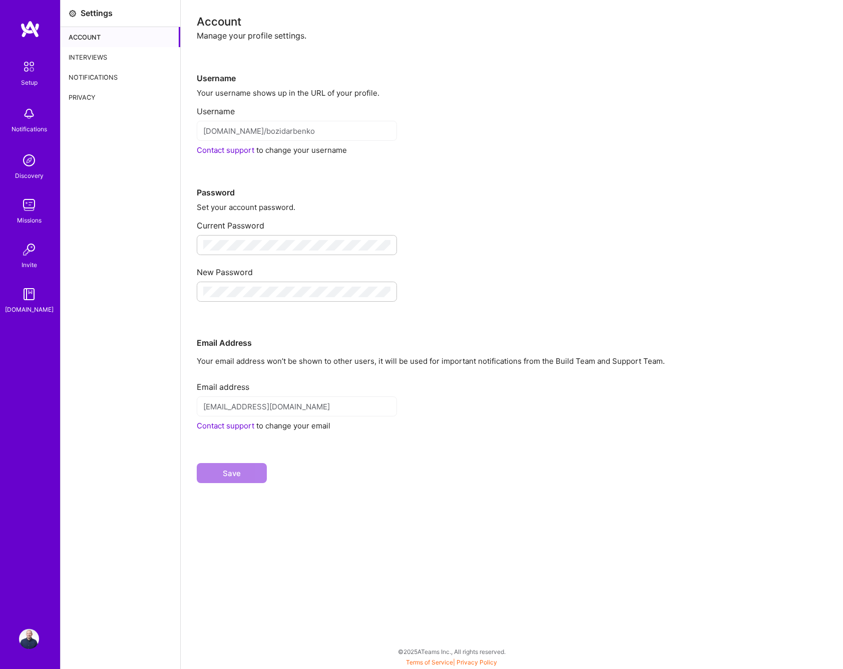
click at [86, 59] on div "Interviews" at bounding box center [121, 57] width 120 height 20
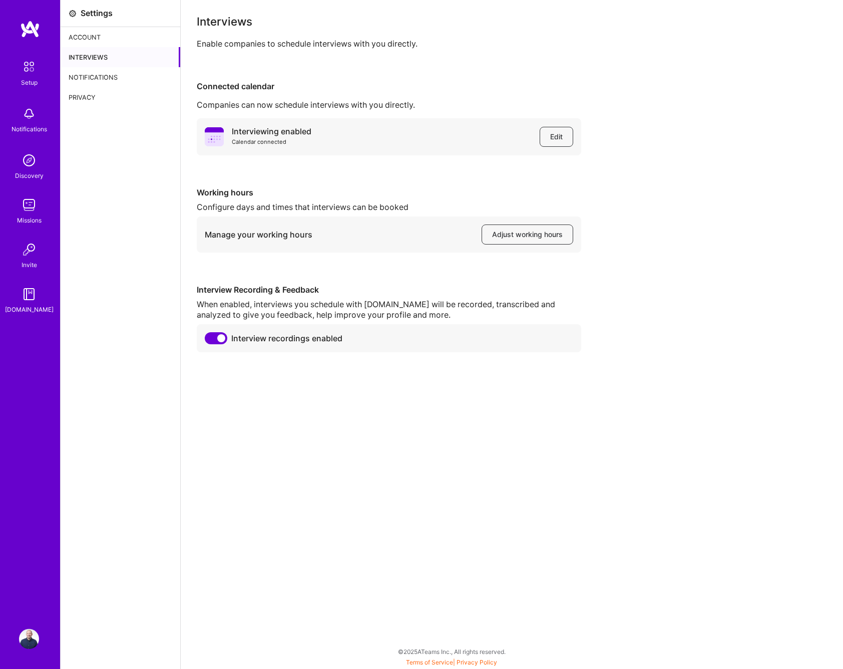
click at [95, 76] on div "Notifications" at bounding box center [121, 77] width 120 height 20
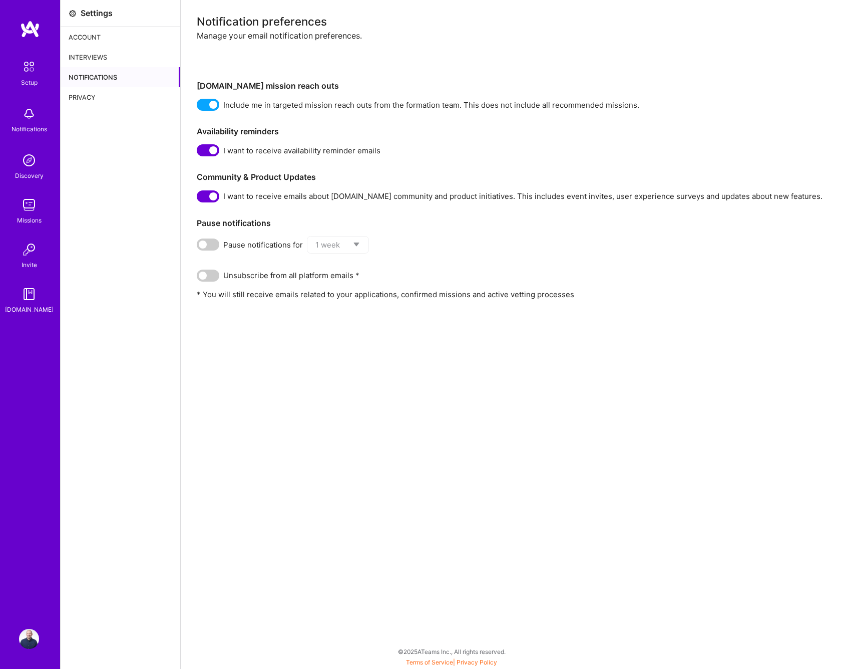
click at [86, 98] on div "Privacy" at bounding box center [121, 97] width 120 height 20
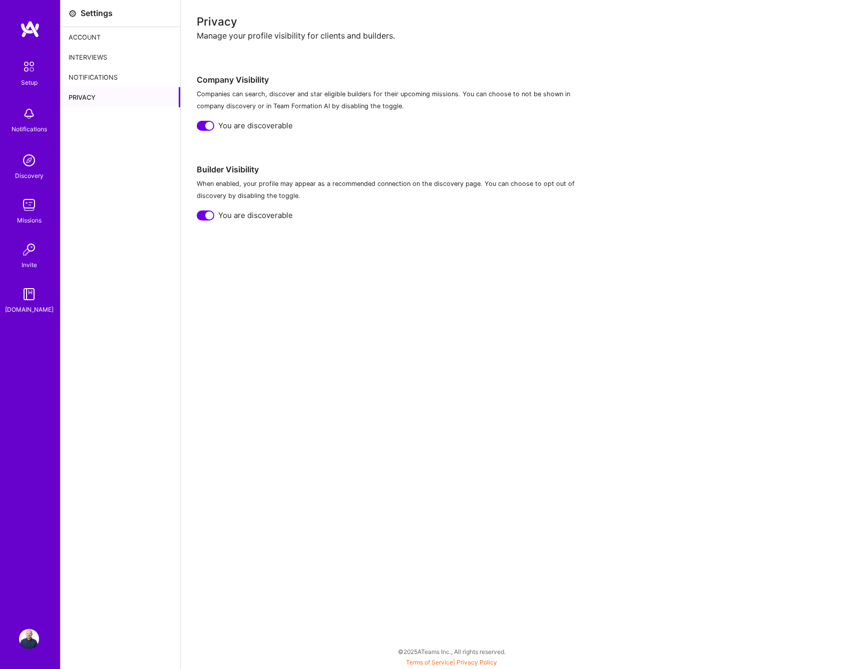
click at [29, 67] on img at bounding box center [29, 66] width 21 height 21
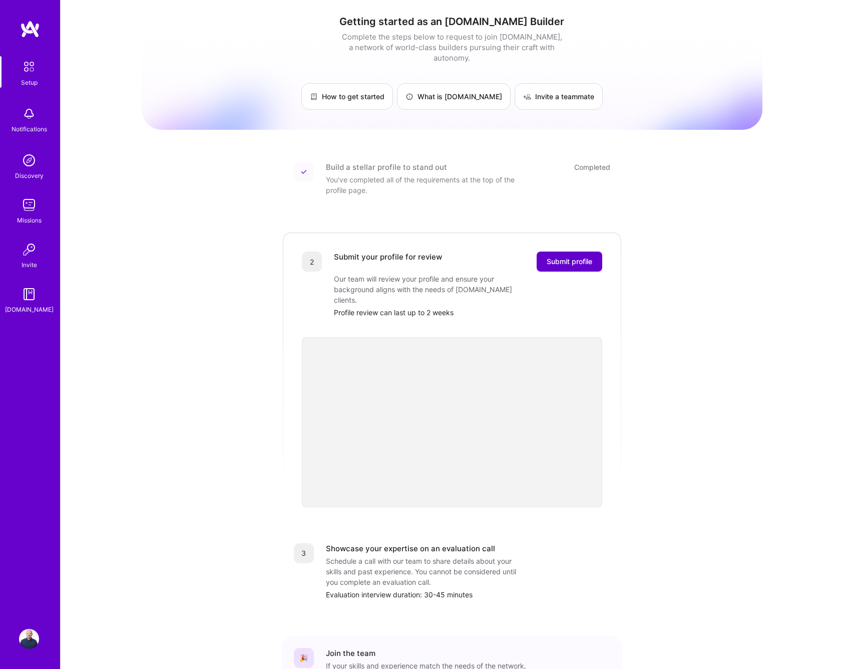
click at [569, 256] on span "Submit profile" at bounding box center [570, 261] width 46 height 10
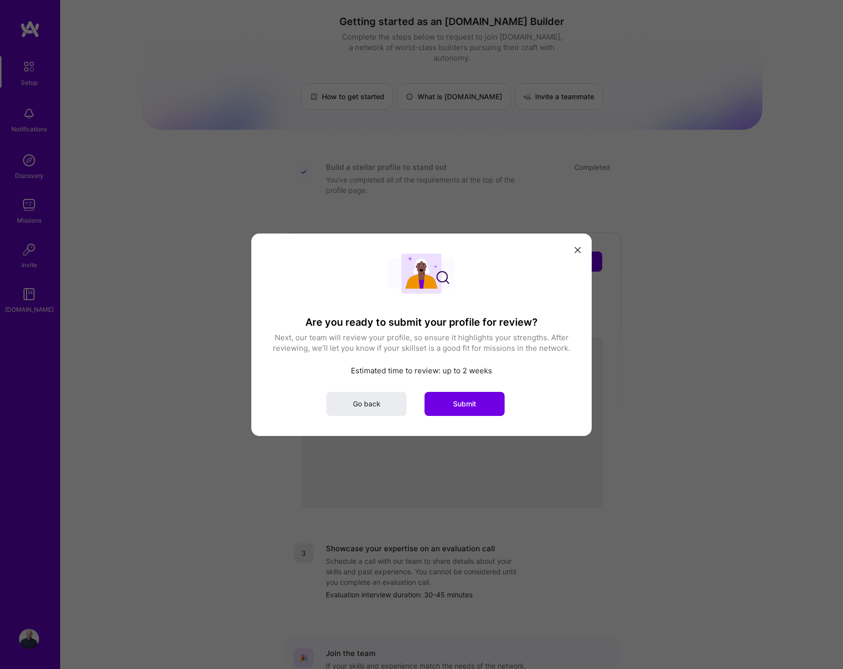
click at [467, 412] on button "Submit" at bounding box center [465, 403] width 80 height 24
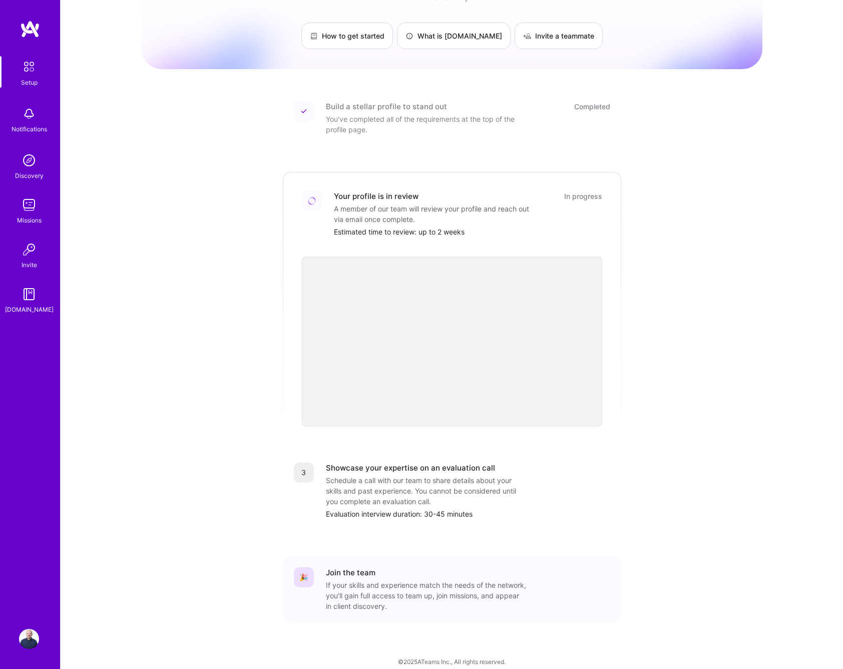
scroll to position [60, 0]
click at [28, 168] on img at bounding box center [29, 160] width 20 height 20
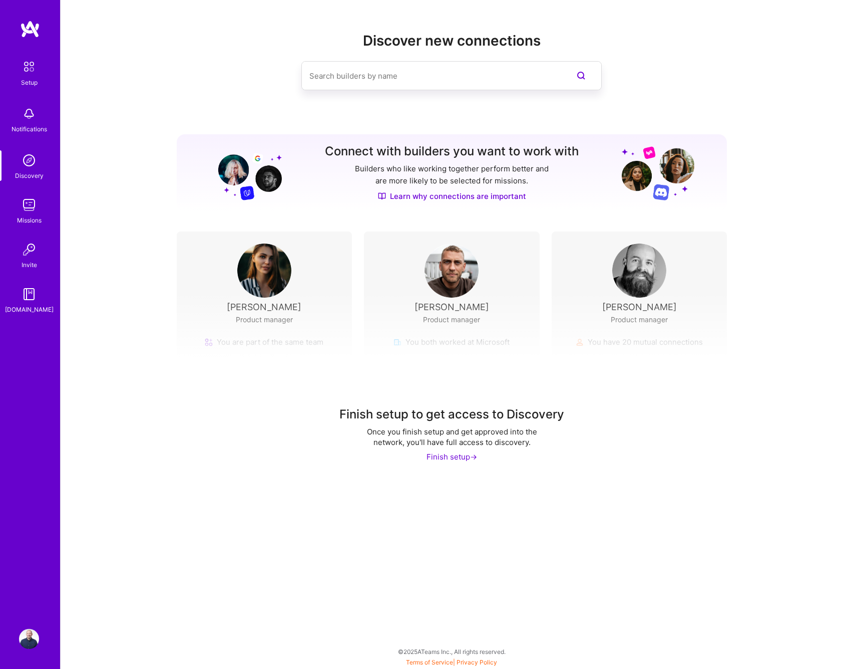
click at [29, 209] on img at bounding box center [29, 205] width 20 height 20
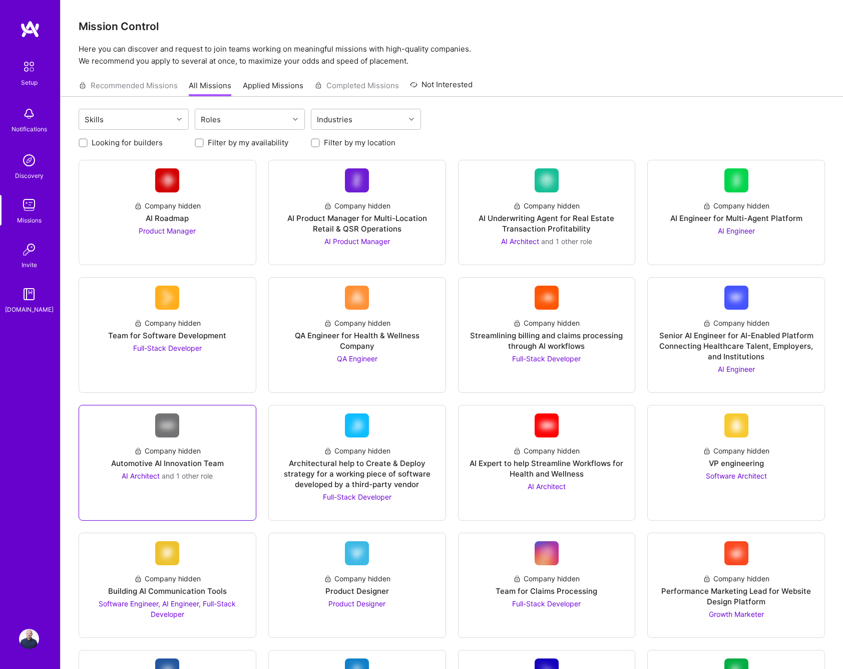
click at [204, 458] on div "Automotive AI Innovation Team" at bounding box center [167, 463] width 113 height 11
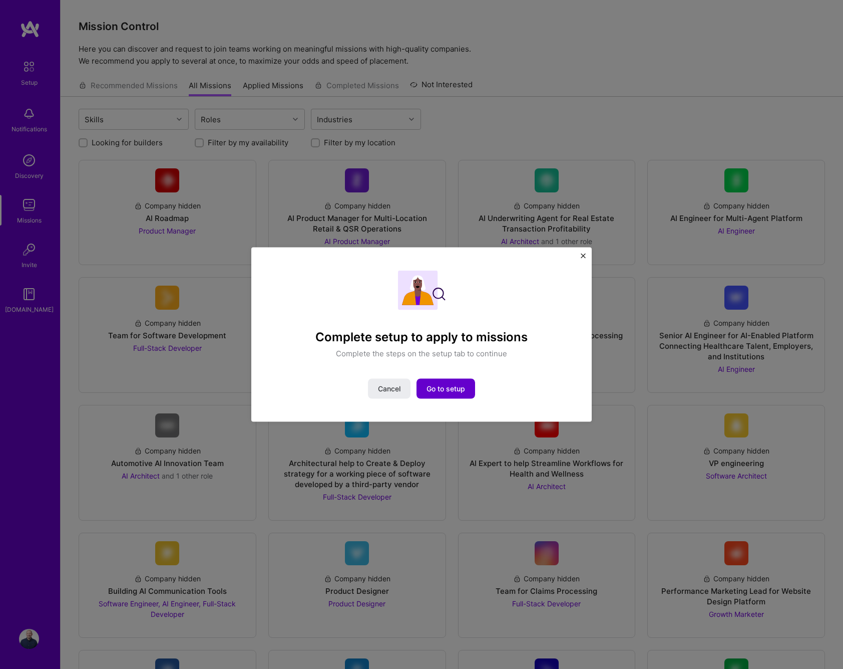
click at [455, 387] on span "Go to setup" at bounding box center [446, 389] width 39 height 10
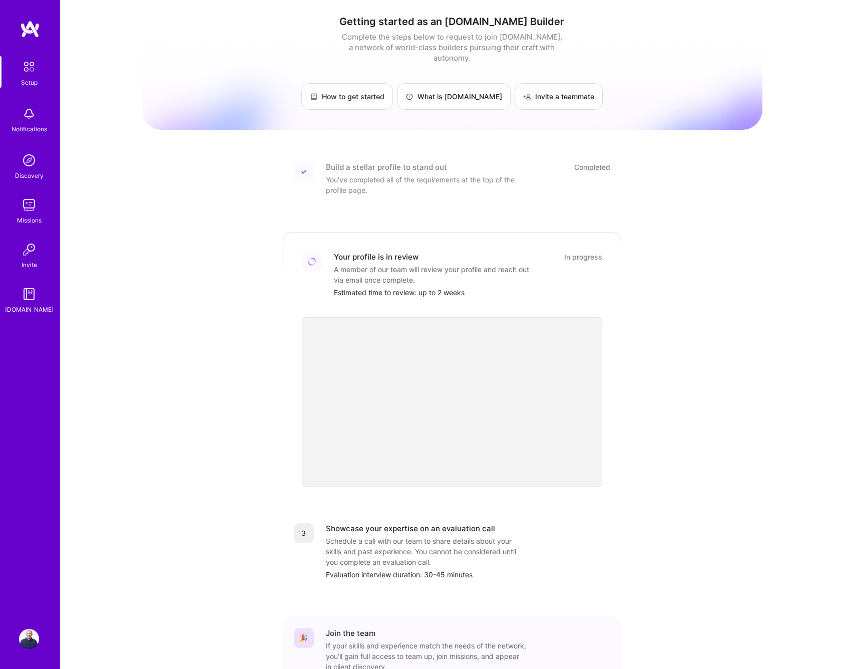
click at [256, 407] on div "Getting started as an A.Team Builder Complete the steps below to request to joi…" at bounding box center [452, 370] width 621 height 724
